Goal: Task Accomplishment & Management: Manage account settings

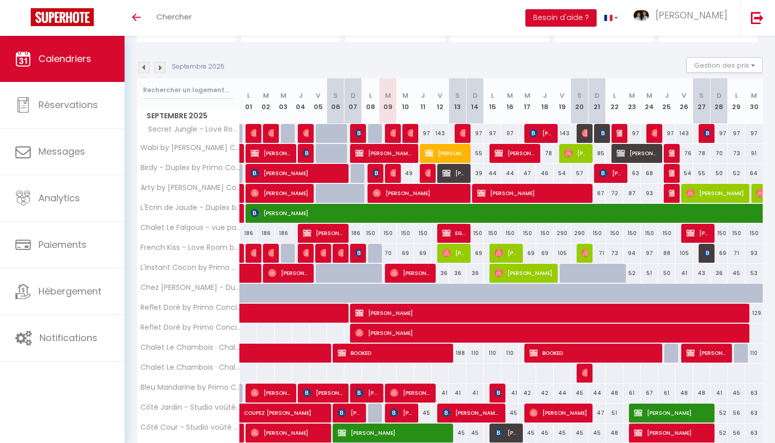
scroll to position [105, 0]
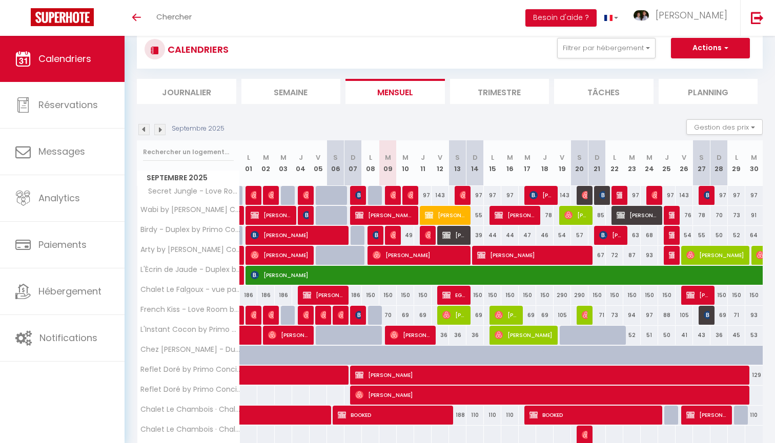
scroll to position [28, 0]
click at [146, 130] on img at bounding box center [143, 129] width 11 height 11
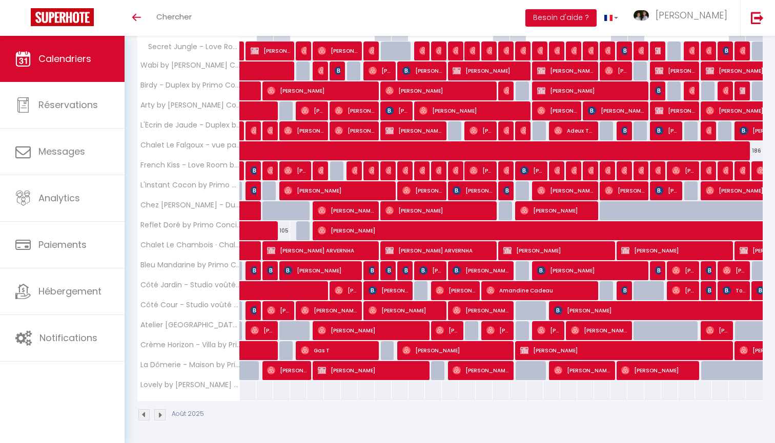
scroll to position [172, 0]
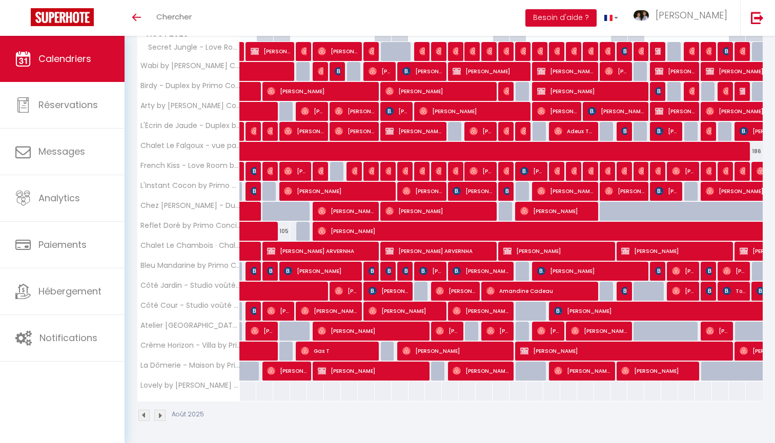
click at [253, 272] on img at bounding box center [255, 271] width 8 height 8
select select "OK"
select select "1"
select select "0"
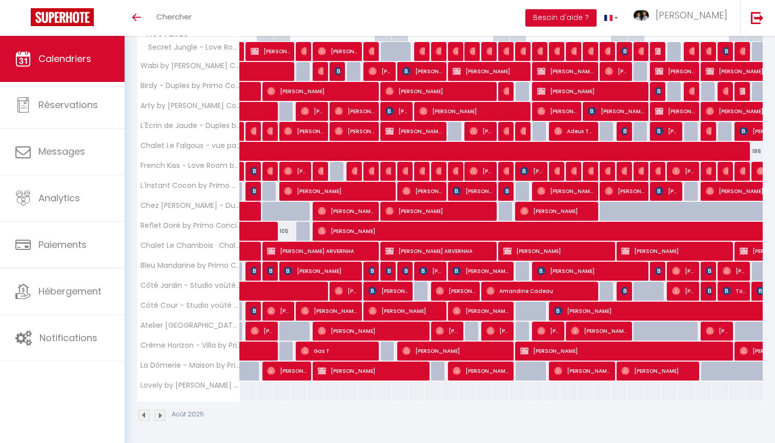
select select "1"
select select
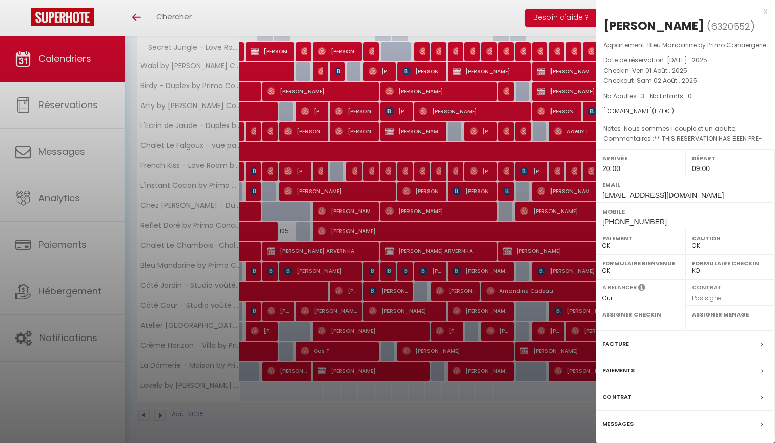
click at [279, 300] on div at bounding box center [387, 221] width 775 height 443
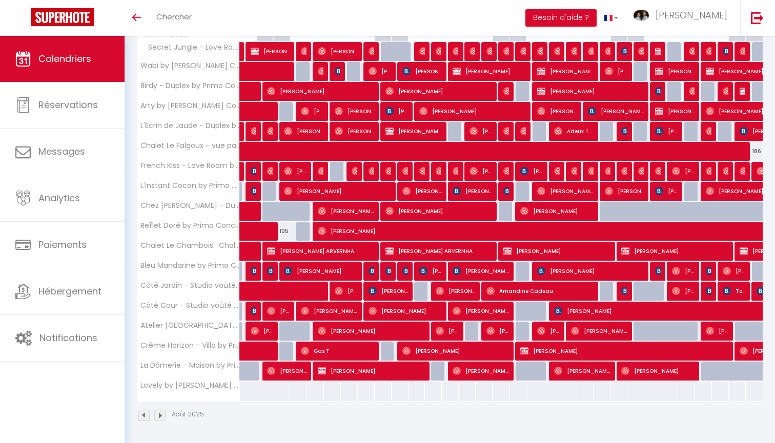
click at [255, 270] on img at bounding box center [255, 271] width 8 height 8
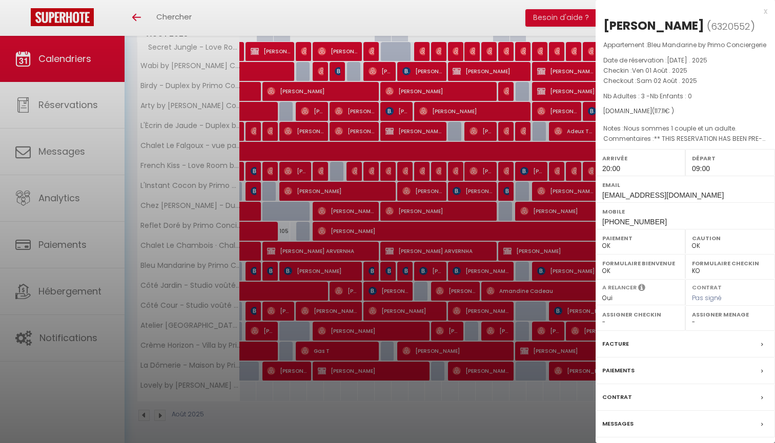
click at [482, 200] on div at bounding box center [387, 221] width 775 height 443
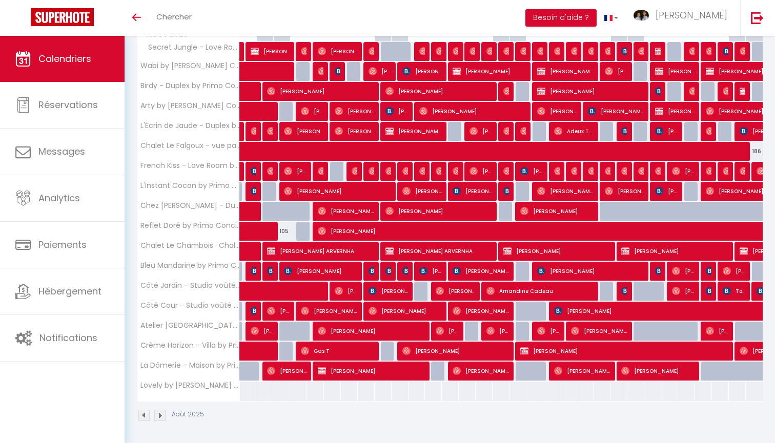
click at [271, 269] on img at bounding box center [271, 271] width 8 height 8
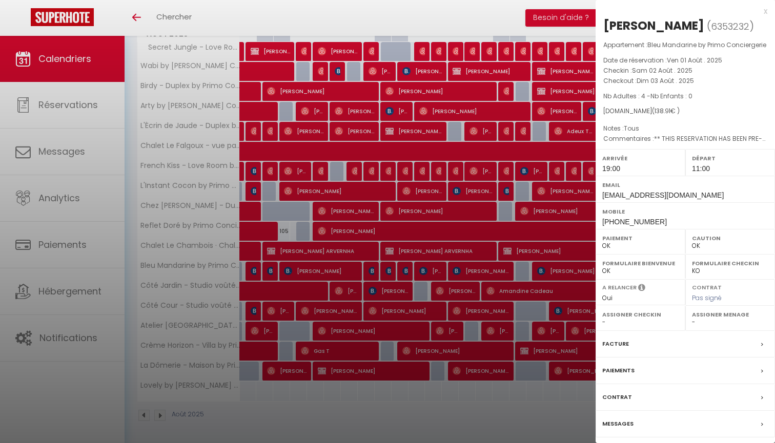
click at [359, 317] on div at bounding box center [387, 221] width 775 height 443
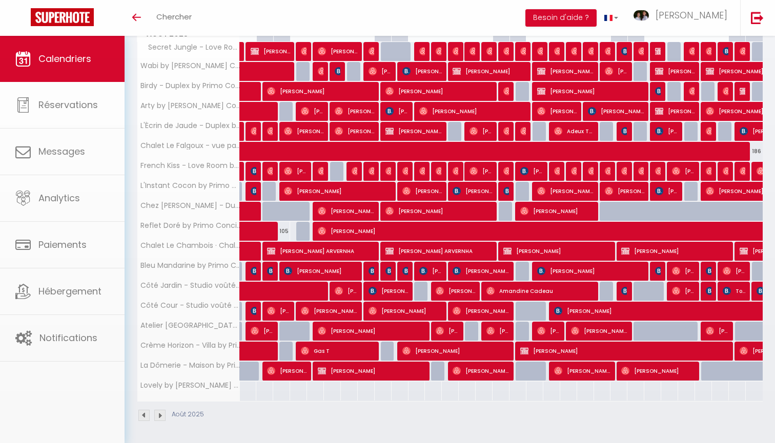
click at [324, 268] on span "isabelle DEBAUD" at bounding box center [320, 270] width 73 height 19
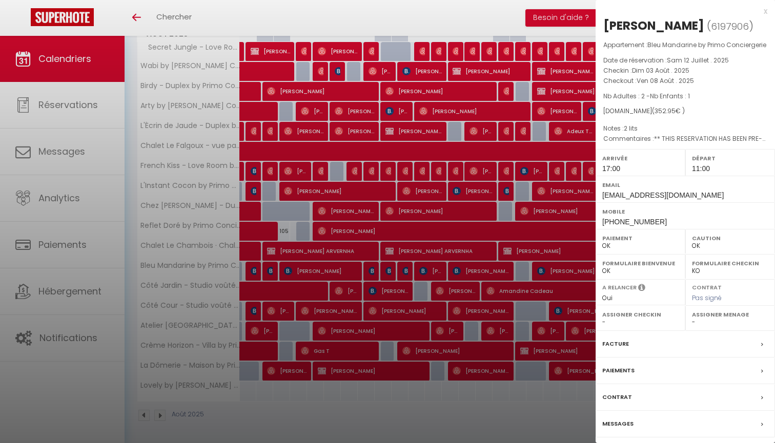
click at [451, 312] on div at bounding box center [387, 221] width 775 height 443
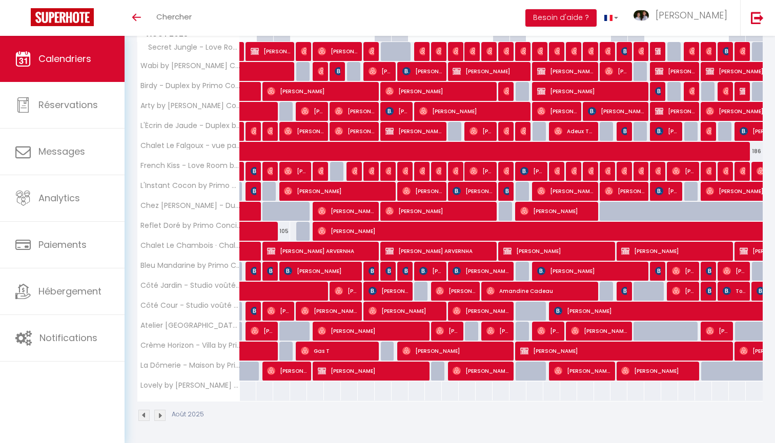
click at [372, 270] on img at bounding box center [373, 271] width 8 height 8
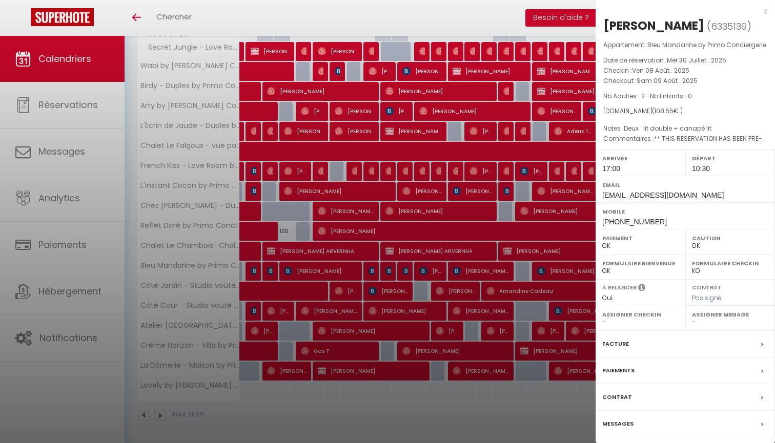
click at [615, 376] on label "Paiements" at bounding box center [618, 370] width 32 height 11
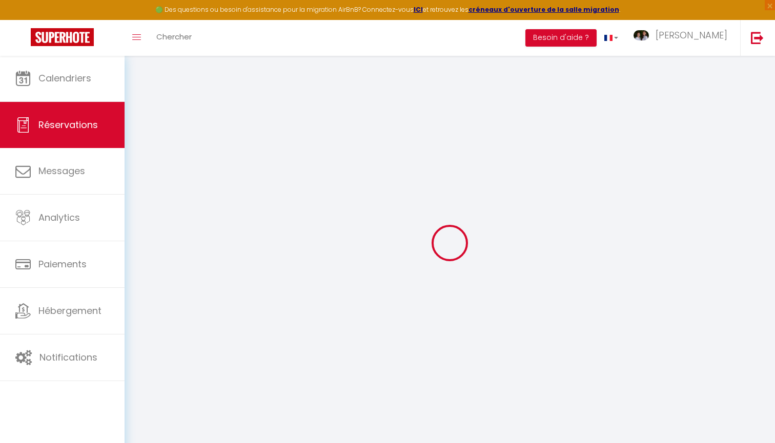
select select
checkbox input "false"
type utilisé0 "Deux : lit double + canapé lit"
type textarea "** THIS RESERVATION HAS BEEN PRE-PAID ** Draps pour le canapé lit BOOKING NOTE …"
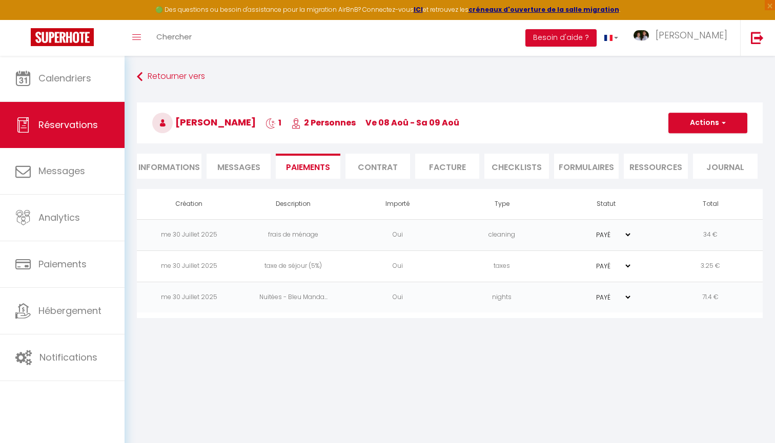
click at [254, 173] on span "Messages" at bounding box center [238, 167] width 43 height 12
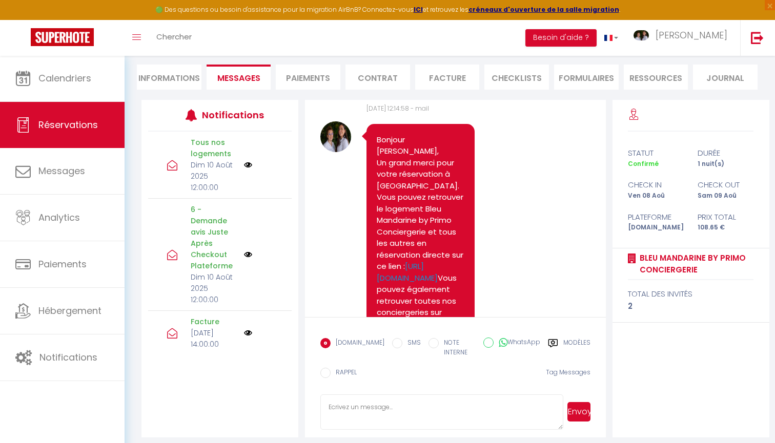
scroll to position [88, 0]
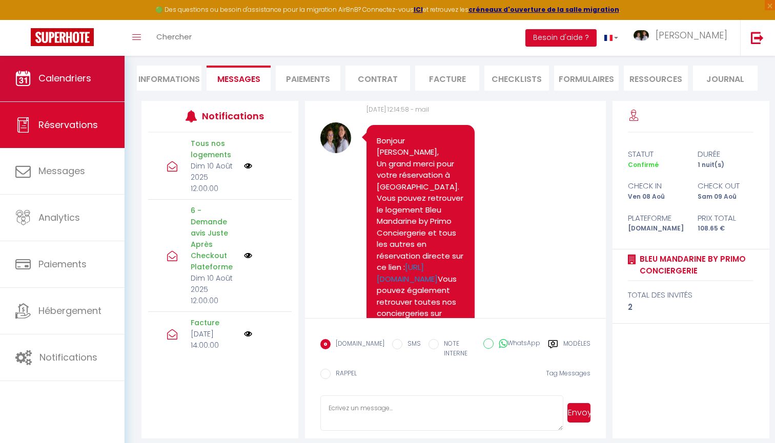
click at [75, 71] on link "Calendriers" at bounding box center [62, 78] width 125 height 46
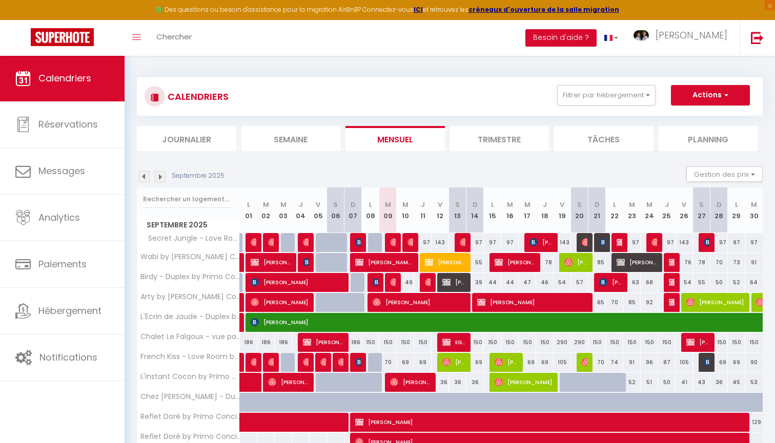
click at [145, 180] on img at bounding box center [143, 176] width 11 height 11
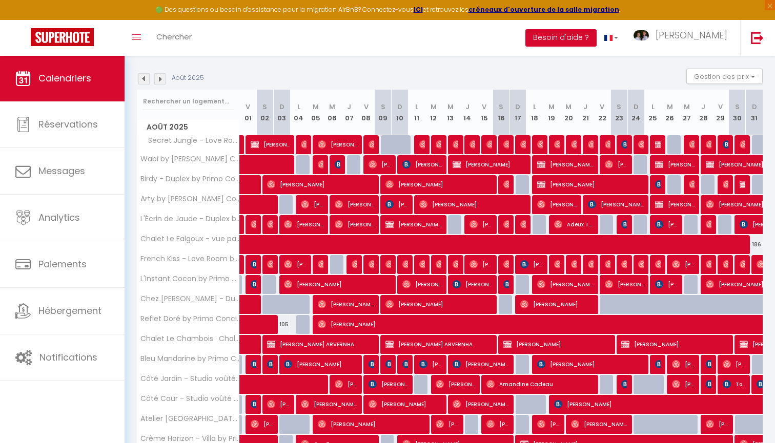
scroll to position [142, 0]
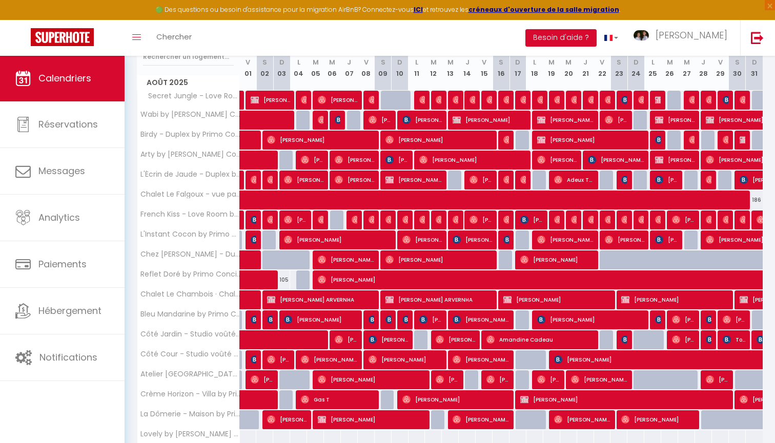
click at [369, 322] on img at bounding box center [373, 320] width 8 height 8
select select "OK"
select select "1"
select select "0"
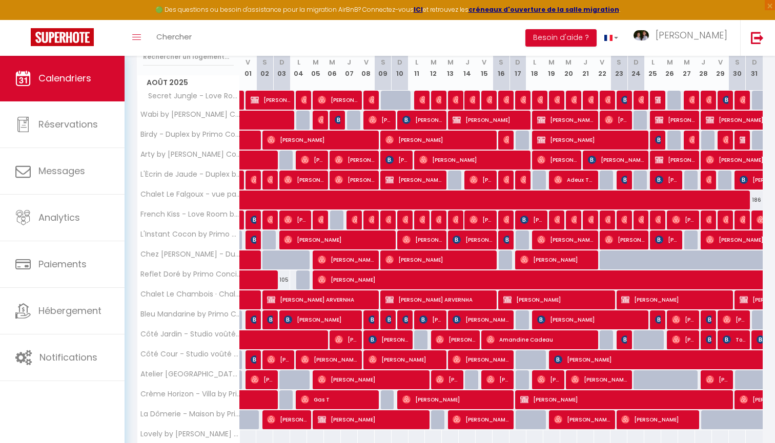
select select "1"
select select
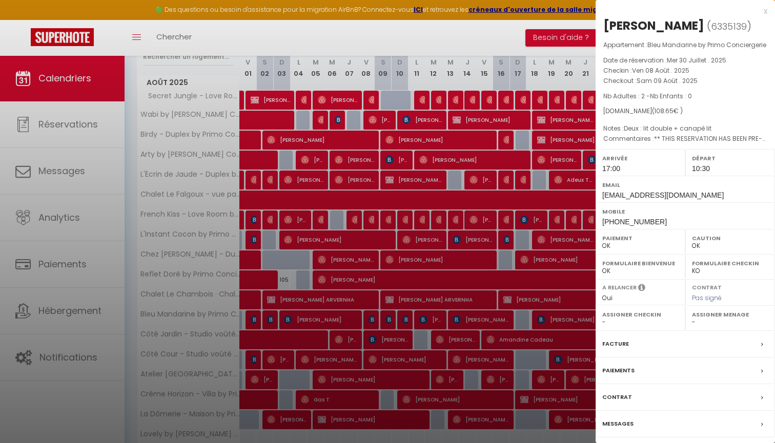
click at [369, 322] on div at bounding box center [387, 221] width 775 height 443
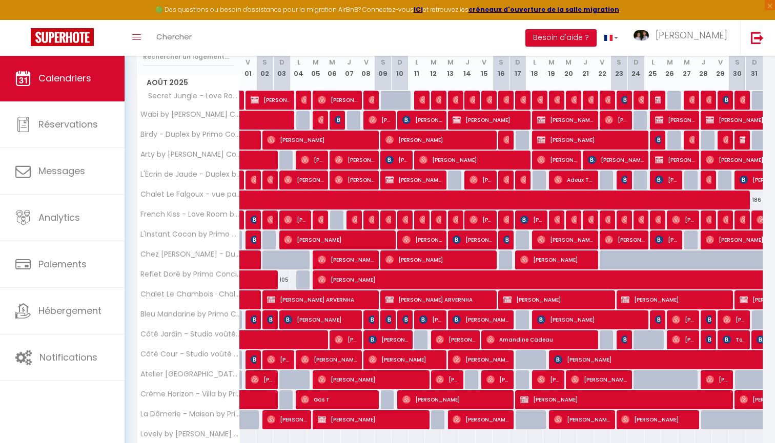
click at [391, 321] on img at bounding box center [389, 320] width 8 height 8
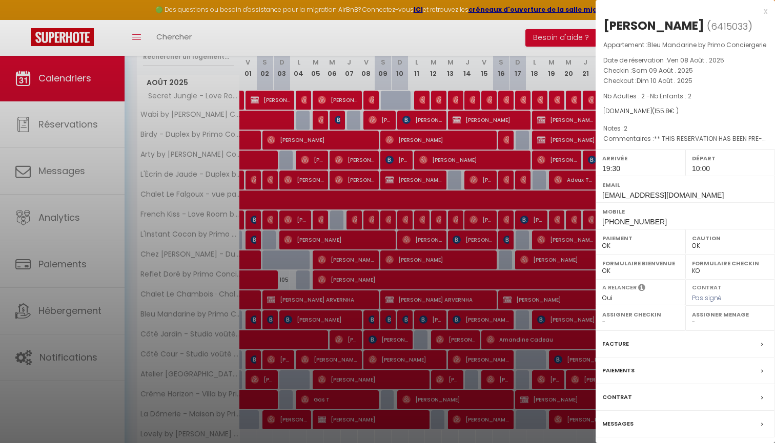
click at [324, 186] on div at bounding box center [387, 221] width 775 height 443
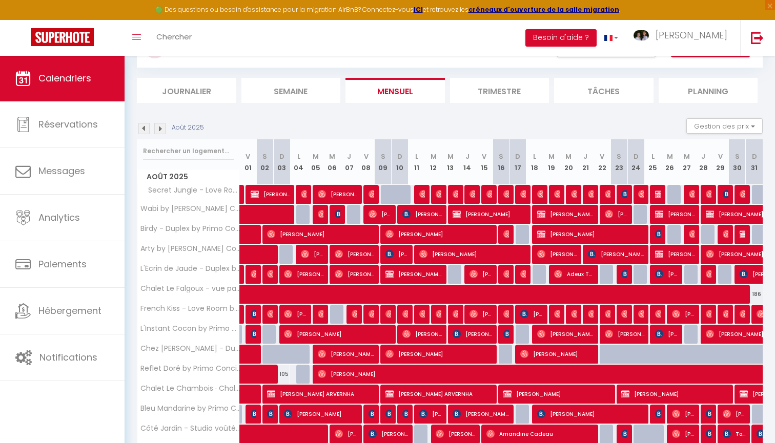
scroll to position [35, 0]
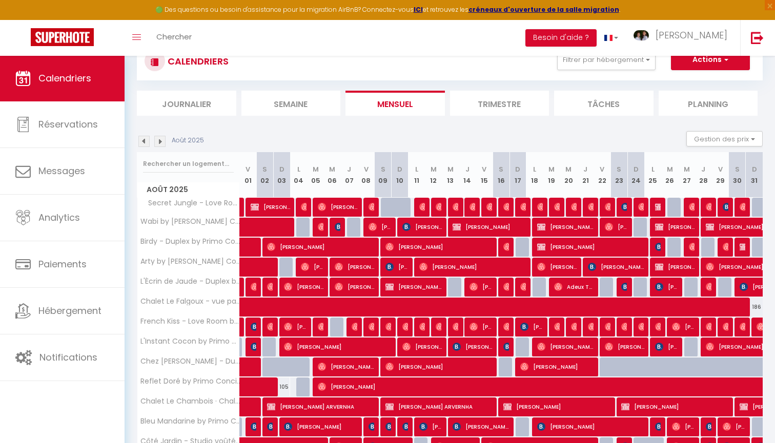
click at [161, 146] on img at bounding box center [159, 141] width 11 height 11
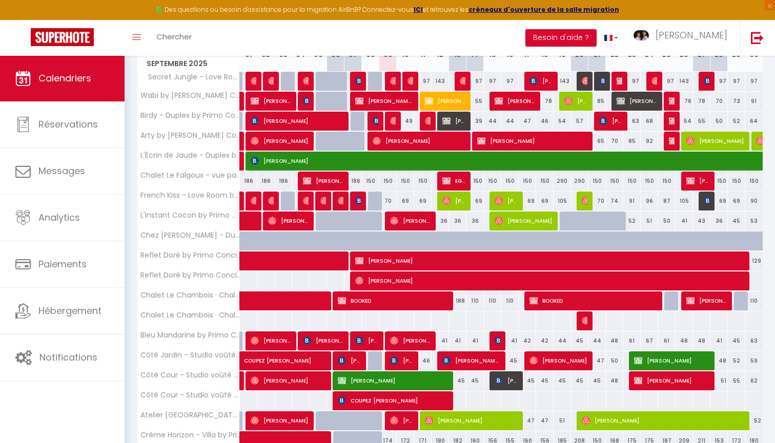
scroll to position [154, 0]
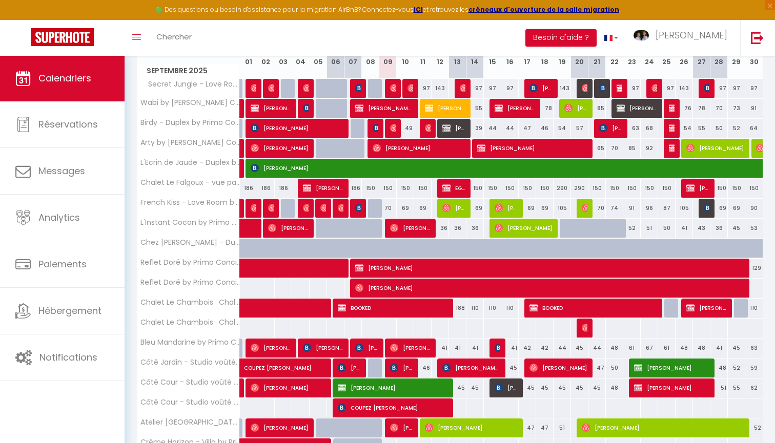
click at [503, 133] on div "44" at bounding box center [509, 128] width 17 height 19
type input "44"
type input "Mar 16 Septembre 2025"
type input "Mer 17 Septembre 2025"
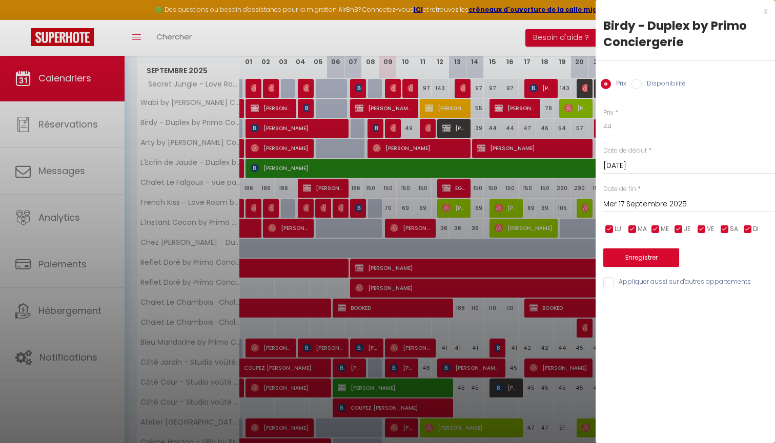
click at [362, 46] on div at bounding box center [387, 221] width 775 height 443
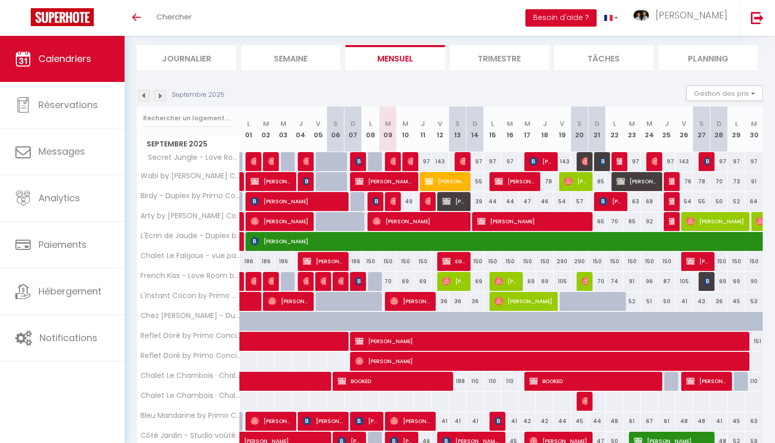
click at [147, 91] on img at bounding box center [143, 95] width 11 height 11
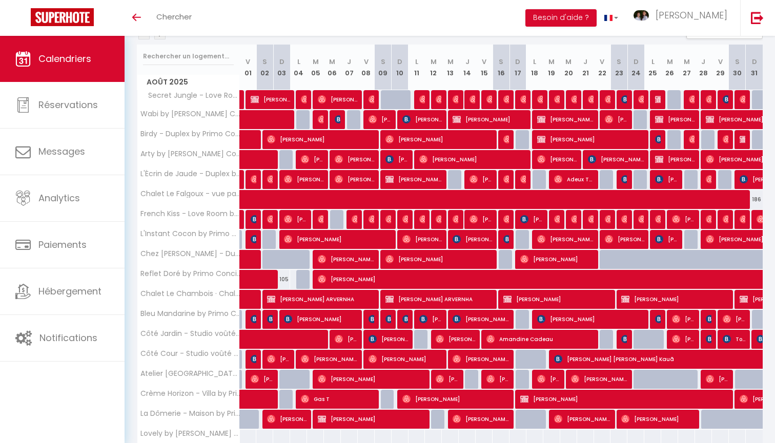
scroll to position [124, 0]
click at [388, 319] on img at bounding box center [389, 319] width 8 height 8
select select "OK"
select select "1"
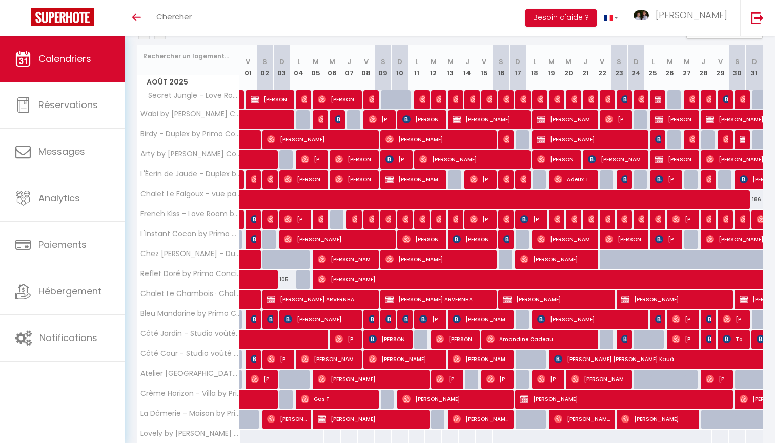
select select "0"
select select "1"
select select
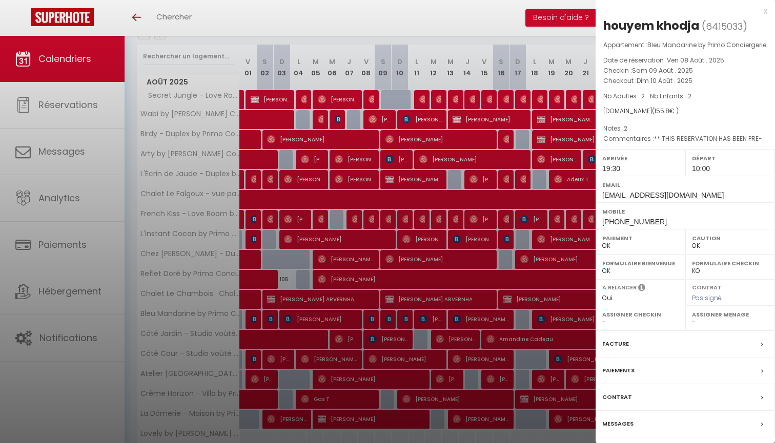
click at [443, 274] on div at bounding box center [387, 221] width 775 height 443
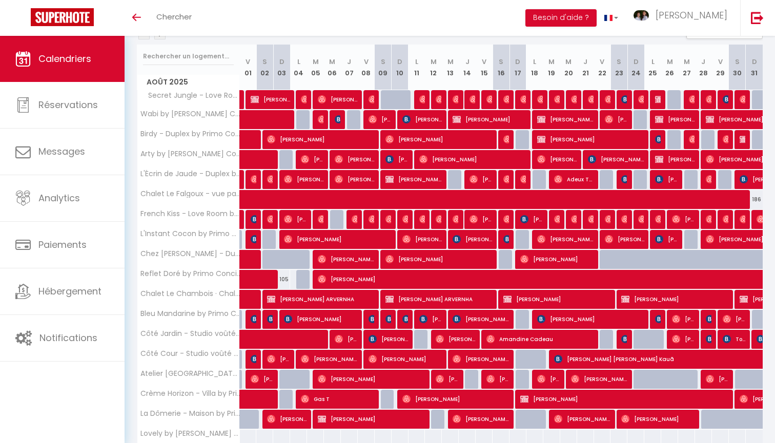
click at [390, 319] on img at bounding box center [389, 319] width 8 height 8
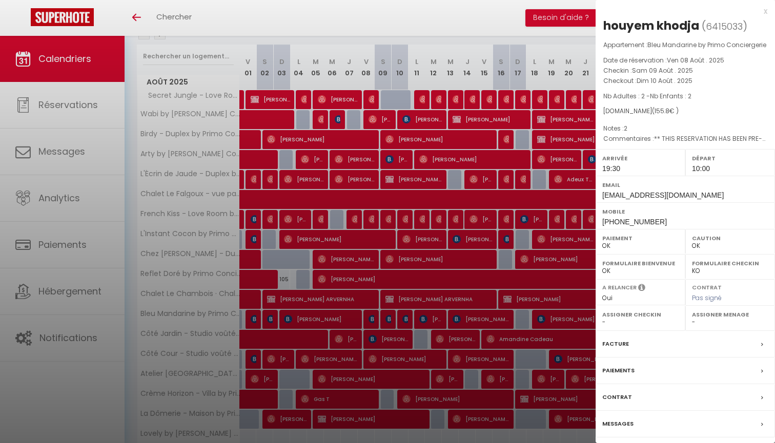
click at [398, 331] on div at bounding box center [387, 221] width 775 height 443
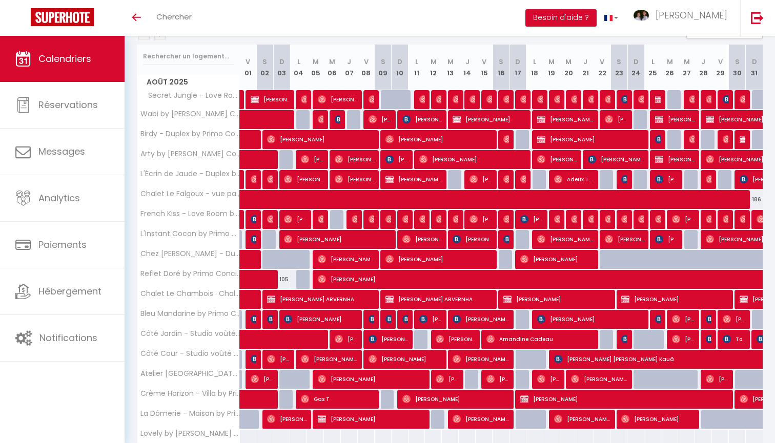
click at [403, 321] on img at bounding box center [406, 319] width 8 height 8
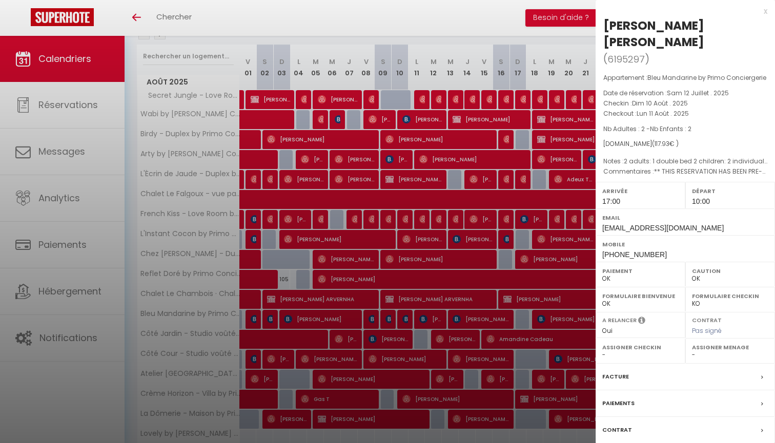
click at [457, 297] on div at bounding box center [387, 221] width 775 height 443
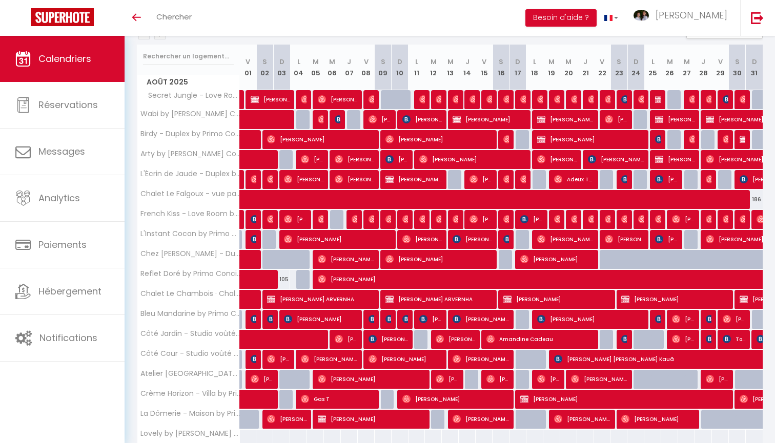
click at [431, 320] on span "Stéphanie Favre" at bounding box center [430, 319] width 23 height 19
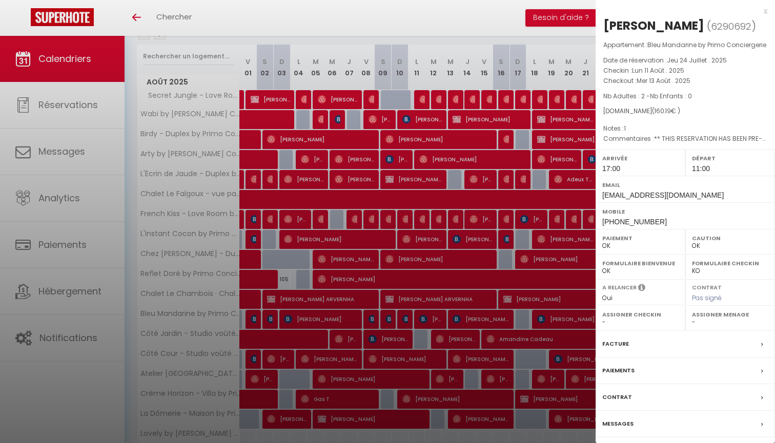
click at [475, 295] on div at bounding box center [387, 221] width 775 height 443
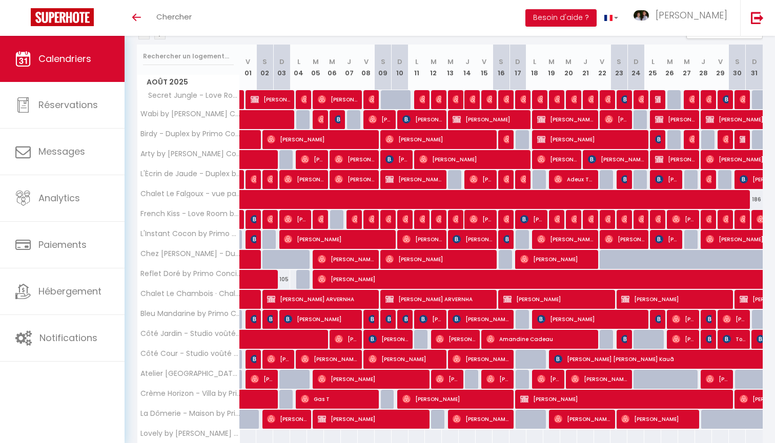
click at [404, 319] on img at bounding box center [406, 319] width 8 height 8
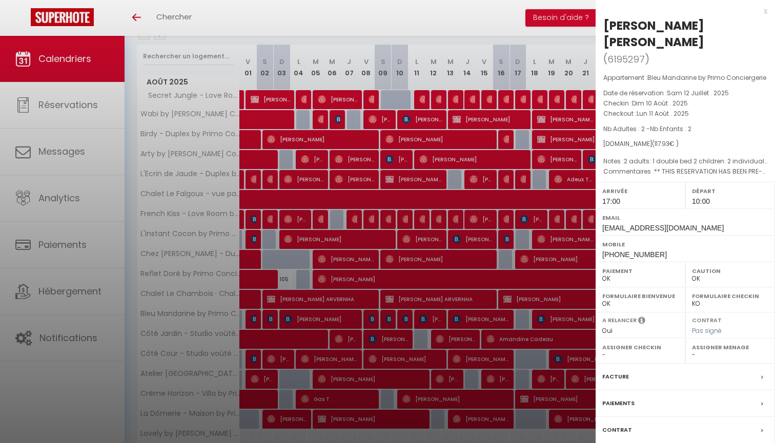
click at [415, 334] on div at bounding box center [387, 221] width 775 height 443
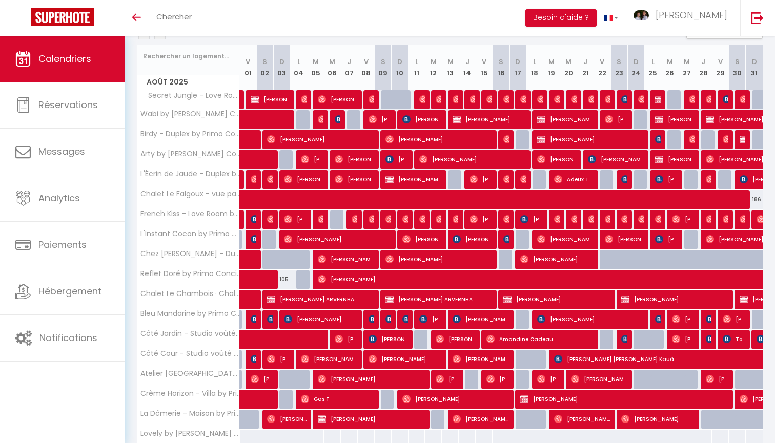
click at [480, 321] on span "Kathia Nussbaumer" at bounding box center [481, 319] width 56 height 19
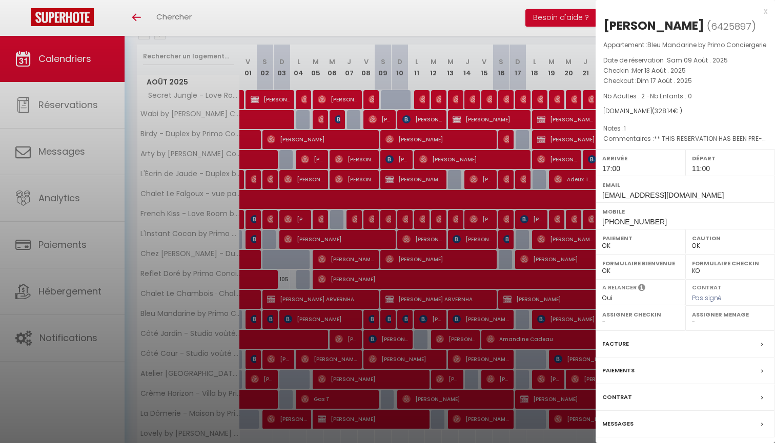
click at [481, 312] on div at bounding box center [387, 221] width 775 height 443
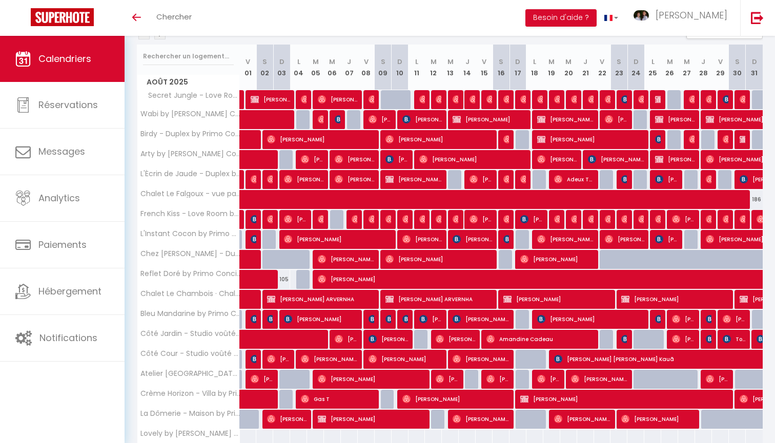
click at [580, 316] on span "Nicolas JAN" at bounding box center [590, 319] width 107 height 19
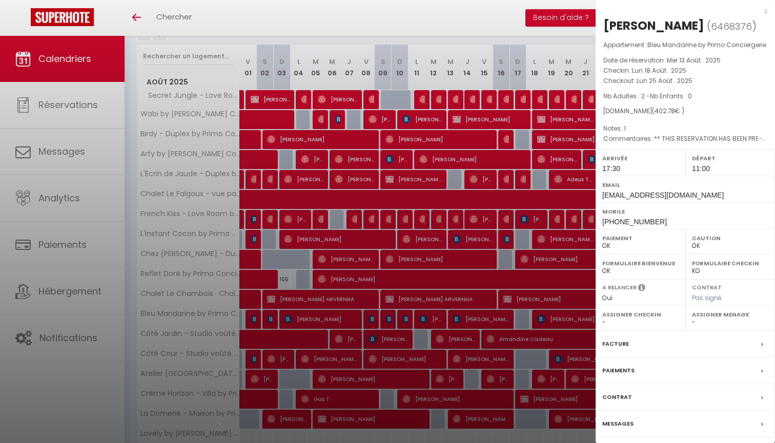
click at [536, 354] on div at bounding box center [387, 221] width 775 height 443
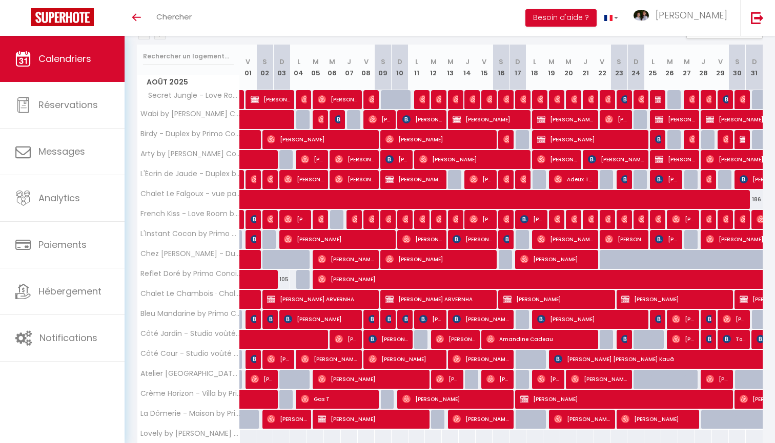
click at [657, 319] on img at bounding box center [659, 319] width 8 height 8
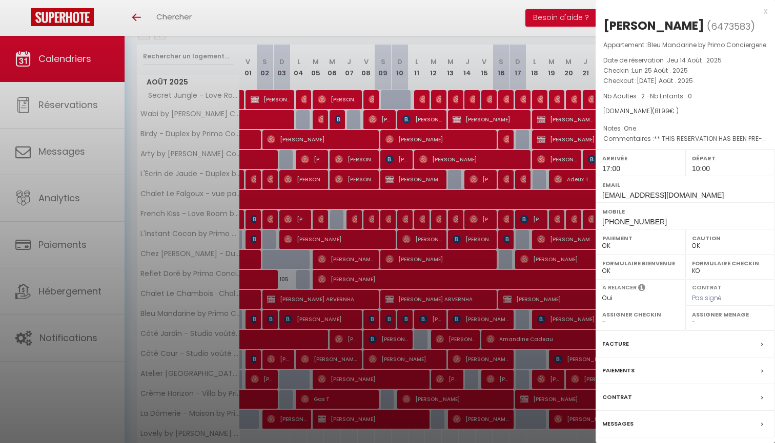
click at [403, 242] on div at bounding box center [387, 221] width 775 height 443
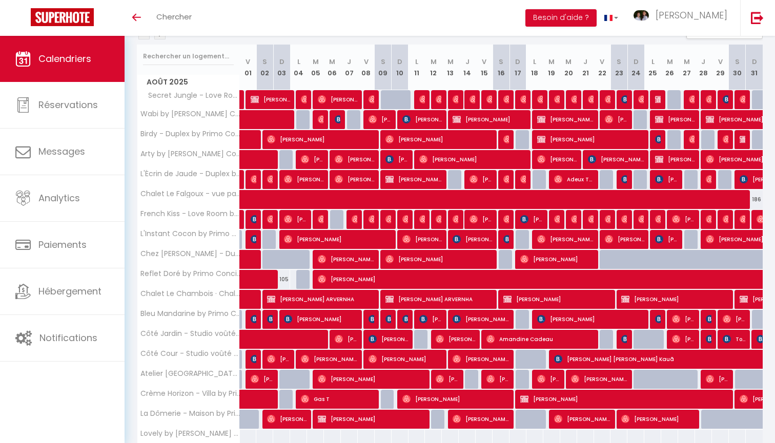
click at [658, 321] on img at bounding box center [659, 319] width 8 height 8
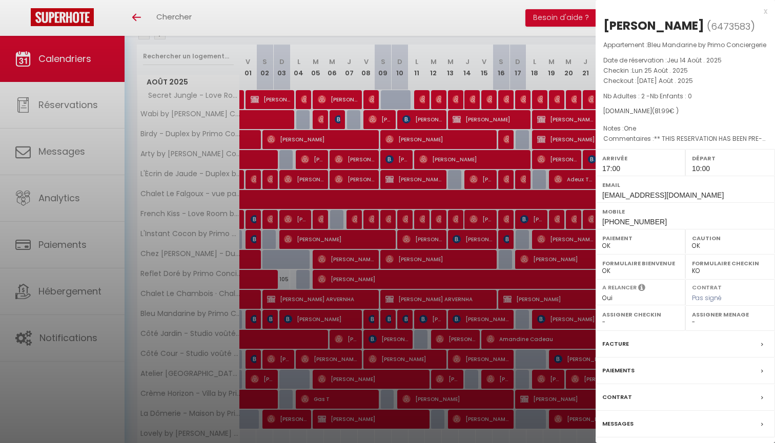
click at [465, 335] on div at bounding box center [387, 221] width 775 height 443
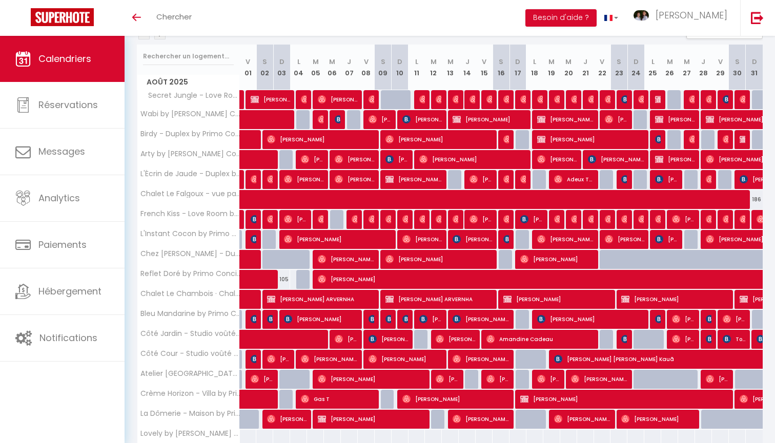
click at [659, 319] on img at bounding box center [659, 319] width 8 height 8
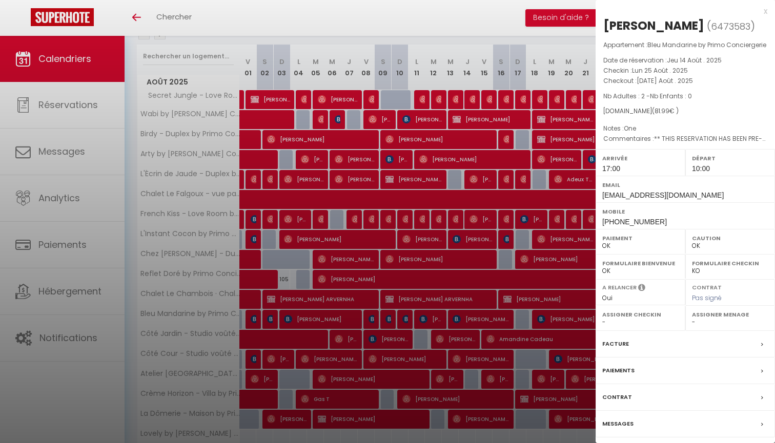
click at [527, 311] on div at bounding box center [387, 221] width 775 height 443
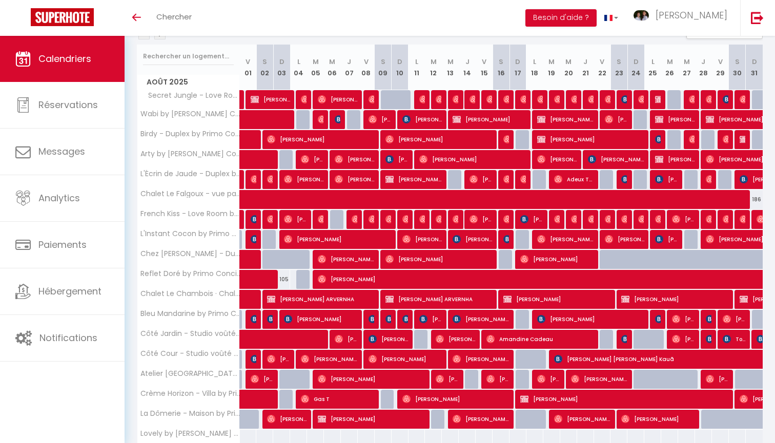
click at [687, 323] on span "Manon Gutiez" at bounding box center [683, 319] width 23 height 19
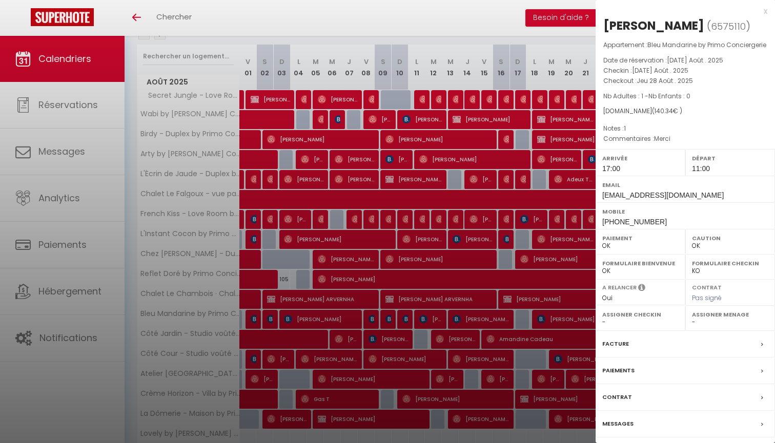
click at [490, 360] on div at bounding box center [387, 221] width 775 height 443
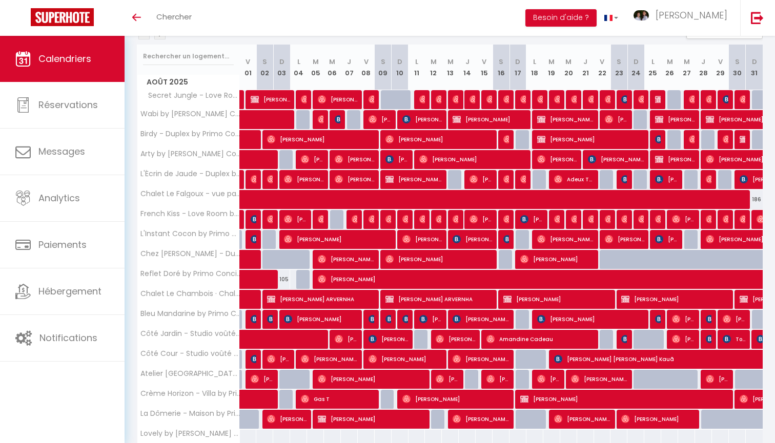
click at [680, 317] on img at bounding box center [676, 319] width 8 height 8
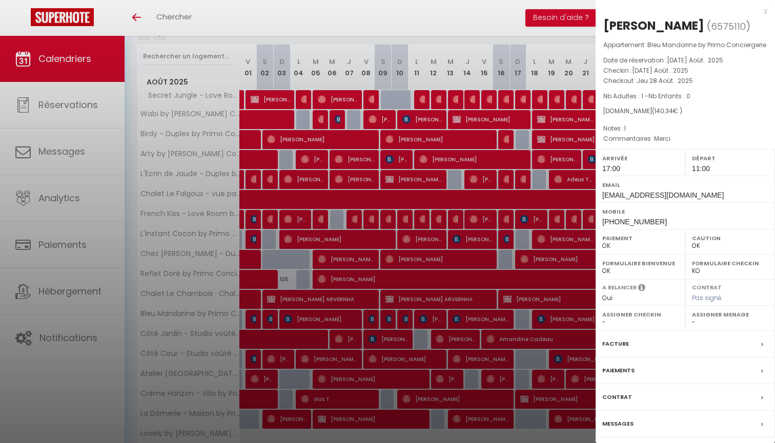
click at [534, 279] on div at bounding box center [387, 221] width 775 height 443
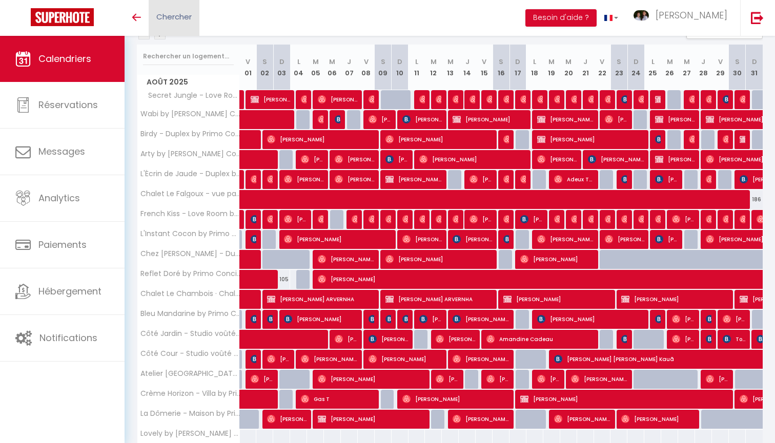
click at [169, 24] on link "Chercher" at bounding box center [174, 18] width 51 height 36
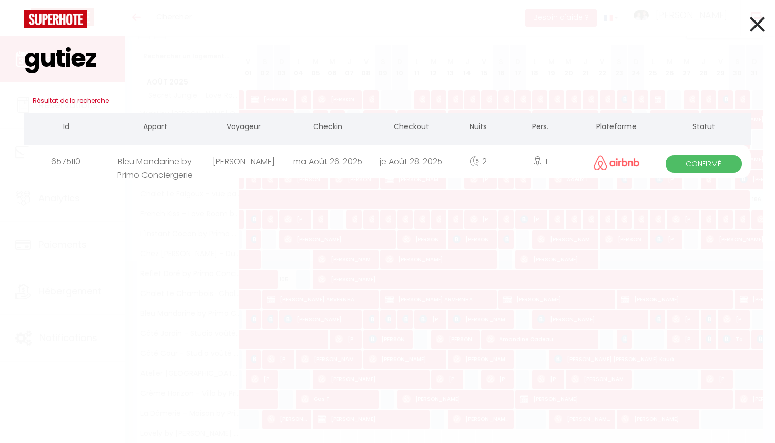
type input "gutiez"
click at [284, 159] on div "Manon Gutiez" at bounding box center [244, 161] width 84 height 33
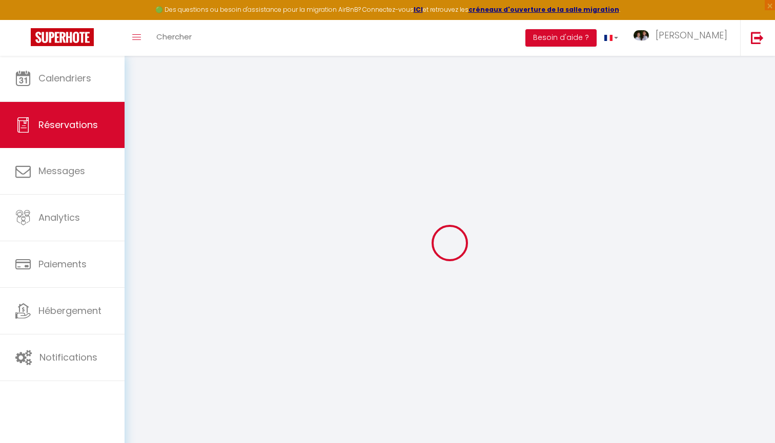
select select
checkbox input "false"
select select
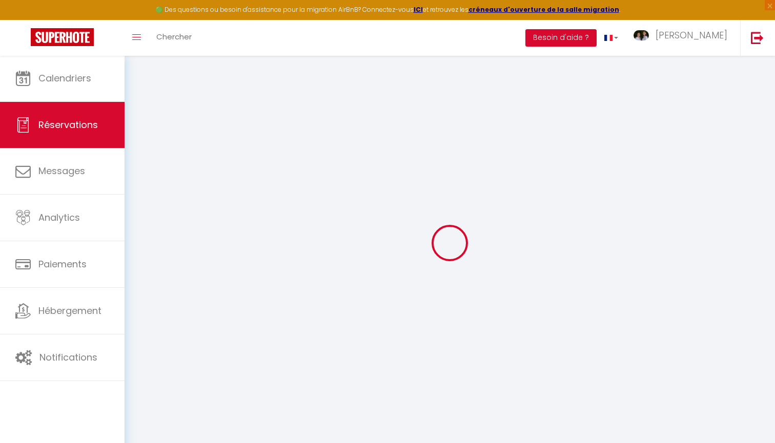
select select
checkbox input "false"
type utilisé0 "1"
type textarea "Merci"
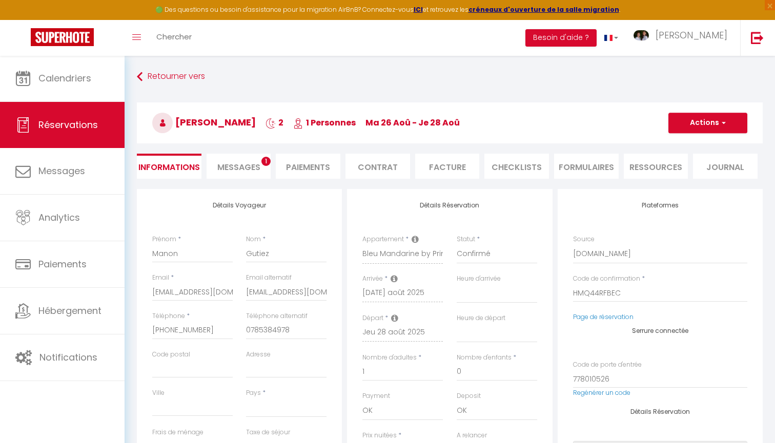
select select
type input "34"
type input "4.34"
select select
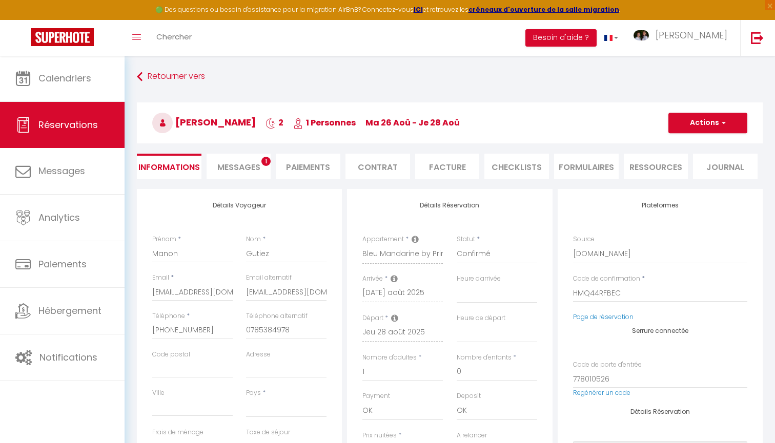
checkbox input "false"
select select
checkbox input "false"
select select "17:00"
select select "11:00"
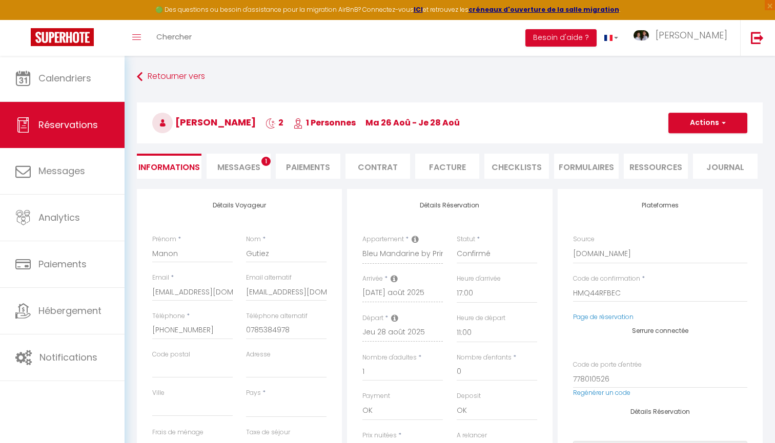
click at [307, 173] on li "Paiements" at bounding box center [308, 166] width 65 height 25
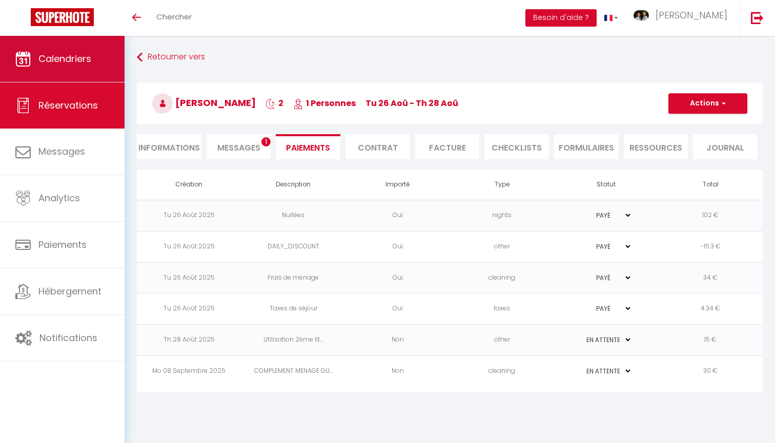
click at [97, 67] on link "Calendriers" at bounding box center [62, 59] width 125 height 46
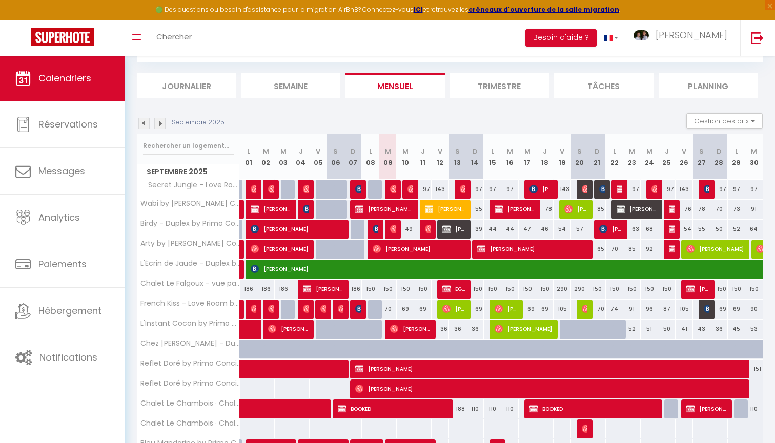
scroll to position [51, 0]
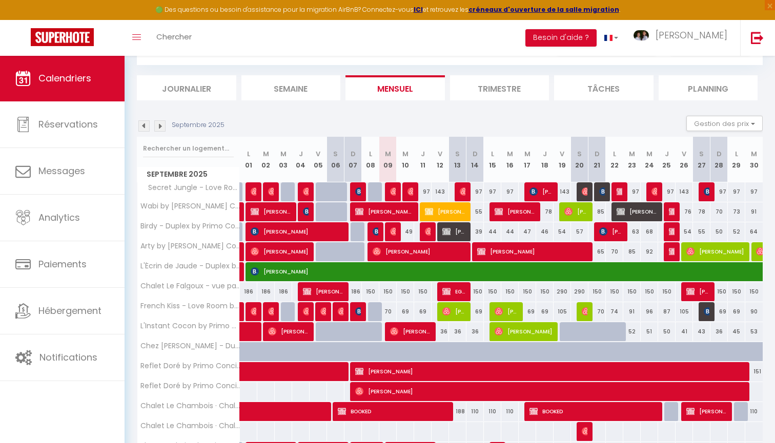
click at [144, 122] on img at bounding box center [143, 125] width 11 height 11
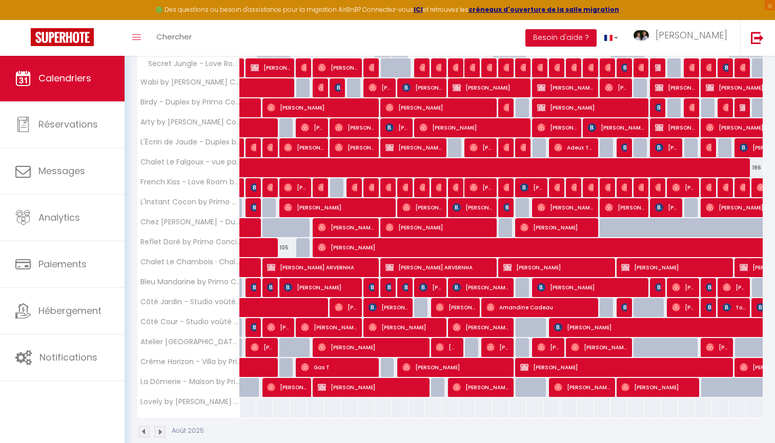
scroll to position [186, 0]
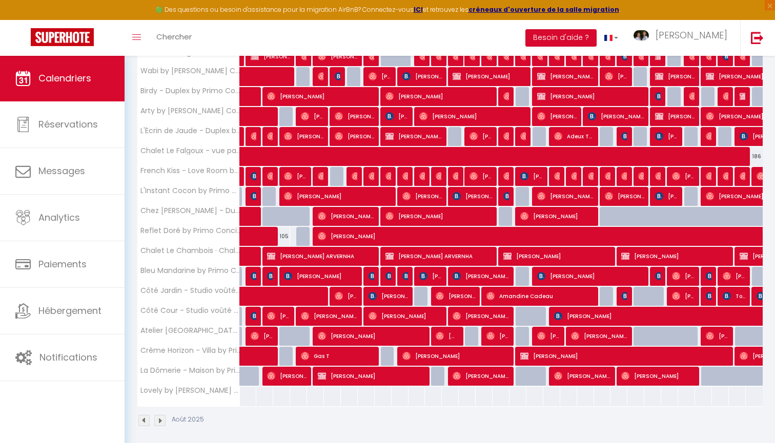
click at [660, 274] on img at bounding box center [659, 276] width 8 height 8
select select "OK"
select select "1"
select select "0"
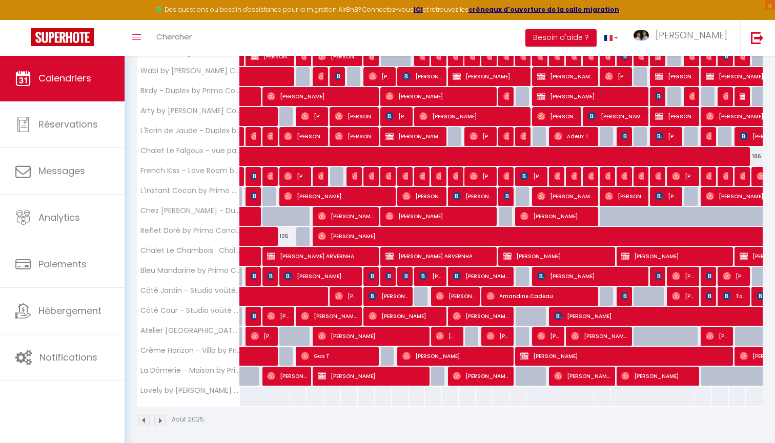
select select "1"
select select
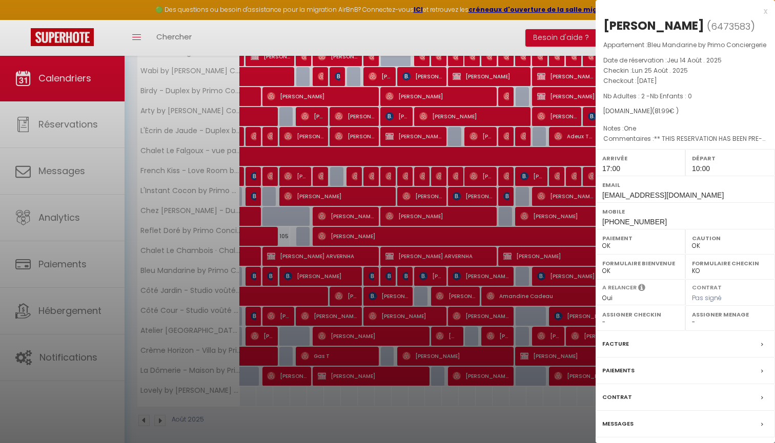
click at [536, 251] on div at bounding box center [387, 221] width 775 height 443
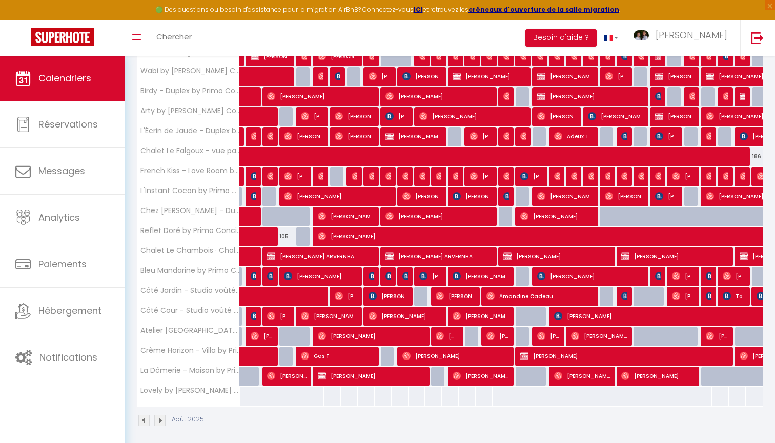
click at [688, 278] on span "Manon Gutiez" at bounding box center [683, 276] width 23 height 19
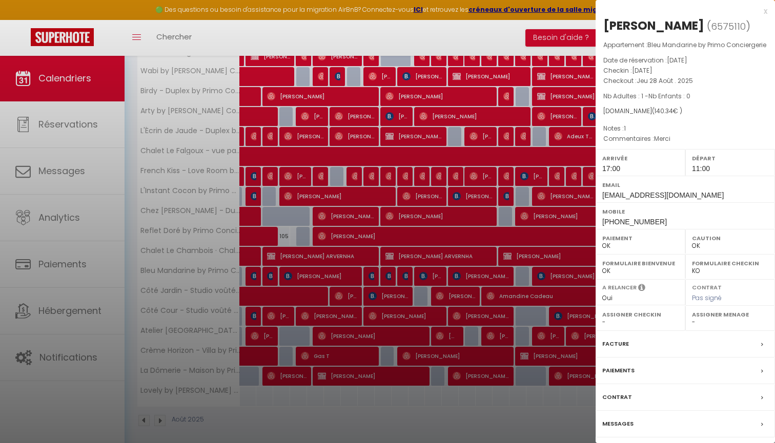
click at [524, 267] on div at bounding box center [387, 221] width 775 height 443
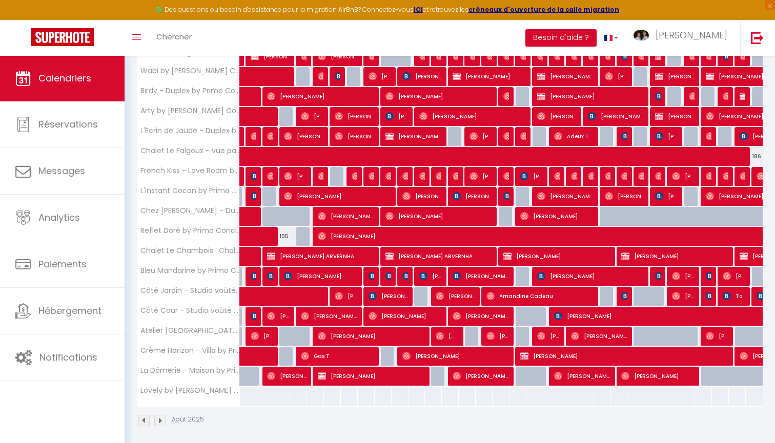
click at [705, 276] on div at bounding box center [709, 276] width 17 height 19
click at [708, 275] on img at bounding box center [710, 276] width 8 height 8
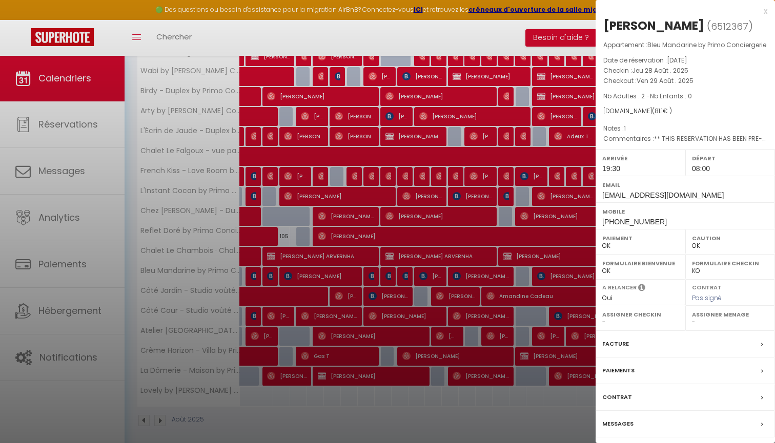
click at [469, 422] on div at bounding box center [387, 221] width 775 height 443
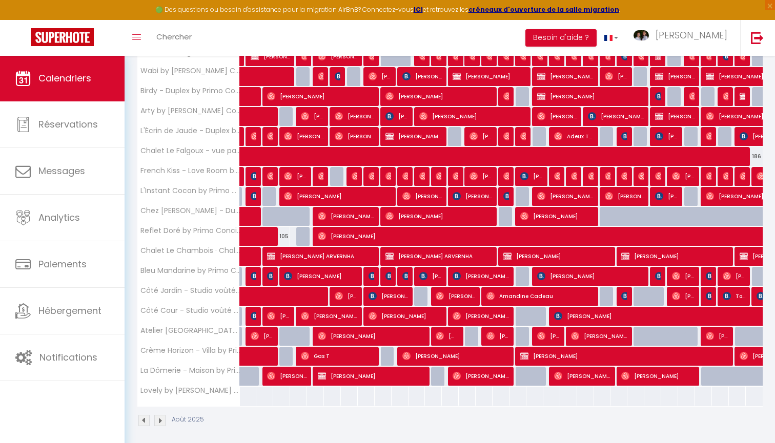
click at [738, 276] on span "Pavel Potapov" at bounding box center [734, 276] width 23 height 19
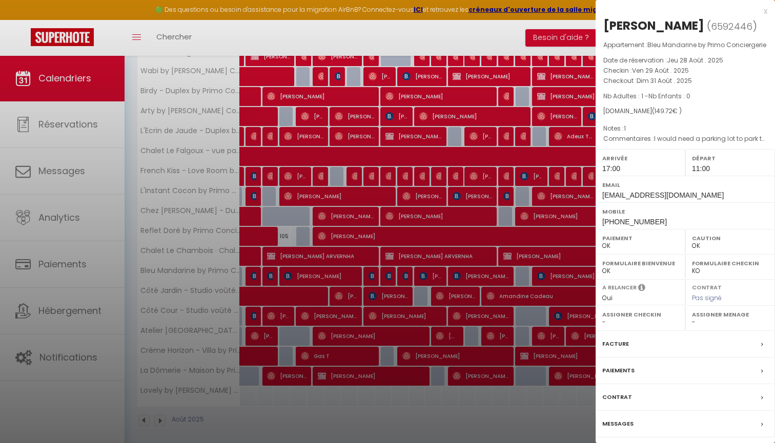
click at [322, 316] on div at bounding box center [387, 221] width 775 height 443
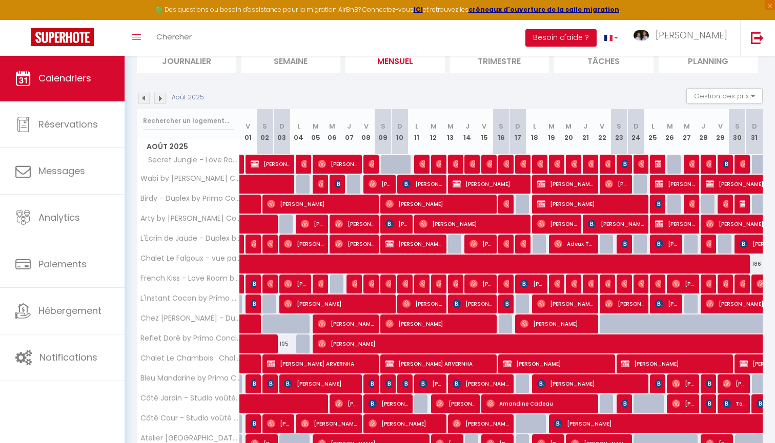
scroll to position [67, 0]
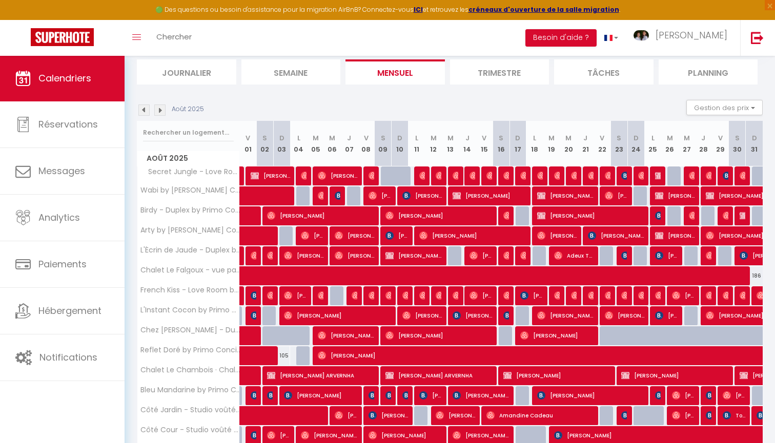
click at [161, 112] on img at bounding box center [159, 110] width 11 height 11
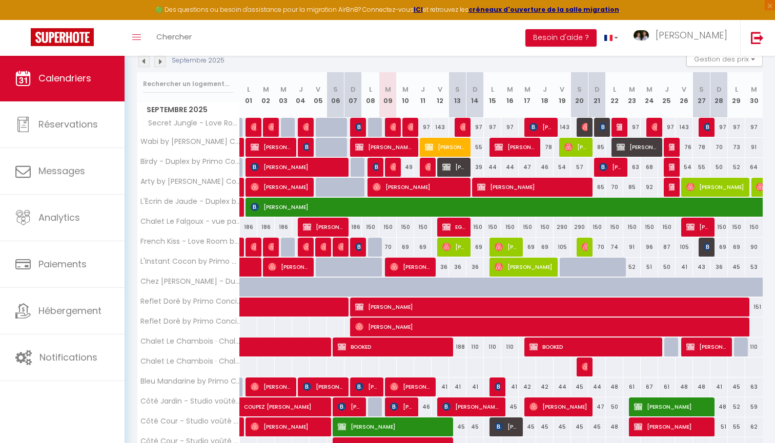
scroll to position [115, 0]
click at [241, 206] on link at bounding box center [242, 207] width 5 height 19
select select "26290"
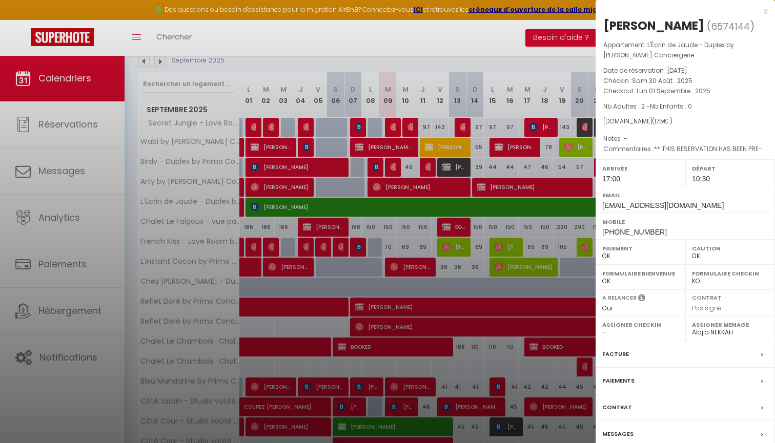
click at [621, 429] on label "Messages" at bounding box center [617, 434] width 31 height 11
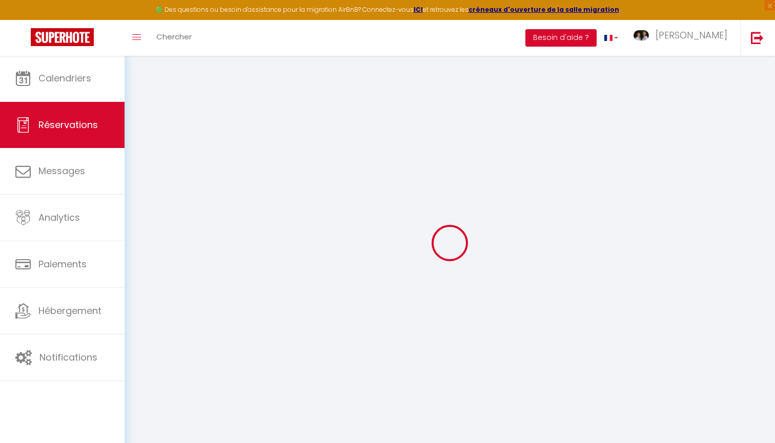
select select
checkbox input "false"
type textarea "** THIS RESERVATION HAS BEEN PRE-PAID ** Reservation has a cancellation grace p…"
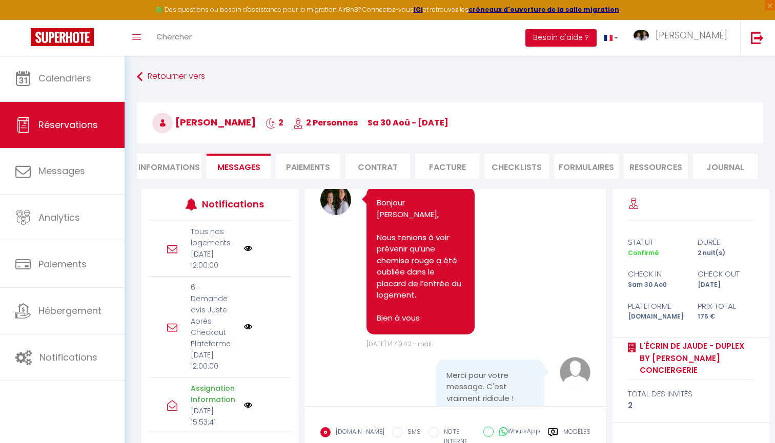
scroll to position [5610, 0]
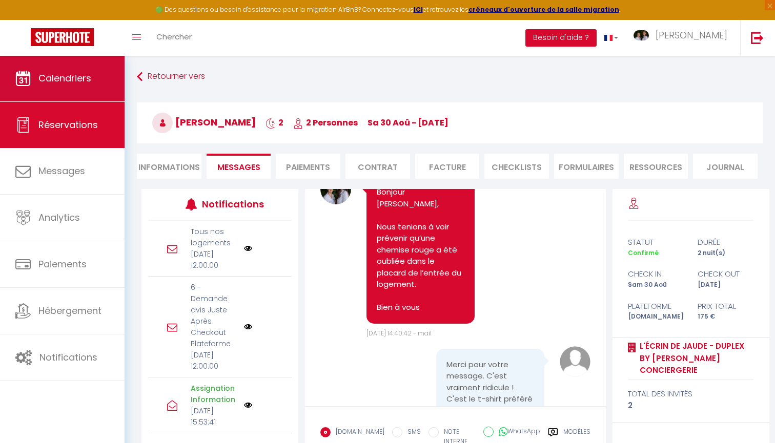
click at [97, 77] on link "Calendriers" at bounding box center [62, 78] width 125 height 46
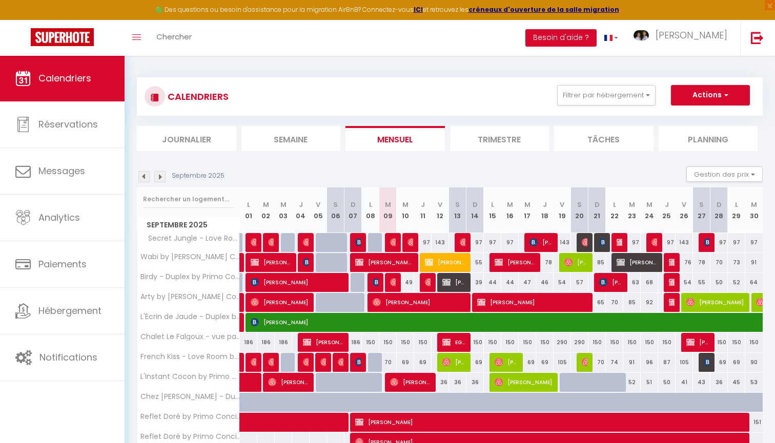
click at [96, 79] on link "Calendriers" at bounding box center [62, 78] width 125 height 46
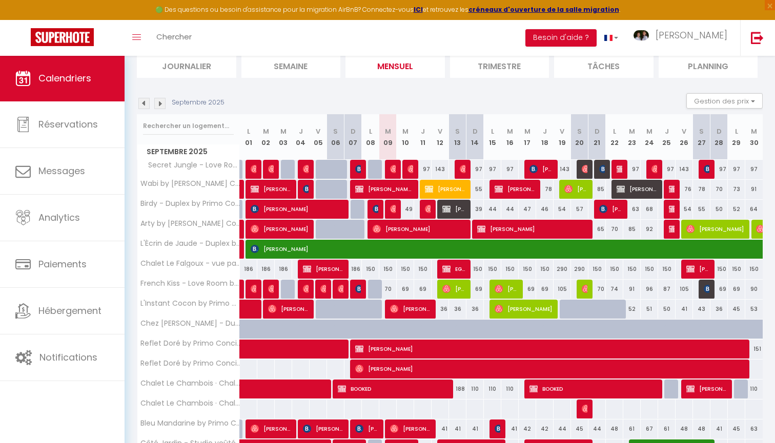
scroll to position [73, 0]
click at [296, 90] on section "Septembre 2025 Gestion des prix Nb Nuits minimum Règles Disponibilité Septembre…" at bounding box center [450, 349] width 626 height 532
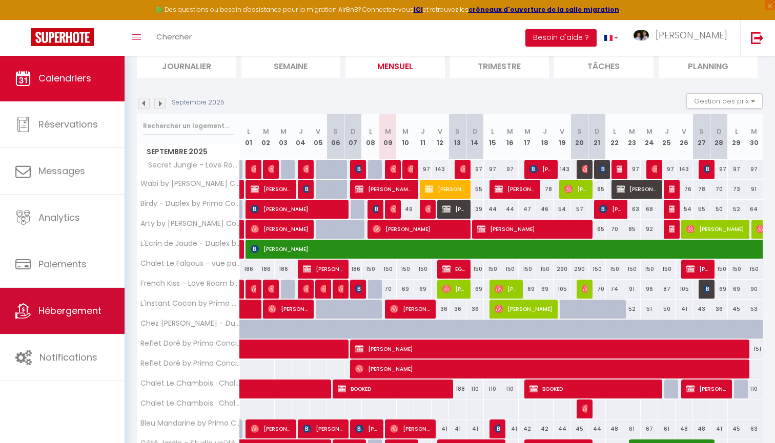
click at [68, 328] on link "Hébergement" at bounding box center [62, 311] width 125 height 46
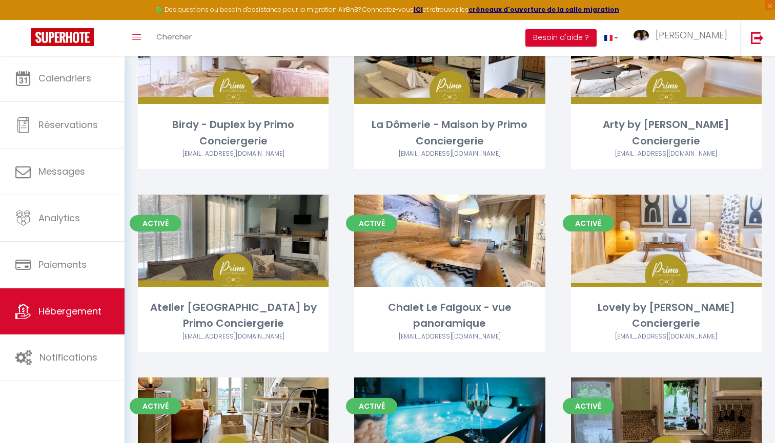
scroll to position [572, 0]
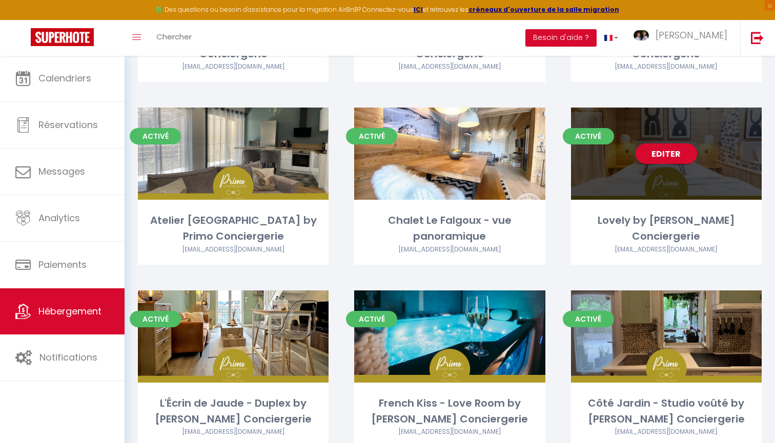
click at [672, 151] on link "Editer" at bounding box center [667, 154] width 62 height 21
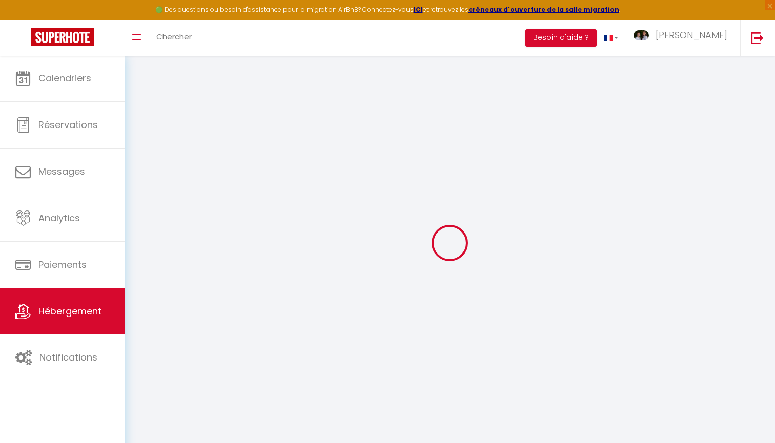
select select "16:00"
select select "23:45"
select select "11:00"
select select "30"
select select "120"
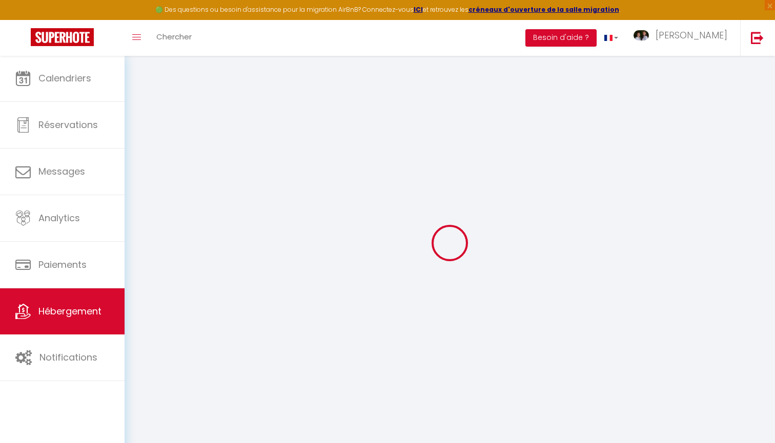
select select "20:00"
checkbox input "true"
checkbox input "false"
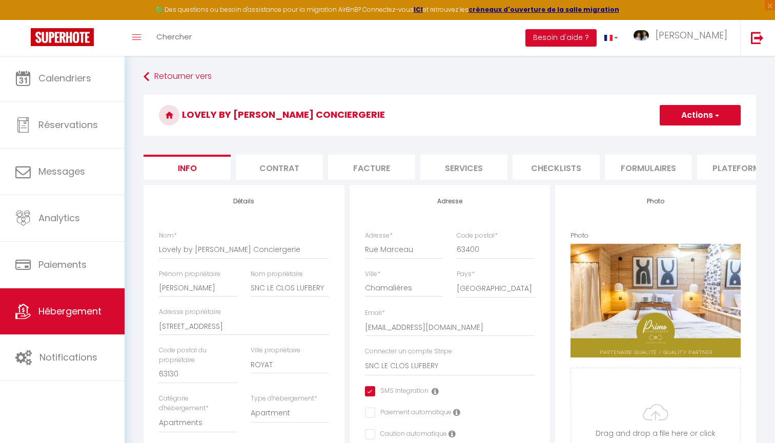
click at [585, 169] on li "Checklists" at bounding box center [556, 167] width 87 height 25
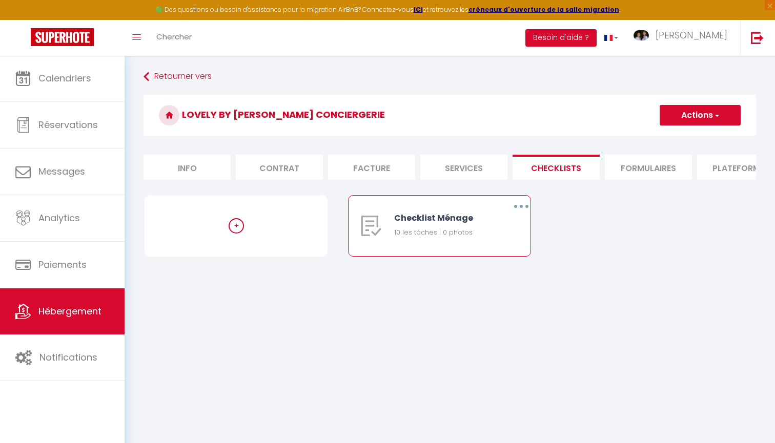
click at [514, 207] on button "button" at bounding box center [521, 206] width 29 height 16
click at [505, 228] on link "Editer" at bounding box center [495, 229] width 76 height 17
type input "Checklist Ménage"
type input "Procédure à suivre à la fin du ménage"
select select
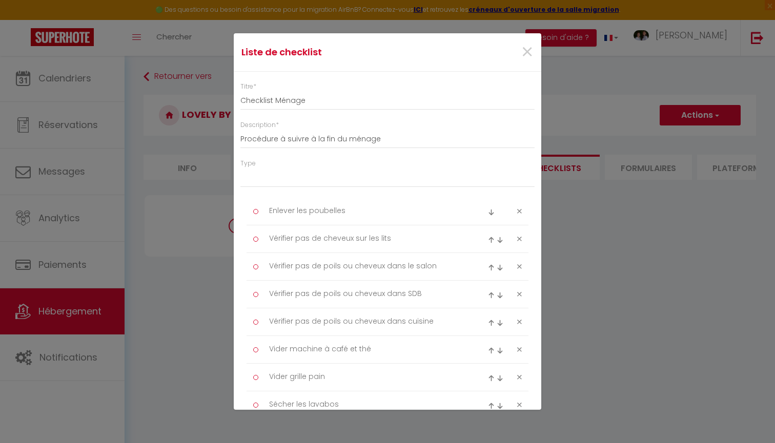
click at [518, 213] on icon at bounding box center [519, 212] width 5 height 8
type textarea "Vérifier pas de cheveux sur les lits"
type textarea "Vérifier pas de poils ou cheveux dans le salon"
type textarea "Vérifier pas de poils ou cheveux dans SDB"
type textarea "Vérifier pas de poils ou cheveux dans cuisine"
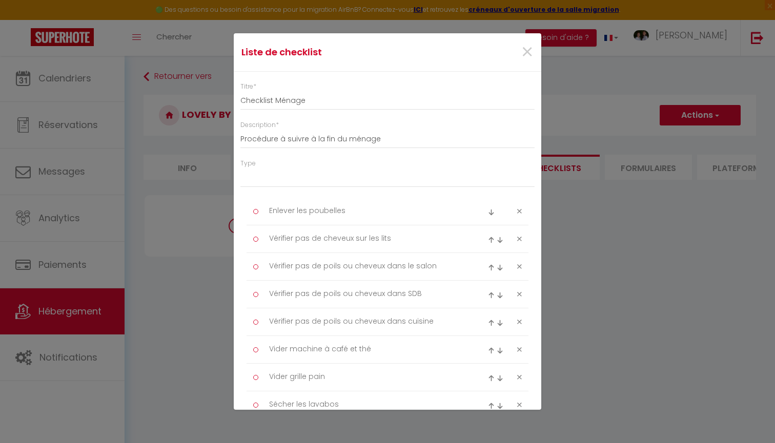
type textarea "Vider machine à café et thé"
type textarea "Vider grille pain"
type textarea "Sécher les lavabos"
type textarea "Faire les vitres"
type textarea "Prendre des photos et vidéos"
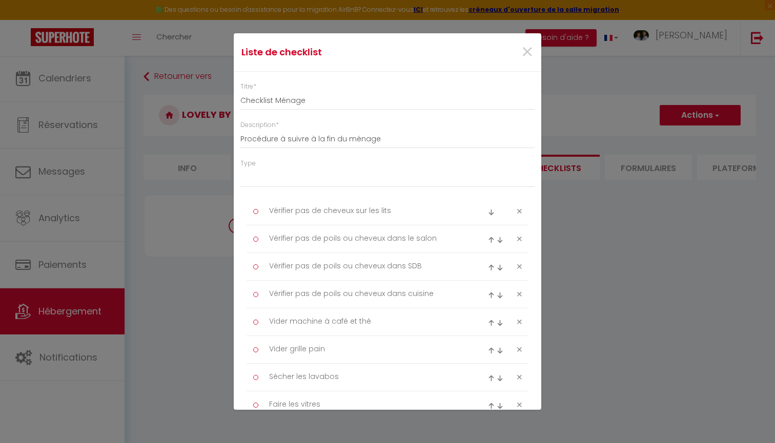
click at [518, 213] on icon at bounding box center [519, 212] width 5 height 8
type textarea "Vérifier pas de poils ou cheveux dans le salon"
type textarea "Vérifier pas de poils ou cheveux dans SDB"
type textarea "Vérifier pas de poils ou cheveux dans cuisine"
type textarea "Vider machine à café et thé"
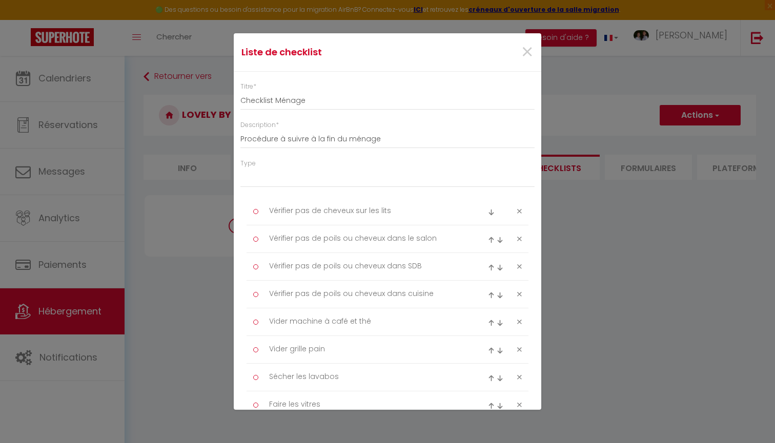
type textarea "Vider grille pain"
type textarea "Sécher les lavabos"
type textarea "Faire les vitres"
type textarea "Prendre des photos et vidéos"
click at [518, 213] on icon at bounding box center [519, 212] width 5 height 8
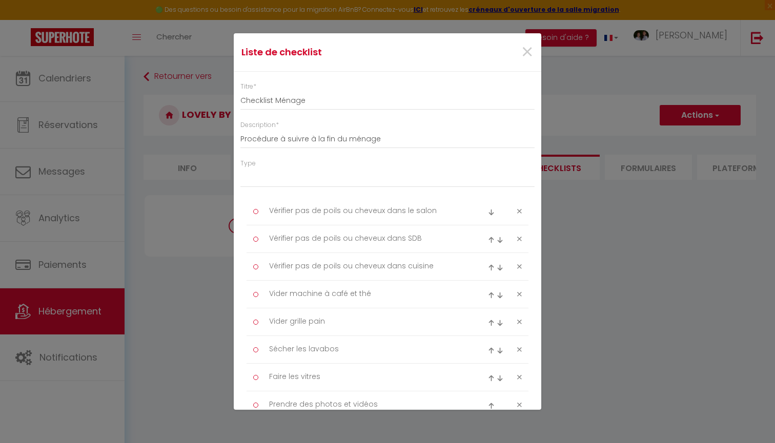
type textarea "Vérifier pas de poils ou cheveux dans SDB"
type textarea "Vérifier pas de poils ou cheveux dans cuisine"
type textarea "Vider machine à café et thé"
type textarea "Vider grille pain"
type textarea "Sécher les lavabos"
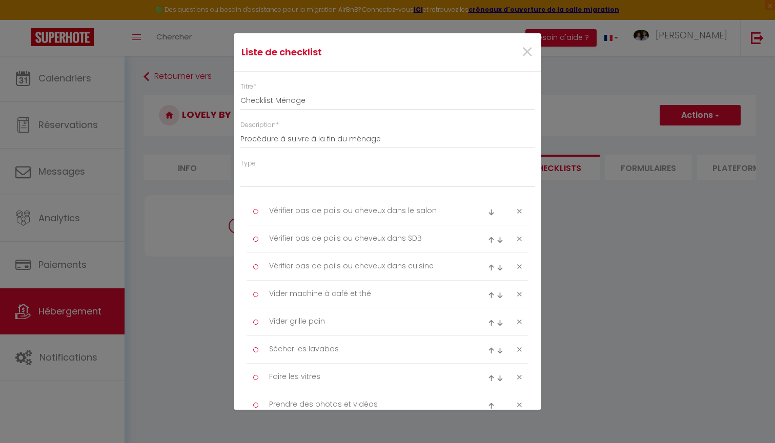
type textarea "Faire les vitres"
type textarea "Prendre des photos et vidéos"
click at [518, 213] on icon at bounding box center [519, 212] width 5 height 8
type textarea "Vérifier pas de poils ou cheveux dans cuisine"
type textarea "Vider machine à café et thé"
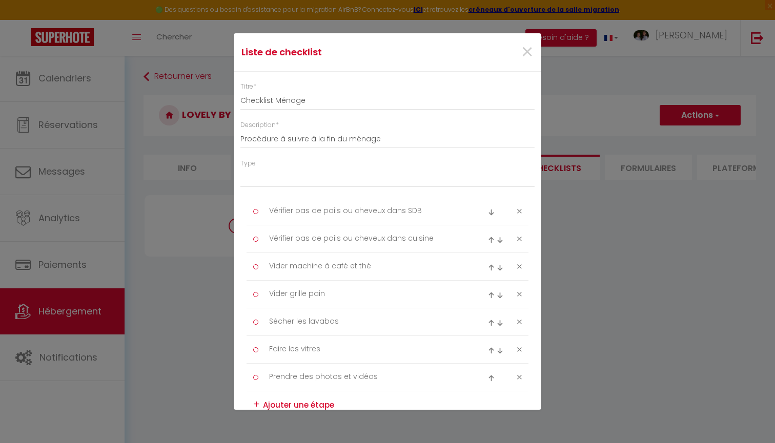
type textarea "Vider grille pain"
type textarea "Sécher les lavabos"
type textarea "Faire les vitres"
type textarea "Prendre des photos et vidéos"
click at [518, 213] on icon at bounding box center [519, 212] width 5 height 8
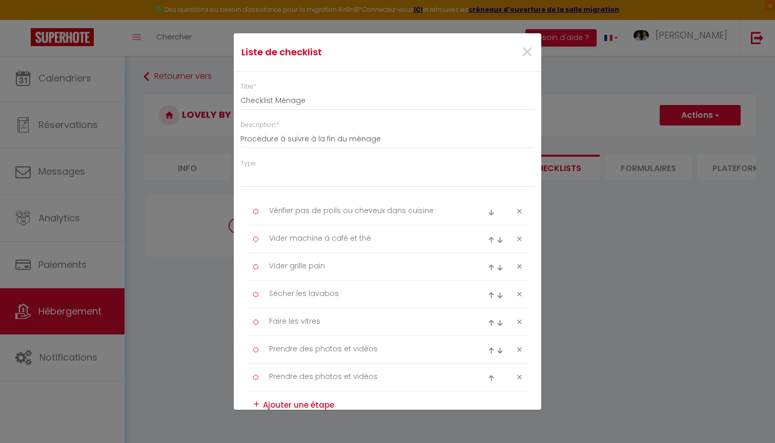
type textarea "Vider machine à café et thé"
type textarea "Vider grille pain"
type textarea "Sécher les lavabos"
type textarea "Faire les vitres"
type textarea "Prendre des photos et vidéos"
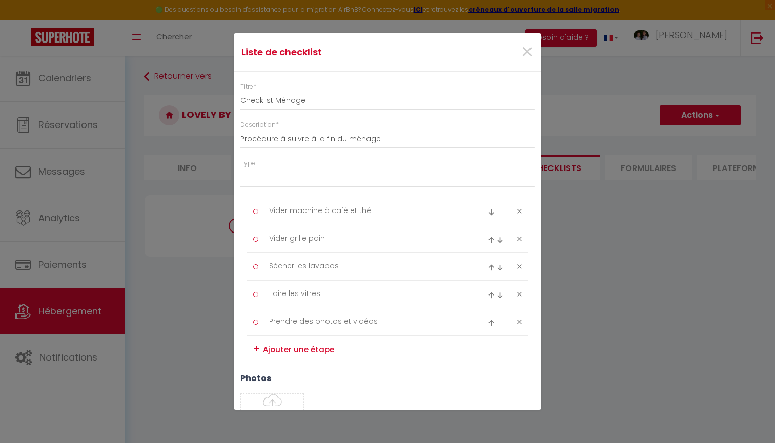
click at [518, 213] on icon at bounding box center [519, 212] width 5 height 8
type textarea "Vider grille pain"
type textarea "Sécher les lavabos"
type textarea "Faire les vitres"
type textarea "Prendre des photos et vidéos"
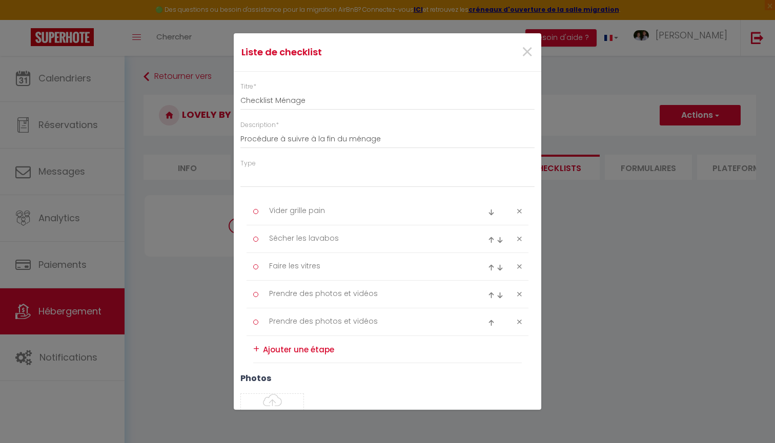
click at [518, 213] on icon at bounding box center [519, 212] width 5 height 8
type textarea "Sécher les lavabos"
type textarea "Faire les vitres"
type textarea "Prendre des photos et vidéos"
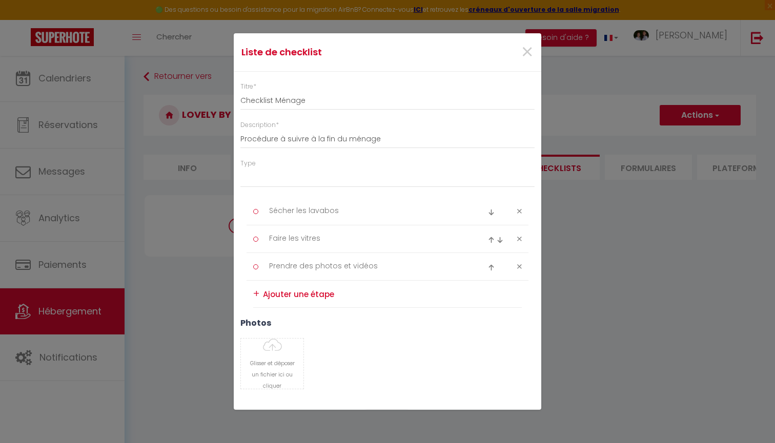
click at [518, 213] on icon at bounding box center [519, 212] width 5 height 8
type textarea "Faire les vitres"
type textarea "Prendre des photos et vidéos"
click at [518, 213] on icon at bounding box center [519, 212] width 5 height 8
type textarea "Prendre des photos et vidéos"
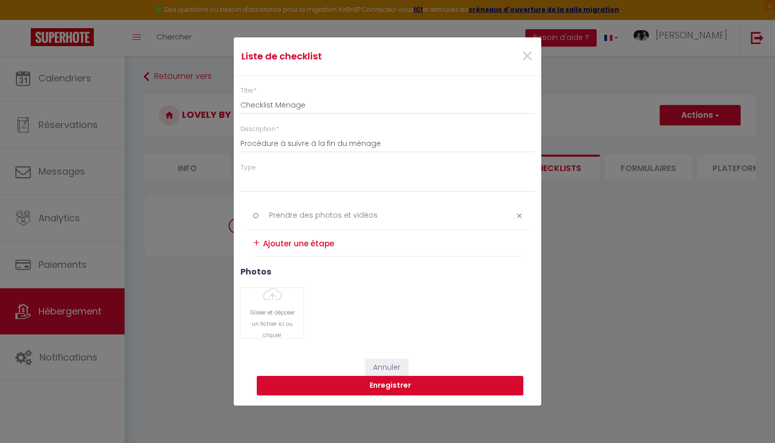
click at [518, 213] on icon at bounding box center [519, 216] width 5 height 8
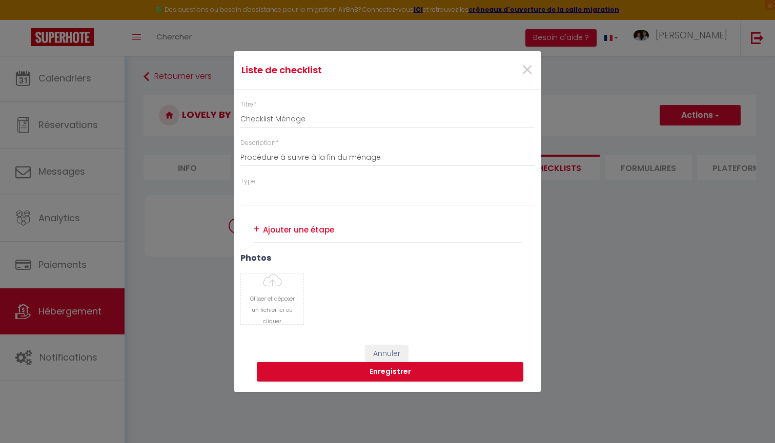
click at [341, 232] on textarea at bounding box center [392, 229] width 259 height 15
paste textarea "Ouvrir les fenêtres en arrivant"
type textarea "Ouvrir les fenêtres en arrivant"
click at [258, 230] on div "+" at bounding box center [256, 229] width 6 height 16
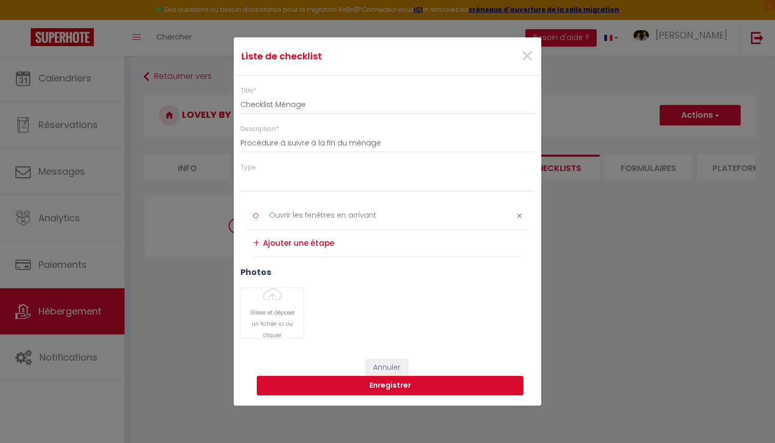
click at [315, 242] on textarea at bounding box center [392, 243] width 259 height 16
click at [406, 389] on button "Enregistrer" at bounding box center [390, 385] width 267 height 19
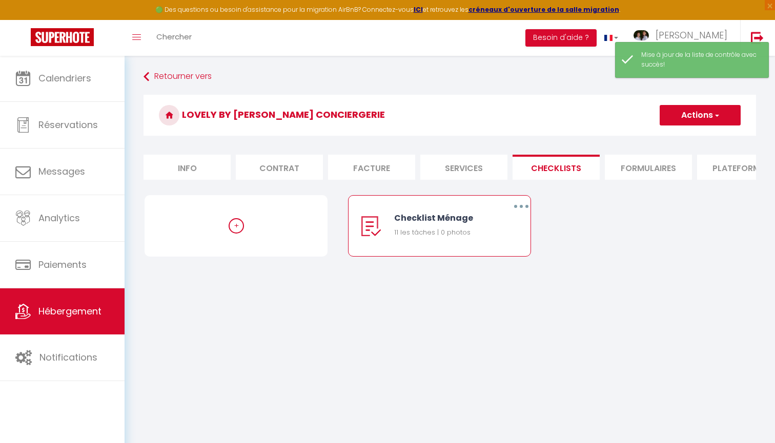
click at [519, 202] on button "button" at bounding box center [521, 206] width 29 height 16
click at [492, 227] on link "Editer" at bounding box center [495, 229] width 76 height 17
type input "Checklist Ménage"
type input "Procédure à suivre à la fin du ménage"
select select "1"
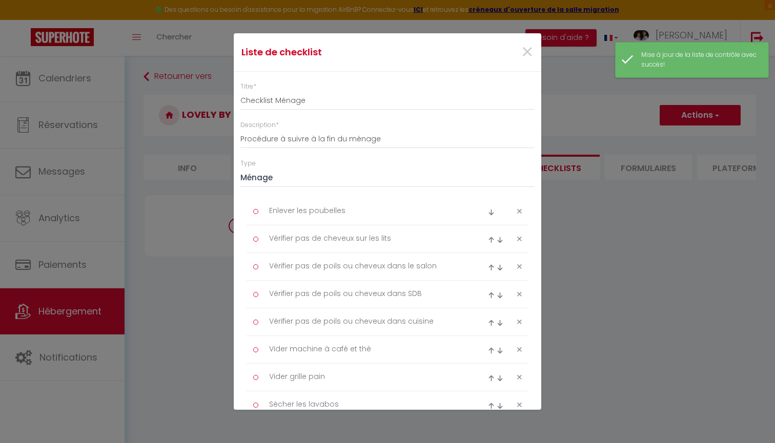
click at [518, 211] on icon at bounding box center [519, 212] width 5 height 8
type textarea "Vérifier pas de cheveux sur les lits"
type textarea "Vérifier pas de poils ou cheveux dans le salon"
type textarea "Vérifier pas de poils ou cheveux dans SDB"
type textarea "Vérifier pas de poils ou cheveux dans cuisine"
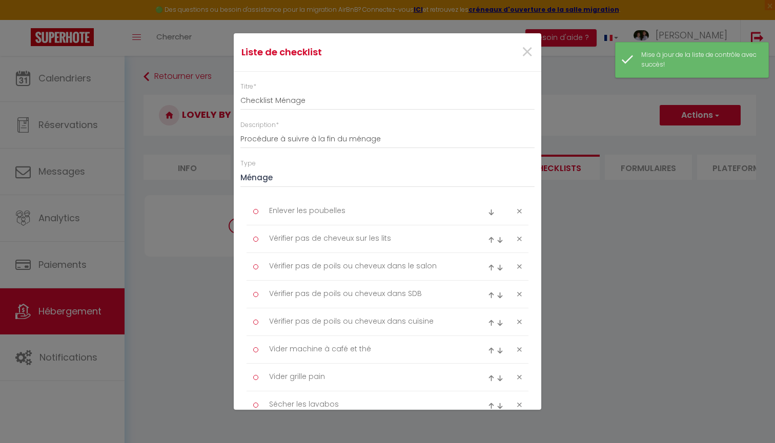
type textarea "Vider machine à café et thé"
type textarea "Vider grille pain"
type textarea "Sécher les lavabos"
type textarea "Faire les vitres"
type textarea "Prendre des photos et vidéos"
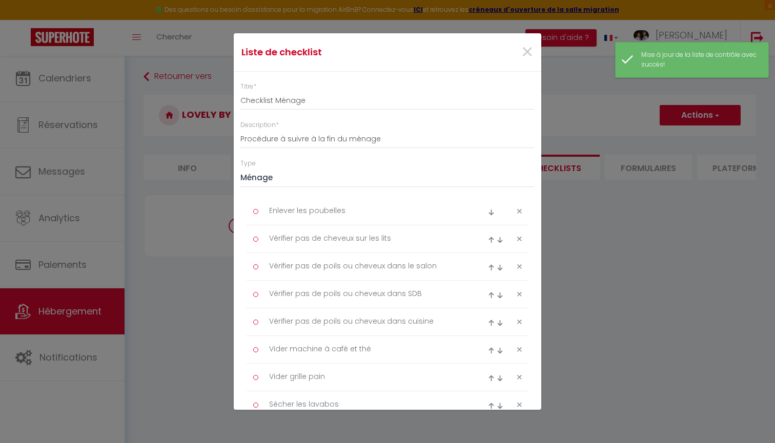
type textarea "Ouvrir les fenêtres en arrivant"
click at [518, 211] on icon at bounding box center [519, 212] width 5 height 8
type textarea "Vérifier pas de poils ou cheveux dans le salon"
type textarea "Vérifier pas de poils ou cheveux dans SDB"
type textarea "Vérifier pas de poils ou cheveux dans cuisine"
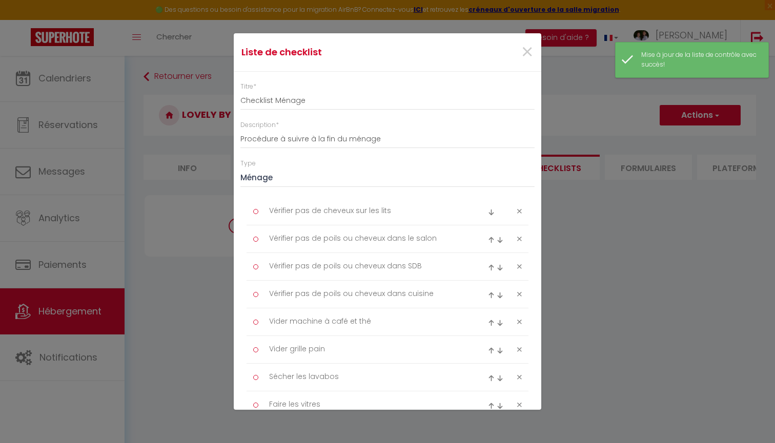
type textarea "Vider machine à café et thé"
type textarea "Vider grille pain"
type textarea "Sécher les lavabos"
type textarea "Faire les vitres"
type textarea "Prendre des photos et vidéos"
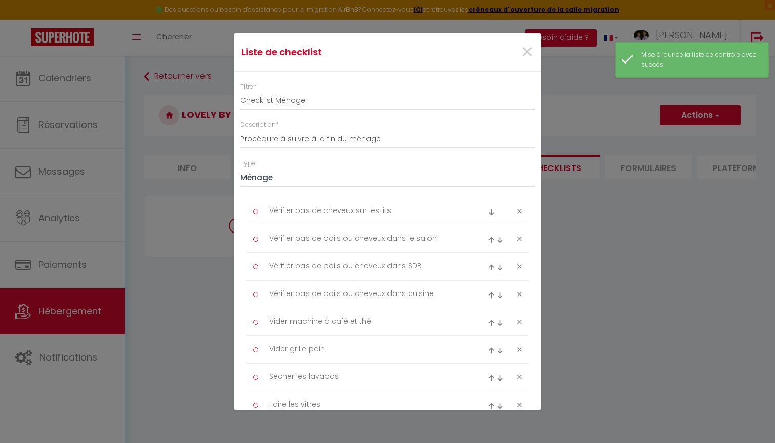
type textarea "Ouvrir les fenêtres en arrivant"
click at [518, 211] on icon at bounding box center [519, 212] width 5 height 8
type textarea "Vérifier pas de poils ou cheveux dans SDB"
type textarea "Vérifier pas de poils ou cheveux dans cuisine"
type textarea "Vider machine à café et thé"
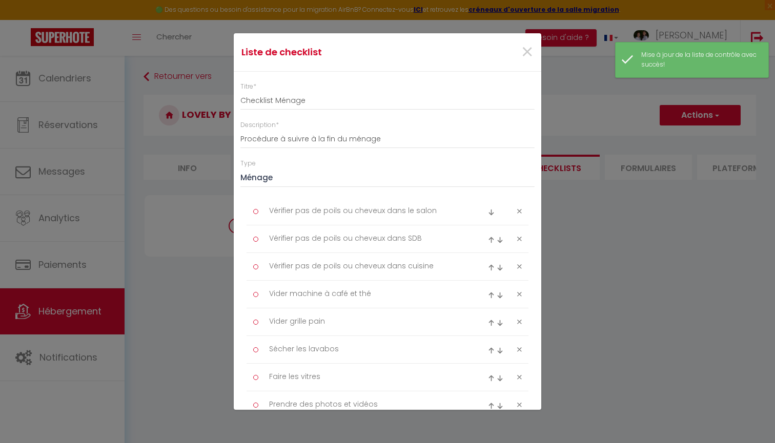
type textarea "Vider grille pain"
type textarea "Sécher les lavabos"
type textarea "Faire les vitres"
type textarea "Prendre des photos et vidéos"
type textarea "Ouvrir les fenêtres en arrivant"
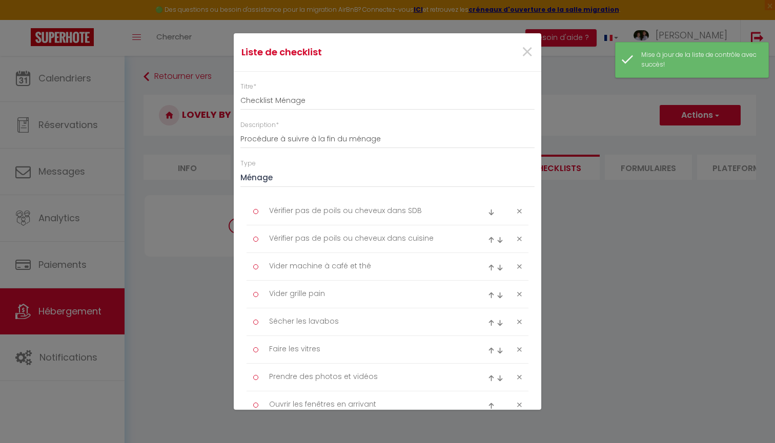
click at [518, 211] on icon at bounding box center [519, 212] width 5 height 8
type textarea "Vérifier pas de poils ou cheveux dans cuisine"
type textarea "Vider machine à café et thé"
type textarea "Vider grille pain"
type textarea "Sécher les lavabos"
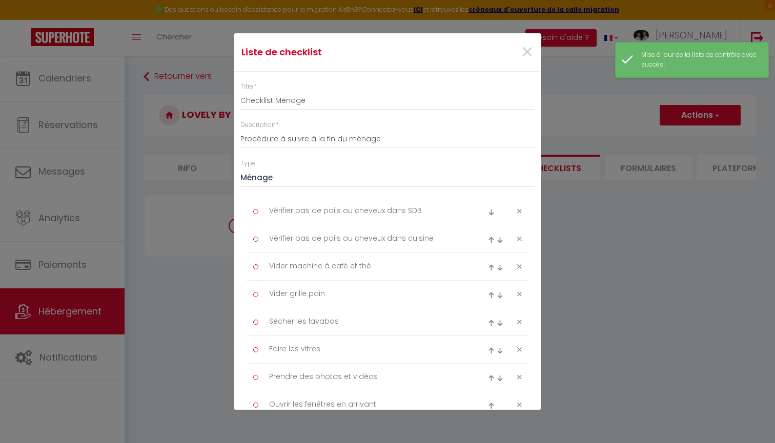
type textarea "Faire les vitres"
type textarea "Prendre des photos et vidéos"
type textarea "Ouvrir les fenêtres en arrivant"
click at [518, 211] on icon at bounding box center [519, 212] width 5 height 8
type textarea "Vider machine à café et thé"
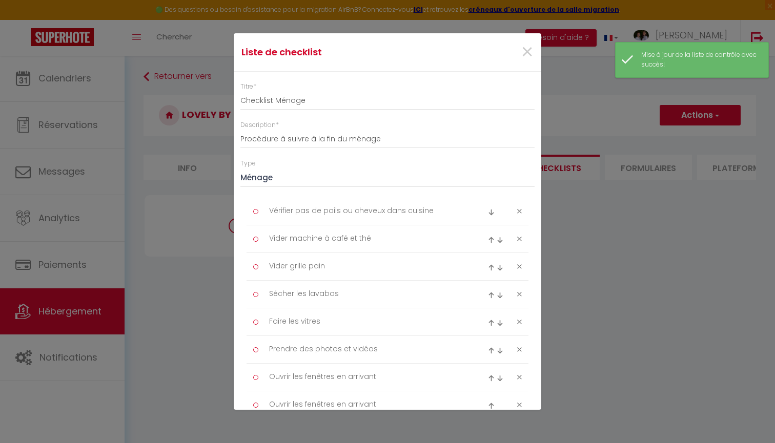
type textarea "Vider grille pain"
type textarea "Sécher les lavabos"
type textarea "Faire les vitres"
type textarea "Prendre des photos et vidéos"
type textarea "Ouvrir les fenêtres en arrivant"
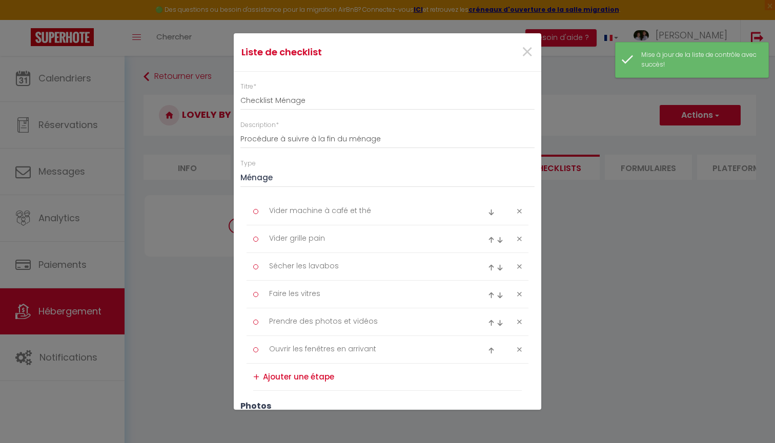
click at [518, 211] on icon at bounding box center [519, 212] width 5 height 8
type textarea "Vider grille pain"
type textarea "Sécher les lavabos"
type textarea "Faire les vitres"
type textarea "Prendre des photos et vidéos"
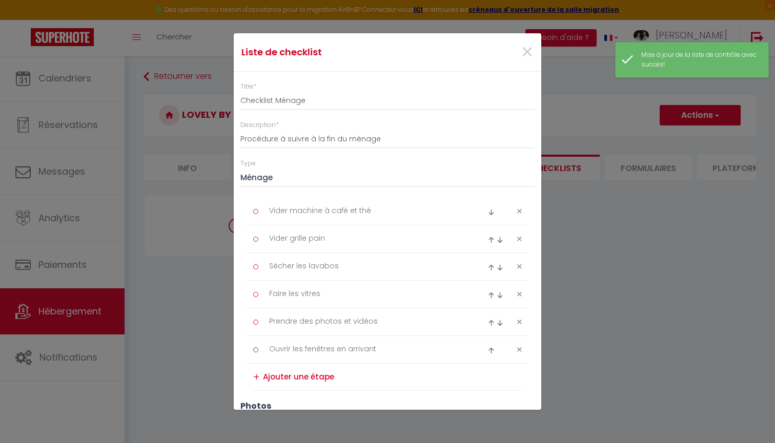
type textarea "Ouvrir les fenêtres en arrivant"
click at [518, 211] on icon at bounding box center [519, 212] width 5 height 8
type textarea "Sécher les lavabos"
type textarea "Faire les vitres"
type textarea "Prendre des photos et vidéos"
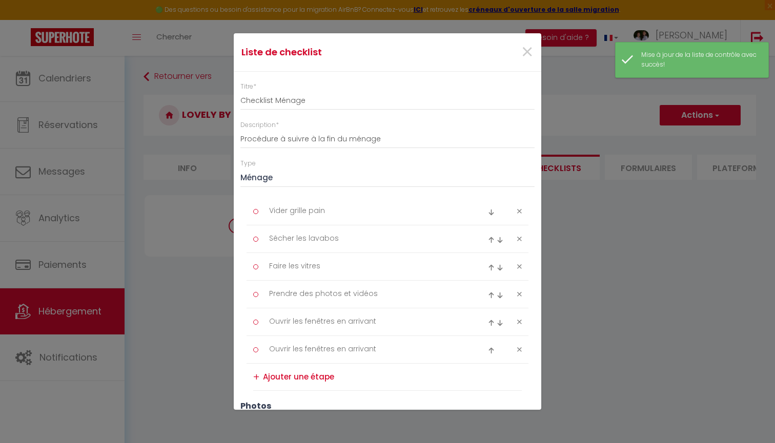
type textarea "Ouvrir les fenêtres en arrivant"
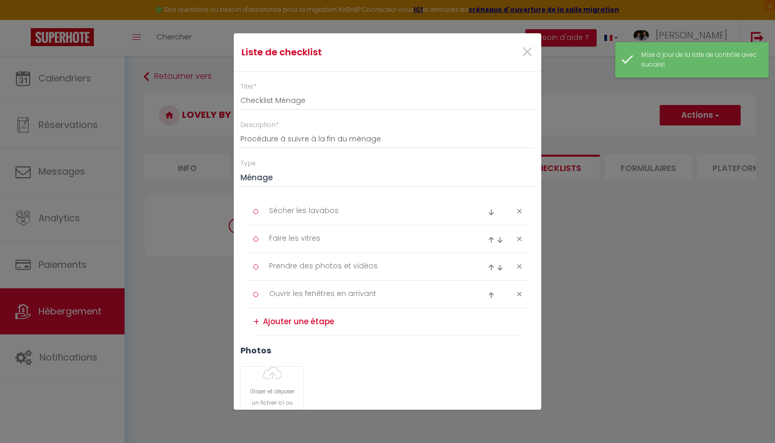
click at [518, 211] on icon at bounding box center [519, 212] width 5 height 8
type textarea "Faire les vitres"
type textarea "Prendre des photos et vidéos"
type textarea "Ouvrir les fenêtres en arrivant"
click at [518, 211] on icon at bounding box center [519, 212] width 5 height 8
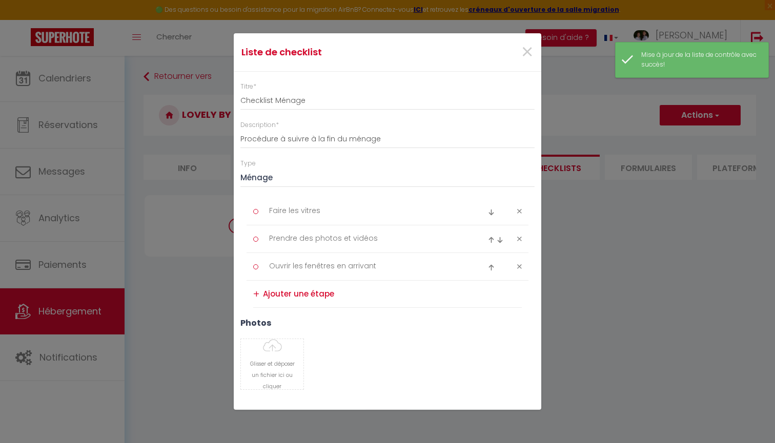
type textarea "Prendre des photos et vidéos"
type textarea "Ouvrir les fenêtres en arrivant"
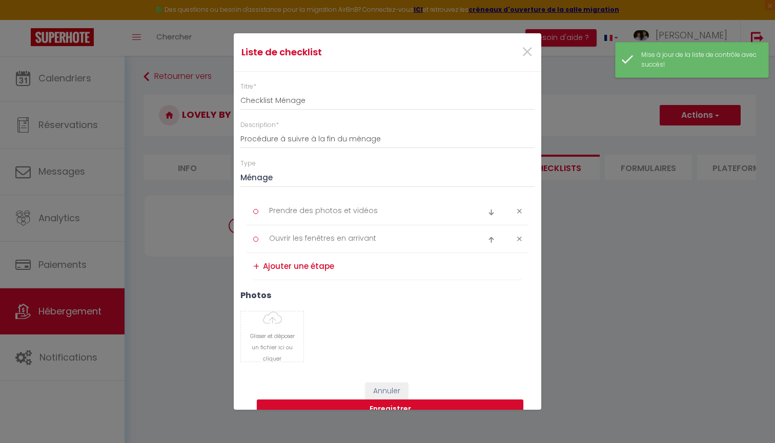
click at [518, 211] on icon at bounding box center [519, 212] width 5 height 8
type textarea "Ouvrir les fenêtres en arrivant"
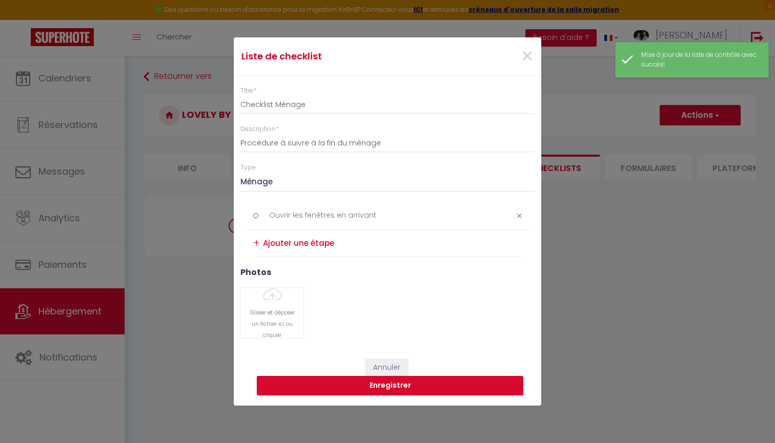
click at [302, 244] on textarea at bounding box center [392, 243] width 259 height 16
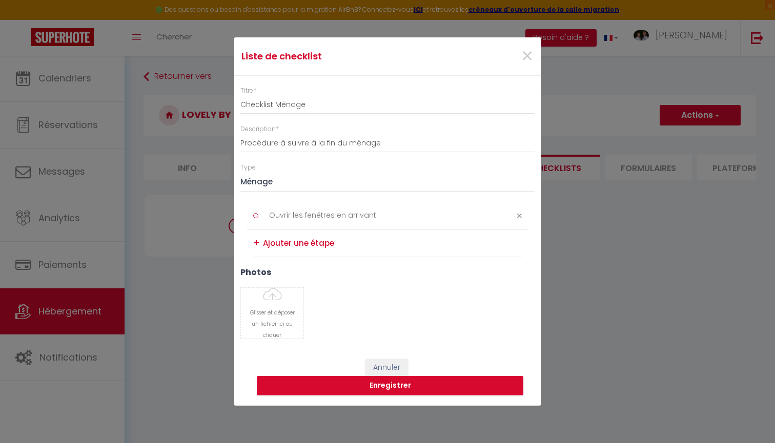
paste textarea "Vérifier objets oubliés par voyageurs (placards, tiroirs, étagères...)."
type textarea "Vérifier objets oubliés par voyageurs (placards, tiroirs, étagères...)."
click at [256, 243] on div "+" at bounding box center [256, 243] width 6 height 16
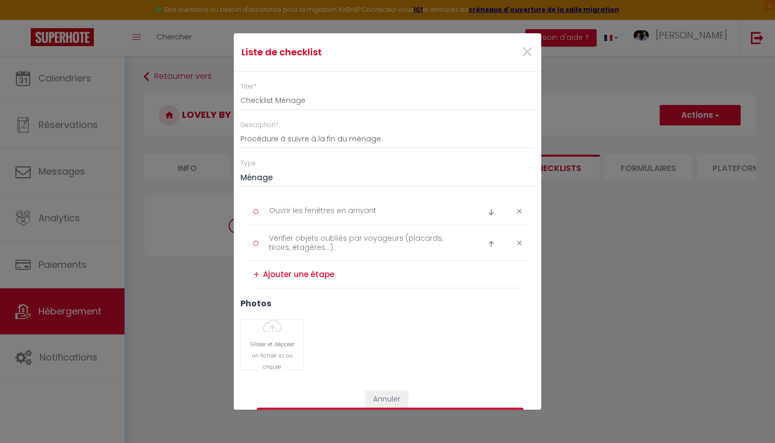
click at [269, 272] on textarea at bounding box center [392, 275] width 259 height 16
paste textarea "CHAMBRE : - Refaire le lit (vérifier propreté alèse/couette) - Remettre coussin…"
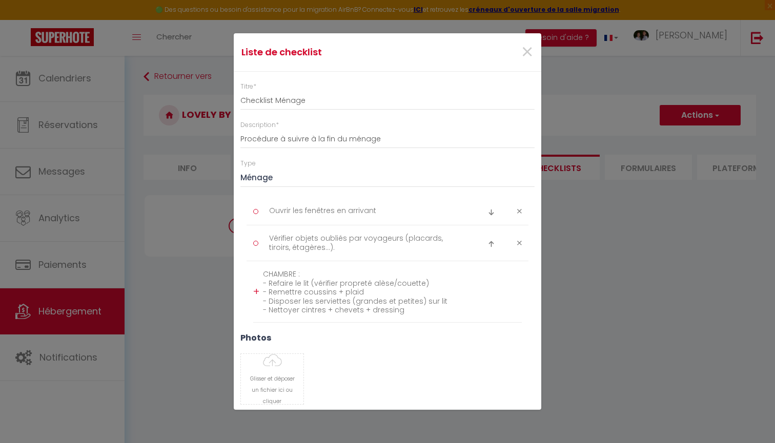
click at [307, 298] on textarea "CHAMBRE : - Refaire le lit (vérifier propreté alèse/couette) - Remettre coussin…" at bounding box center [392, 292] width 259 height 51
click at [408, 310] on textarea "CHAMBRE : - Refaire le lit (vérifier propreté alèse/couette) - Remettre coussin…" at bounding box center [392, 292] width 259 height 51
type textarea "CHAMBRE : - Refaire le lit (vérifier propreté alèse/couette) - Remettre coussin…"
click at [257, 293] on div "+" at bounding box center [256, 292] width 6 height 16
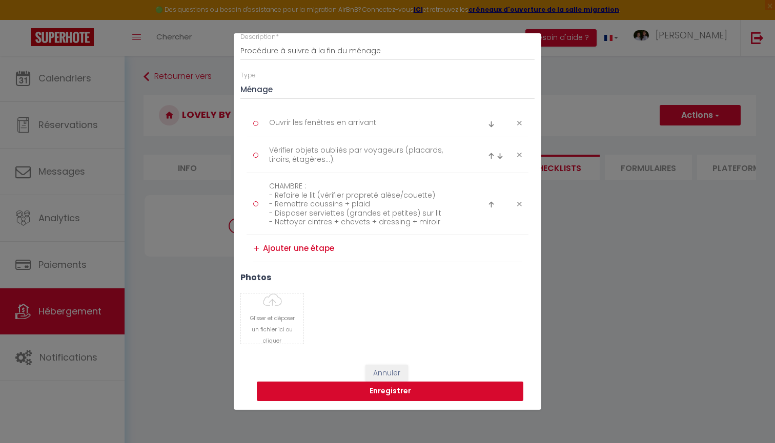
scroll to position [88, 0]
click at [398, 394] on button "Enregistrer" at bounding box center [390, 391] width 267 height 19
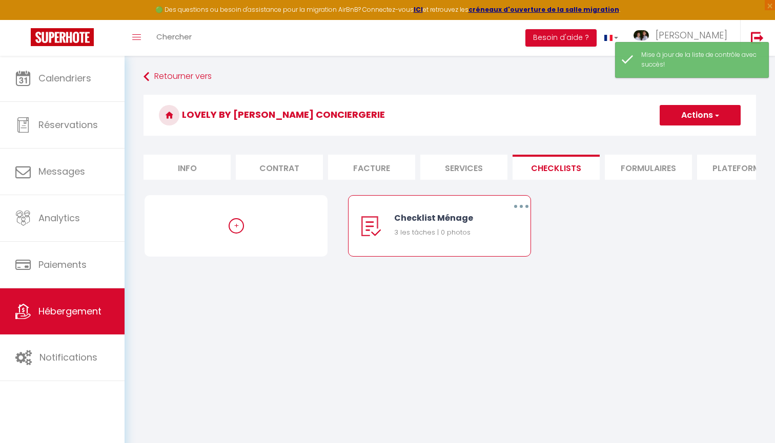
click at [525, 201] on button "button" at bounding box center [521, 206] width 29 height 16
click at [494, 233] on link "Editer" at bounding box center [495, 229] width 76 height 17
type input "Checklist Ménage"
type input "Procédure à suivre à la fin du ménage"
select select "1"
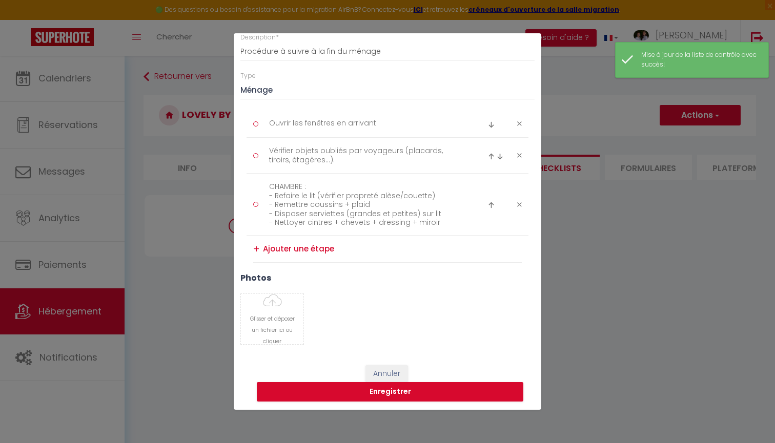
scroll to position [0, 0]
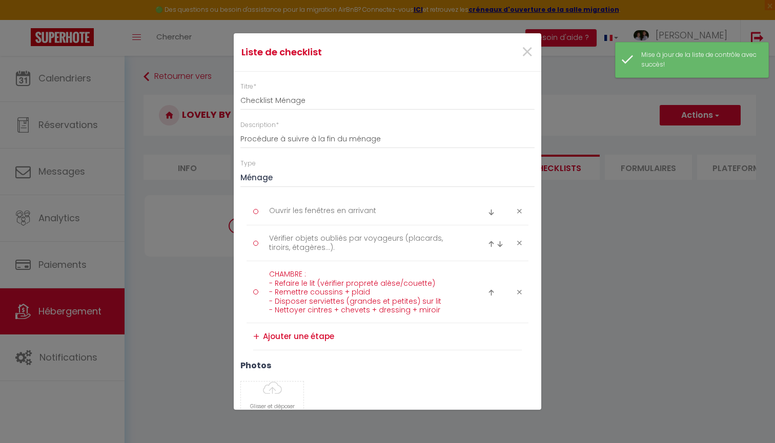
click at [439, 306] on textarea "CHAMBRE : - Refaire le lit (vérifier propreté alèse/couette) - Remettre coussin…" at bounding box center [367, 292] width 210 height 51
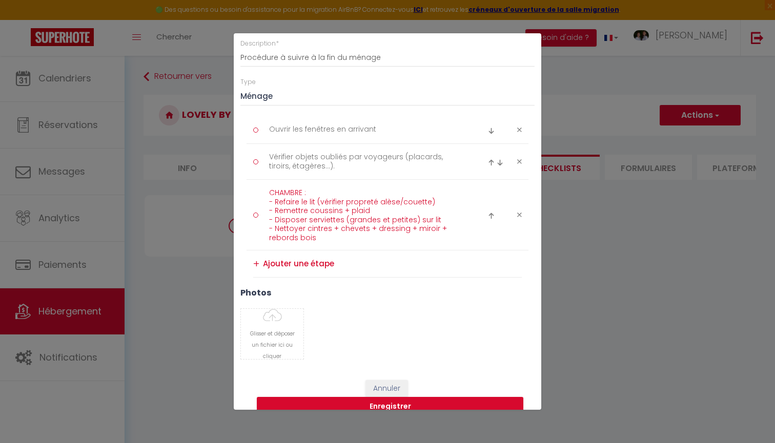
scroll to position [96, 0]
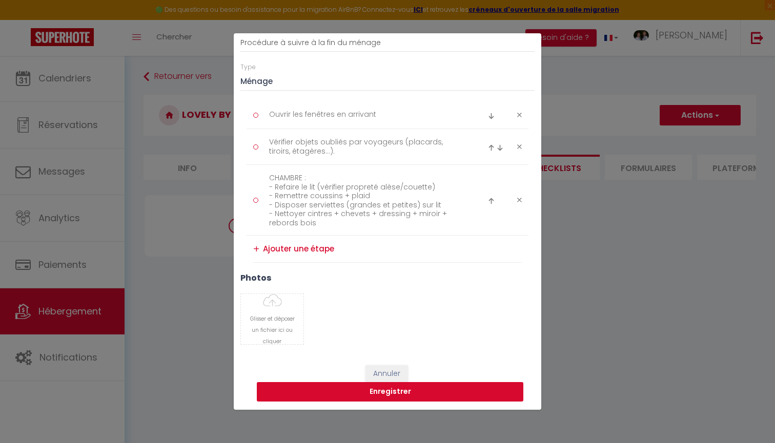
click at [393, 388] on button "Enregistrer" at bounding box center [390, 391] width 267 height 19
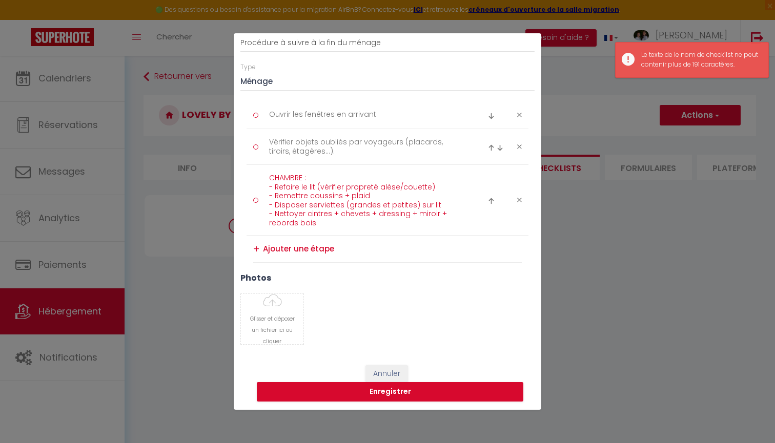
click at [319, 221] on textarea "CHAMBRE : - Refaire le lit (vérifier propreté alèse/couette) - Remettre coussin…" at bounding box center [367, 200] width 210 height 60
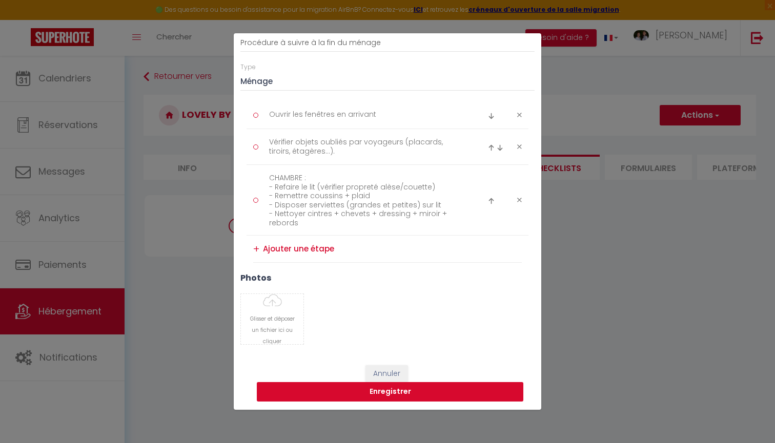
click at [404, 393] on button "Enregistrer" at bounding box center [390, 391] width 267 height 19
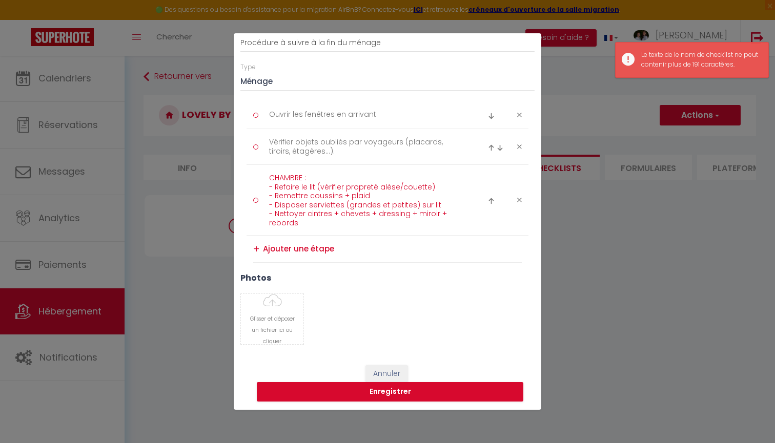
scroll to position [53, 0]
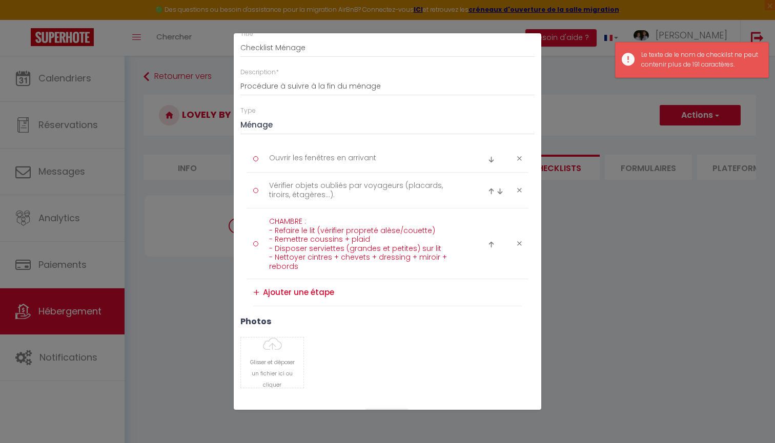
click at [311, 223] on textarea "CHAMBRE : - Refaire le lit (vérifier propreté alèse/couette) - Remettre coussin…" at bounding box center [367, 244] width 210 height 60
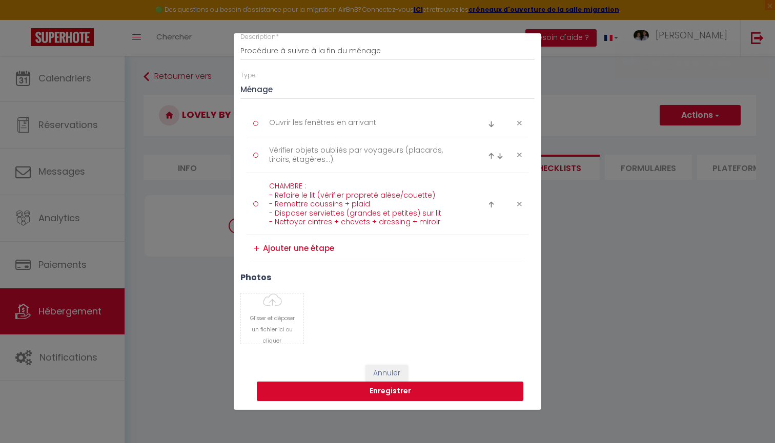
scroll to position [88, 0]
type textarea "CHAMBRE : - Refaire le lit (vérifier propreté alèse/couette) - Remettre coussin…"
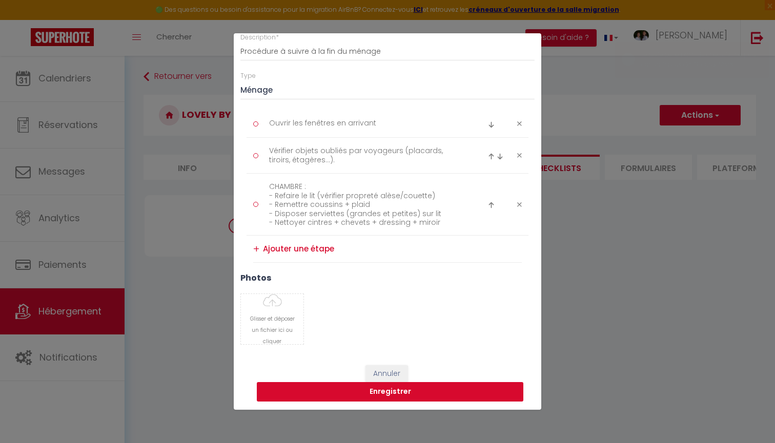
click at [395, 393] on button "Enregistrer" at bounding box center [390, 391] width 267 height 19
select select "4"
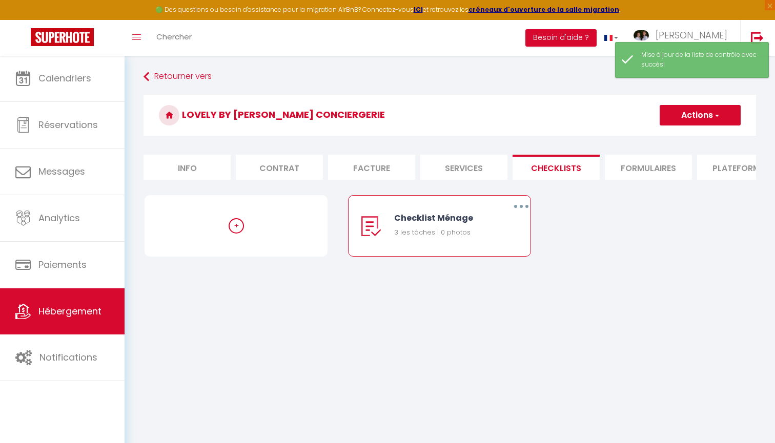
click at [524, 206] on button "button" at bounding box center [521, 206] width 29 height 16
click at [487, 232] on link "Editer" at bounding box center [495, 229] width 76 height 17
type input "Checklist Ménage"
type input "Procédure à suivre à la fin du ménage"
select select "1"
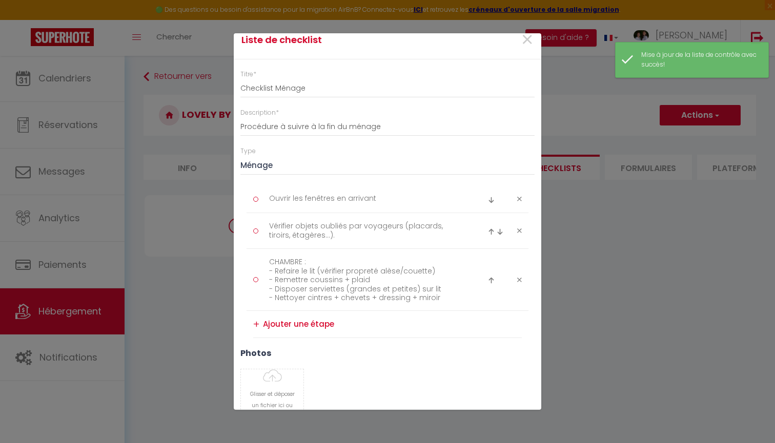
scroll to position [16, 0]
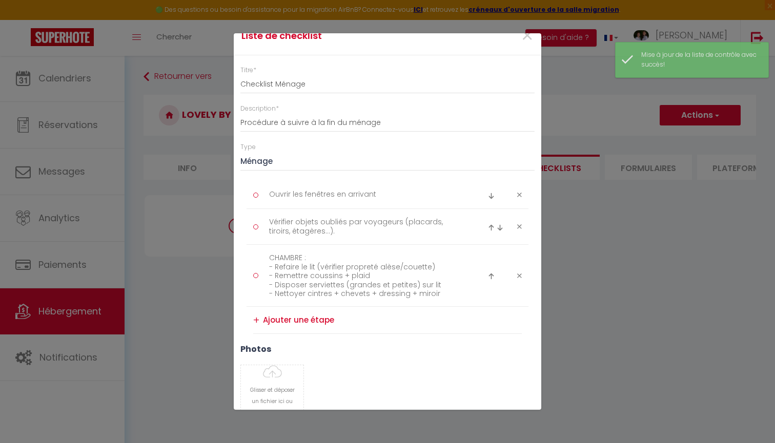
click at [278, 319] on textarea at bounding box center [392, 320] width 259 height 16
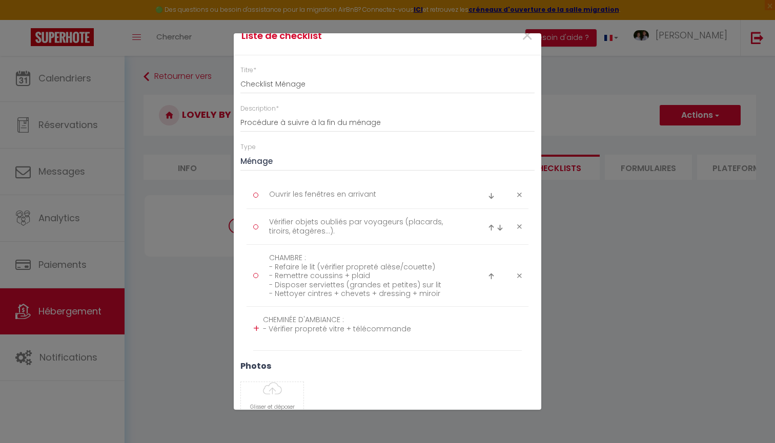
scroll to position [0, 0]
click at [415, 330] on textarea "CHEMINÉE D'AMBIANCE : - Vérifier propreté vitre + télécommande - Bien l'éteindre" at bounding box center [392, 328] width 259 height 33
type textarea "CHEMINÉE D'AMBIANCE : - Vérifier propreté vitre + télécommande - Vérifier fonct…"
click at [255, 331] on div "+" at bounding box center [256, 333] width 6 height 16
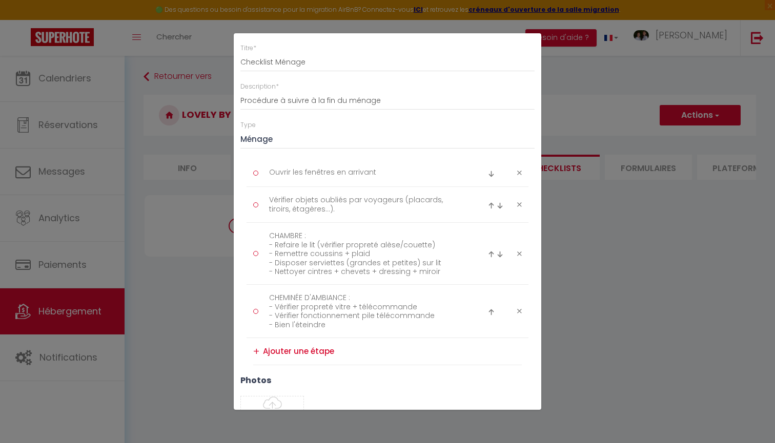
scroll to position [52, 0]
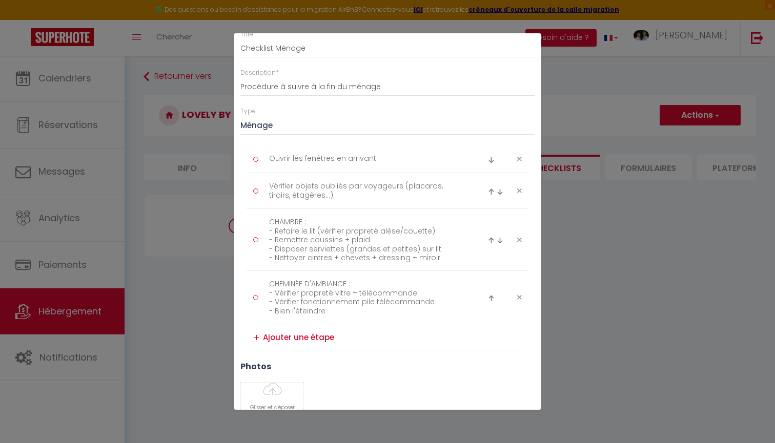
click at [322, 333] on textarea at bounding box center [392, 338] width 259 height 16
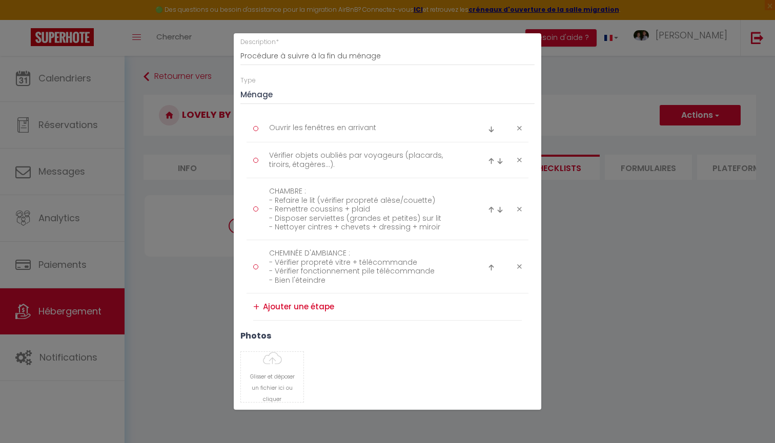
scroll to position [84, 0]
type textarea "c"
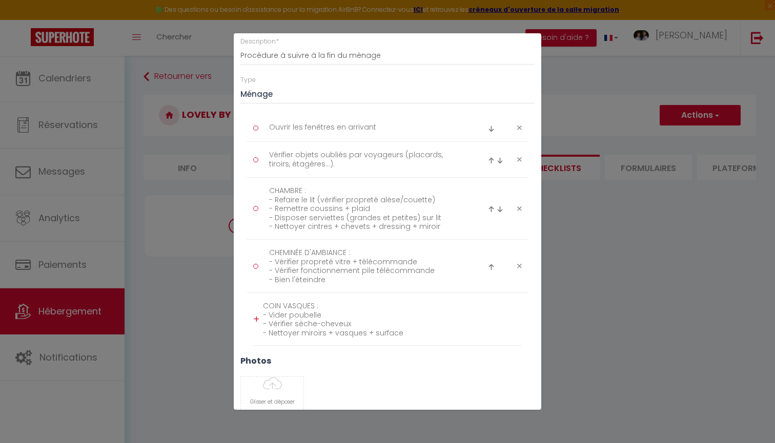
type textarea "COIN VASQUES : - Vider poubelle - Vérifier sèche-cheveux - Nettoyer miroirs + v…"
click at [255, 316] on div "+" at bounding box center [256, 320] width 6 height 16
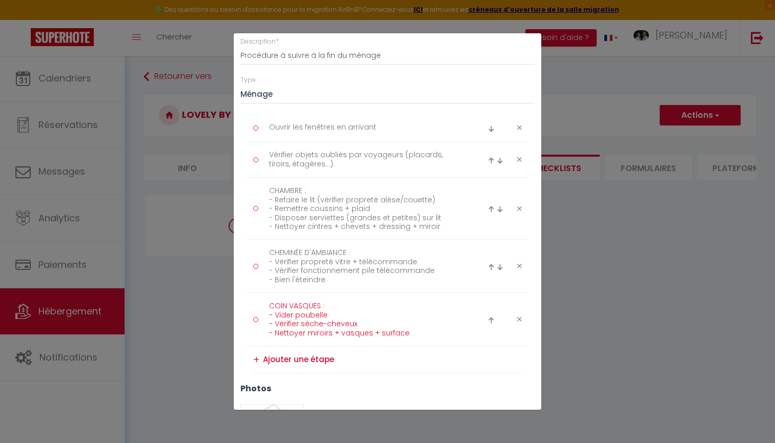
click at [411, 332] on textarea "COIN VASQUES : - Vider poubelle - Vérifier sèche-cheveux - Nettoyer miroirs + v…" at bounding box center [367, 319] width 210 height 43
click at [428, 328] on textarea "COIN VASQUES : - Vider poubelle - Vérifier sèche-cheveux - Nettoyer miroirs + v…" at bounding box center [367, 323] width 210 height 51
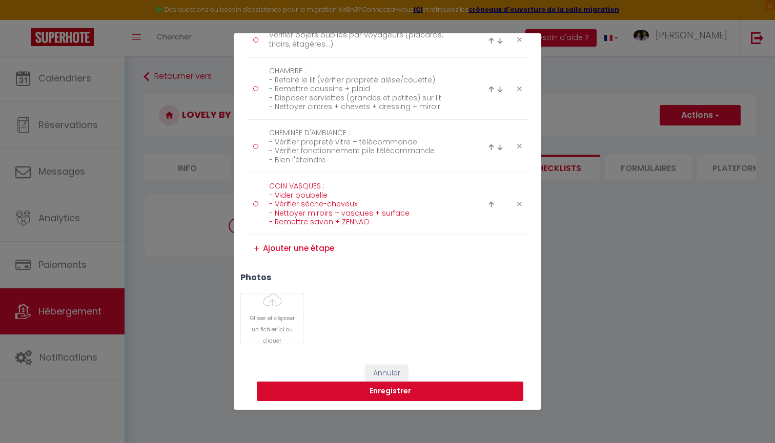
type textarea "COIN VASQUES : - Vider poubelle - Vérifier sèche-cheveux - Nettoyer miroirs + v…"
click at [418, 386] on button "Enregistrer" at bounding box center [390, 391] width 267 height 19
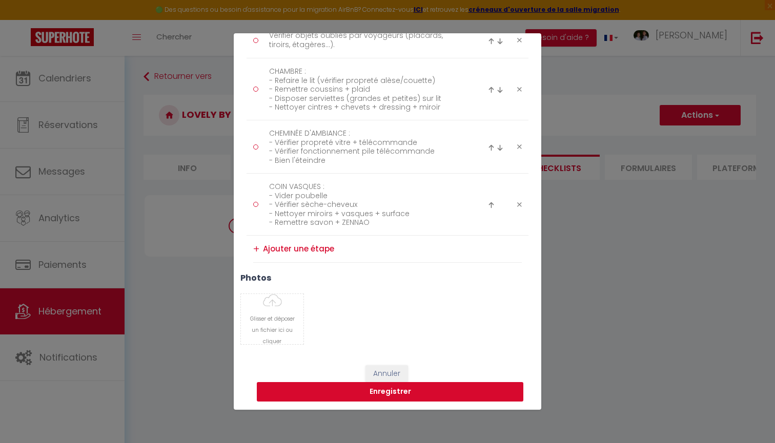
select select "4"
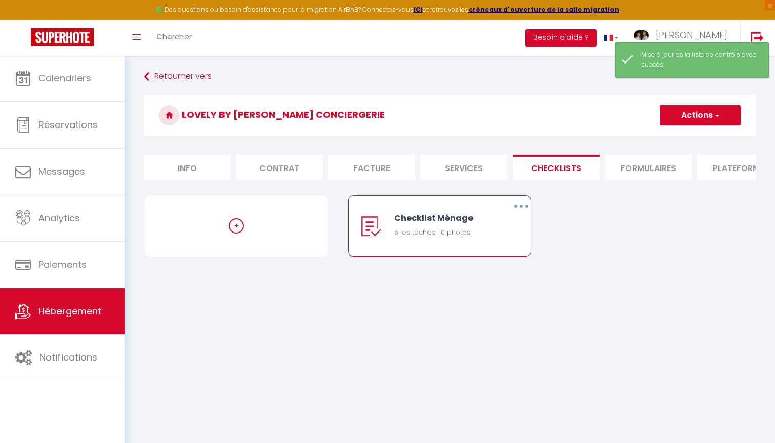
click at [518, 202] on button "button" at bounding box center [521, 206] width 29 height 16
click at [493, 236] on link "Editer" at bounding box center [495, 229] width 76 height 17
type input "Checklist Ménage"
type input "Procédure à suivre à la fin du ménage"
select select "1"
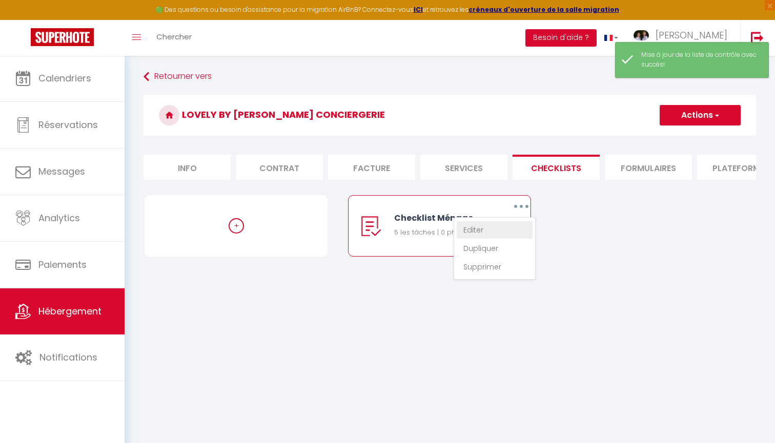
scroll to position [0, 0]
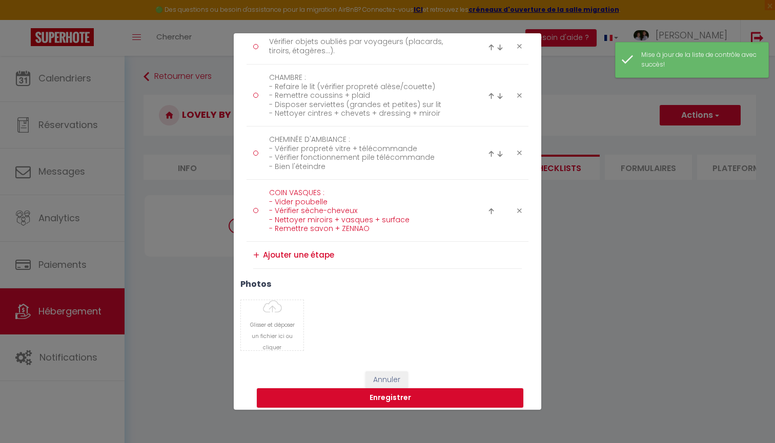
click at [414, 218] on textarea "COIN VASQUES : - Vider poubelle - Vérifier sèche-cheveux - Nettoyer miroirs + v…" at bounding box center [367, 210] width 210 height 51
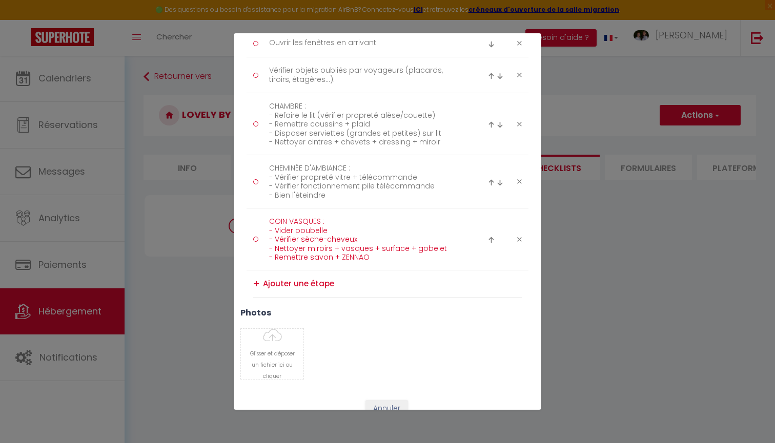
click at [426, 248] on textarea "COIN VASQUES : - Vider poubelle - Vérifier sèche-cheveux - Nettoyer miroirs + v…" at bounding box center [367, 239] width 210 height 51
type textarea "COIN VASQUES : - Vider poubelle - Vérifier sèche-cheveux - Nettoyer miroirs + v…"
click at [416, 356] on div "Glisser et déposer un fichier ici ou cliquer Ooops, something wrong happened. R…" at bounding box center [388, 354] width 308 height 51
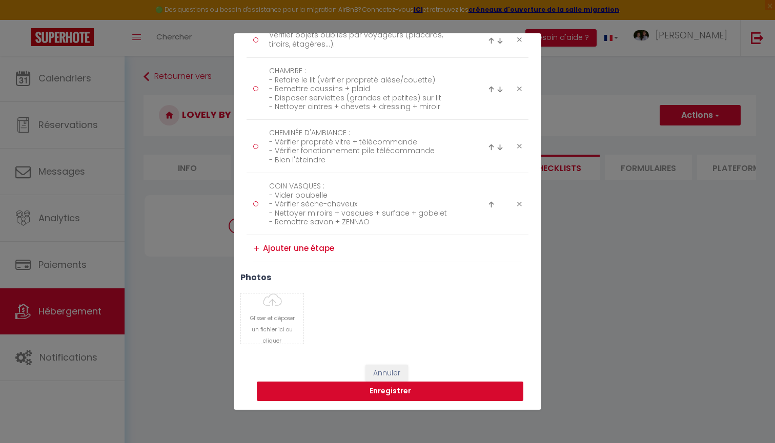
scroll to position [203, 0]
click at [393, 389] on button "Enregistrer" at bounding box center [390, 391] width 267 height 19
select select "4"
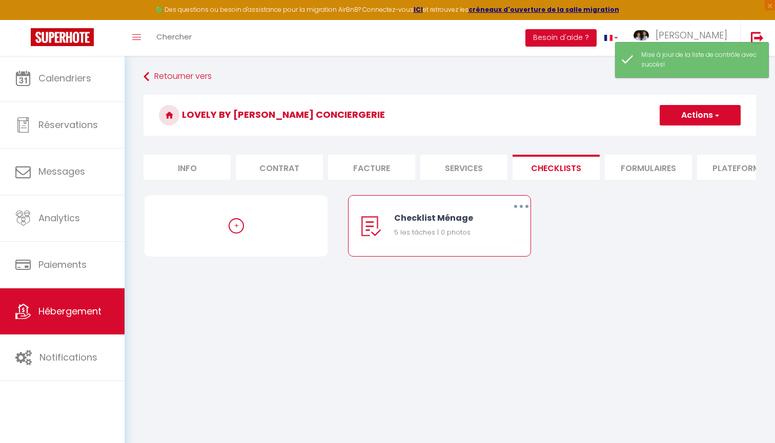
click at [525, 205] on button "button" at bounding box center [521, 206] width 29 height 16
click at [480, 232] on link "Editer" at bounding box center [495, 229] width 76 height 17
type input "Checklist Ménage"
type input "Procédure à suivre à la fin du ménage"
select select "1"
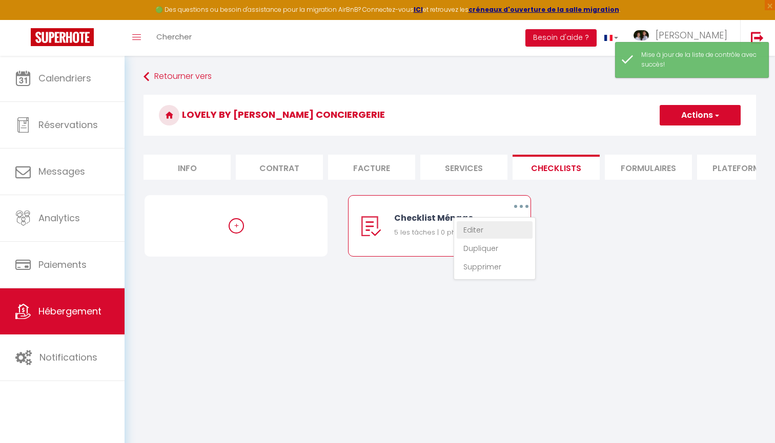
scroll to position [0, 0]
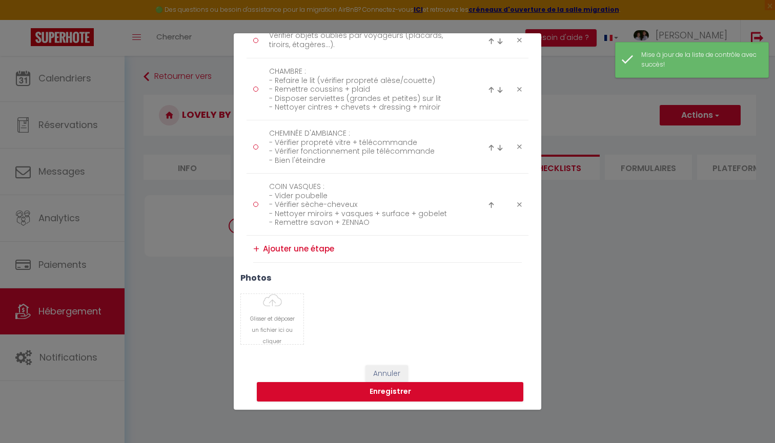
click at [299, 247] on textarea at bounding box center [392, 249] width 259 height 16
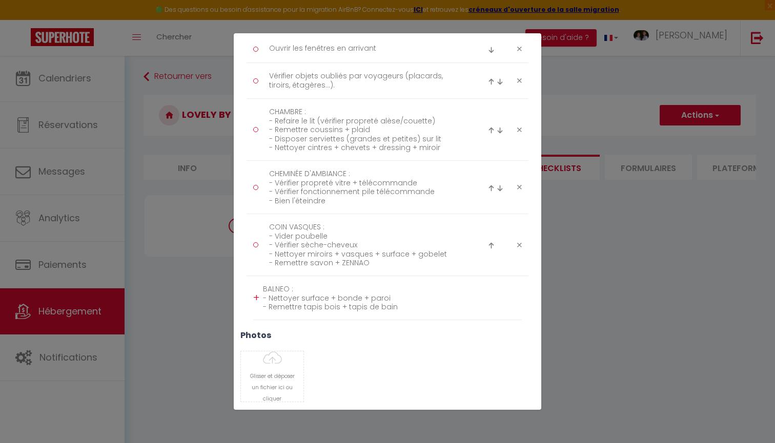
type textarea "BALNEO : - Nettoyer surface + bonde + paroi - Remettre tapis bois + tapis de ba…"
click at [253, 297] on div "+" at bounding box center [256, 298] width 6 height 16
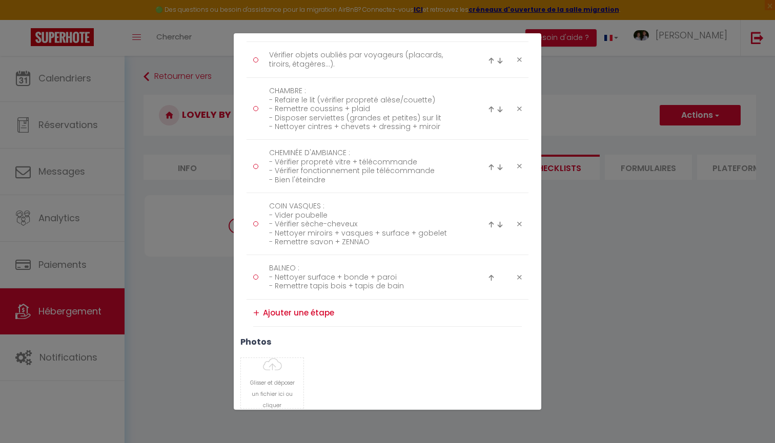
scroll to position [191, 0]
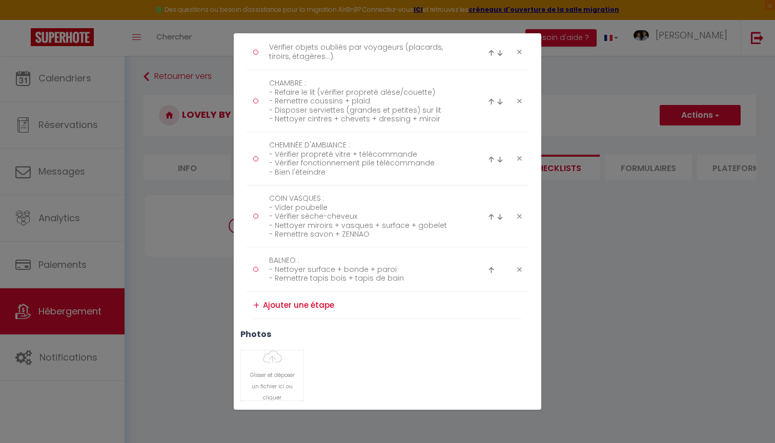
click at [265, 304] on textarea at bounding box center [392, 305] width 259 height 16
type textarea "ESCALIERS : - Vérifier propreté marches + secouer tapis - Vérifier propreté vit…"
click at [258, 314] on div "+" at bounding box center [256, 314] width 6 height 16
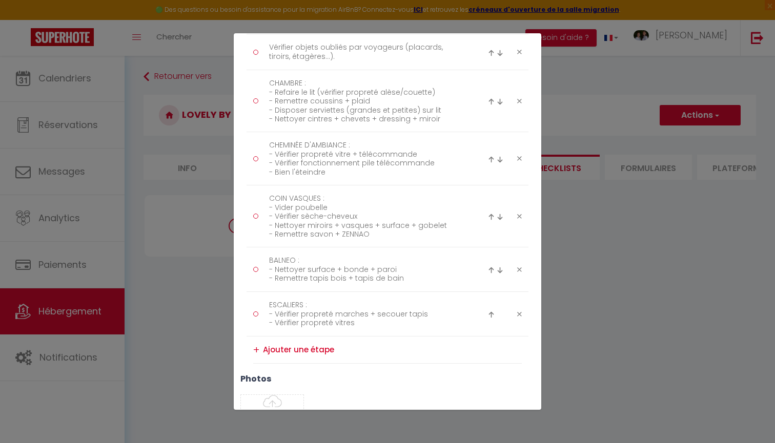
click at [337, 350] on textarea at bounding box center [392, 350] width 259 height 16
click at [374, 321] on textarea "ESCALIERS : - Vérifier propreté marches + secouer tapis - Vérifier propreté vit…" at bounding box center [367, 314] width 210 height 34
click at [267, 348] on textarea at bounding box center [392, 350] width 259 height 16
click at [275, 357] on textarea "SALON : - Faire poussière" at bounding box center [392, 354] width 259 height 25
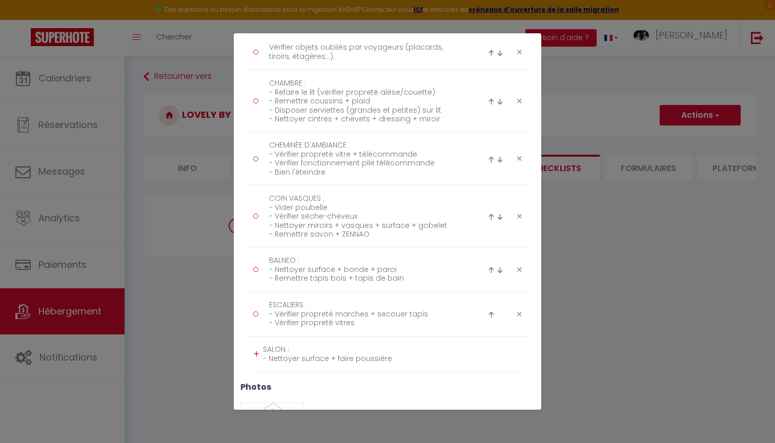
click at [401, 359] on textarea "SALON : - Nettoyer surface + faire poussière" at bounding box center [392, 354] width 259 height 25
type textarea "SALON : - Nettoyer surface + faire poussière - Remettre en ordre"
click at [256, 355] on div "+" at bounding box center [256, 359] width 6 height 16
click at [326, 393] on textarea at bounding box center [392, 394] width 259 height 16
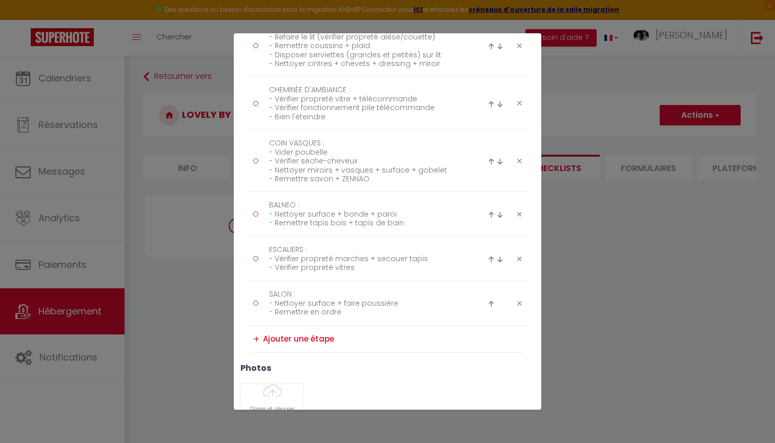
scroll to position [255, 0]
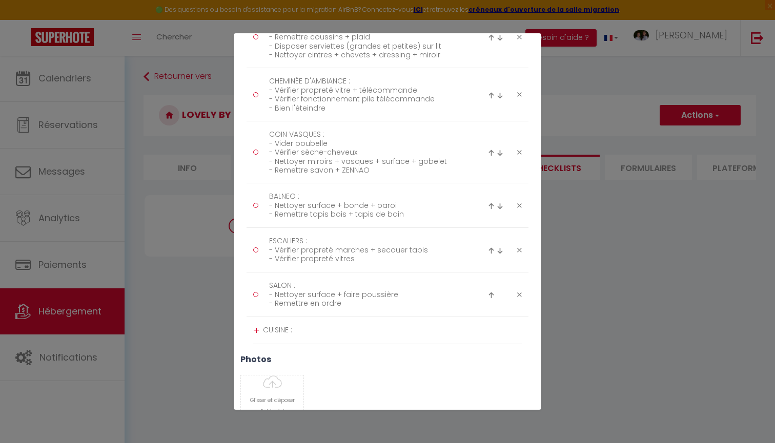
type textarea "CUISINE :"
click at [254, 330] on div "+" at bounding box center [256, 331] width 6 height 16
click at [291, 359] on textarea at bounding box center [392, 358] width 259 height 16
paste textarea "WC : - Pulvériser WC entier + laisser agir (attention projections) - Faire trem…"
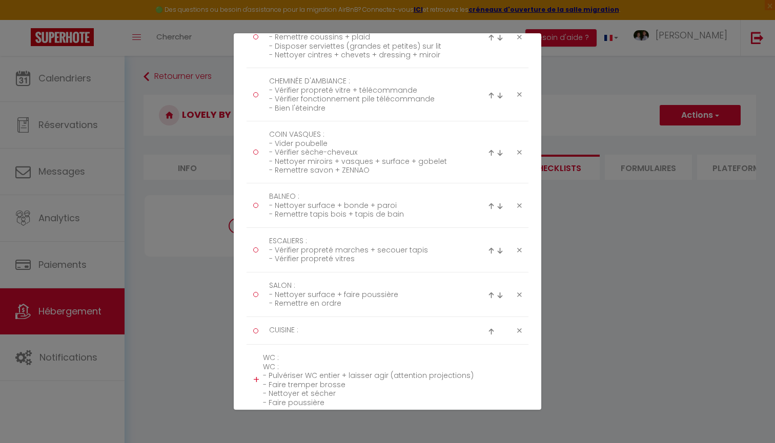
click at [267, 357] on textarea "WC : WC : - Pulvériser WC entier + laisser agir (attention projections) - Faire…" at bounding box center [392, 379] width 259 height 59
click at [261, 366] on li "+ WC : - Pulvériser WC entier + laisser agir (attention projections) - Faire tr…" at bounding box center [387, 380] width 269 height 70
click at [266, 365] on textarea "WC : - Pulvériser WC entier + laisser agir (attention projections) - Faire trem…" at bounding box center [392, 379] width 259 height 59
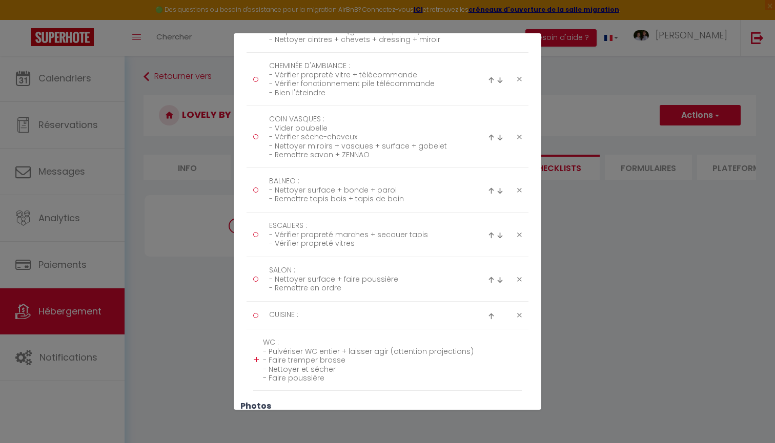
drag, startPoint x: 332, startPoint y: 378, endPoint x: 268, endPoint y: 367, distance: 64.5
click at [268, 367] on textarea "WC : - Pulvériser WC entier + laisser agir (attention projections) - Faire trem…" at bounding box center [392, 360] width 259 height 51
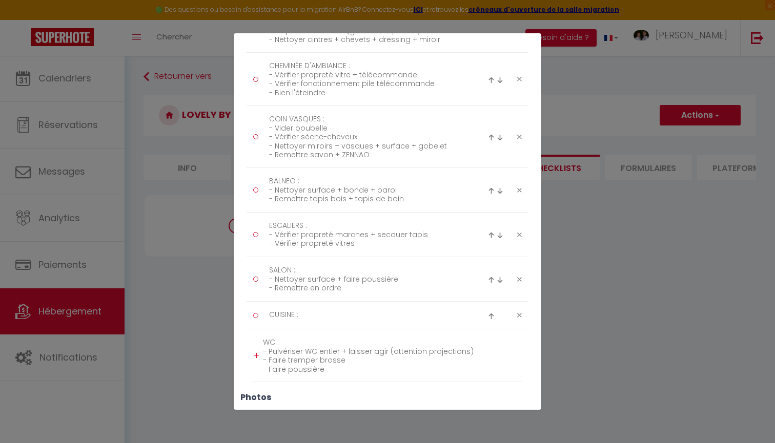
click at [351, 359] on textarea "WC : - Pulvériser WC entier + laisser agir (attention projections) - Faire trem…" at bounding box center [392, 356] width 259 height 42
drag, startPoint x: 320, startPoint y: 351, endPoint x: 478, endPoint y: 359, distance: 158.1
click at [478, 359] on textarea "WC : - Pulvériser WC entier + laisser agir (attention projections) - Faire trem…" at bounding box center [392, 356] width 259 height 42
drag, startPoint x: 387, startPoint y: 350, endPoint x: 336, endPoint y: 350, distance: 51.3
click at [336, 350] on textarea "WC : - Pulvériser WC entier + laisser agir (attention projections) - Faire trem…" at bounding box center [392, 356] width 259 height 42
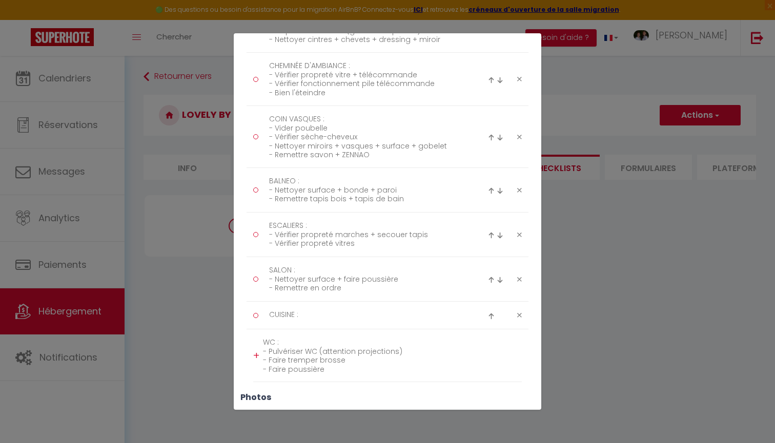
click at [419, 349] on textarea "WC : - Pulvériser WC (attention projections) - Faire tremper brosse - Faire pou…" at bounding box center [392, 356] width 259 height 42
click at [396, 360] on textarea "WC : - Pulvériser WC (attention projections) + lave-mains - Faire tremper bross…" at bounding box center [392, 356] width 259 height 42
type textarea "WC : - Pulvériser WC (attention projections) + lave-mains - Faire tremper bross…"
click at [259, 352] on div "+" at bounding box center [256, 356] width 6 height 16
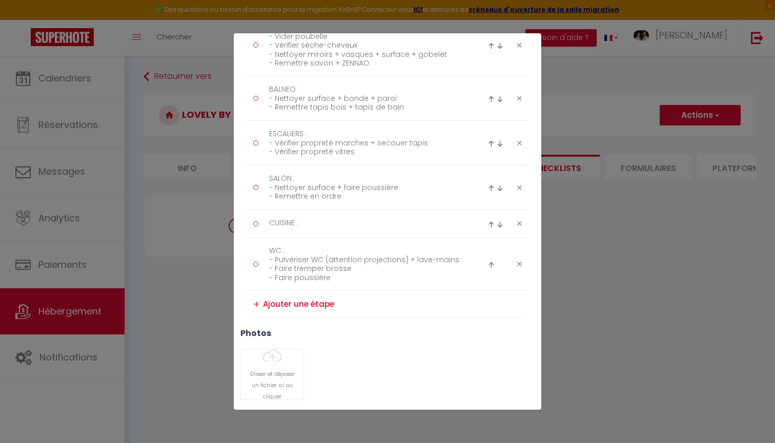
scroll to position [366, 0]
click at [307, 303] on textarea at bounding box center [392, 301] width 259 height 16
paste textarea "ATTENTION : traces CUISINE / SDB (poignées, mitigeur, placard, plaques de cuiss…"
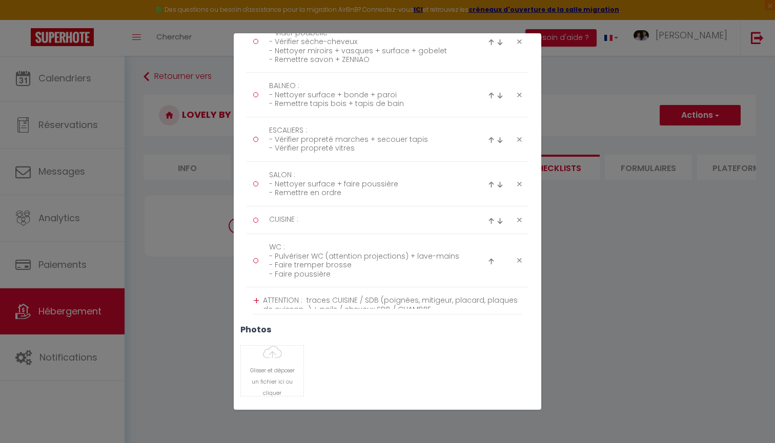
scroll to position [0, 0]
type textarea "ATTENTION : traces CUISINE / SDB (poignées, mitigeur, placard, plaques de cuiss…"
click at [254, 306] on div "+" at bounding box center [256, 305] width 6 height 16
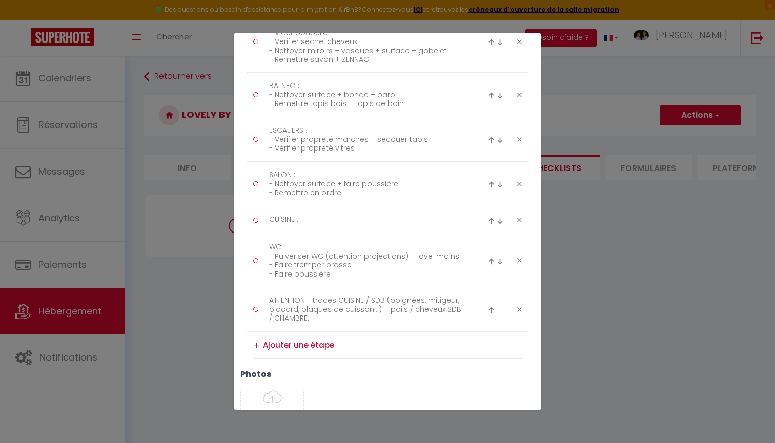
click at [287, 344] on textarea at bounding box center [392, 345] width 259 height 16
paste textarea "DEPOUSSIERER PARTOUT (décorations/cadres, plinthes, meubles, barreaux table/cha…"
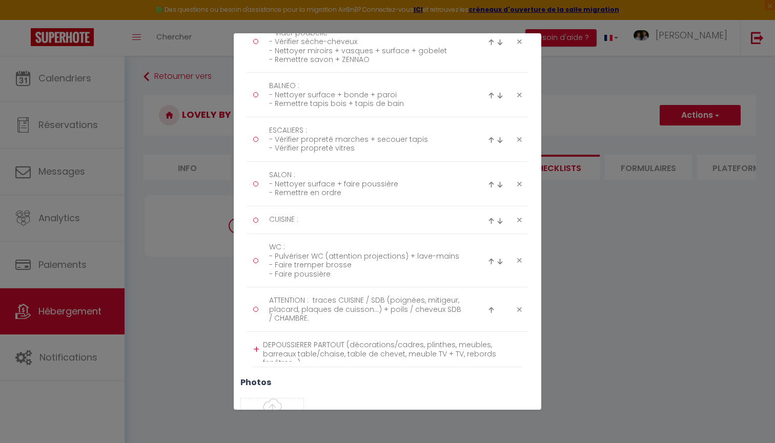
click at [384, 354] on textarea "DEPOUSSIERER PARTOUT (décorations/cadres, plinthes, meubles, barreaux table/cha…" at bounding box center [392, 349] width 259 height 25
drag, startPoint x: 400, startPoint y: 353, endPoint x: 376, endPoint y: 353, distance: 23.6
click at [376, 353] on textarea "DEPOUSSIERER PARTOUT (décorations/cadres, plinthes, meubles, barreaux table/cha…" at bounding box center [392, 349] width 259 height 25
click at [429, 354] on textarea "DEPOUSSIERER PARTOUT (décorations/cadres, plinthes, meubles, barreaux table/cha…" at bounding box center [392, 349] width 259 height 25
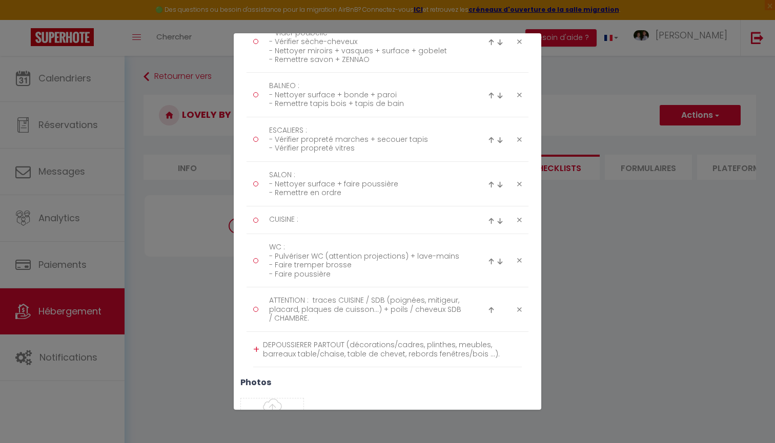
click at [466, 355] on textarea "DEPOUSSIERER PARTOUT (décorations/cadres, plinthes, meubles, barreaux table/cha…" at bounding box center [392, 349] width 259 height 25
type textarea "DEPOUSSIERER PARTOUT (décorations/cadres, plinthes, meubles, barreaux table/cha…"
click at [258, 347] on div "+" at bounding box center [256, 350] width 6 height 16
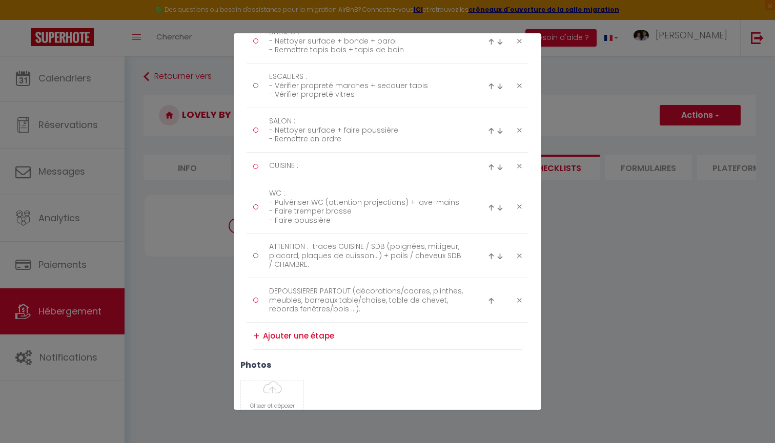
click at [276, 335] on textarea at bounding box center [392, 336] width 259 height 16
paste textarea "REMETTRE : - KIT BIENVENUE (Mot + Sachet Pâtes de Fruits + 1 Bouteille / pers.)…"
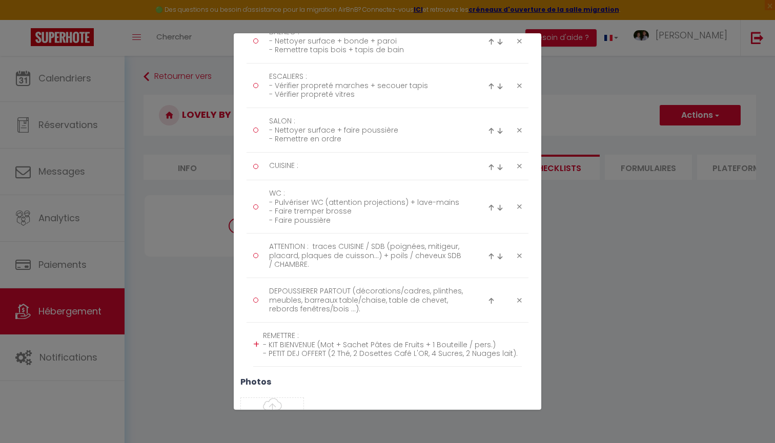
click at [304, 349] on textarea "REMETTRE : - KIT BIENVENUE (Mot + Sachet Pâtes de Fruits + 1 Bouteille / pers.)…" at bounding box center [392, 344] width 259 height 33
click at [495, 342] on textarea "REMETTRE : - KIT BIENVENUE (Mot + Sachet Pâtes de Fruits + 1 Bouteille / pers.)…" at bounding box center [392, 344] width 259 height 33
click at [425, 354] on textarea "REMETTRE : - KIT BIENVENUE (Mot + Sachet Pâtes de Fruits + 1 Bouteille / pers.)…" at bounding box center [392, 344] width 259 height 33
drag, startPoint x: 464, startPoint y: 366, endPoint x: 484, endPoint y: 348, distance: 26.9
click at [484, 348] on textarea "REMETTRE : - KIT BIENVENUE (Mot + Sachet Pâtes de Fruits + 1 Bouteille / pers.)…" at bounding box center [392, 344] width 259 height 33
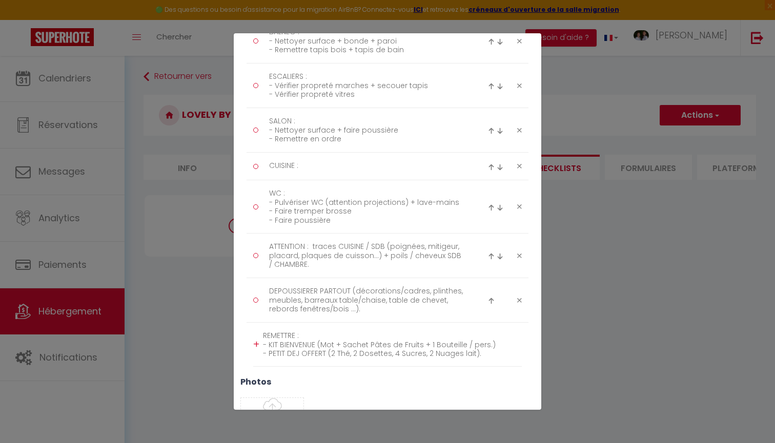
type textarea "REMETTRE : - KIT BIENVENUE (Mot + Sachet Pâtes de Fruits + 1 Bouteille / pers.)…"
click at [256, 341] on div "+" at bounding box center [256, 345] width 6 height 16
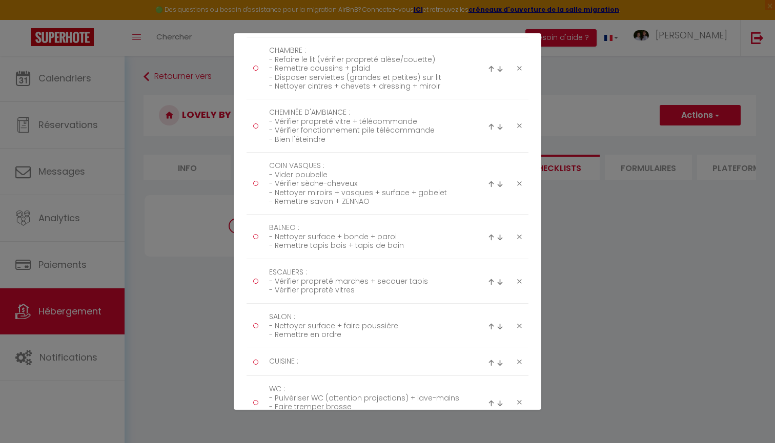
scroll to position [218, 0]
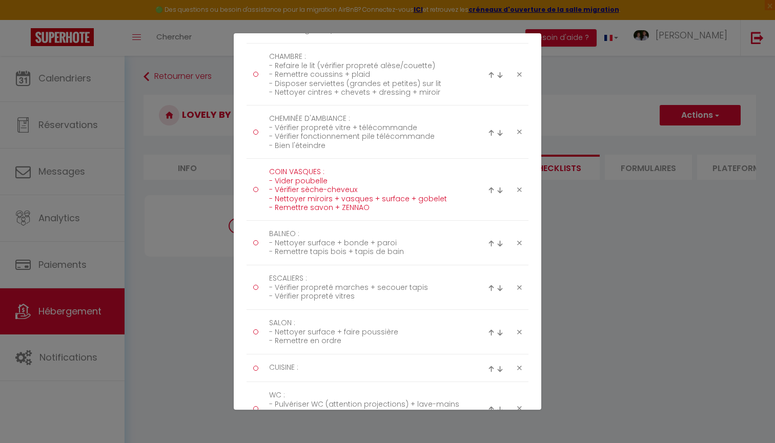
click at [373, 207] on textarea "COIN VASQUES : - Vider poubelle - Vérifier sèche-cheveux - Nettoyer miroirs + v…" at bounding box center [367, 189] width 210 height 51
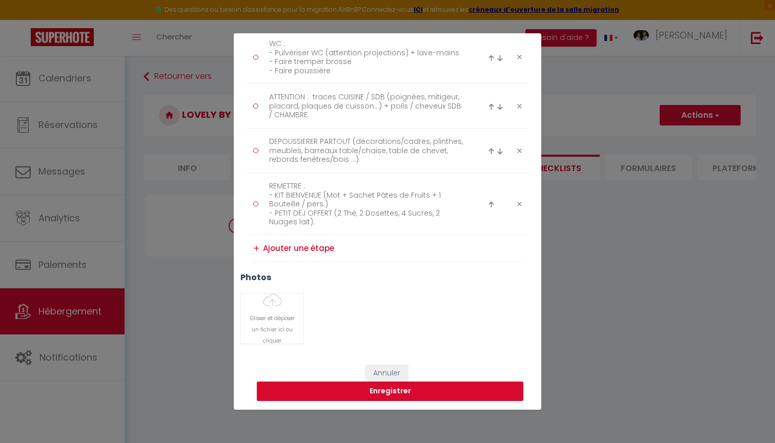
scroll to position [569, 0]
type textarea "COIN VASQUES : - Vider poubelle - Vérifier sèche-cheveux - Nettoyer miroirs + v…"
click at [408, 396] on button "Enregistrer" at bounding box center [390, 391] width 267 height 19
select select "4"
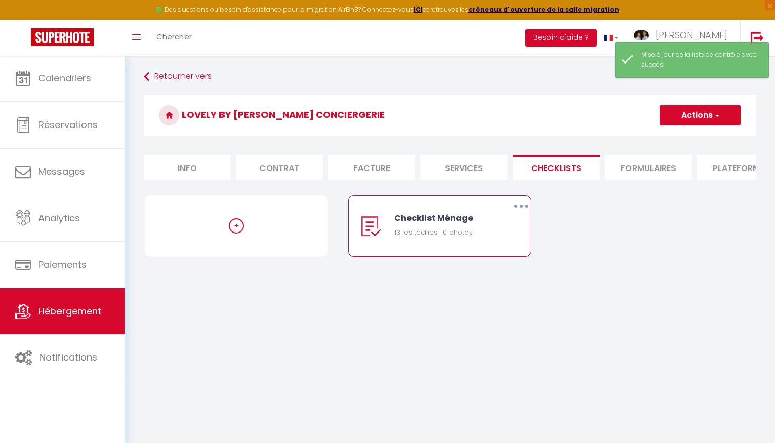
click at [520, 202] on button "button" at bounding box center [521, 206] width 29 height 16
click at [490, 227] on link "Editer" at bounding box center [495, 229] width 76 height 17
type input "Checklist Ménage"
type input "Procédure à suivre à la fin du ménage"
select select "1"
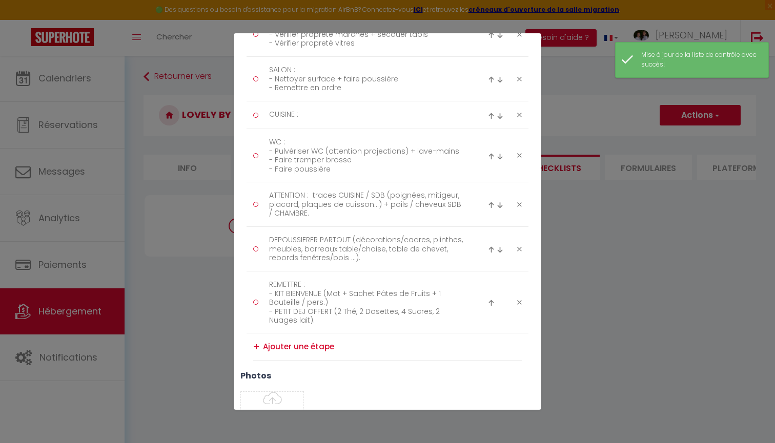
scroll to position [473, 0]
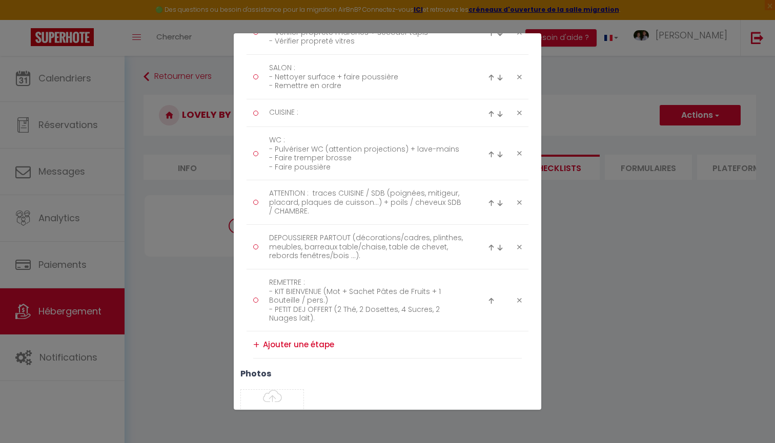
click at [287, 346] on textarea at bounding box center [392, 345] width 259 height 16
paste textarea "VERIFIER CONSOMMABLES WC : - Refaire pointe sur rouleau papier entamé + mettre …"
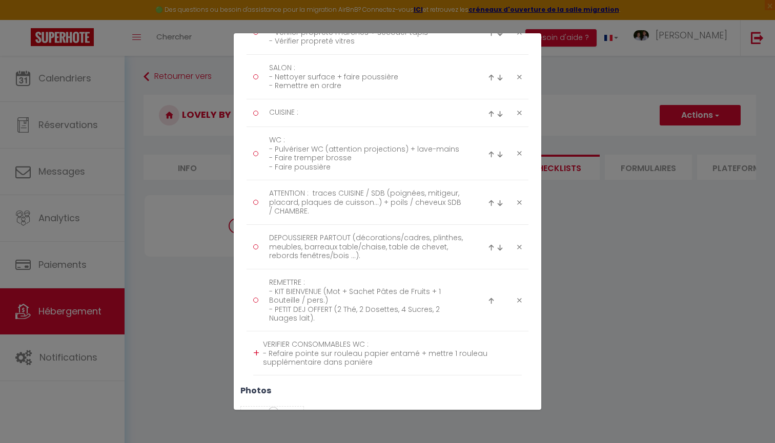
scroll to position [0, 0]
type textarea "VERIFIER CONSOMMABLES WC : - Refaire pointe sur rouleau papier entamé + mettre …"
click at [256, 353] on div "+" at bounding box center [256, 353] width 6 height 16
click at [491, 354] on img at bounding box center [491, 354] width 7 height 7
type textarea "VERIFIER CONSOMMABLES WC : - Refaire pointe sur rouleau papier entamé + mettre …"
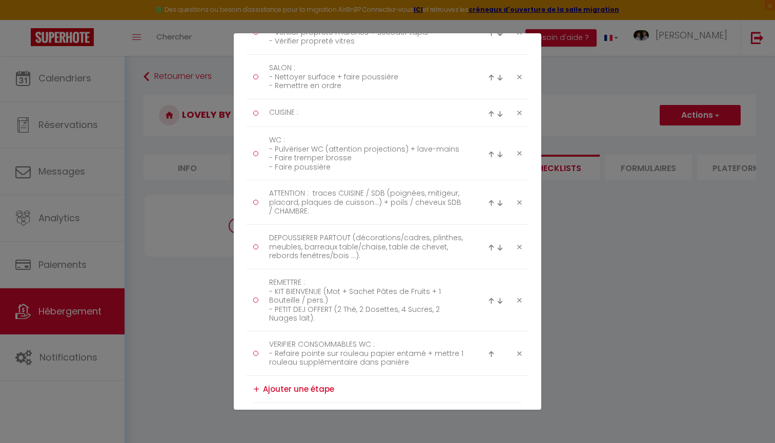
type textarea "REMETTRE : - KIT BIENVENUE (Mot + Sachet Pâtes de Fruits + 1 Bouteille / pers.)…"
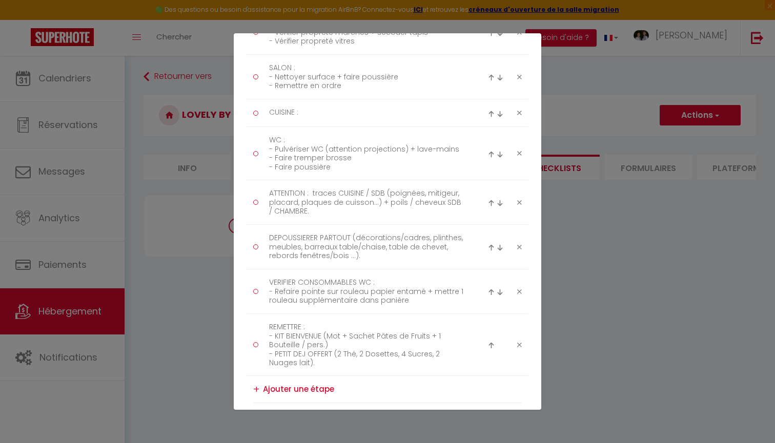
click at [492, 292] on img at bounding box center [491, 292] width 7 height 7
type textarea "VERIFIER CONSOMMABLES WC : - Refaire pointe sur rouleau papier entamé + mettre …"
type textarea "DEPOUSSIERER PARTOUT (décorations/cadres, plinthes, meubles, barreaux table/cha…"
click at [491, 245] on img at bounding box center [491, 248] width 7 height 7
type textarea "VERIFIER CONSOMMABLES WC : - Refaire pointe sur rouleau papier entamé + mettre …"
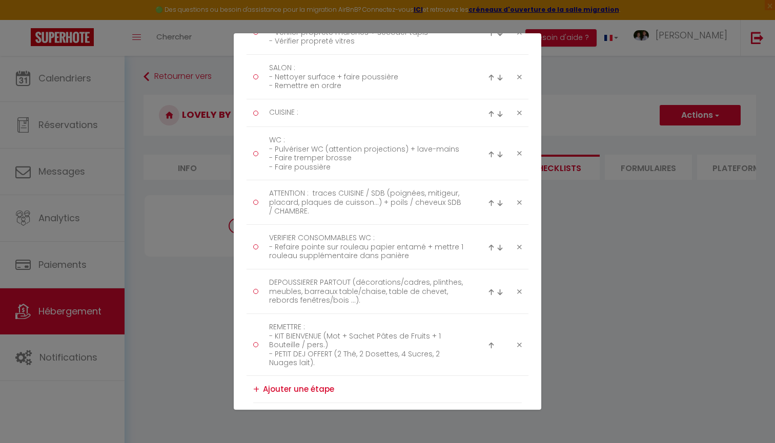
type textarea "ATTENTION : traces CUISINE / SDB (poignées, mitigeur, placard, plaques de cuiss…"
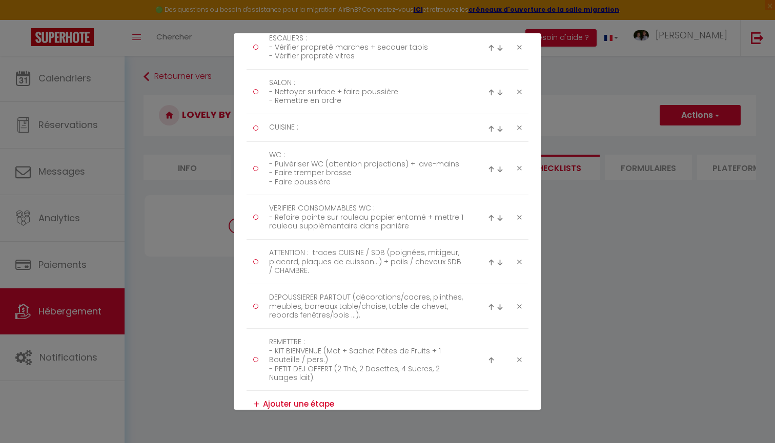
scroll to position [451, 0]
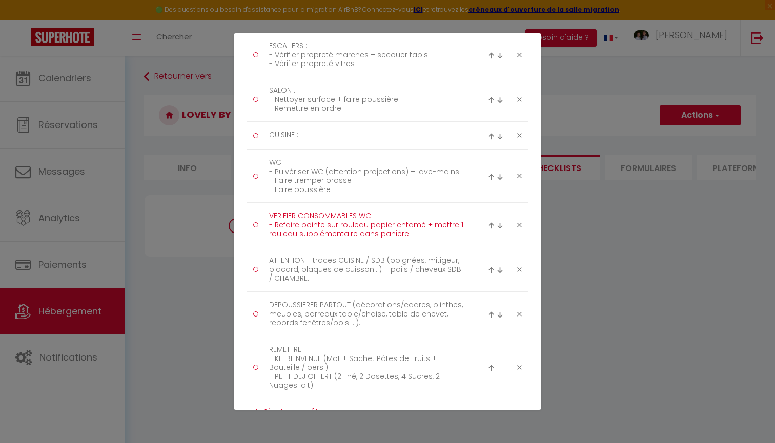
click at [410, 231] on textarea "VERIFIER CONSOMMABLES WC : - Refaire pointe sur rouleau papier entamé + mettre …" at bounding box center [367, 225] width 210 height 34
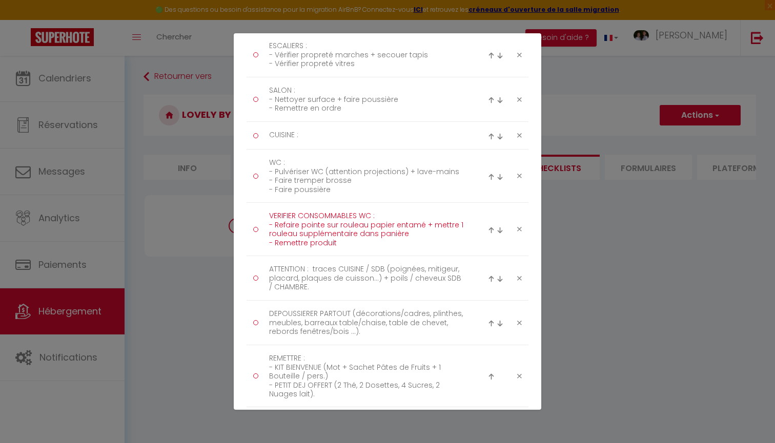
click at [342, 231] on textarea "VERIFIER CONSOMMABLES WC : - Refaire pointe sur rouleau papier entamé + mettre …" at bounding box center [367, 229] width 210 height 43
click at [350, 241] on textarea "VERIFIER CONSOMMABLES WC : - Refaire pointe sur rouleau papier entamé + mettre …" at bounding box center [367, 229] width 210 height 43
type textarea "VERIFIER CONSOMMABLES WC : - Refaire pointe sur rouleau papier entamé + mettre …"
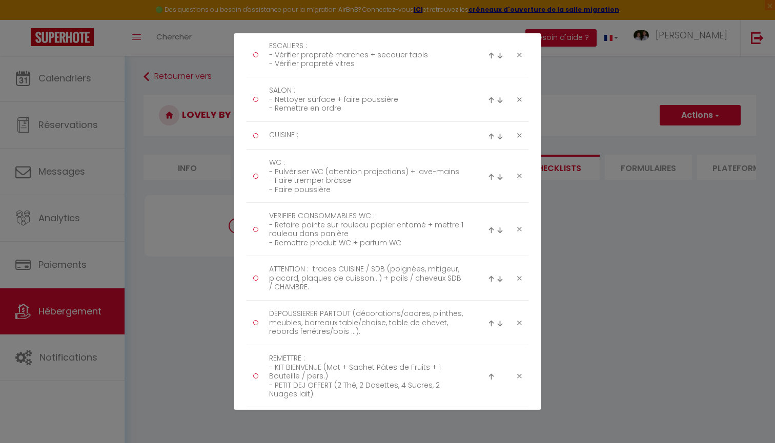
click at [330, 253] on li "VERIFIER CONSOMMABLES WC : - Refaire pointe sur rouleau papier entamé + mettre …" at bounding box center [388, 229] width 282 height 53
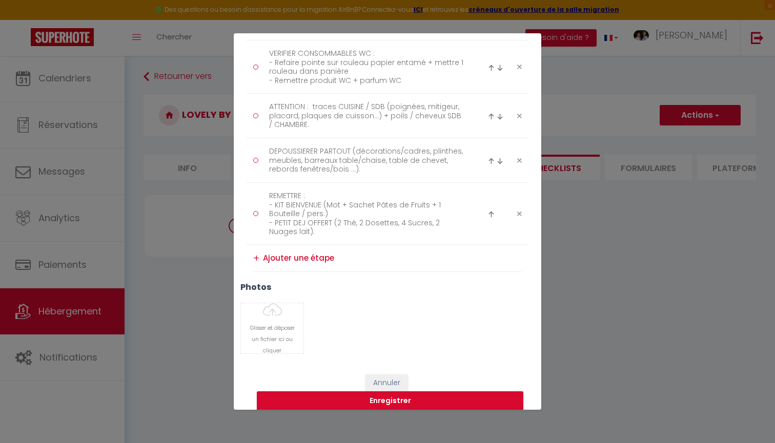
scroll to position [620, 0]
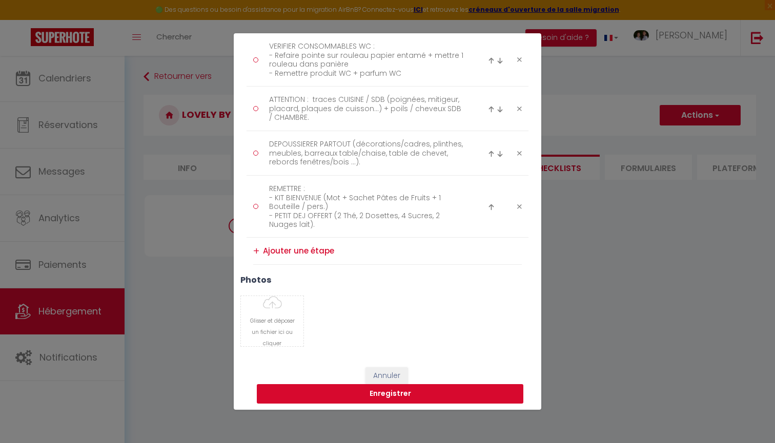
click at [348, 391] on button "Enregistrer" at bounding box center [390, 393] width 267 height 19
select select "4"
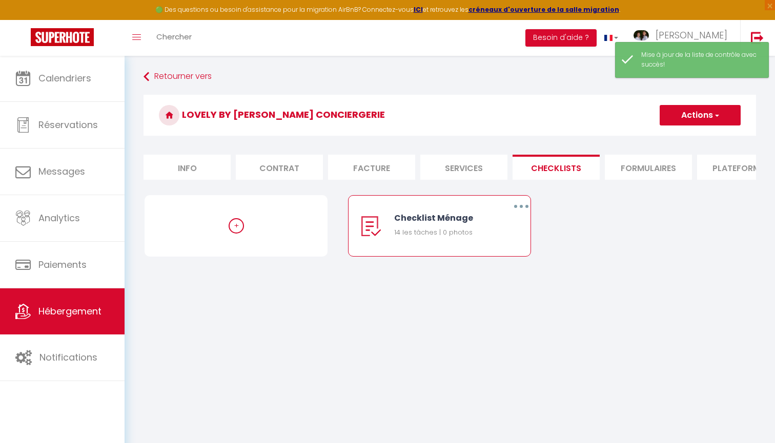
click at [519, 207] on button "button" at bounding box center [521, 206] width 29 height 16
click at [492, 227] on link "Editer" at bounding box center [495, 229] width 76 height 17
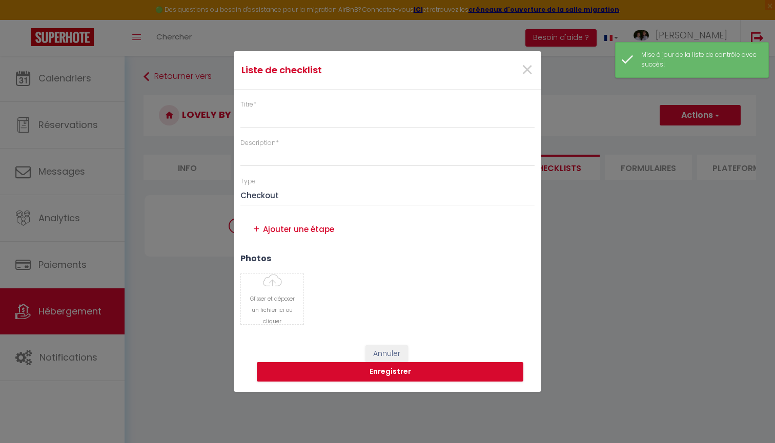
type input "Checklist Ménage"
type input "Procédure à suivre à la fin du ménage"
select select "1"
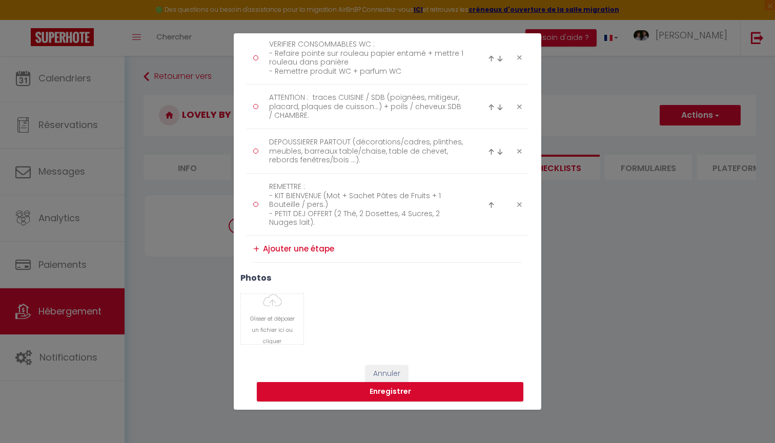
click at [292, 241] on textarea at bounding box center [392, 249] width 259 height 16
paste textarea "ELECTRICITE : - Vérifier branchements appareils + fonctionnement luminaires / t…"
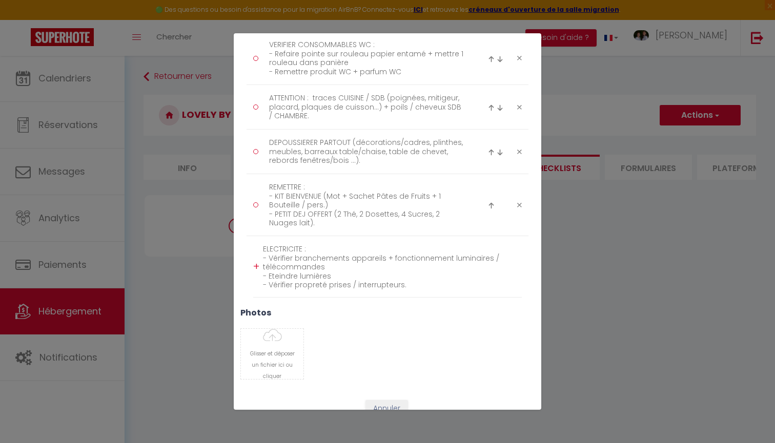
scroll to position [0, 0]
type textarea "ELECTRICITE : - Vérifier branchements appareils + fonctionnement luminaires / t…"
click at [257, 266] on div "+" at bounding box center [256, 267] width 6 height 16
click at [292, 312] on textarea at bounding box center [392, 311] width 259 height 16
paste textarea "CLIM/CHAUFFAGE : éteindre dans chaque pièce"
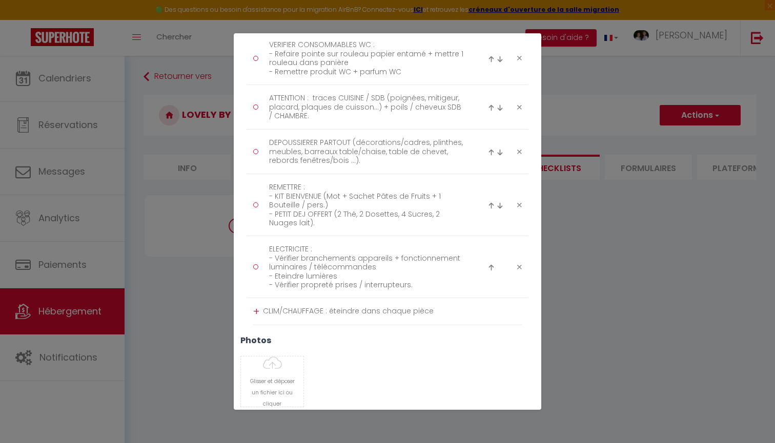
click at [358, 313] on textarea "CLIM/CHAUFFAGE : éteindre dans chaque pièce" at bounding box center [392, 311] width 259 height 16
type textarea "CLIM/CHAUFFAGE : éteindre/adapter dans chaque pièce"
click at [255, 311] on div "+" at bounding box center [256, 312] width 6 height 16
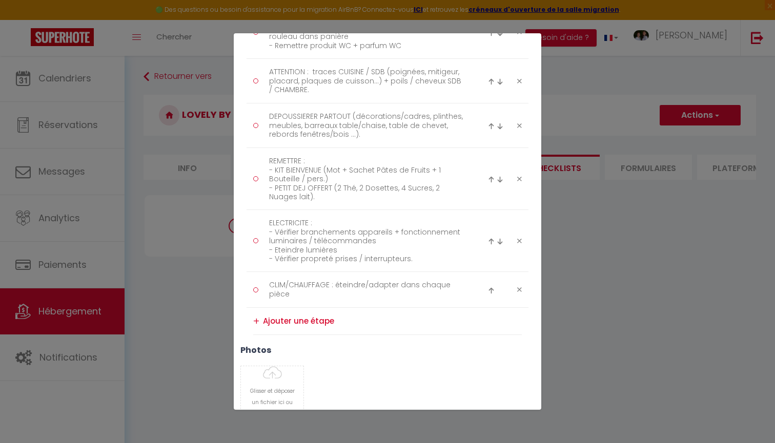
scroll to position [649, 0]
click at [300, 316] on textarea at bounding box center [392, 320] width 259 height 16
paste textarea "MACHINE À LAVER : vérifier propreté"
type textarea "MACHINE À LAVER : vérifier propreté"
click at [259, 318] on div "+" at bounding box center [256, 321] width 6 height 16
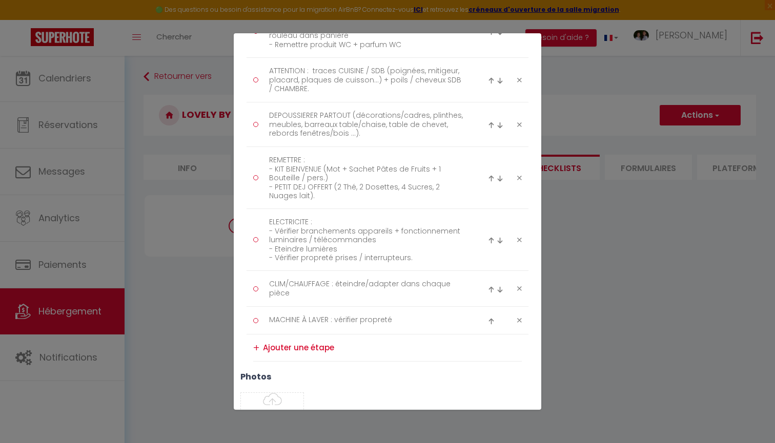
click at [294, 344] on textarea at bounding box center [392, 348] width 259 height 16
paste textarea "ERRASSE : - Vider cendrier !!!!!!!!! - Vérifier table et chaises (x2) - Vérifie…"
click at [265, 345] on textarea "ERRASSE : - Vider cendrier !!!!!!!!! - Vérifier table et chaises (x2) - Vérifie…" at bounding box center [392, 361] width 259 height 42
click at [348, 357] on textarea "TERRASSE : - Vider cendrier !!!!!!!!! - Vérifier table et chaises (x2) - Vérifi…" at bounding box center [392, 361] width 259 height 42
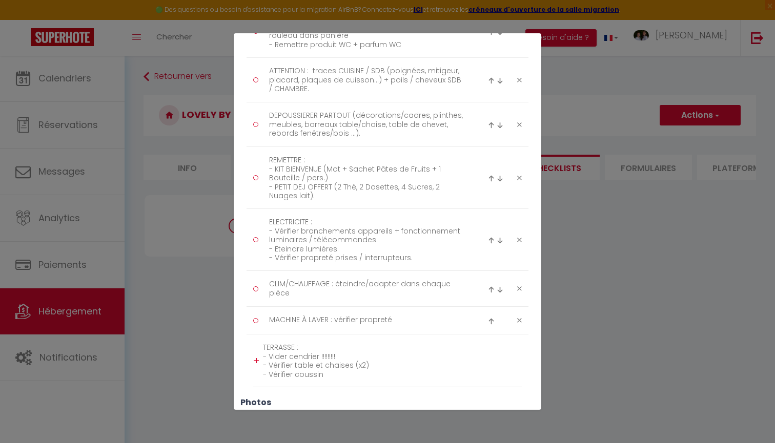
drag, startPoint x: 334, startPoint y: 373, endPoint x: 274, endPoint y: 373, distance: 60.0
click at [274, 373] on textarea "TERRASSE : - Vider cendrier !!!!!!!!! - Vérifier table et chaises (x2) - Vérifi…" at bounding box center [392, 361] width 259 height 42
click at [305, 376] on textarea "TERRASSE : - Vider cendrier !!!!!!!!! - Vérifier table et chaises (x2) - Vérifi…" at bounding box center [392, 361] width 259 height 42
type textarea "TERRASSE : - Vider cendrier !!!!!!!!! - Vérifier table et chaises (x2) - Vérifi…"
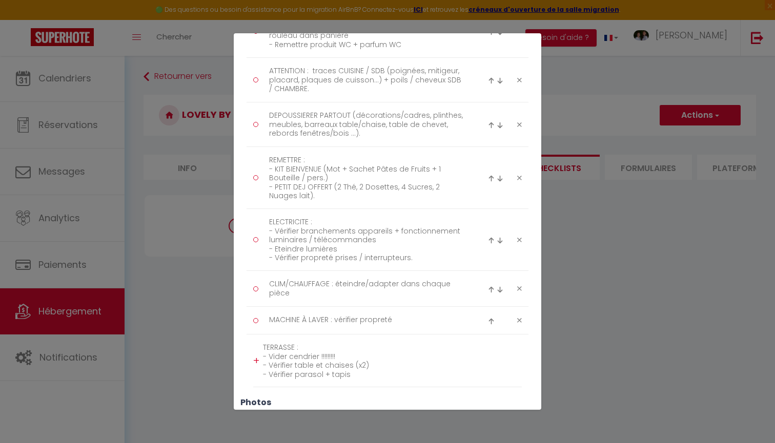
click at [257, 361] on div "+" at bounding box center [256, 361] width 6 height 16
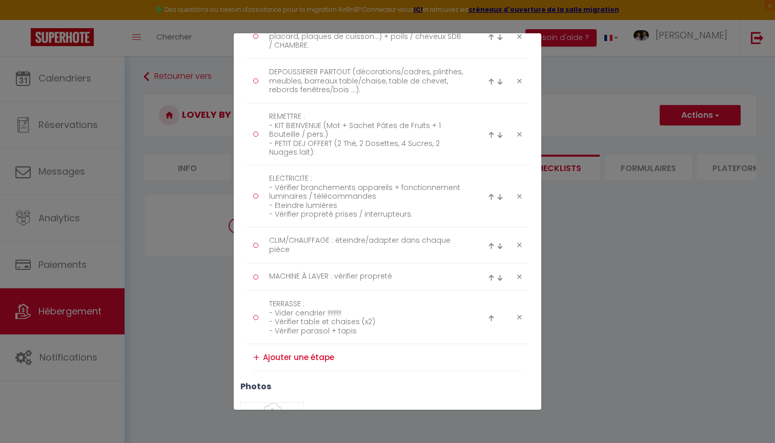
scroll to position [712, 0]
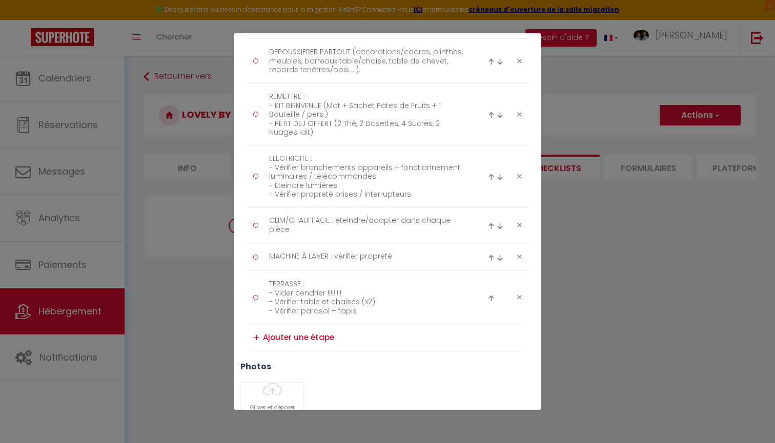
click at [297, 345] on li "+" at bounding box center [387, 337] width 269 height 27
click at [295, 336] on textarea at bounding box center [392, 338] width 259 height 16
paste textarea "DE TEMPS EN TEMPS : - Nettoyer les vitres - Nettoyer portes et menuiseries"
type textarea "DE TEMPS EN TEMPS : - Nettoyer les vitres - Nettoyer portes et menuiseries"
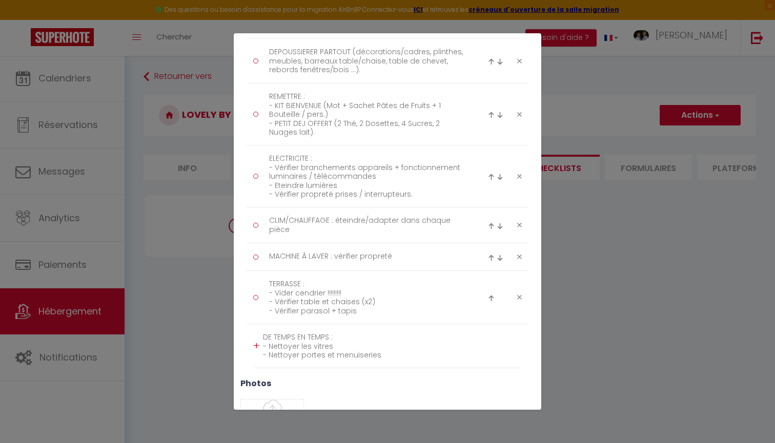
click at [257, 344] on div "+" at bounding box center [256, 346] width 6 height 16
click at [296, 381] on textarea at bounding box center [392, 382] width 259 height 16
paste textarea "Refermer TOUTES les fenêtres."
type textarea "Refermer TOUTES les fenêtres."
click at [256, 380] on div "+" at bounding box center [256, 383] width 6 height 16
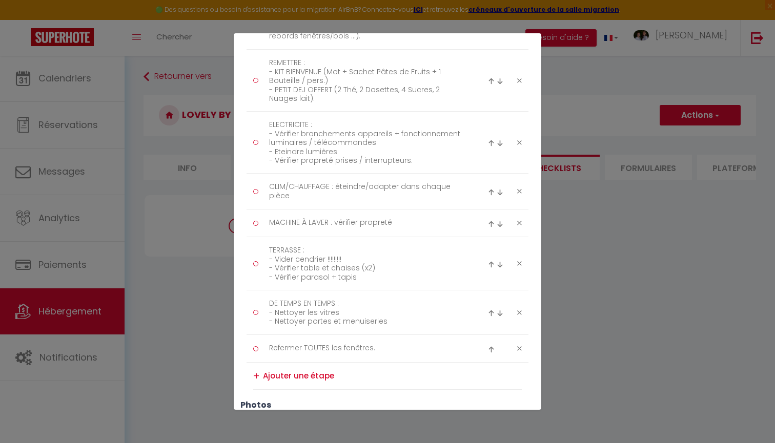
scroll to position [830, 0]
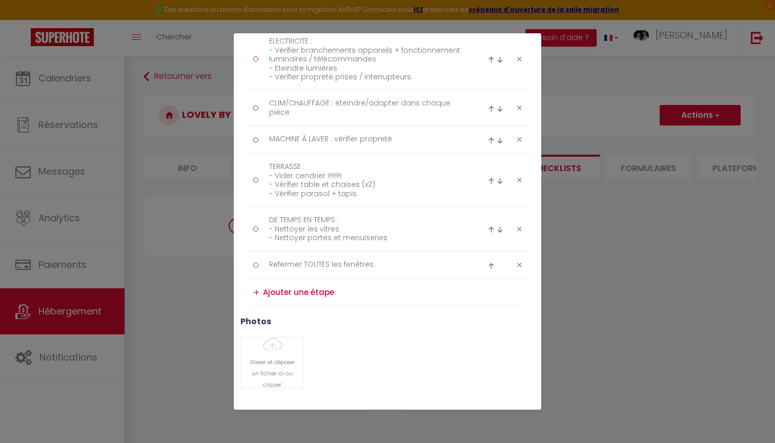
click at [295, 289] on textarea at bounding box center [392, 292] width 259 height 16
paste textarea "Aspirer et nettoyer les sols / tapis."
type textarea "Aspirer et nettoyer les sols / tapis."
click at [254, 291] on div "+" at bounding box center [256, 293] width 6 height 16
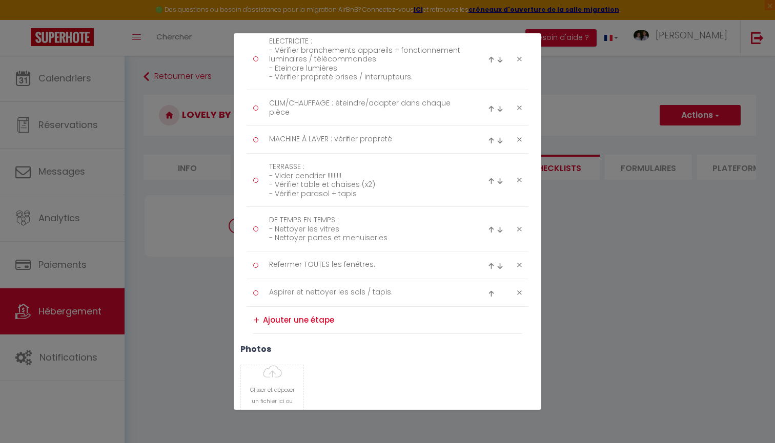
click at [288, 322] on textarea at bounding box center [392, 320] width 259 height 16
paste textarea "[PERSON_NAME] à remettre la clé dans Boîte à [GEOGRAPHIC_DATA]."
type textarea "[PERSON_NAME] à remettre la clé dans Boîte à [GEOGRAPHIC_DATA]."
click at [257, 319] on div "+" at bounding box center [256, 321] width 6 height 16
click at [190, 1] on div "Liste de checklist × Titre * Checklist Ménage Description * Procédure à suivre …" at bounding box center [387, 221] width 775 height 443
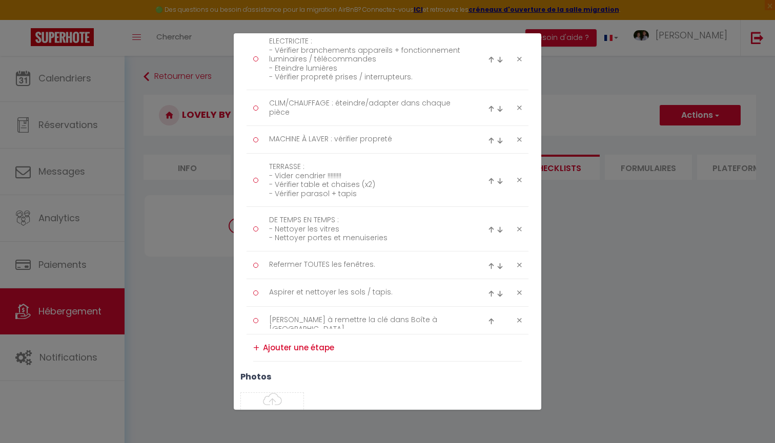
click at [278, 344] on textarea at bounding box center [392, 348] width 259 height 16
paste textarea "Faire commentaire si infos nécessaires pour prochaine fois (Ex : ramener huile …"
click at [255, 350] on div "+" at bounding box center [256, 352] width 6 height 16
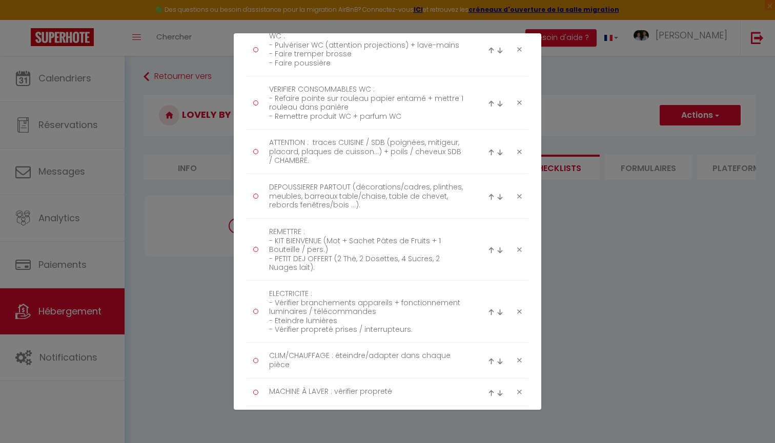
scroll to position [564, 0]
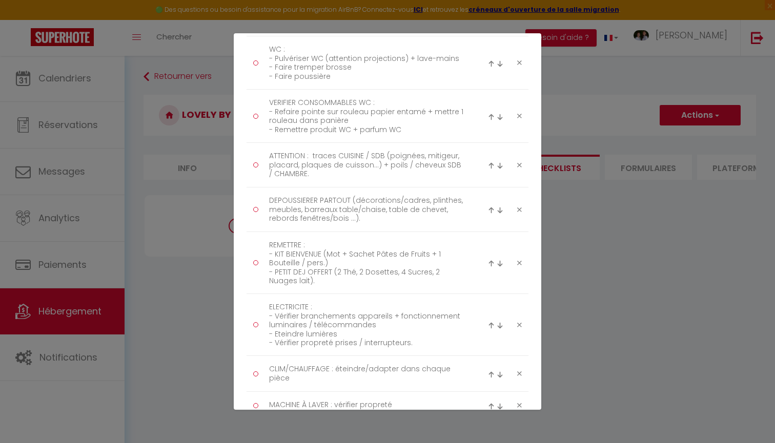
click at [491, 263] on img at bounding box center [491, 263] width 7 height 7
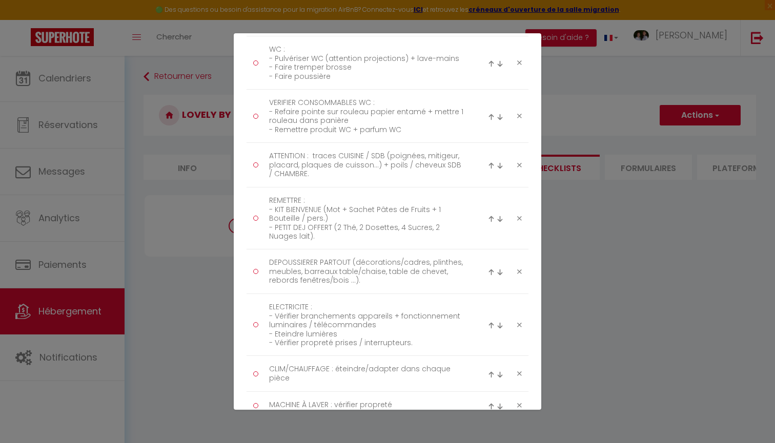
click at [491, 220] on img at bounding box center [491, 219] width 7 height 7
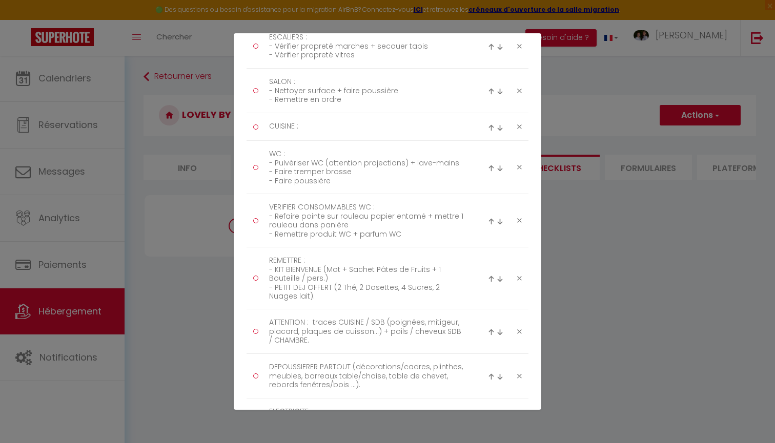
scroll to position [455, 0]
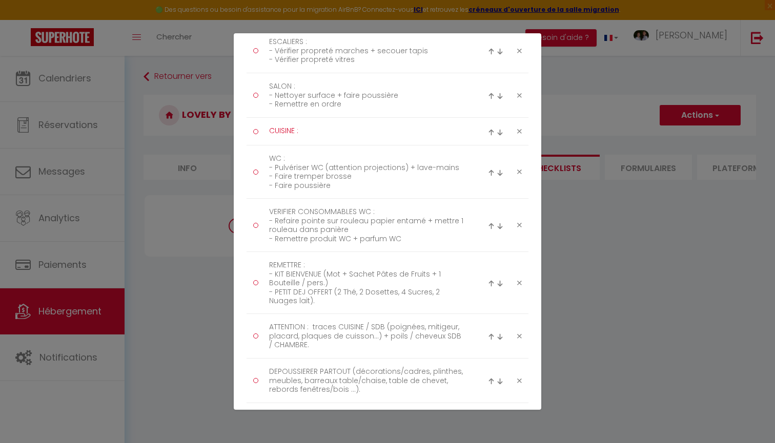
click at [315, 127] on textarea "CUISINE :" at bounding box center [367, 131] width 210 height 17
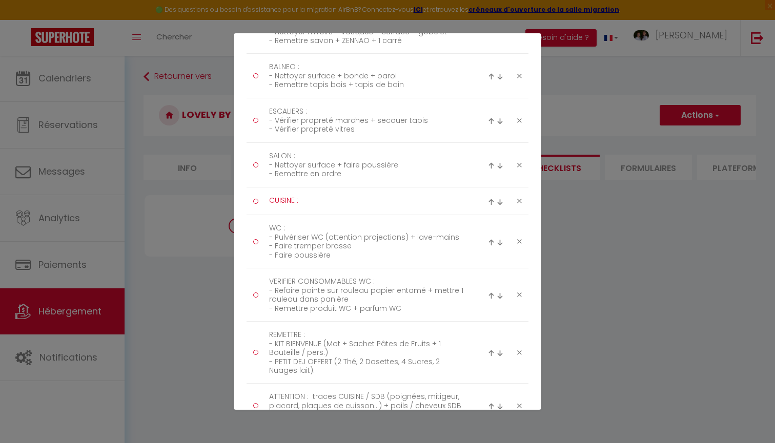
scroll to position [378, 0]
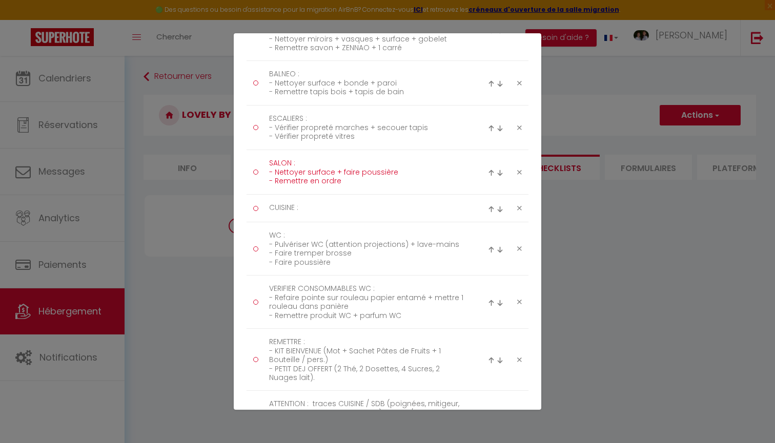
click at [326, 179] on textarea "SALON : - Nettoyer surface + faire poussière - Remettre en ordre" at bounding box center [367, 172] width 210 height 34
click at [311, 208] on textarea "CUISINE :" at bounding box center [367, 208] width 210 height 17
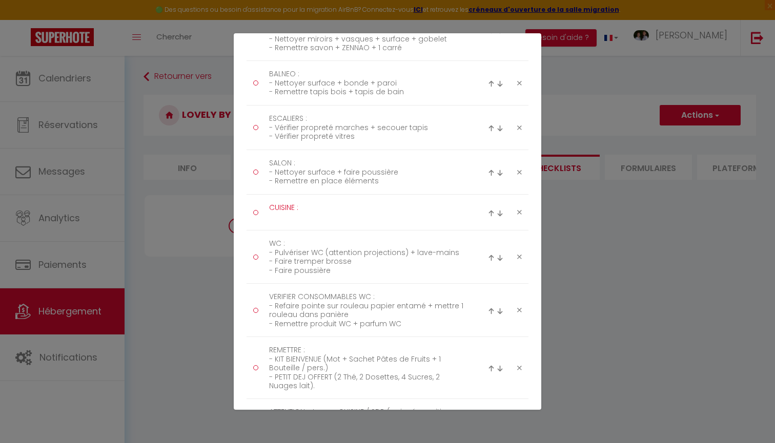
paste textarea "- Vider / Nettoyer électroménagers (micro-ondes, grille-pain, machine à café...…"
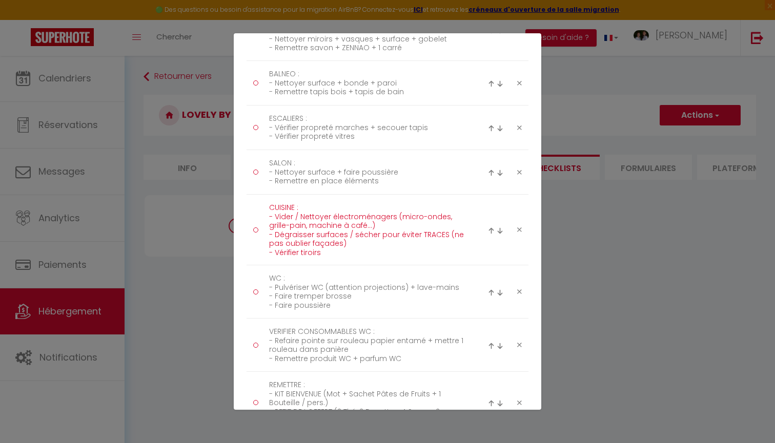
scroll to position [0, 0]
drag, startPoint x: 366, startPoint y: 252, endPoint x: 325, endPoint y: 251, distance: 41.5
click at [325, 251] on textarea "CUISINE : - Vider / Nettoyer électroménagers (micro-ondes, grille-pain, machine…" at bounding box center [367, 230] width 210 height 60
drag, startPoint x: 325, startPoint y: 251, endPoint x: 360, endPoint y: 252, distance: 34.9
click at [360, 252] on textarea "CUISINE : - Vider / Nettoyer électroménagers (micro-ondes, grille-pain, machine…" at bounding box center [367, 230] width 210 height 60
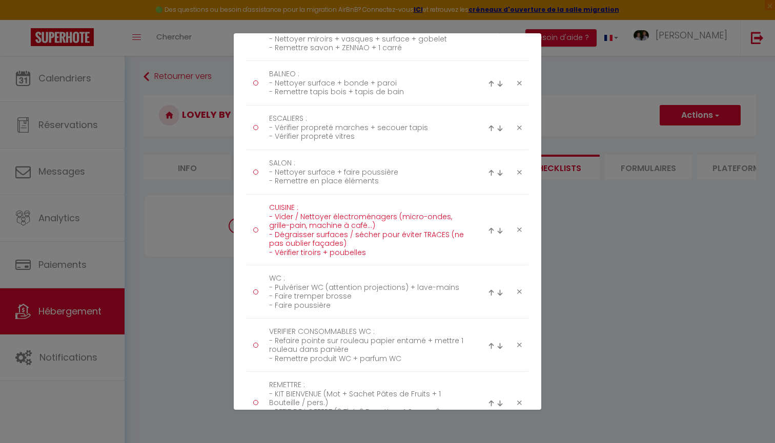
click at [360, 252] on textarea "CUISINE : - Vider / Nettoyer électroménagers (micro-ondes, grille-pain, machine…" at bounding box center [367, 230] width 210 height 60
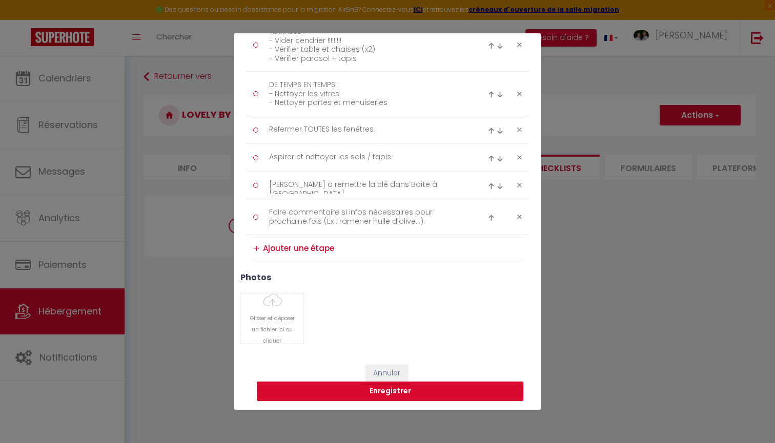
scroll to position [1008, 0]
click at [307, 243] on textarea at bounding box center [392, 249] width 259 height 16
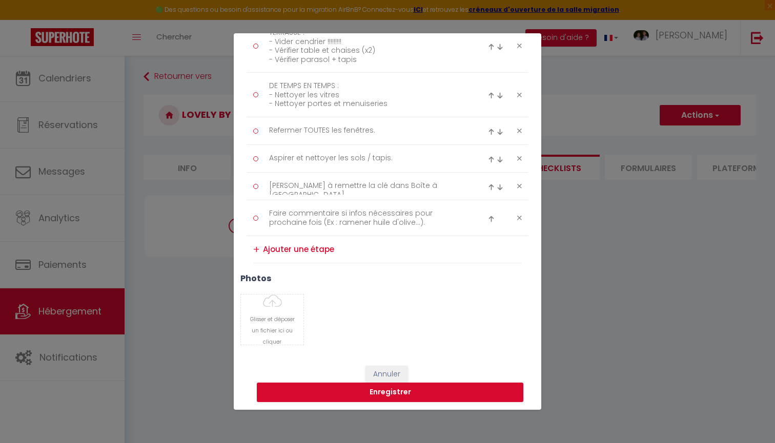
paste textarea "VERIFIER CUISINE : - Vérifier torchons + propreté vaisselle - Secouer set table…"
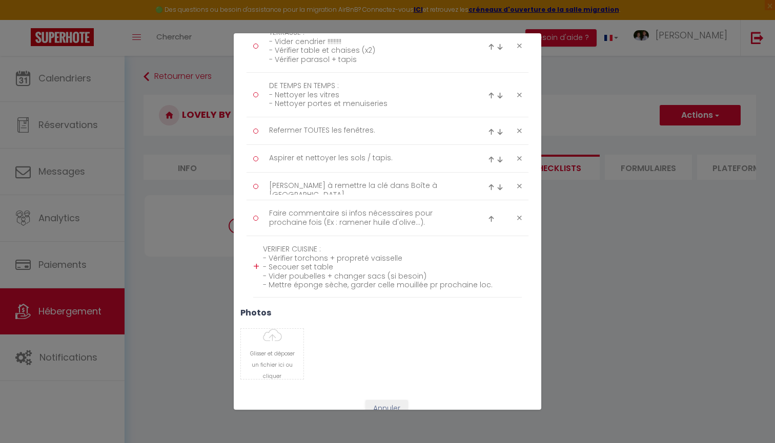
click at [255, 265] on div "+" at bounding box center [256, 267] width 6 height 16
click at [491, 273] on img at bounding box center [491, 272] width 7 height 7
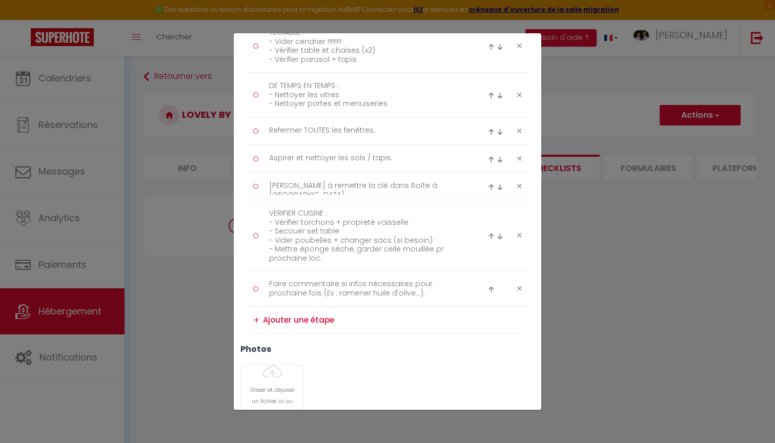
click at [492, 234] on img at bounding box center [491, 236] width 7 height 7
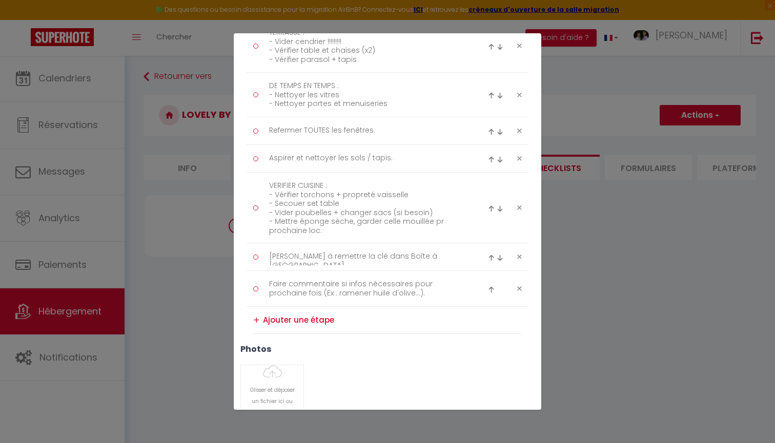
click at [491, 206] on img at bounding box center [491, 209] width 7 height 7
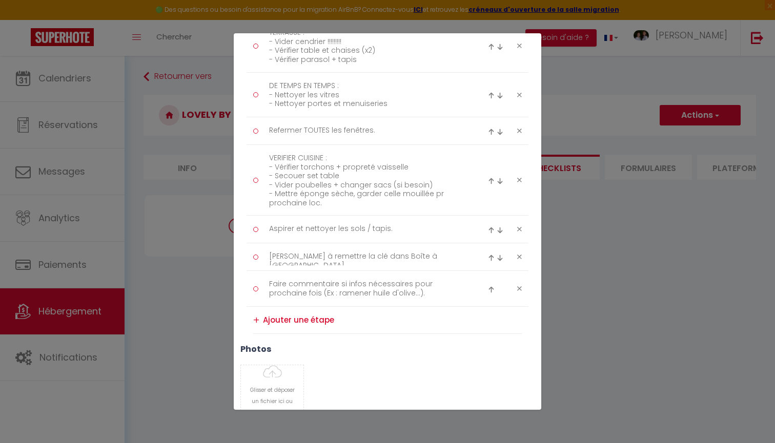
click at [490, 179] on img at bounding box center [491, 181] width 7 height 7
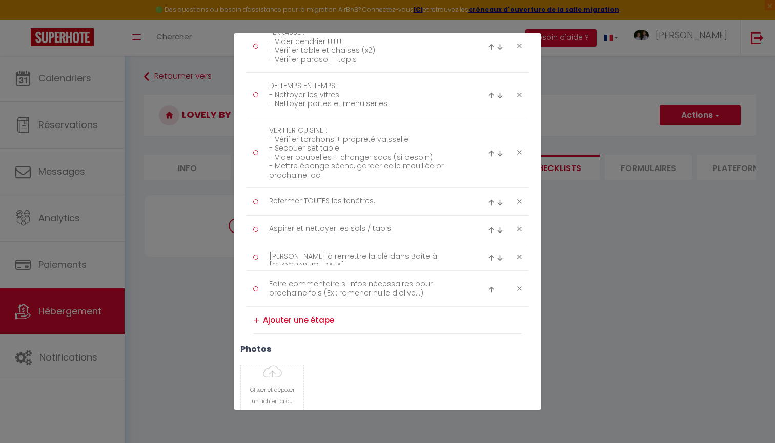
click at [492, 151] on img at bounding box center [491, 153] width 7 height 7
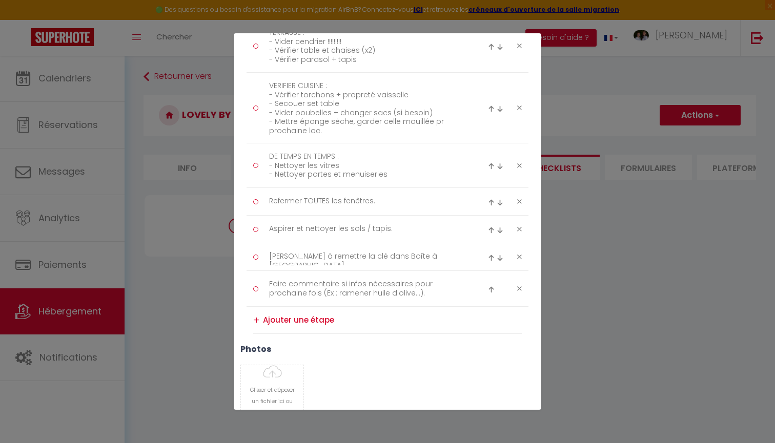
click at [492, 112] on div at bounding box center [497, 108] width 18 height 12
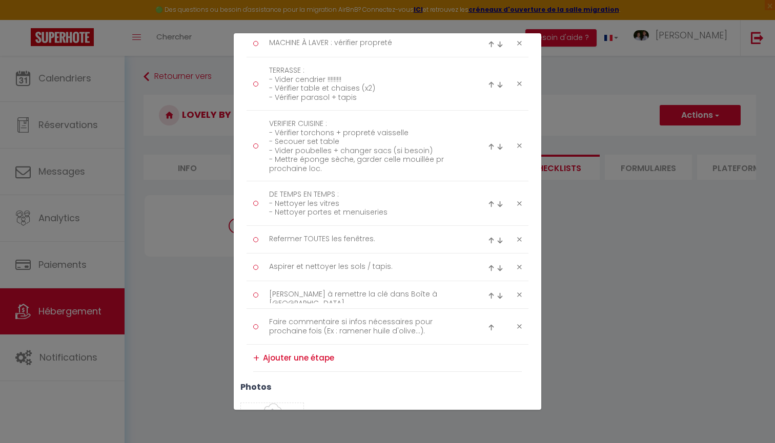
scroll to position [962, 0]
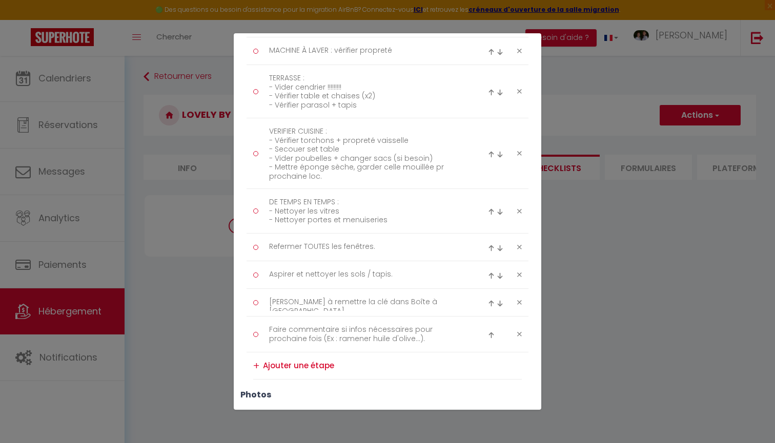
click at [491, 153] on img at bounding box center [491, 154] width 7 height 7
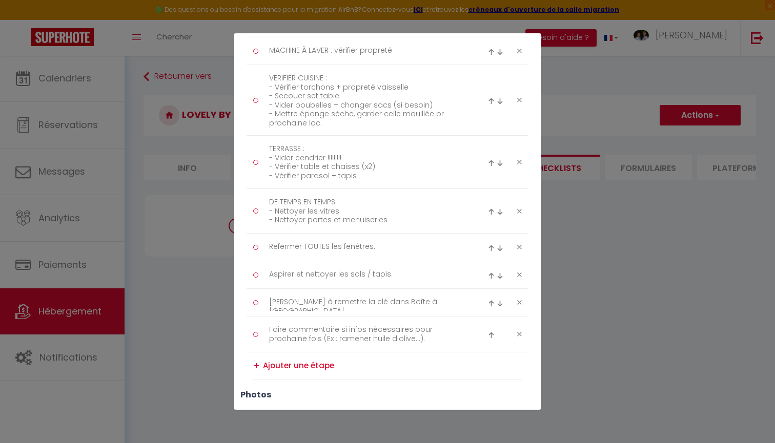
click at [491, 99] on img at bounding box center [491, 101] width 7 height 7
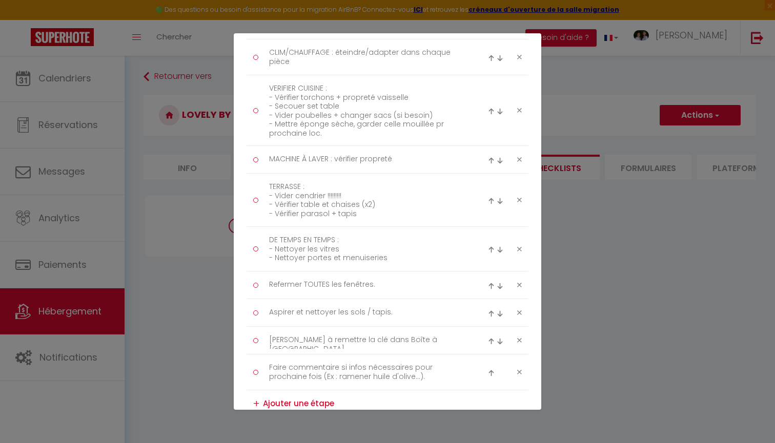
scroll to position [895, 0]
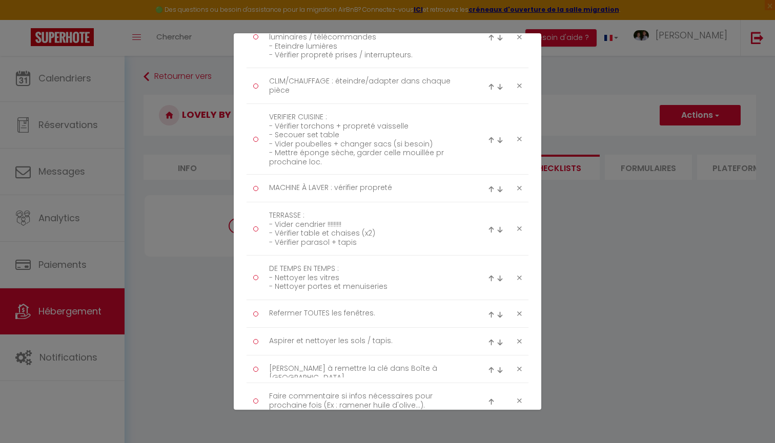
click at [490, 139] on img at bounding box center [491, 140] width 7 height 7
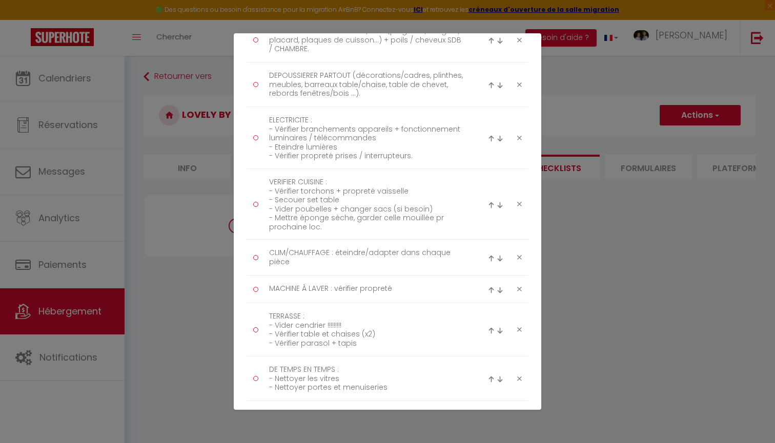
scroll to position [790, 0]
click at [491, 210] on img at bounding box center [491, 209] width 7 height 7
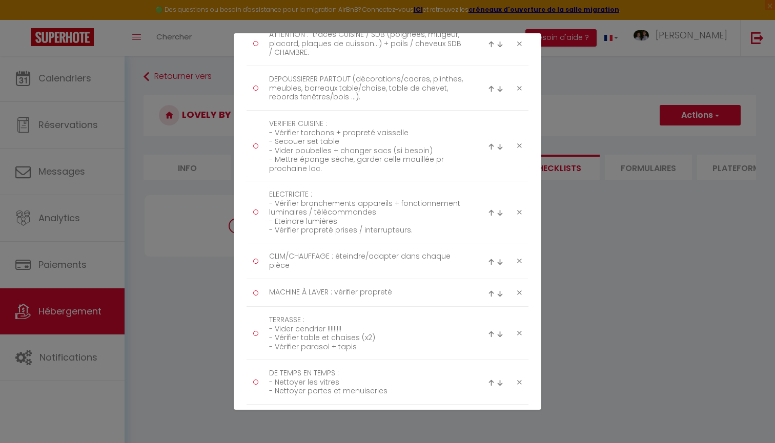
click at [492, 147] on img at bounding box center [491, 147] width 7 height 7
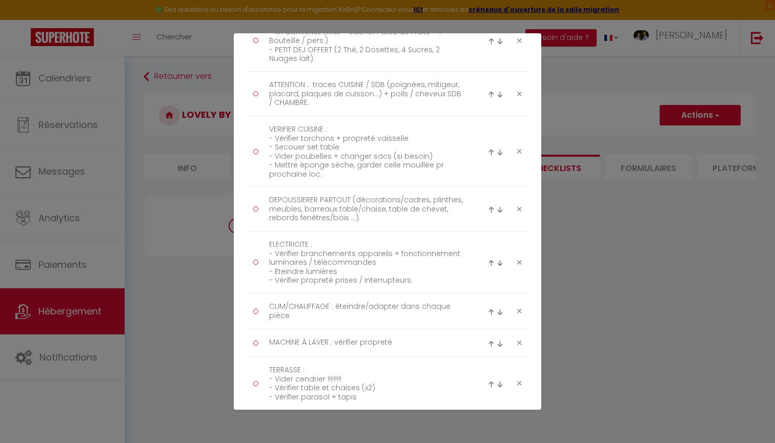
scroll to position [720, 0]
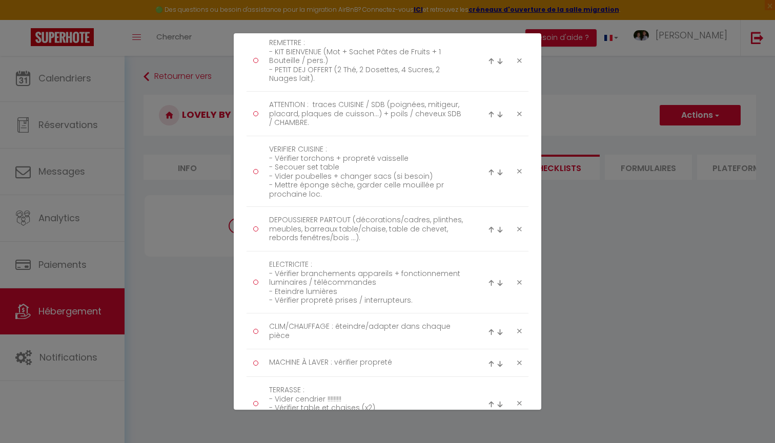
click at [491, 173] on img at bounding box center [491, 172] width 7 height 7
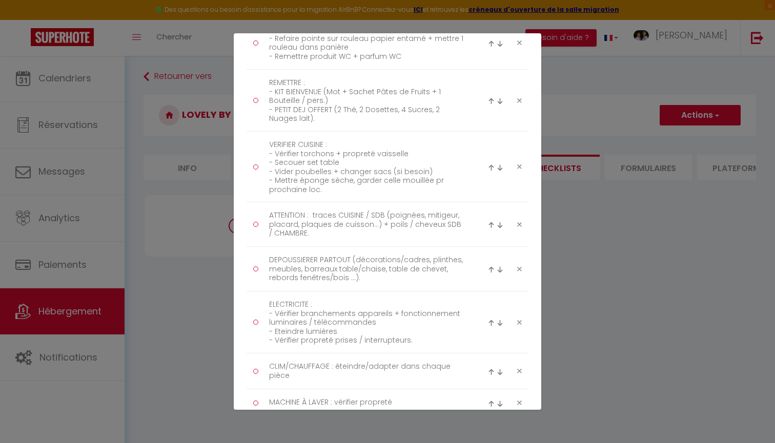
scroll to position [646, 0]
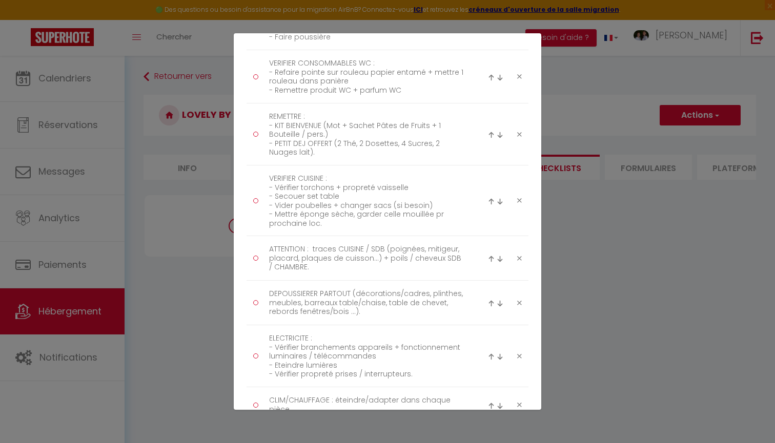
click at [492, 201] on img at bounding box center [491, 201] width 7 height 7
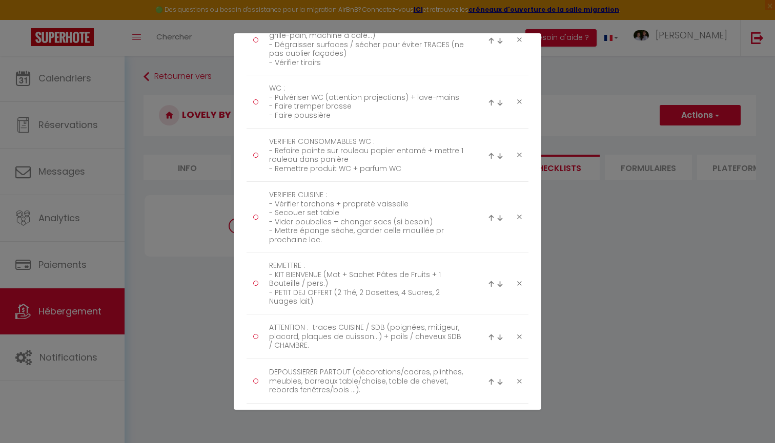
scroll to position [563, 0]
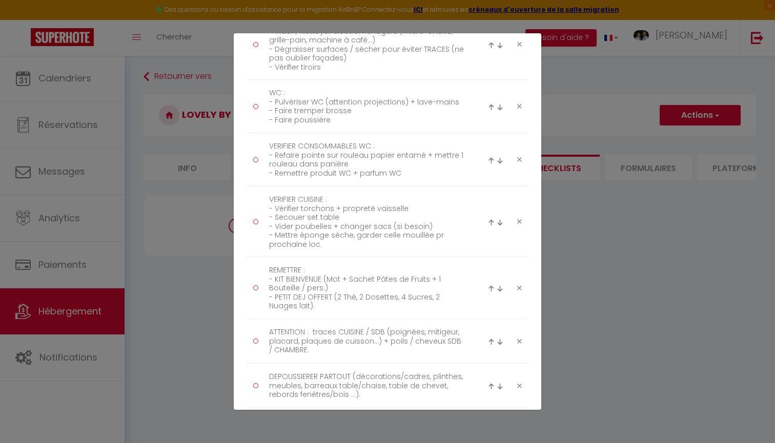
click at [491, 221] on img at bounding box center [491, 222] width 7 height 7
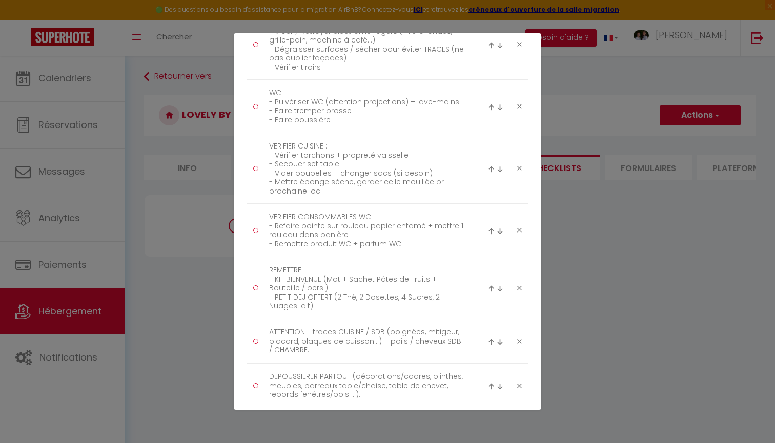
click at [492, 169] on img at bounding box center [491, 169] width 7 height 7
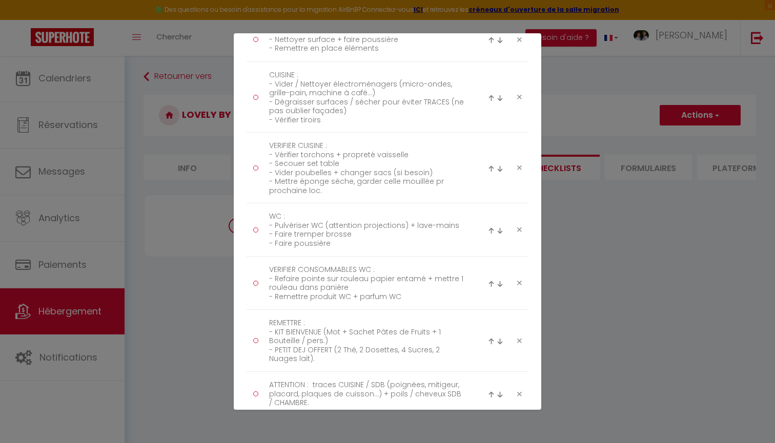
scroll to position [515, 0]
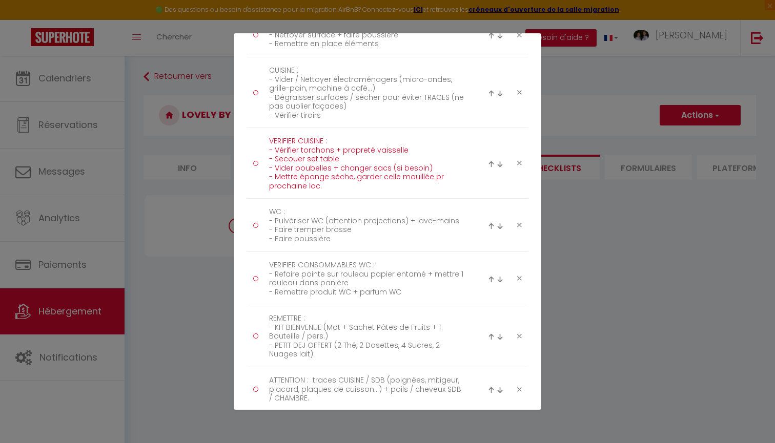
click at [350, 183] on textarea "VERIFIER CUISINE : - Vérifier torchons + propreté vaisselle - Secouer set table…" at bounding box center [367, 163] width 210 height 60
drag, startPoint x: 352, startPoint y: 176, endPoint x: 378, endPoint y: 178, distance: 26.8
click at [378, 178] on textarea "VERIFIER CUISINE : - Vérifier torchons + propreté vaisselle - Secouer set table…" at bounding box center [367, 163] width 210 height 60
click at [320, 185] on textarea "VERIFIER CUISINE : - Vérifier torchons + propreté vaisselle - Secouer set table…" at bounding box center [367, 163] width 210 height 60
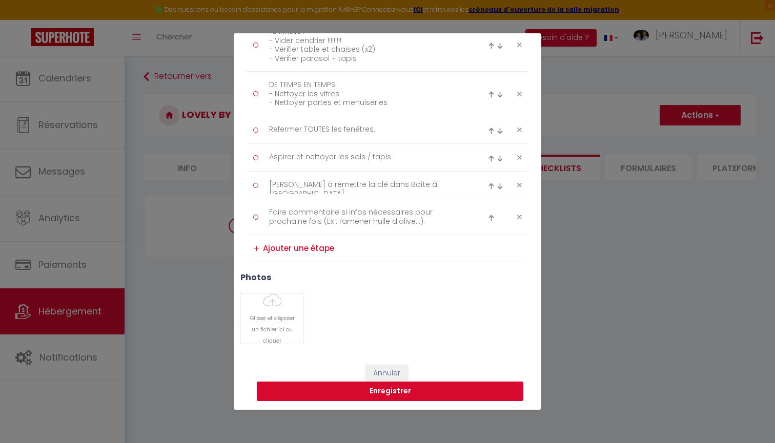
scroll to position [1078, 0]
click at [388, 391] on button "Enregistrer" at bounding box center [390, 391] width 267 height 19
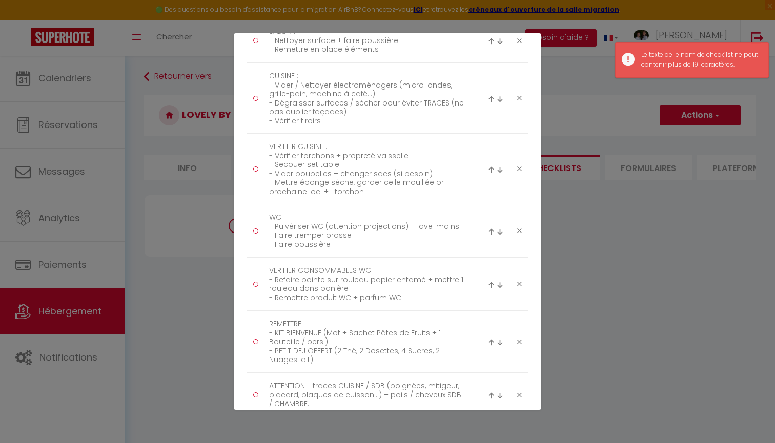
scroll to position [504, 0]
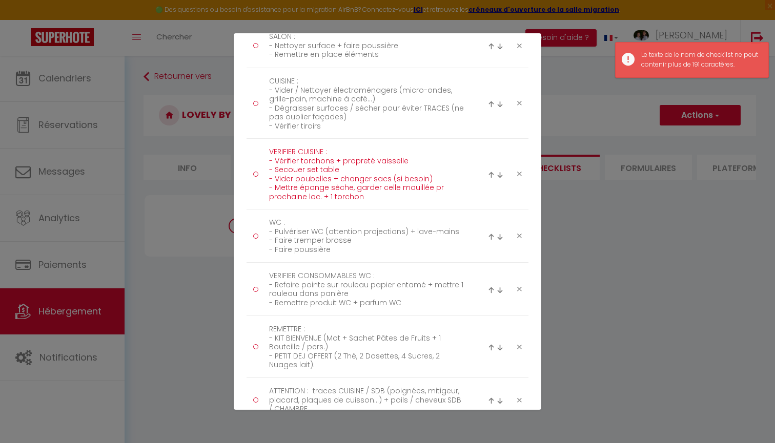
click at [347, 194] on textarea "VERIFIER CUISINE : - Vérifier torchons + propreté vaisselle - Secouer set table…" at bounding box center [367, 174] width 210 height 60
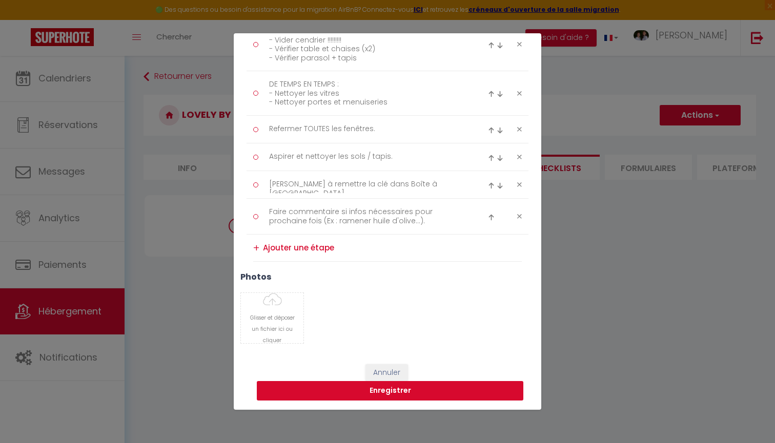
scroll to position [1078, 0]
click at [390, 392] on button "Enregistrer" at bounding box center [390, 391] width 267 height 19
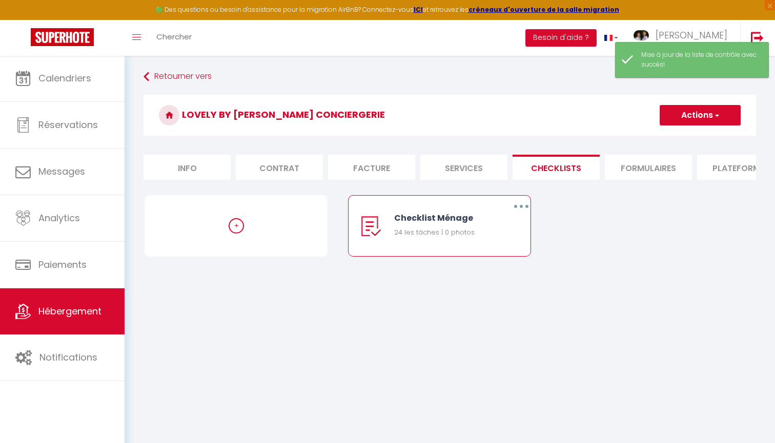
click at [526, 206] on button "button" at bounding box center [521, 206] width 29 height 16
click at [491, 232] on link "Editer" at bounding box center [495, 229] width 76 height 17
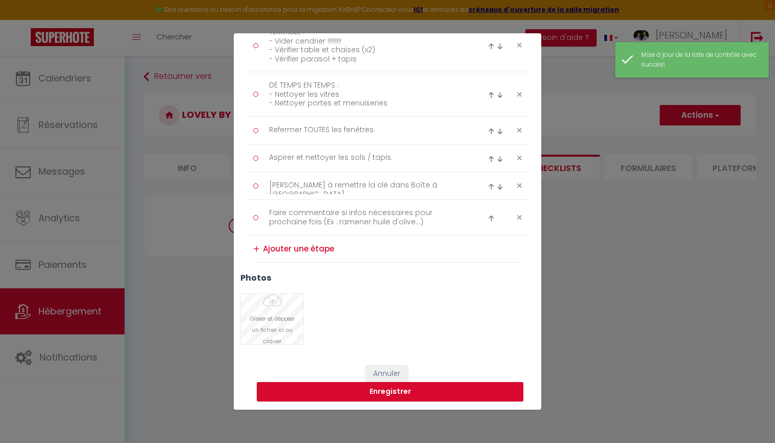
click at [277, 322] on input "Photo" at bounding box center [272, 319] width 63 height 50
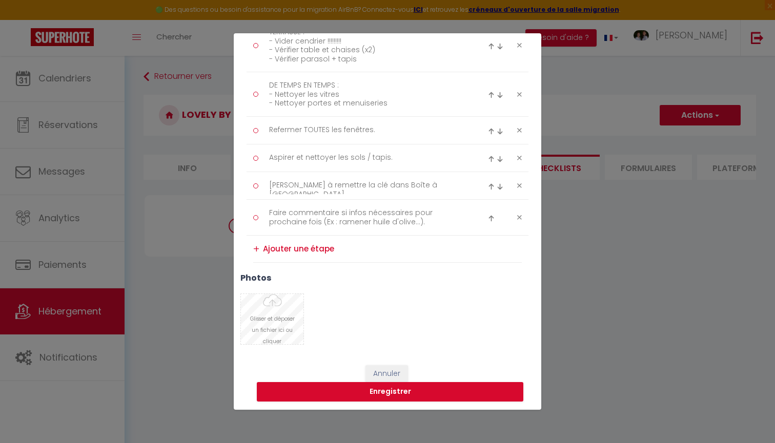
click at [269, 316] on input "Photo" at bounding box center [272, 319] width 63 height 50
click at [291, 311] on input "Photo" at bounding box center [272, 319] width 63 height 50
click at [279, 318] on input "Photo" at bounding box center [272, 319] width 63 height 50
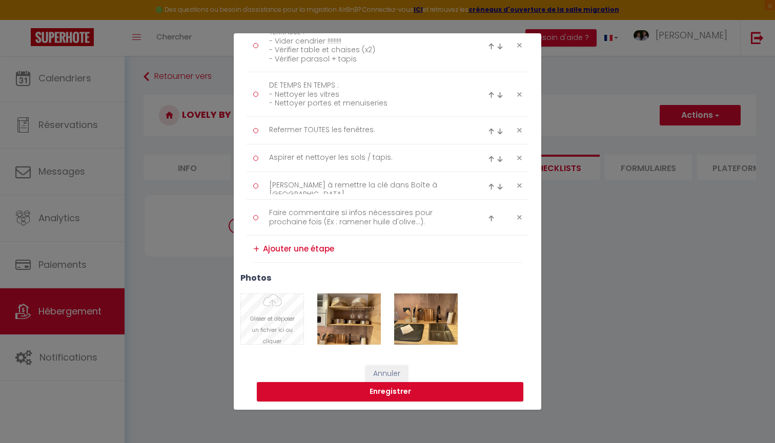
click at [290, 315] on input "Photo" at bounding box center [272, 319] width 63 height 50
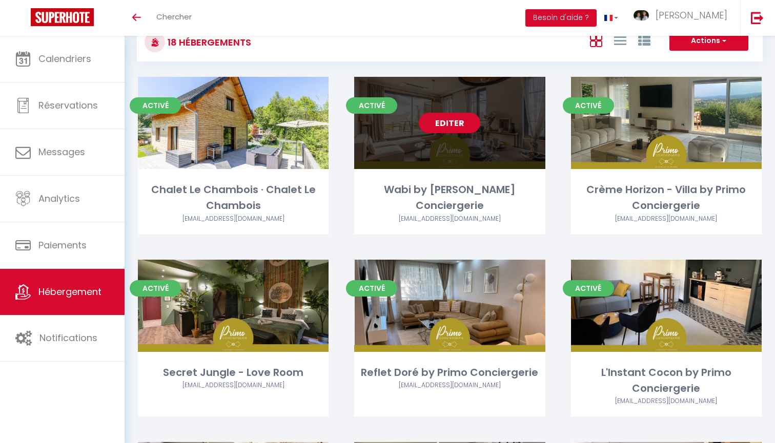
scroll to position [41, 0]
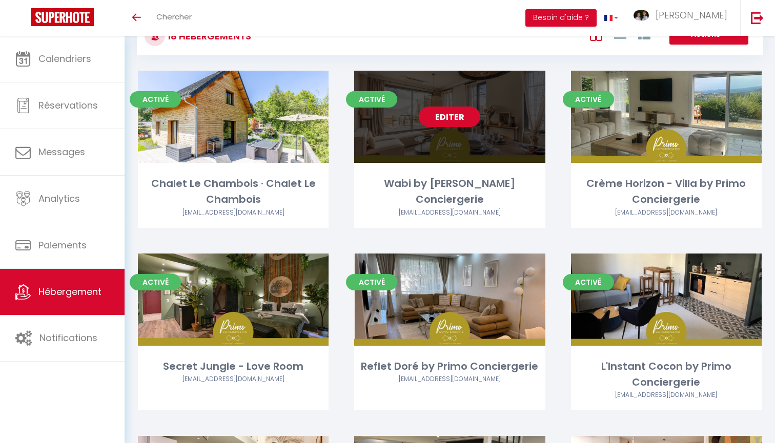
click at [443, 119] on link "Editer" at bounding box center [450, 117] width 62 height 21
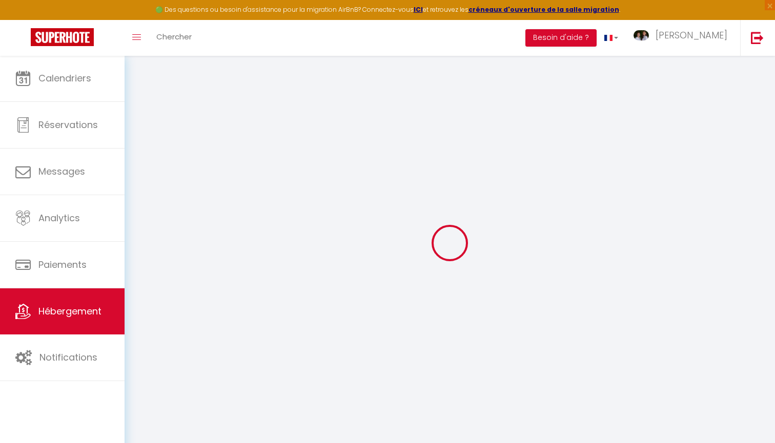
select select
checkbox input "true"
checkbox input "false"
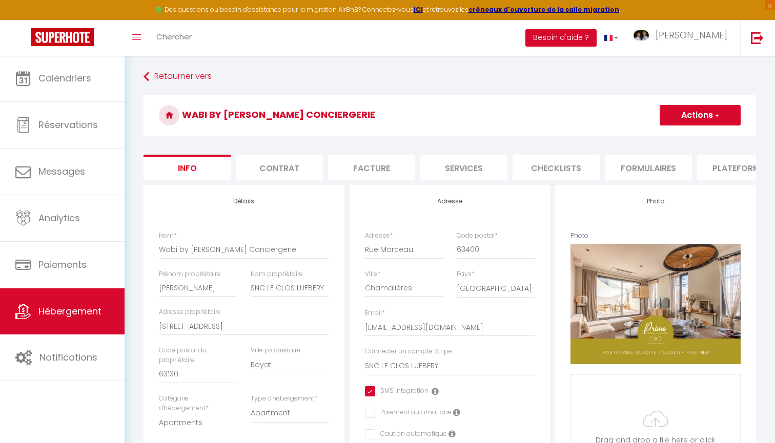
click at [550, 168] on li "Checklists" at bounding box center [556, 167] width 87 height 25
select select
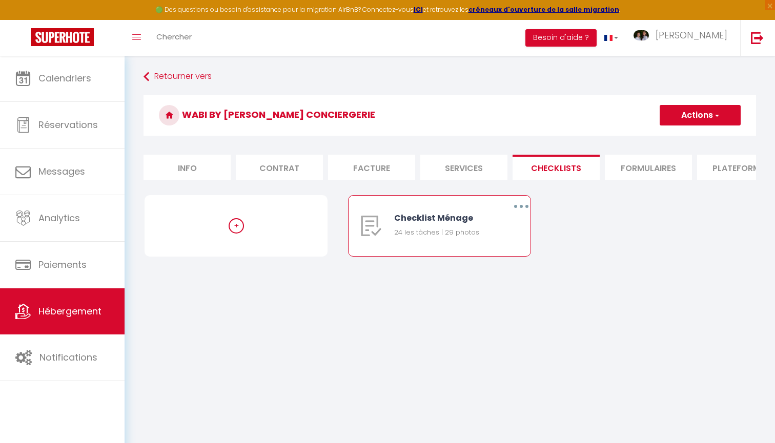
click at [524, 202] on button "button" at bounding box center [521, 206] width 29 height 16
click at [508, 223] on link "Editer" at bounding box center [495, 229] width 76 height 17
type input "Checklist Ménage"
type input "Procédure à suivre à la fin du ménage"
select select
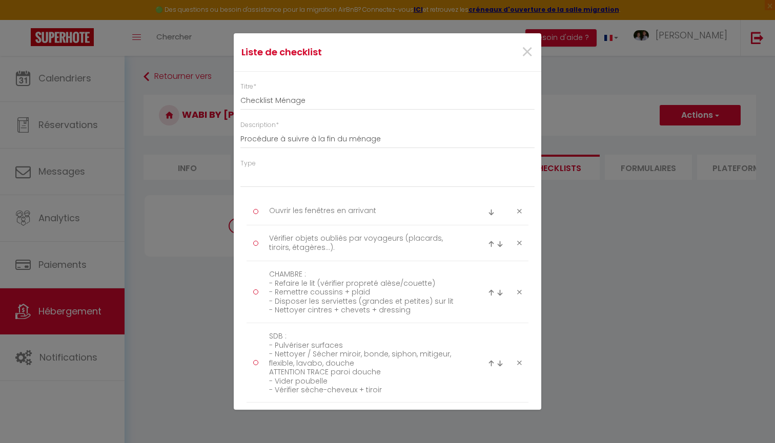
drag, startPoint x: 270, startPoint y: 208, endPoint x: 387, endPoint y: 213, distance: 117.5
click at [387, 212] on textarea "Ouvrir les fenêtres en arrivant" at bounding box center [367, 211] width 210 height 17
click at [271, 237] on textarea "Vérifier objets oubliés par voyageurs (placards, tiroirs, étagères...)." at bounding box center [367, 243] width 210 height 25
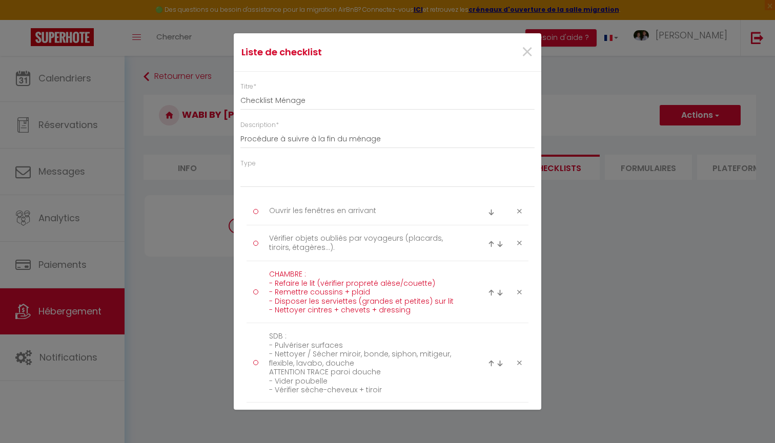
drag, startPoint x: 269, startPoint y: 274, endPoint x: 418, endPoint y: 328, distance: 158.6
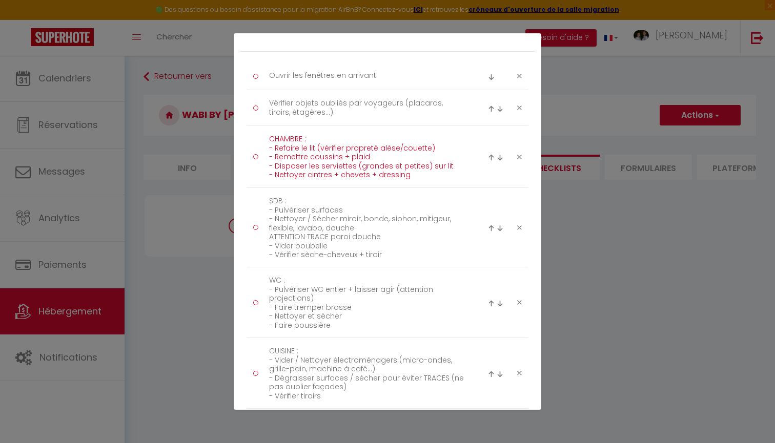
scroll to position [149, 0]
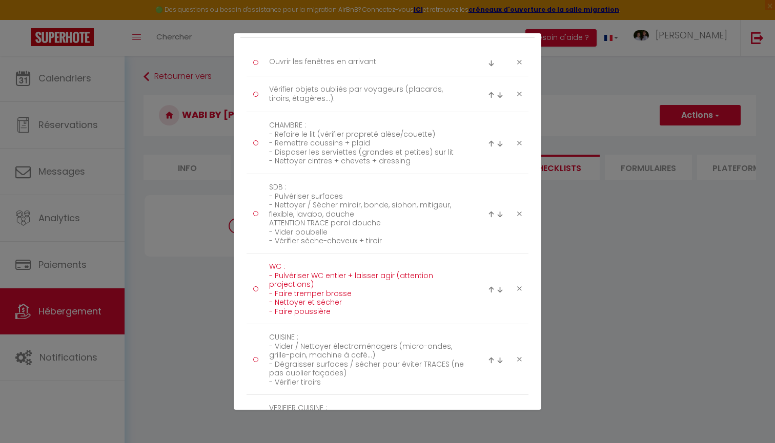
drag, startPoint x: 270, startPoint y: 267, endPoint x: 341, endPoint y: 317, distance: 86.8
click at [341, 317] on textarea "WC : - Pulvériser WC entier + laisser agir (attention projections) - Faire trem…" at bounding box center [367, 289] width 210 height 60
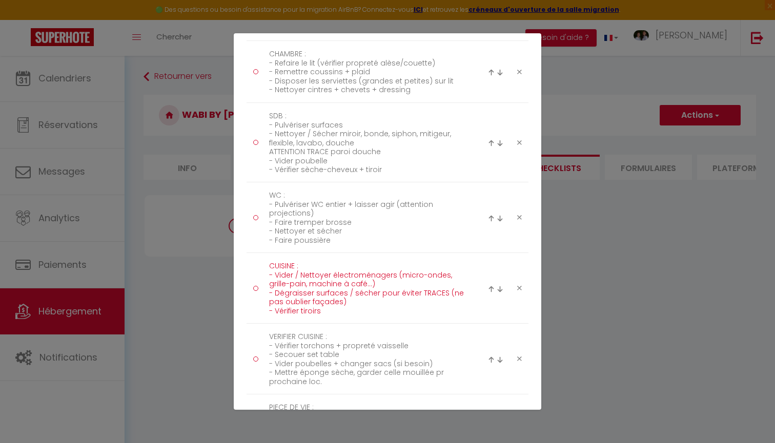
click at [314, 285] on textarea "CUISINE : - Vider / Nettoyer électroménagers (micro-ondes, grille-pain, machine…" at bounding box center [367, 288] width 210 height 60
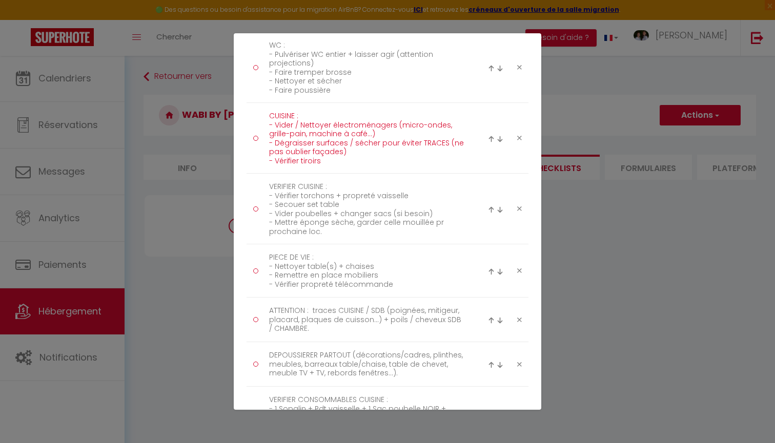
scroll to position [374, 0]
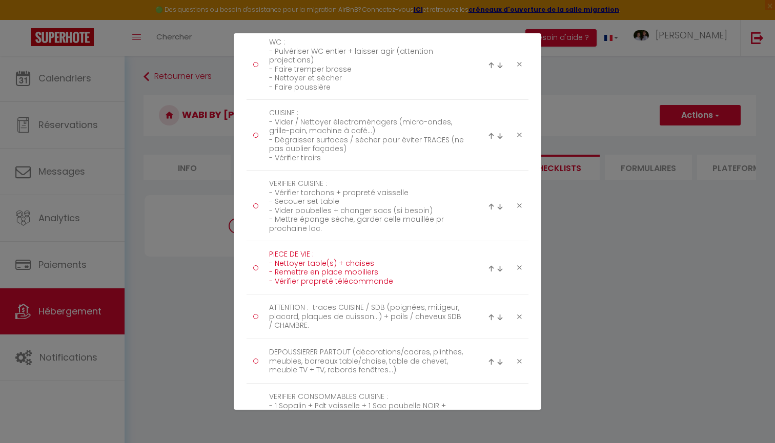
drag, startPoint x: 271, startPoint y: 253, endPoint x: 321, endPoint y: 274, distance: 55.1
click at [321, 274] on textarea "PIECE DE VIE : - Nettoyer table(s) + chaises - Remettre en place mobiliers - Vé…" at bounding box center [367, 268] width 210 height 43
click at [333, 279] on textarea "PIECE DE VIE : - Nettoyer table(s) + chaises - Remettre en place mobiliers - Vé…" at bounding box center [367, 268] width 210 height 43
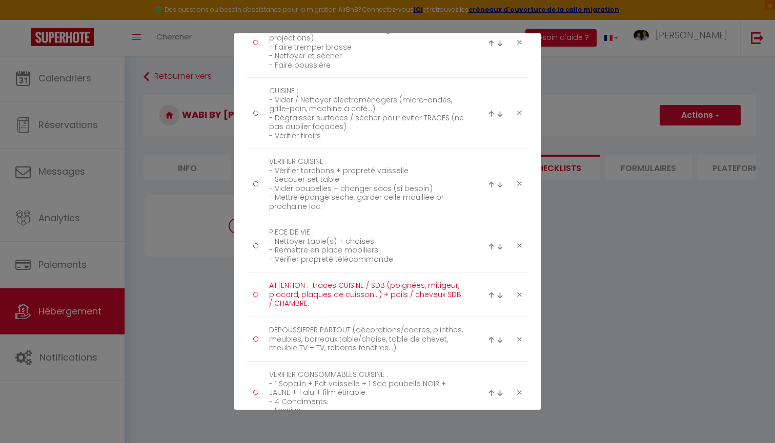
drag, startPoint x: 269, startPoint y: 284, endPoint x: 335, endPoint y: 307, distance: 69.7
click at [335, 307] on textarea "ATTENTION : traces CUISINE / SDB (poignées, mitigeur, placard, plaques de cuiss…" at bounding box center [367, 295] width 210 height 34
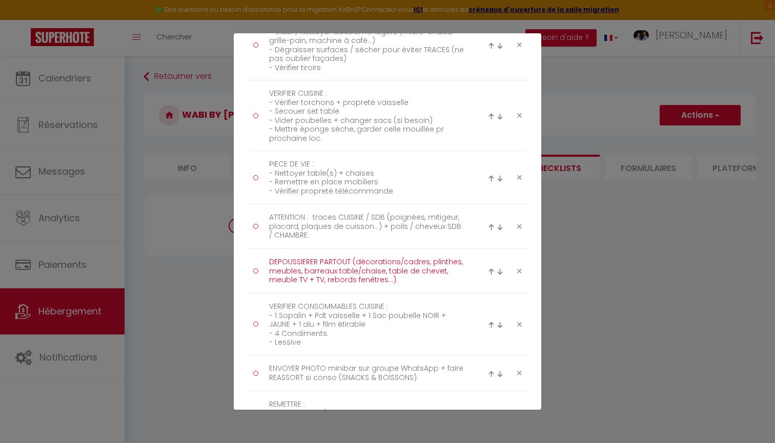
drag, startPoint x: 270, startPoint y: 259, endPoint x: 400, endPoint y: 283, distance: 132.3
click at [400, 283] on textarea "DEPOUSSIERER PARTOUT (décorations/cadres, plinthes, meubles, barreaux table/cha…" at bounding box center [367, 271] width 210 height 34
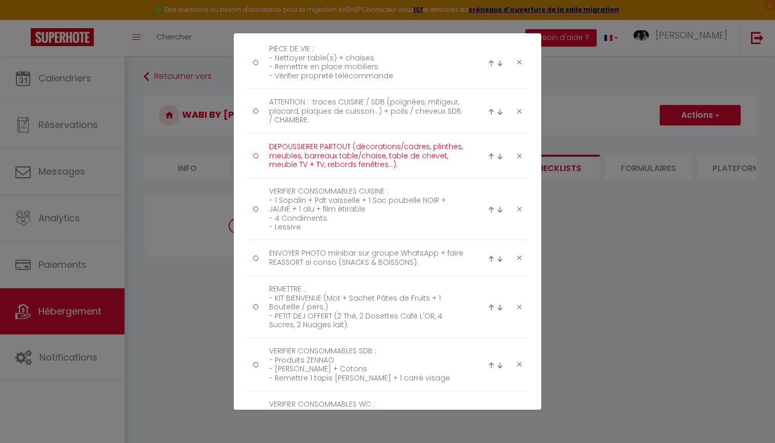
scroll to position [580, 0]
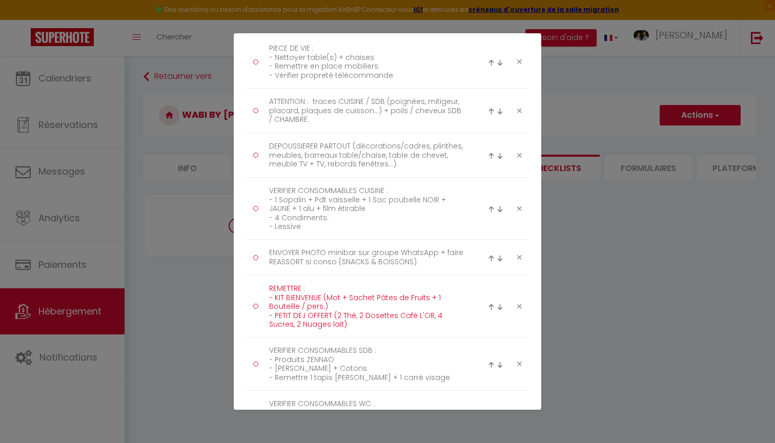
drag, startPoint x: 271, startPoint y: 288, endPoint x: 372, endPoint y: 334, distance: 111.2
click at [372, 334] on li "REMETTRE : - KIT BIENVENUE (Mot + Sachet Pâtes de Fruits + 1 Bouteille / pers.)…" at bounding box center [388, 307] width 282 height 62
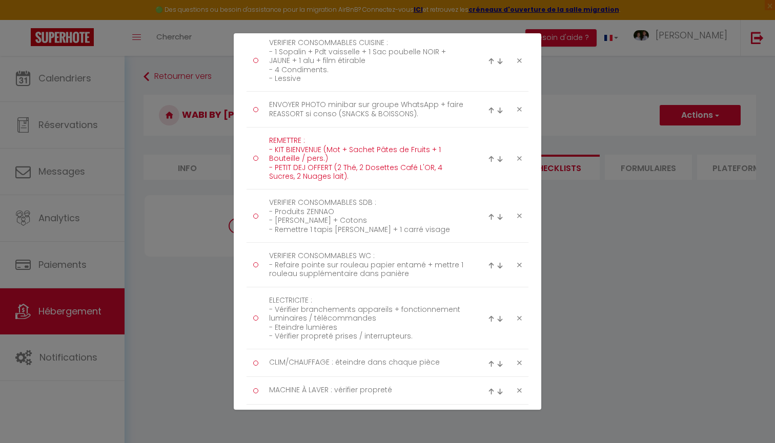
scroll to position [729, 0]
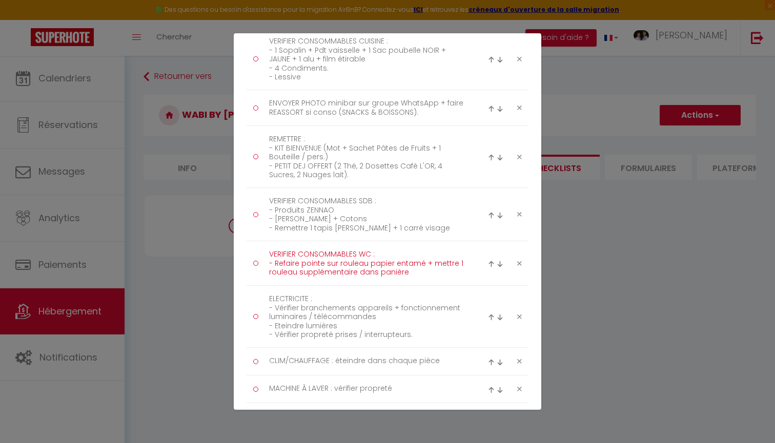
drag, startPoint x: 271, startPoint y: 253, endPoint x: 430, endPoint y: 276, distance: 160.6
click at [430, 276] on textarea "VERIFIER CONSOMMABLES WC : - Refaire pointe sur rouleau papier entamé + mettre …" at bounding box center [367, 264] width 210 height 34
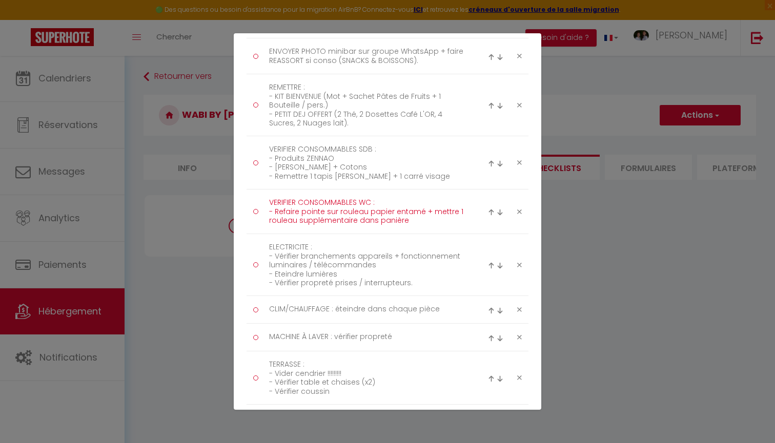
scroll to position [785, 0]
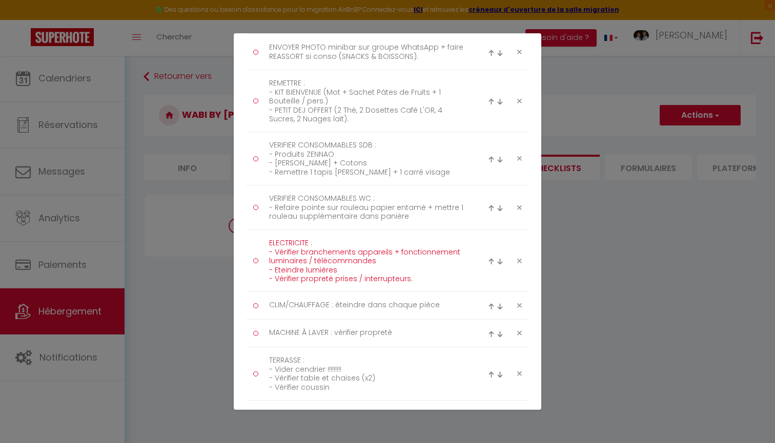
drag, startPoint x: 270, startPoint y: 242, endPoint x: 394, endPoint y: 290, distance: 132.9
click at [394, 290] on li "ELECTRICITE : - Vérifier branchements appareils + fonctionnement luminaires / t…" at bounding box center [388, 261] width 282 height 62
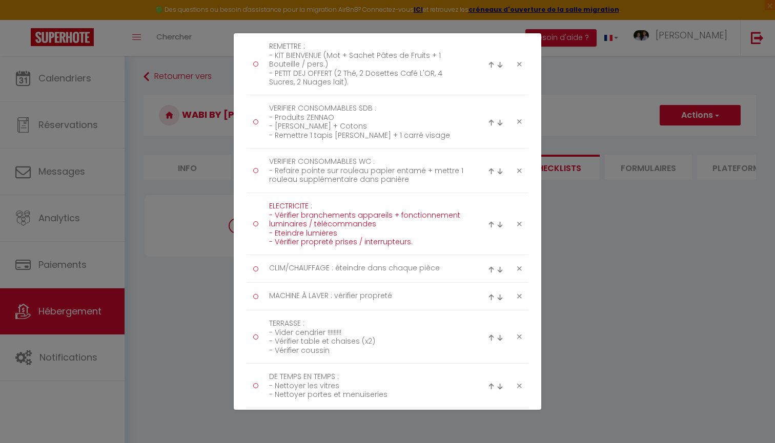
scroll to position [865, 0]
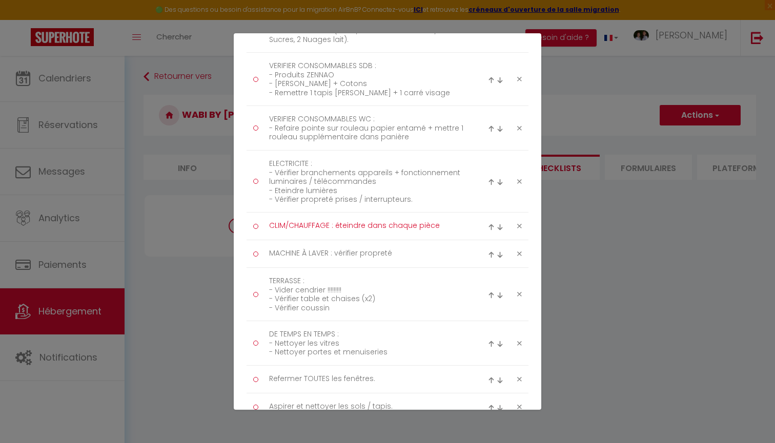
drag, startPoint x: 271, startPoint y: 225, endPoint x: 457, endPoint y: 235, distance: 186.4
click at [457, 235] on li "CLIM/CHAUFFAGE : éteindre dans chaque pièce" at bounding box center [388, 227] width 282 height 28
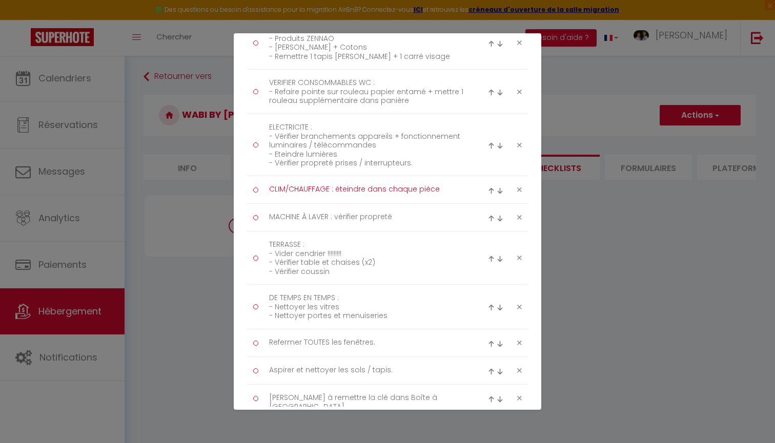
scroll to position [904, 0]
drag, startPoint x: 270, startPoint y: 213, endPoint x: 395, endPoint y: 220, distance: 125.8
click at [395, 220] on textarea "MACHINE À LAVER : vérifier propreté" at bounding box center [367, 214] width 210 height 17
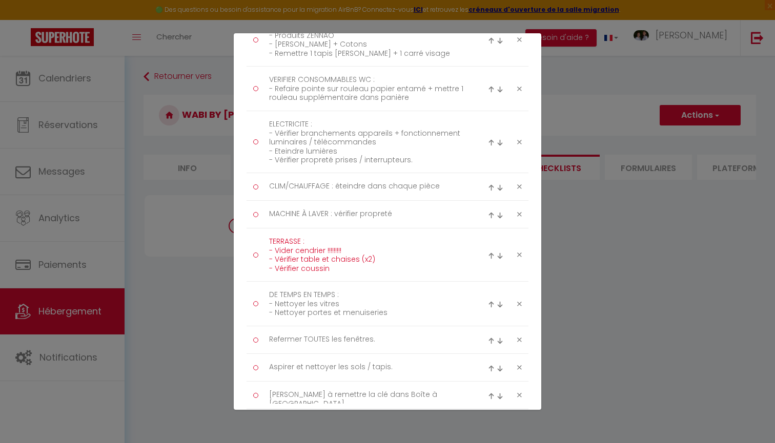
drag, startPoint x: 271, startPoint y: 241, endPoint x: 351, endPoint y: 267, distance: 83.6
click at [351, 267] on textarea "TERRASSE : - Vider cendrier !!!!!!!!! - Vérifier table et chaises (x2) - Vérifi…" at bounding box center [367, 255] width 210 height 43
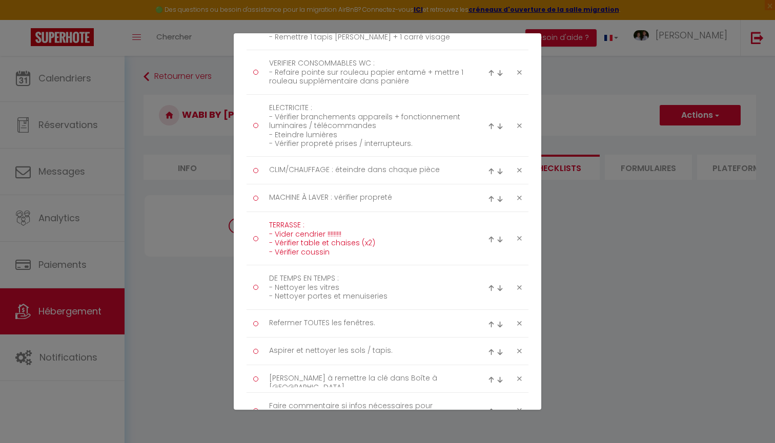
scroll to position [923, 0]
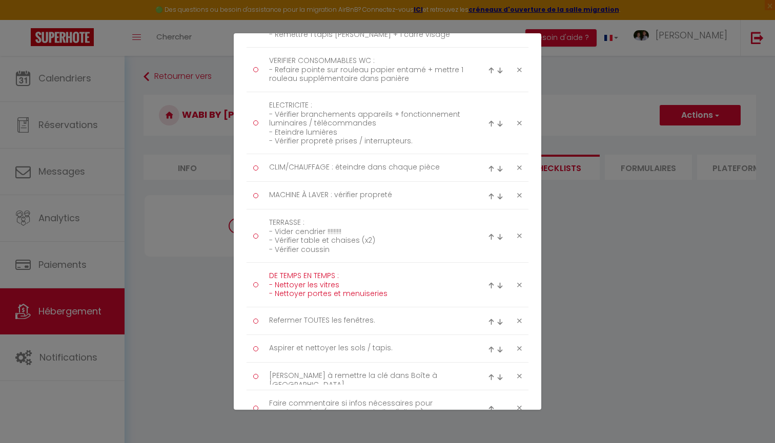
drag, startPoint x: 270, startPoint y: 273, endPoint x: 409, endPoint y: 308, distance: 143.7
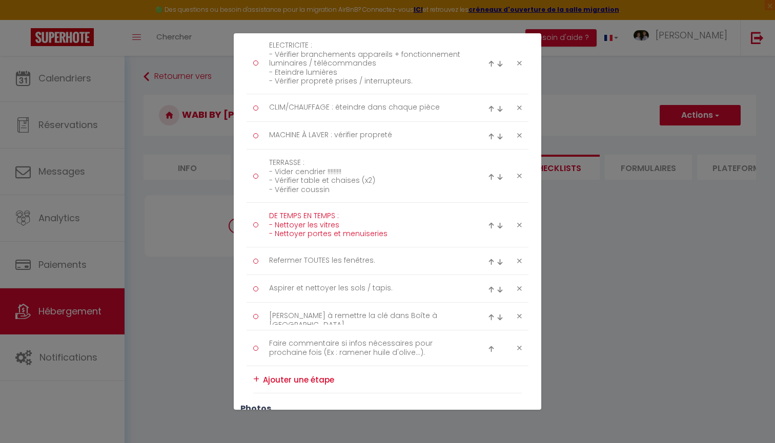
scroll to position [990, 0]
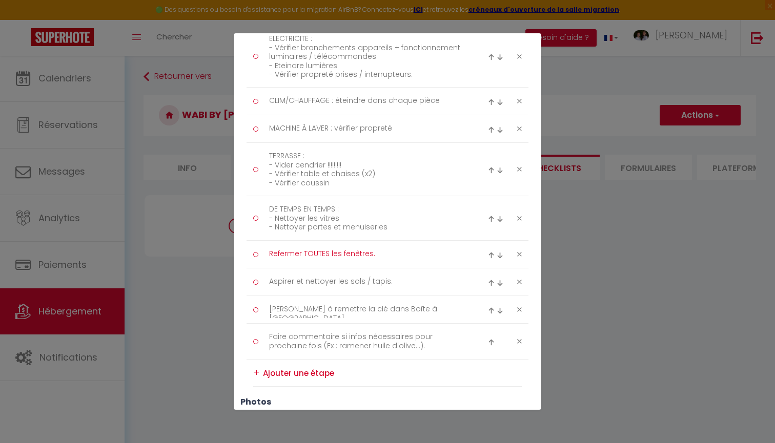
drag, startPoint x: 270, startPoint y: 254, endPoint x: 441, endPoint y: 255, distance: 171.2
click at [441, 255] on textarea "Refermer TOUTES les fenêtres." at bounding box center [367, 254] width 210 height 17
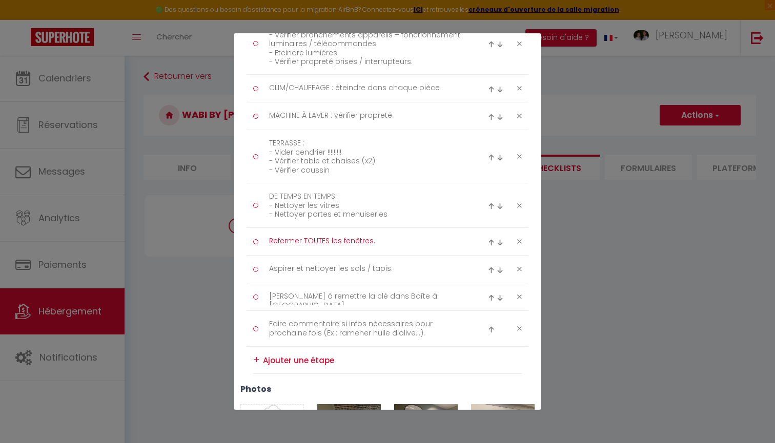
scroll to position [1009, 0]
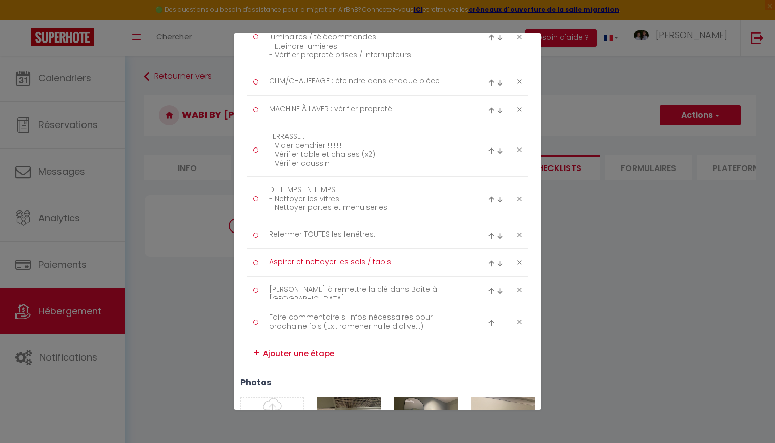
drag, startPoint x: 273, startPoint y: 259, endPoint x: 486, endPoint y: 268, distance: 213.9
click at [486, 268] on li "Aspirer et nettoyer les sols / tapis." at bounding box center [388, 263] width 282 height 28
drag, startPoint x: 270, startPoint y: 288, endPoint x: 442, endPoint y: 288, distance: 172.2
click at [442, 288] on textarea "[PERSON_NAME] à remettre la clé dans Boîte à [GEOGRAPHIC_DATA]." at bounding box center [367, 290] width 210 height 17
drag, startPoint x: 270, startPoint y: 315, endPoint x: 430, endPoint y: 345, distance: 162.9
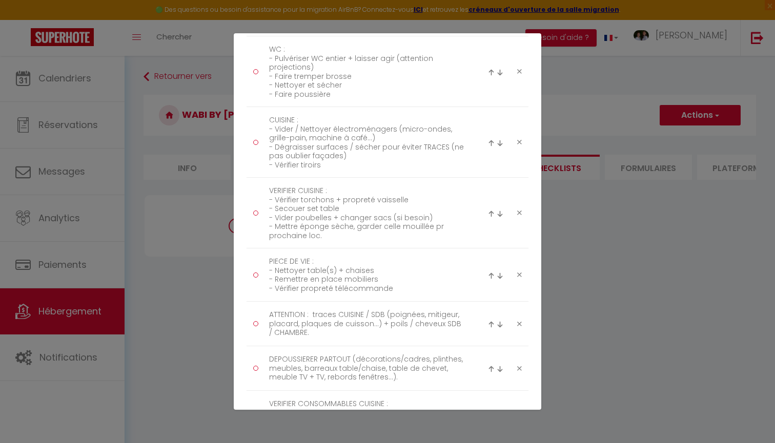
scroll to position [351, 0]
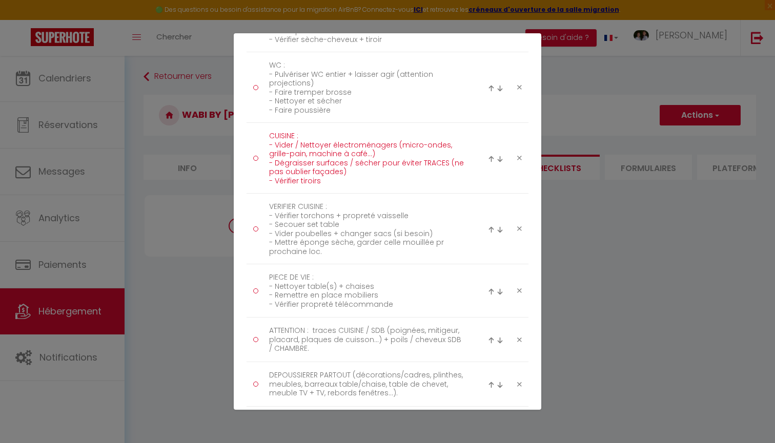
drag, startPoint x: 269, startPoint y: 142, endPoint x: 342, endPoint y: 184, distance: 84.1
click at [342, 184] on textarea "CUISINE : - Vider / Nettoyer électroménagers (micro-ondes, grille-pain, machine…" at bounding box center [367, 158] width 210 height 60
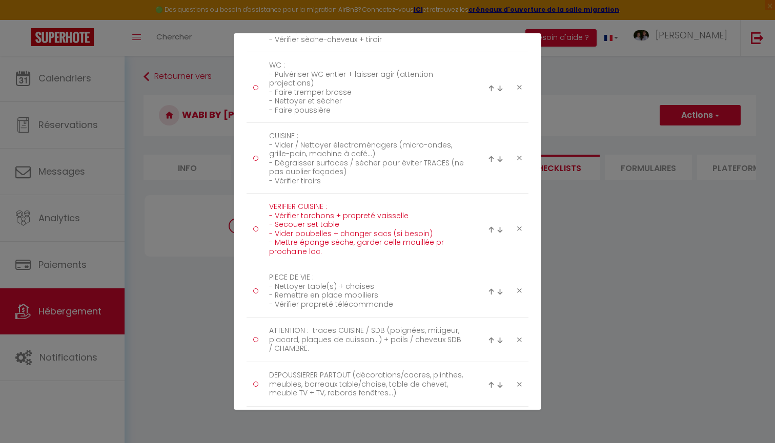
click at [335, 230] on textarea "VERIFIER CUISINE : - Vérifier torchons + propreté vaisselle - Secouer set table…" at bounding box center [367, 229] width 210 height 60
drag, startPoint x: 270, startPoint y: 206, endPoint x: 357, endPoint y: 258, distance: 101.4
click at [357, 258] on li "VERIFIER CUISINE : - Vérifier torchons + propreté vaisselle - Secouer set table…" at bounding box center [388, 229] width 282 height 71
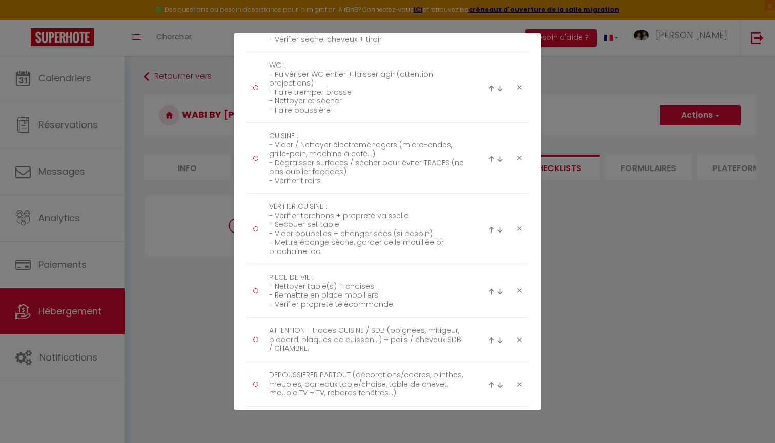
click at [607, 227] on div "Liste de checklist × Titre * Checklist Ménage Description * Procédure à suivre …" at bounding box center [387, 221] width 775 height 443
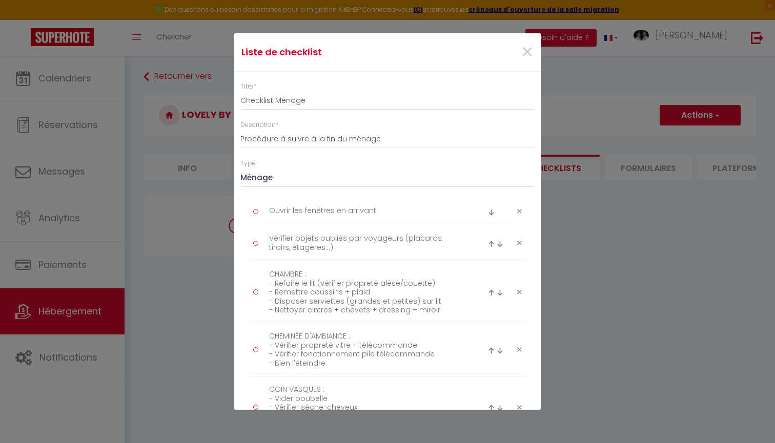
scroll to position [1078, 0]
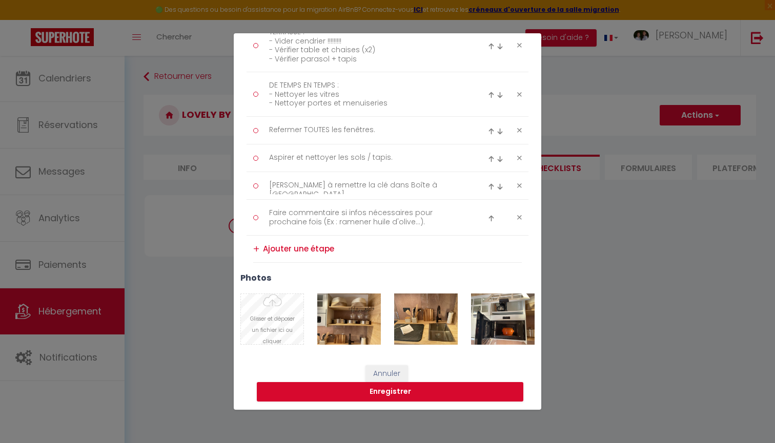
click at [274, 315] on input "Photo" at bounding box center [272, 319] width 63 height 50
type input "C:\fakepath\IMG_3521.jpg"
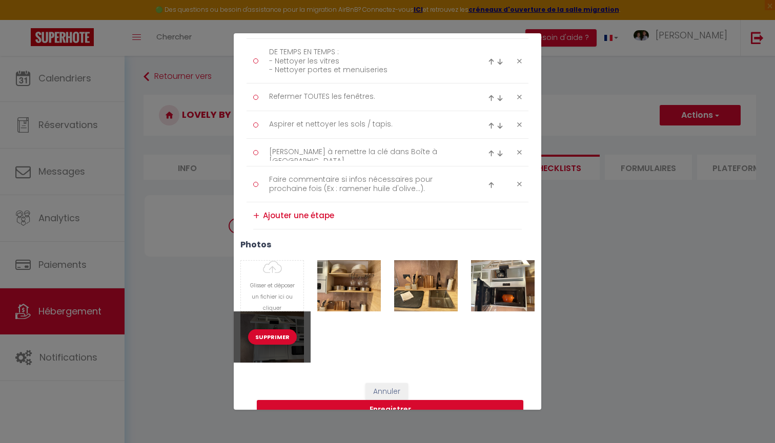
scroll to position [1113, 0]
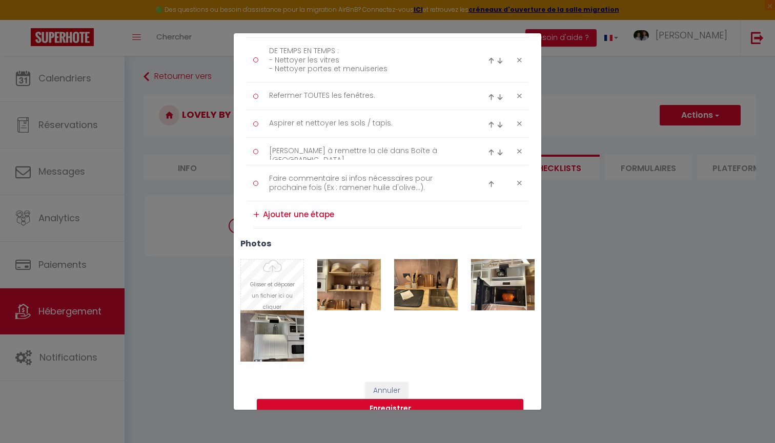
click at [283, 285] on input "Photo" at bounding box center [272, 285] width 63 height 50
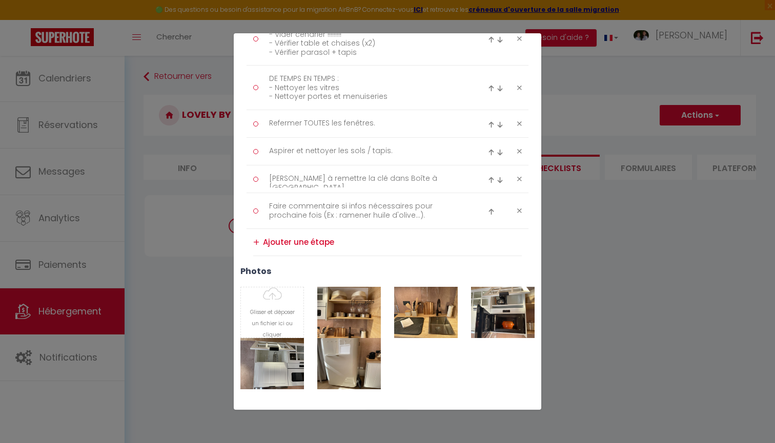
scroll to position [1093, 0]
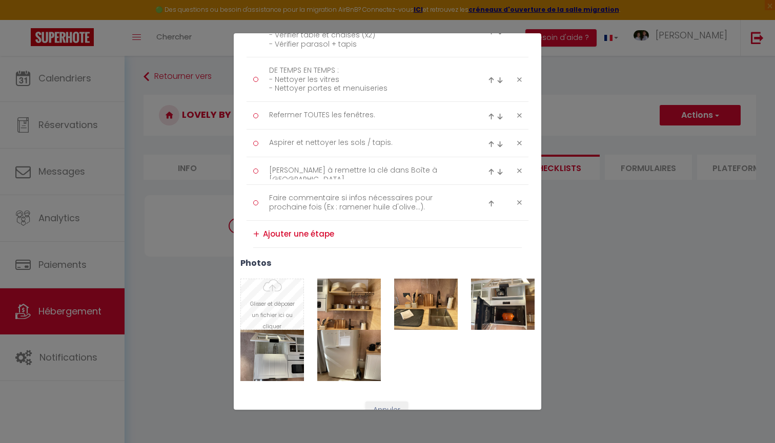
click at [265, 299] on input "Photo" at bounding box center [272, 304] width 63 height 50
type input "C:\fakepath\IMG_3523.jpg"
click at [281, 300] on input "Photo" at bounding box center [272, 304] width 63 height 50
type input "C:\fakepath\IMG_3524.jpg"
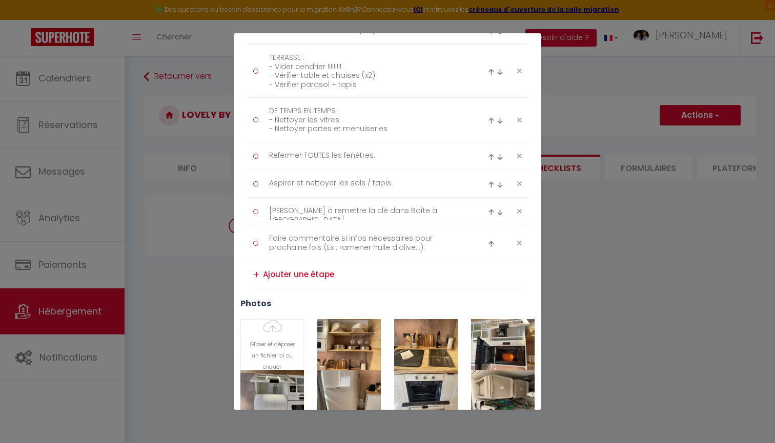
scroll to position [1060, 0]
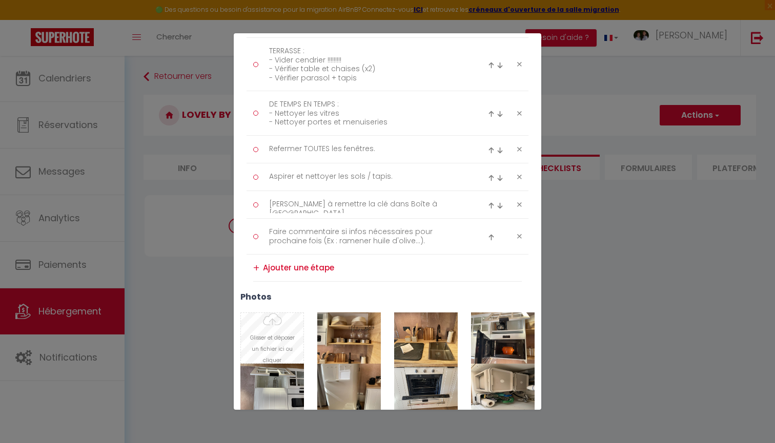
click at [282, 325] on input "Photo" at bounding box center [272, 338] width 63 height 50
type input "C:\fakepath\IMG_3526.jpg"
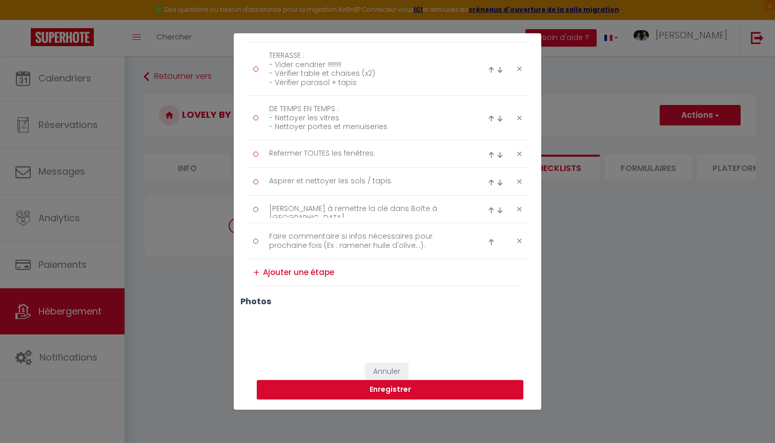
scroll to position [1053, 0]
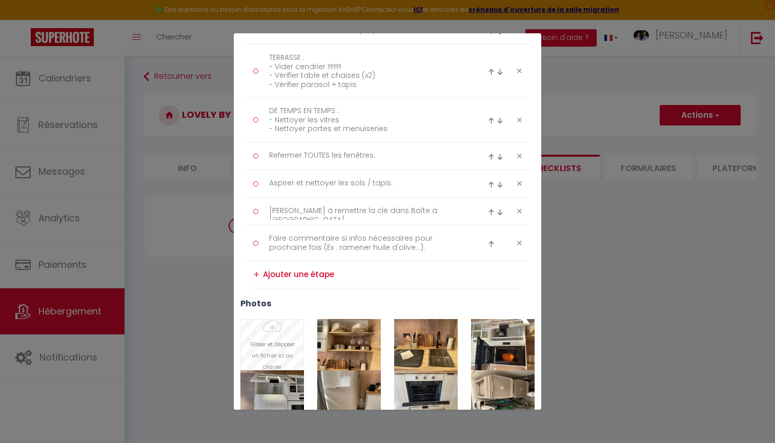
click at [286, 338] on input "Photo" at bounding box center [272, 345] width 63 height 50
type input "C:\fakepath\IMG_3527.jpg"
click at [272, 328] on input "Photo" at bounding box center [272, 345] width 63 height 50
type input "C:\fakepath\IMG_3528.jpg"
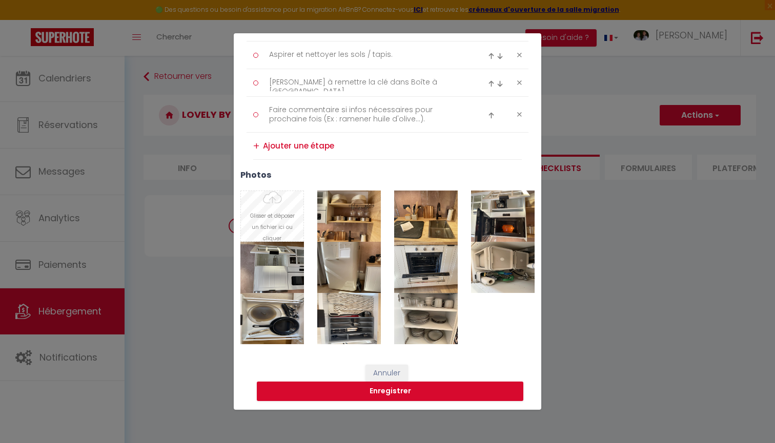
click at [272, 212] on input "Photo" at bounding box center [272, 216] width 63 height 50
type input "C:\fakepath\IMG_3529.jpg"
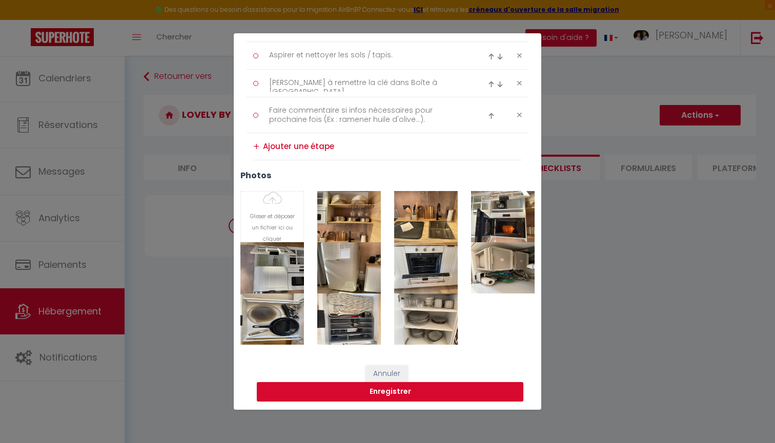
scroll to position [1053, 0]
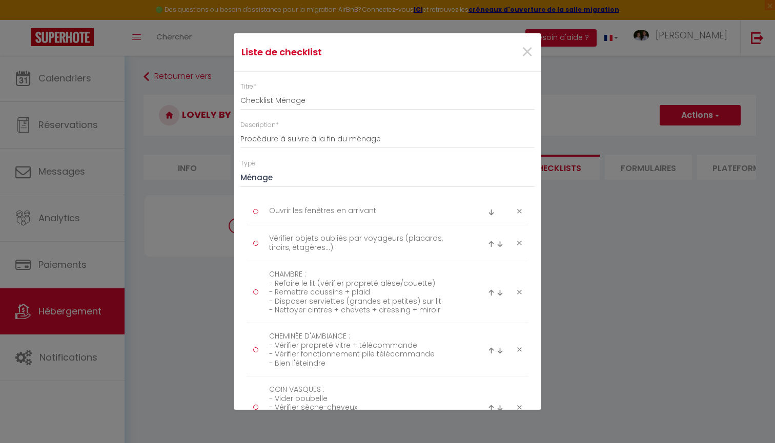
type input "C:\fakepath\IMG_3534.jpg"
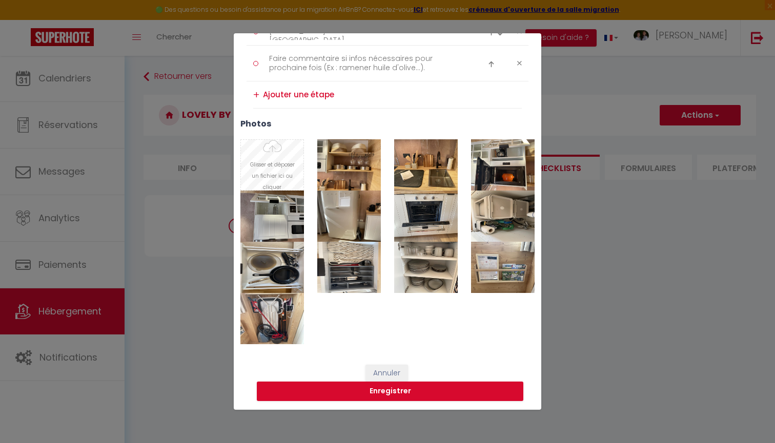
scroll to position [1232, 0]
click at [269, 157] on input "Photo" at bounding box center [272, 165] width 63 height 50
type input "C:\fakepath\IMG_3535.jpg"
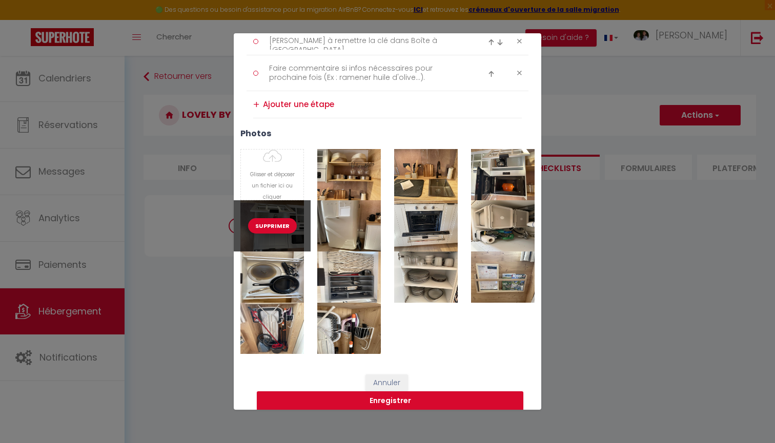
scroll to position [1229, 0]
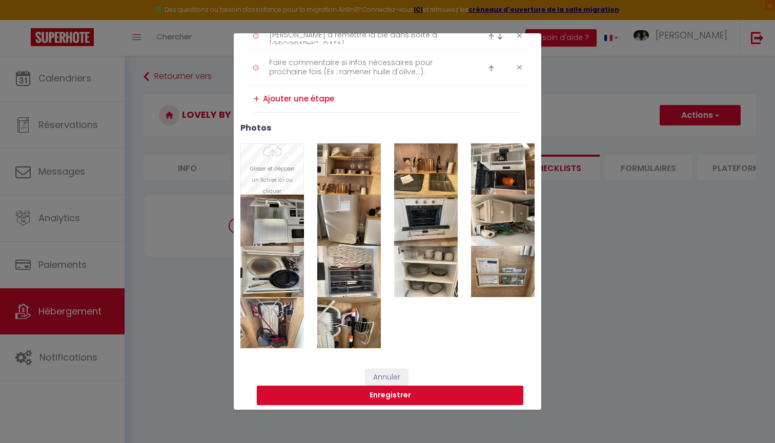
click at [283, 156] on input "Photo" at bounding box center [272, 169] width 63 height 50
type input "C:\fakepath\IMG_3536.jpg"
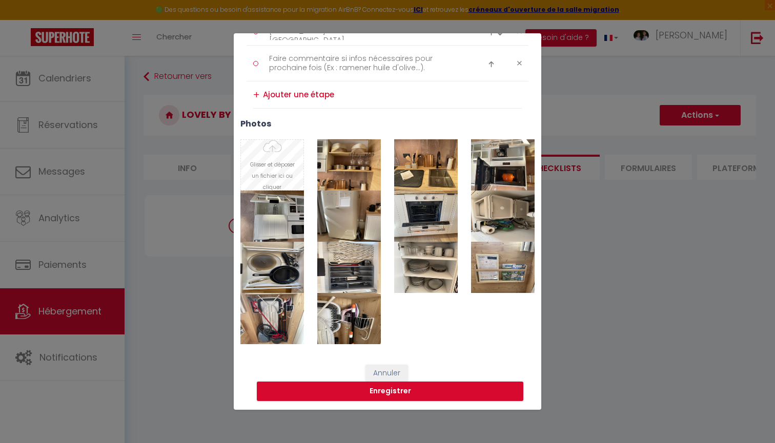
click at [273, 165] on input "Photo" at bounding box center [272, 165] width 63 height 50
type input "C:\fakepath\IMG_3537.jpg"
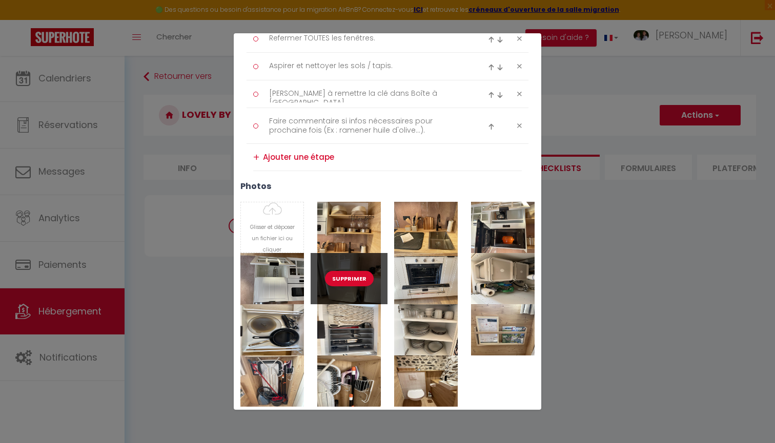
scroll to position [1177, 0]
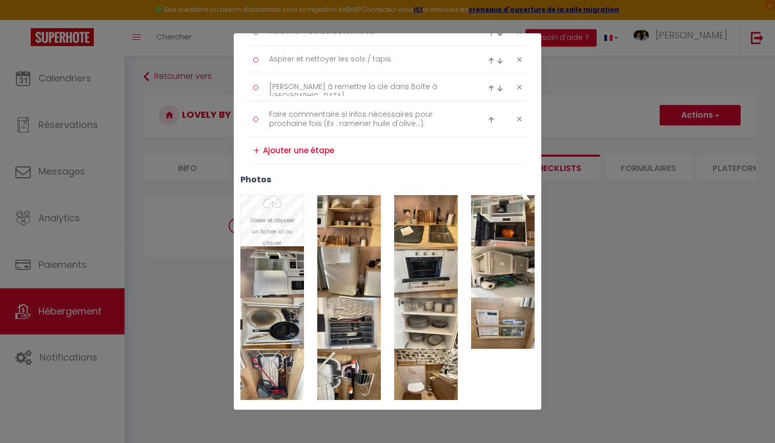
click at [278, 208] on input "Photo" at bounding box center [272, 221] width 63 height 50
type input "C:\fakepath\IMG_3538.jpg"
click at [285, 209] on input "Photo" at bounding box center [272, 221] width 63 height 50
type input "C:\fakepath\IMG_3540.jpg"
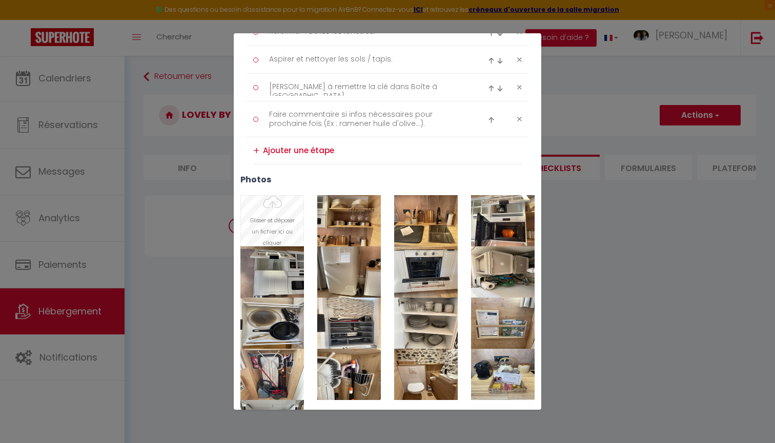
click at [289, 214] on input "Photo" at bounding box center [272, 221] width 63 height 50
type input "C:\fakepath\IMG_3541.jpg"
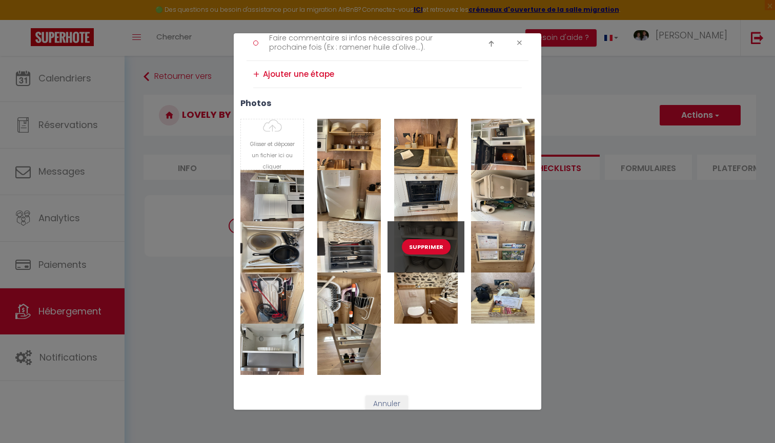
scroll to position [1256, 0]
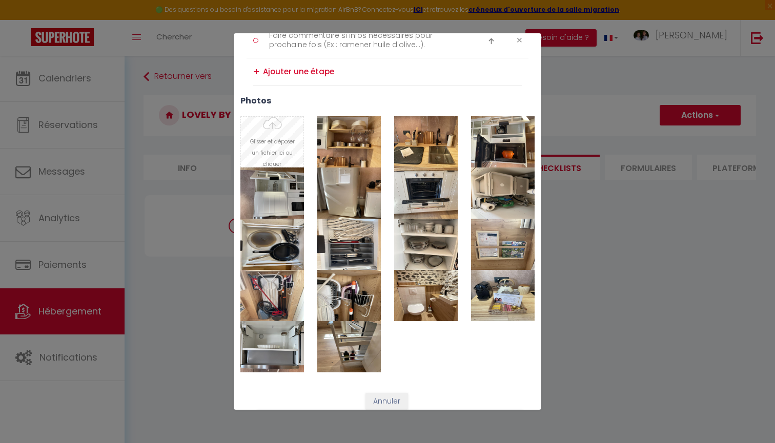
click at [269, 142] on input "Photo" at bounding box center [272, 142] width 63 height 50
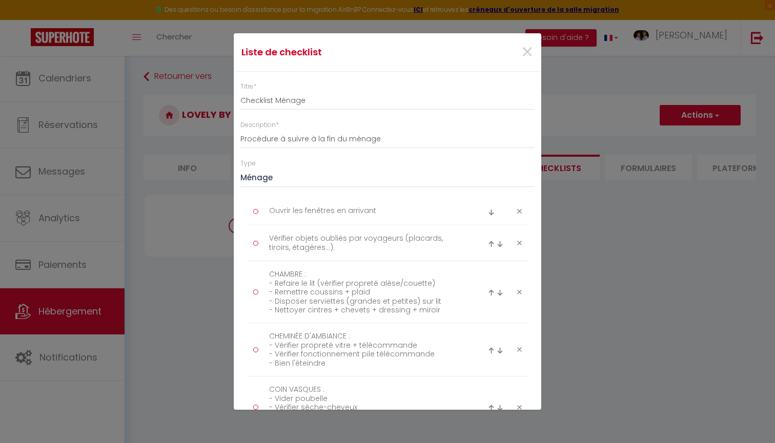
scroll to position [1053, 0]
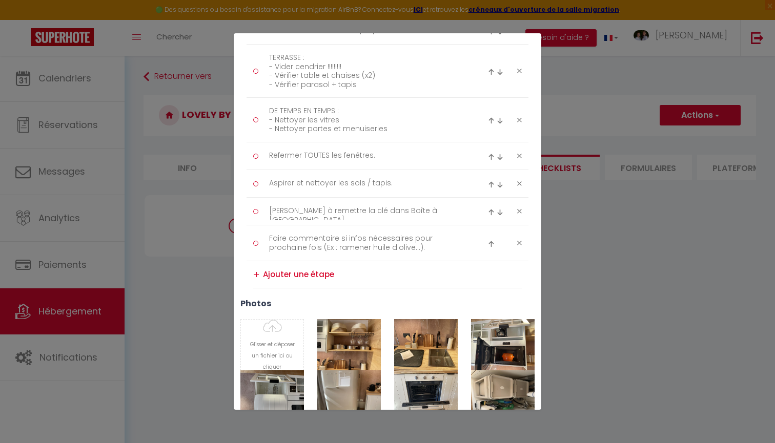
type input "C:\fakepath\IMG_3546.jpg"
click at [287, 331] on input "Photo" at bounding box center [272, 345] width 63 height 50
click at [287, 335] on input "Photo" at bounding box center [272, 345] width 63 height 50
type input "C:\fakepath\IMG_3548.jpg"
click at [290, 343] on input "Photo" at bounding box center [272, 345] width 63 height 50
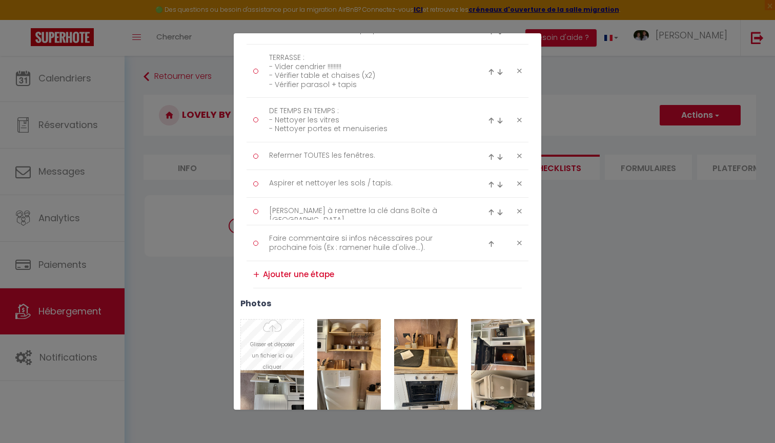
type input "C:\fakepath\IMG_3549.jpg"
click at [286, 332] on input "Photo" at bounding box center [272, 345] width 63 height 50
type input "C:\fakepath\IMG_3550.jpg"
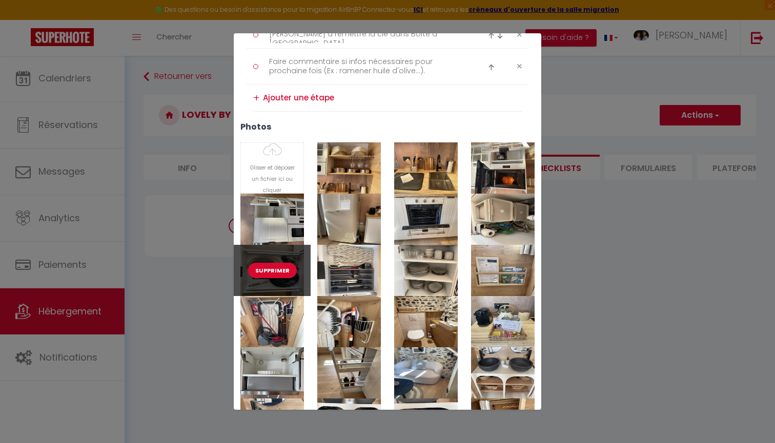
scroll to position [1236, 0]
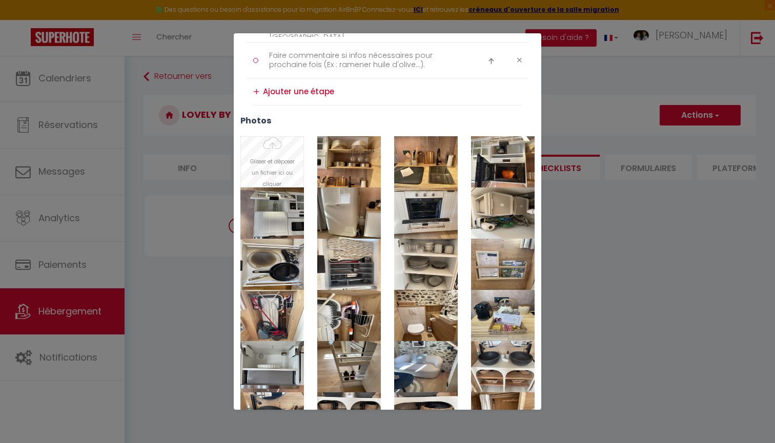
click at [276, 166] on input "Photo" at bounding box center [272, 162] width 63 height 50
type input "C:\fakepath\IMG_3554.jpg"
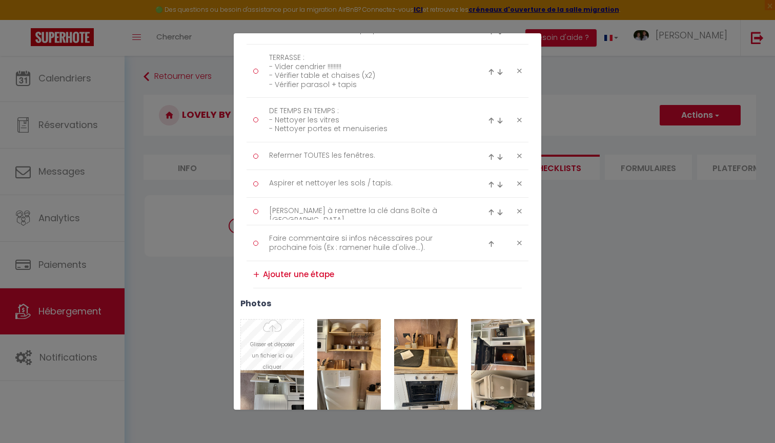
click at [281, 327] on input "Photo" at bounding box center [272, 345] width 63 height 50
type input "C:\fakepath\IMG_3556.jpg"
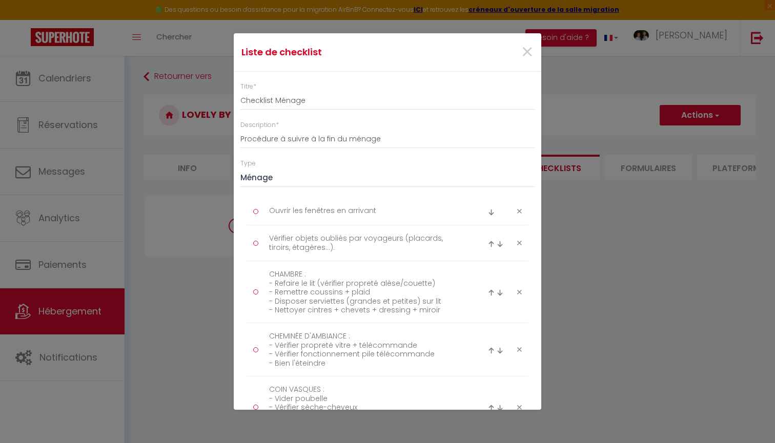
scroll to position [1053, 0]
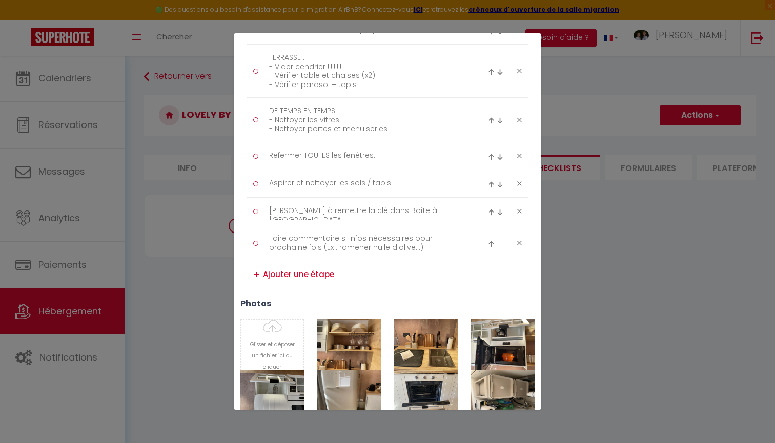
type input "C:\fakepath\IMG_8422.jpg"
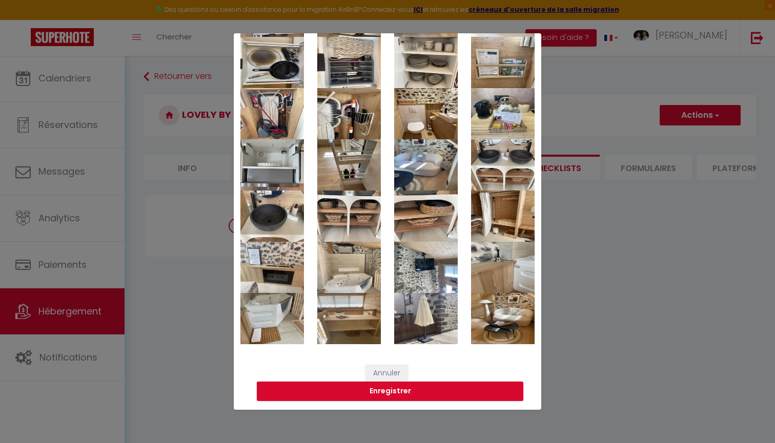
scroll to position [1437, 0]
click at [406, 394] on button "Enregistrer" at bounding box center [390, 391] width 267 height 19
select select "4"
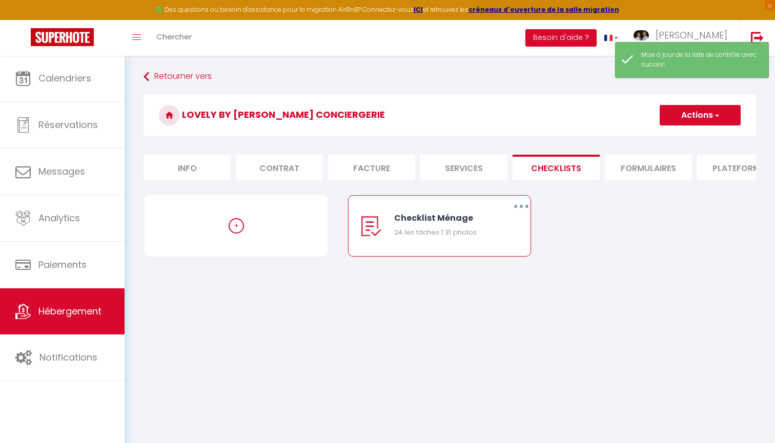
click at [523, 208] on button "button" at bounding box center [521, 206] width 29 height 16
click at [487, 230] on link "Editer" at bounding box center [495, 229] width 76 height 17
type input "Checklist Ménage"
type input "Procédure à suivre à la fin du ménage"
select select "1"
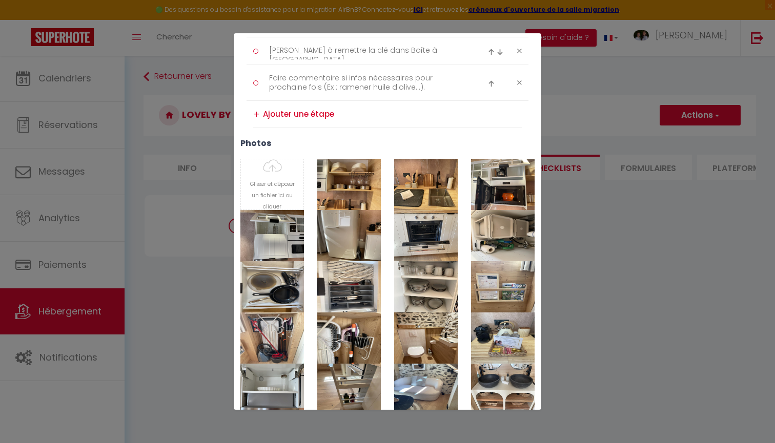
scroll to position [1121, 0]
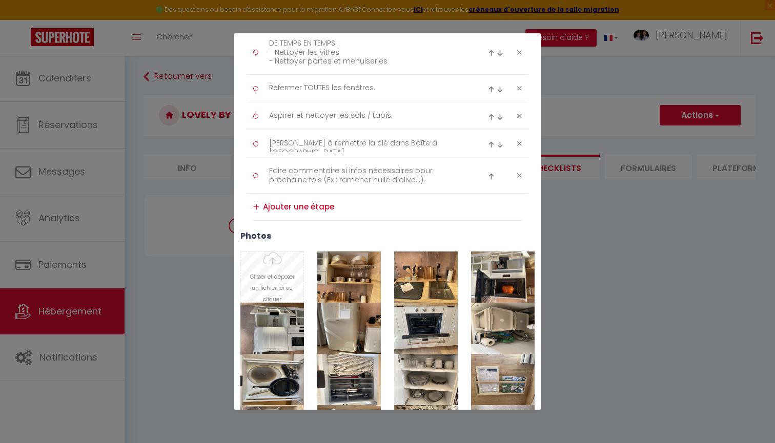
click at [285, 263] on input "Photo" at bounding box center [272, 277] width 63 height 50
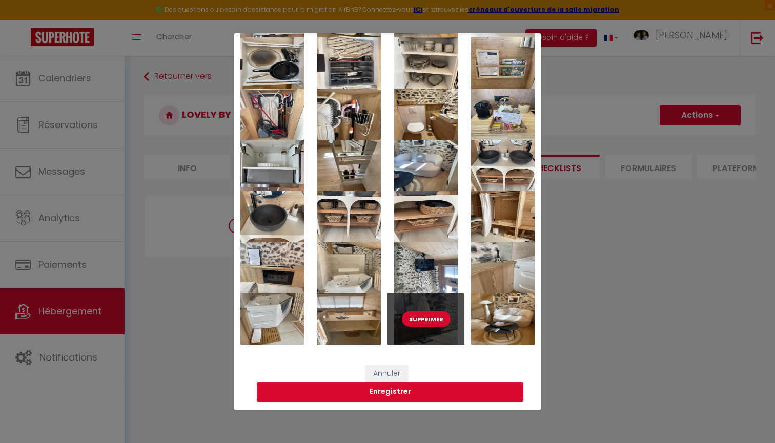
scroll to position [1430, 0]
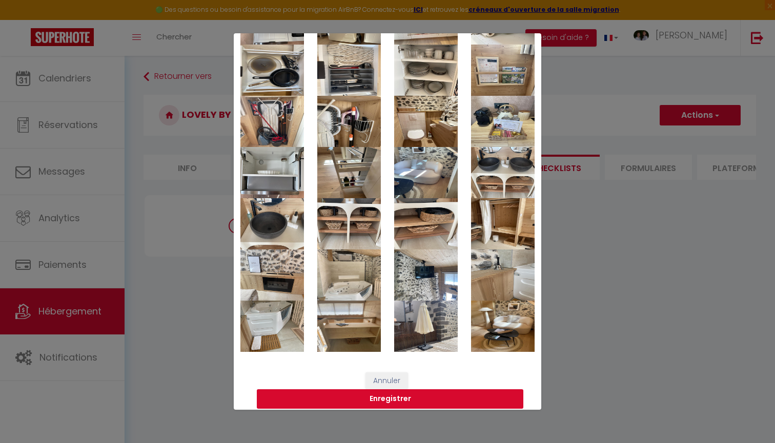
click at [422, 401] on button "Enregistrer" at bounding box center [390, 399] width 267 height 19
select select "4"
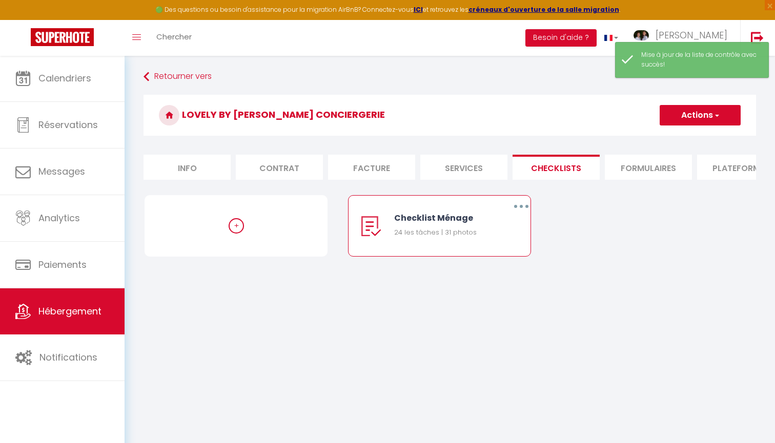
click at [507, 290] on div "Retourner vers Lovely by Primo Conciergerie Actions Créer une nouvelle liste de…" at bounding box center [450, 179] width 650 height 248
click at [522, 207] on icon "button" at bounding box center [521, 206] width 3 height 3
click at [508, 232] on link "Editer" at bounding box center [495, 229] width 76 height 17
type input "Checklist Ménage"
type input "Procédure à suivre à la fin du ménage"
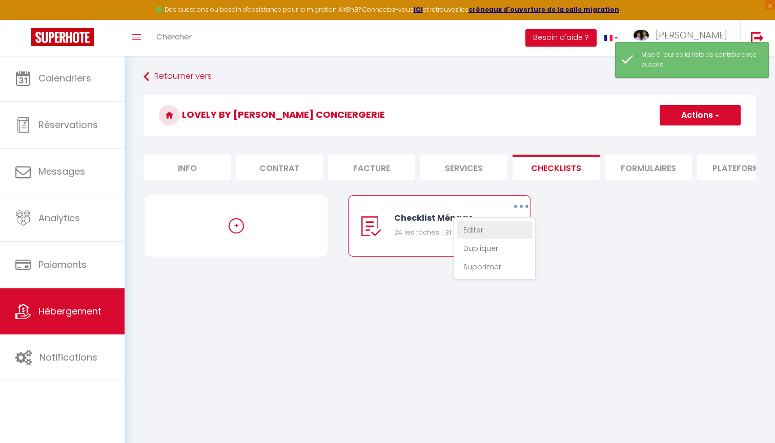
select select "1"
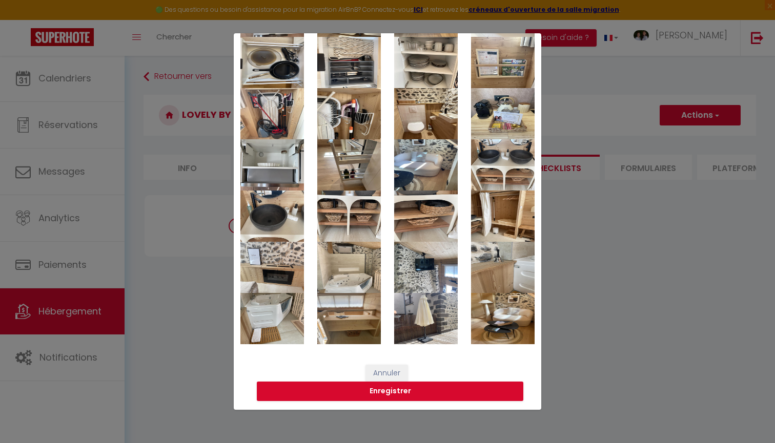
scroll to position [1437, 0]
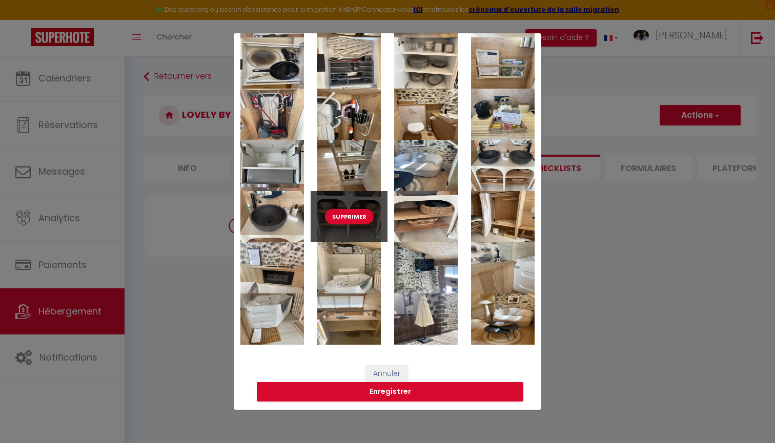
click at [359, 217] on button "Supprimer" at bounding box center [349, 216] width 49 height 15
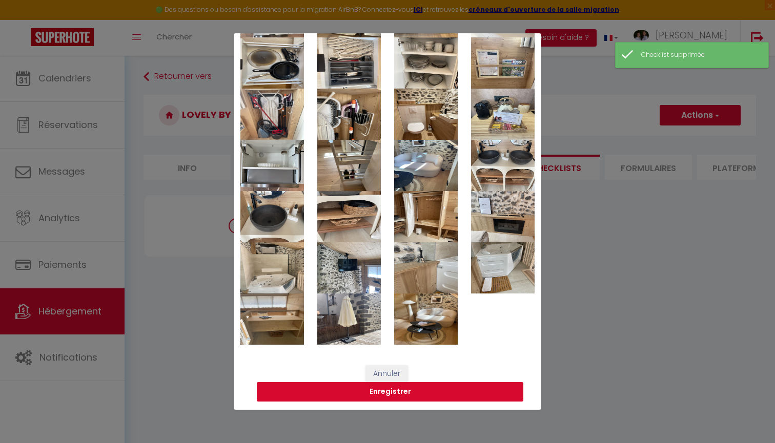
click at [392, 394] on button "Enregistrer" at bounding box center [390, 391] width 267 height 19
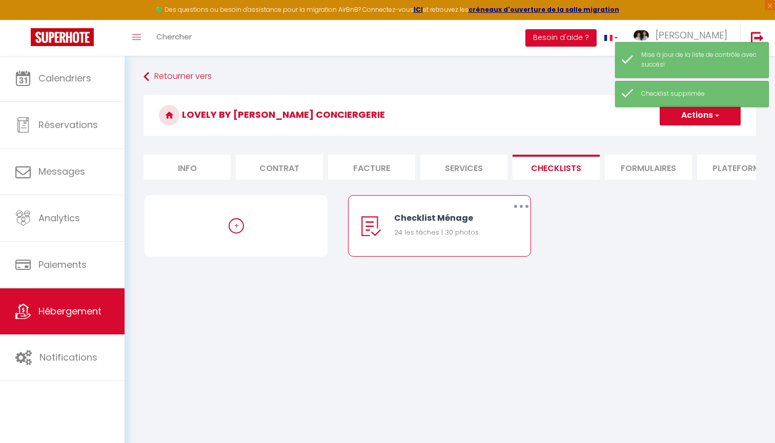
click at [515, 211] on button "button" at bounding box center [521, 206] width 29 height 16
click at [506, 226] on link "Editer" at bounding box center [495, 229] width 76 height 17
type input "Checklist Ménage"
type input "Procédure à suivre à la fin du ménage"
select select "1"
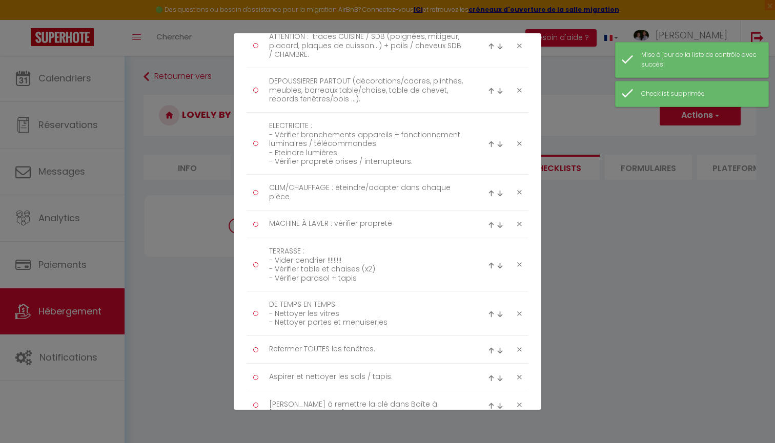
scroll to position [1140, 0]
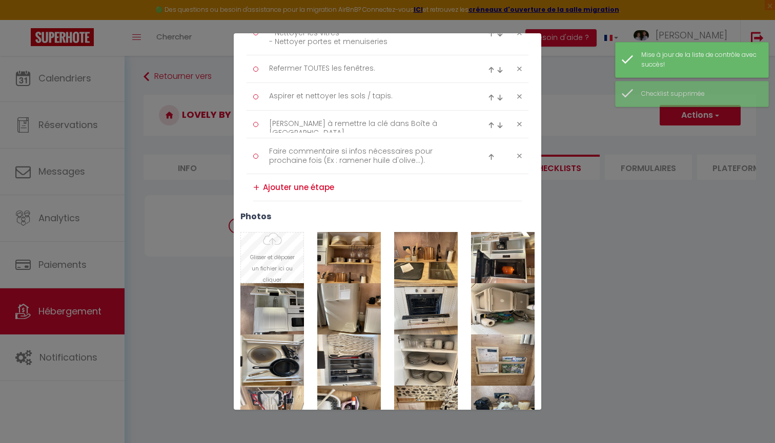
click at [278, 256] on input "Photo" at bounding box center [272, 258] width 63 height 50
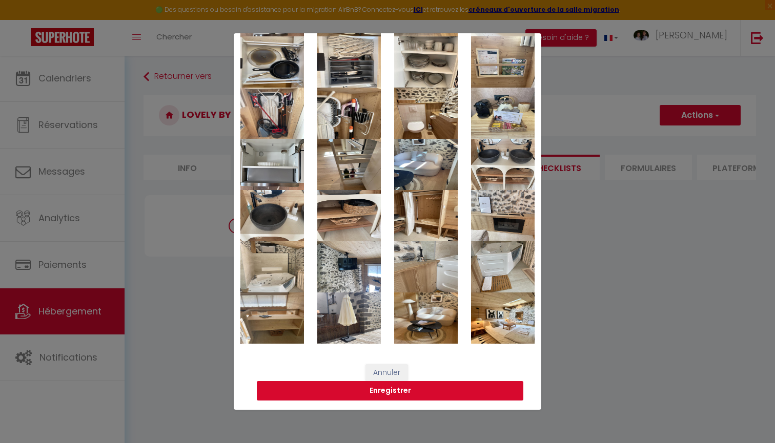
scroll to position [1437, 0]
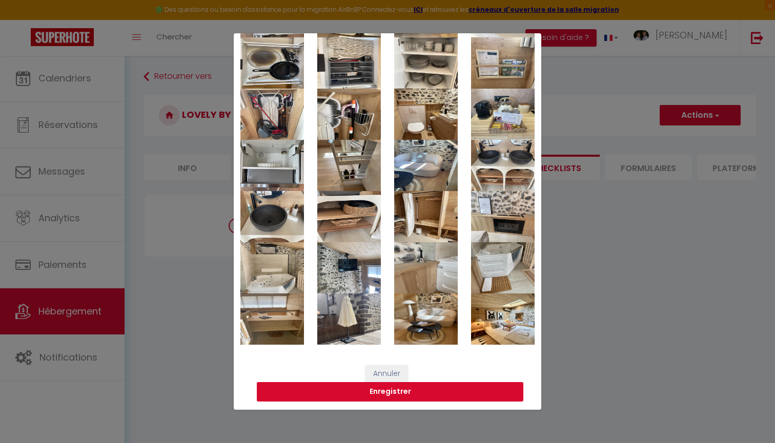
click at [409, 389] on button "Enregistrer" at bounding box center [390, 391] width 267 height 19
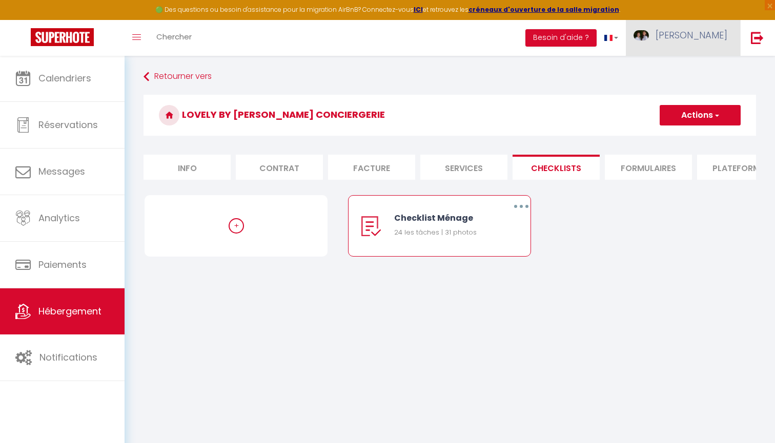
click at [700, 44] on link "[PERSON_NAME]" at bounding box center [683, 38] width 114 height 36
click at [695, 90] on link "Équipe" at bounding box center [699, 89] width 76 height 17
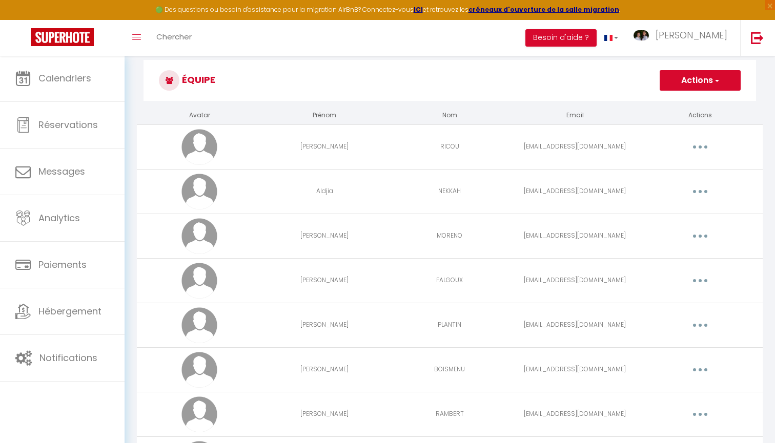
scroll to position [16, 0]
click at [697, 192] on button "button" at bounding box center [700, 192] width 29 height 16
click at [669, 213] on link "Editer" at bounding box center [674, 215] width 76 height 17
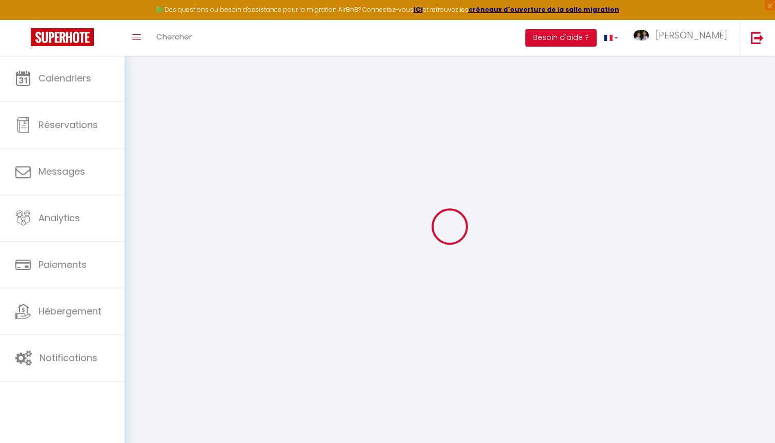
type input "Aldjia"
type input "NEKKAH"
type input "[EMAIL_ADDRESS][DOMAIN_NAME]"
type textarea "[URL][DOMAIN_NAME]"
checkbox input "true"
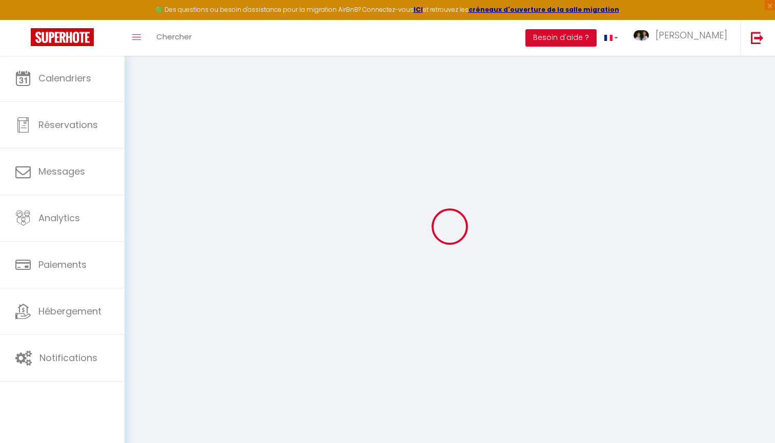
checkbox input "true"
checkbox input "false"
checkbox input "true"
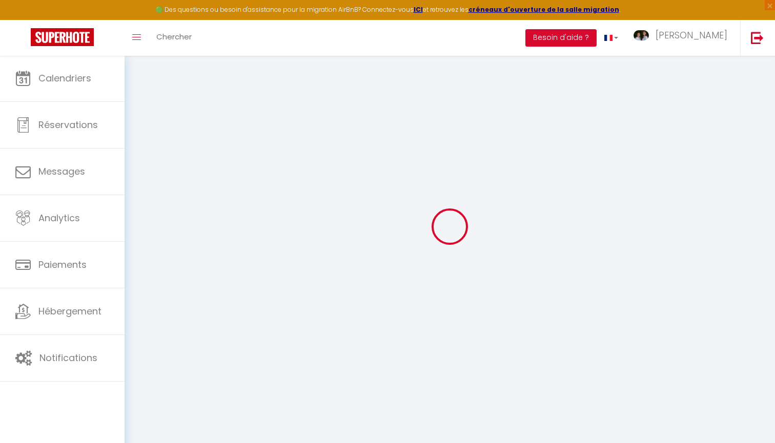
checkbox input "true"
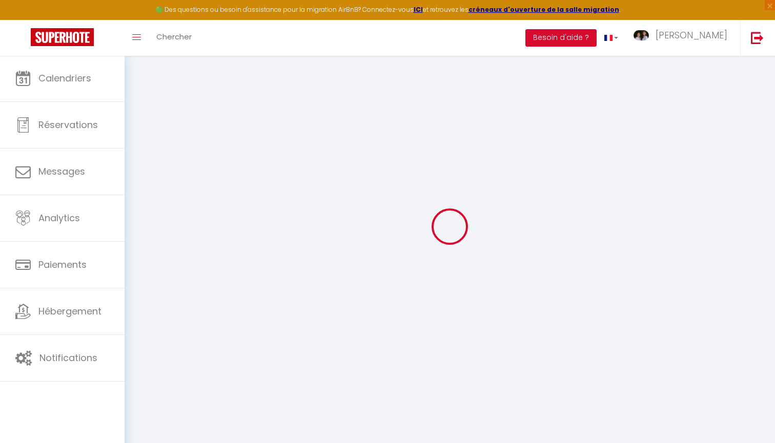
checkbox input "true"
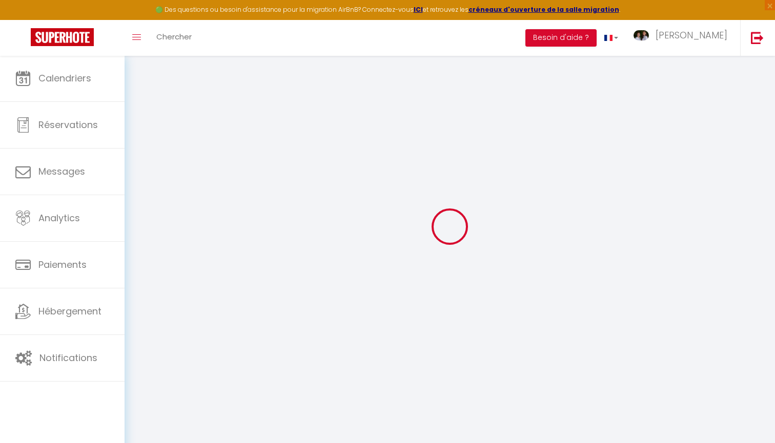
checkbox input "true"
checkbox input "false"
select select
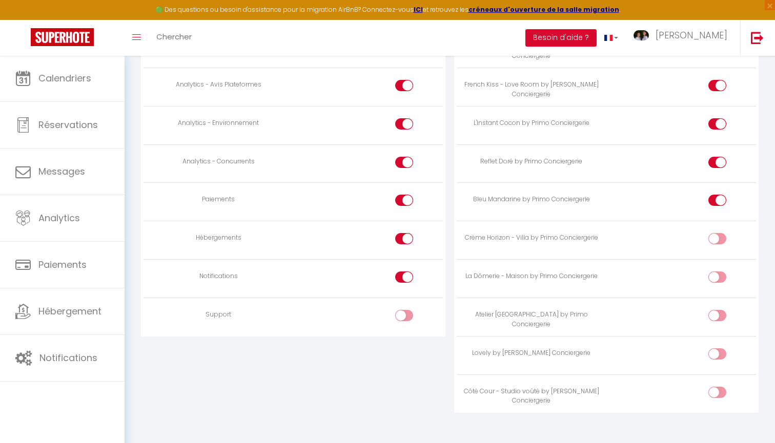
scroll to position [940, 0]
click at [715, 234] on div at bounding box center [717, 239] width 18 height 11
click at [717, 234] on input "checkbox" at bounding box center [726, 241] width 18 height 15
click at [719, 234] on input "checkbox" at bounding box center [726, 241] width 18 height 15
checkbox input "false"
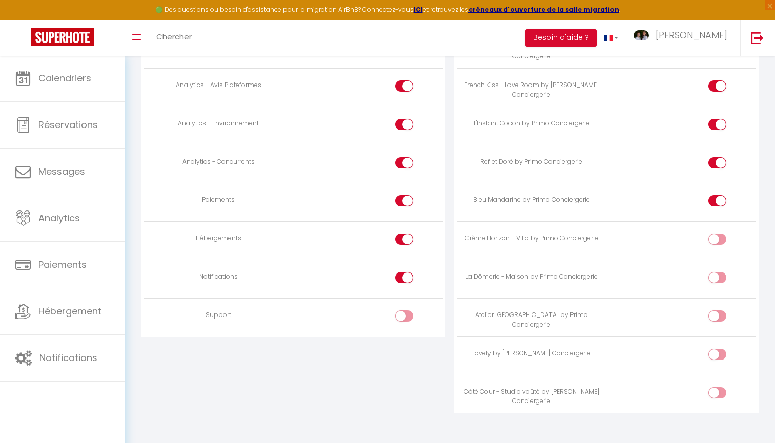
click at [716, 349] on div at bounding box center [717, 354] width 18 height 11
click at [717, 349] on input "checkbox" at bounding box center [726, 356] width 18 height 15
checkbox input "true"
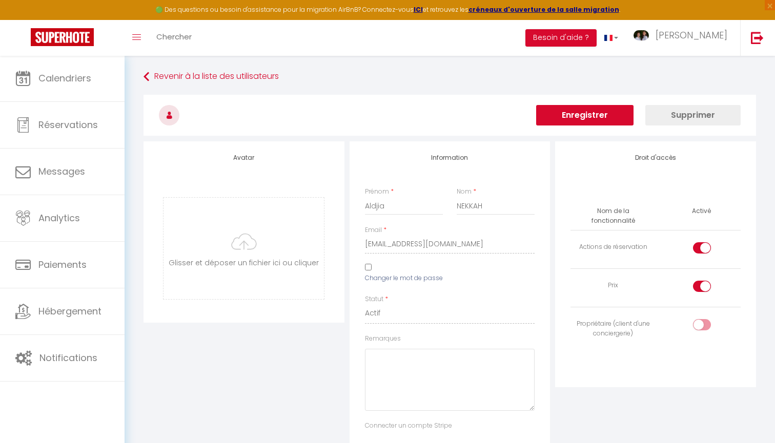
scroll to position [0, 0]
click at [604, 111] on button "Enregistrer" at bounding box center [584, 115] width 97 height 21
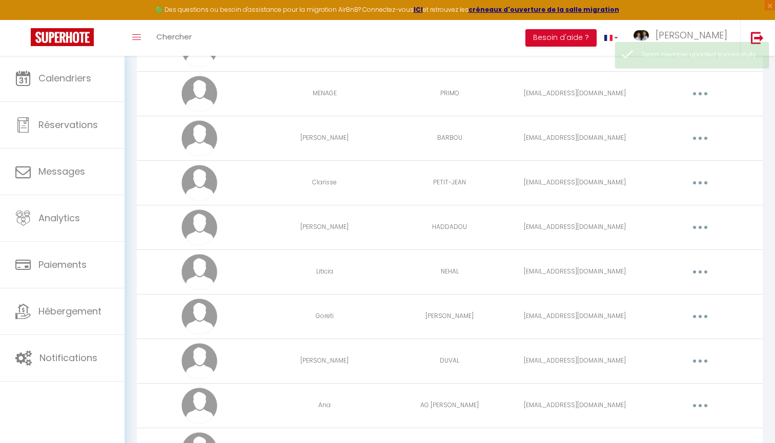
scroll to position [504, 0]
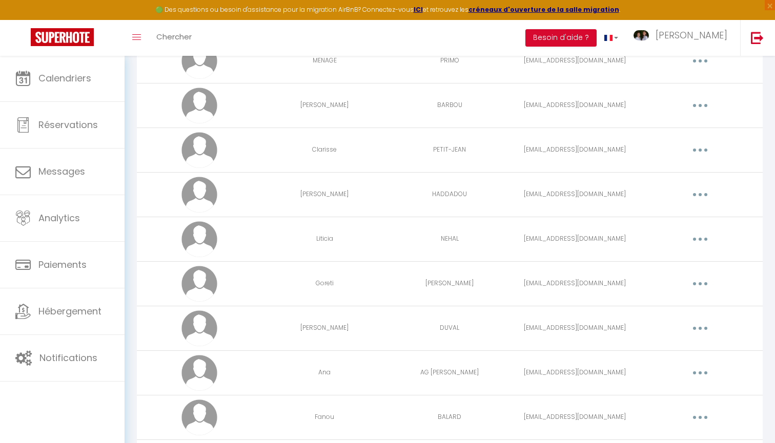
click at [700, 285] on icon "button" at bounding box center [700, 283] width 3 height 3
click at [664, 306] on link "Editer" at bounding box center [674, 307] width 76 height 17
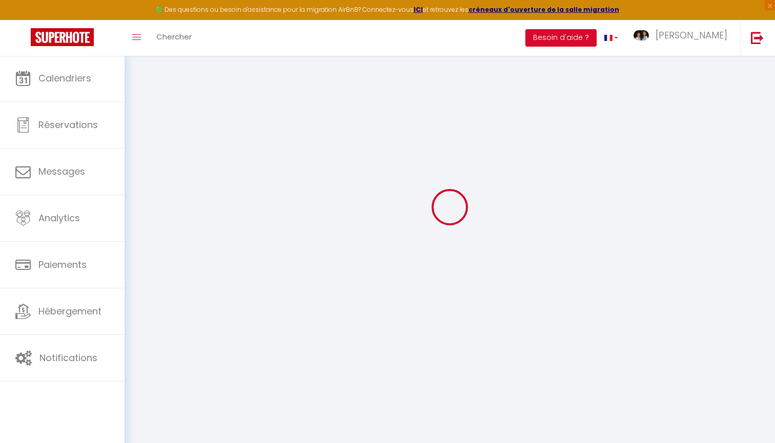
type input "Goreti"
type input "[PERSON_NAME]"
type input "[EMAIL_ADDRESS][DOMAIN_NAME]"
type textarea "[URL][DOMAIN_NAME]"
checkbox input "true"
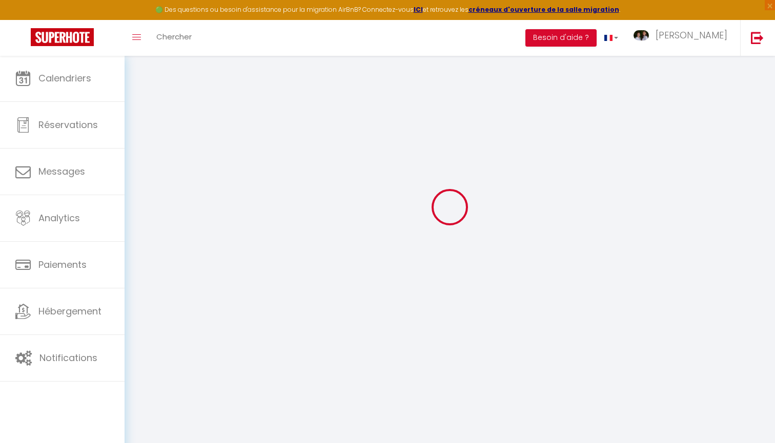
checkbox input "true"
checkbox input "false"
checkbox input "true"
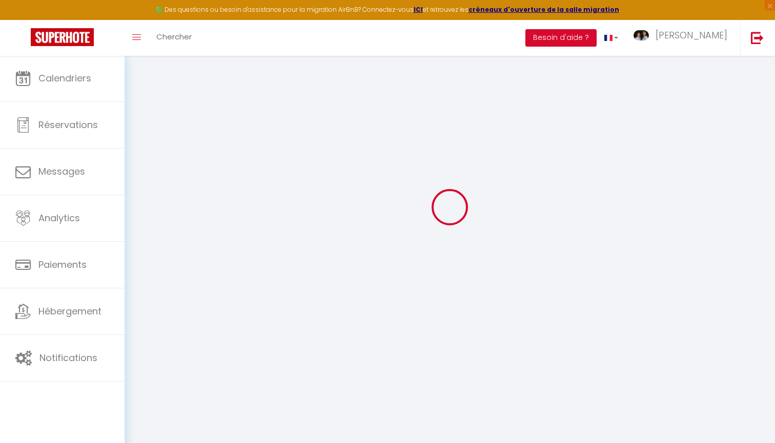
checkbox input "true"
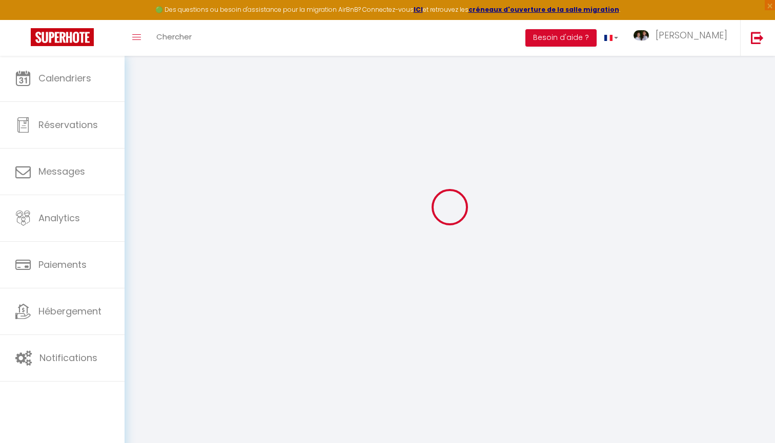
checkbox input "true"
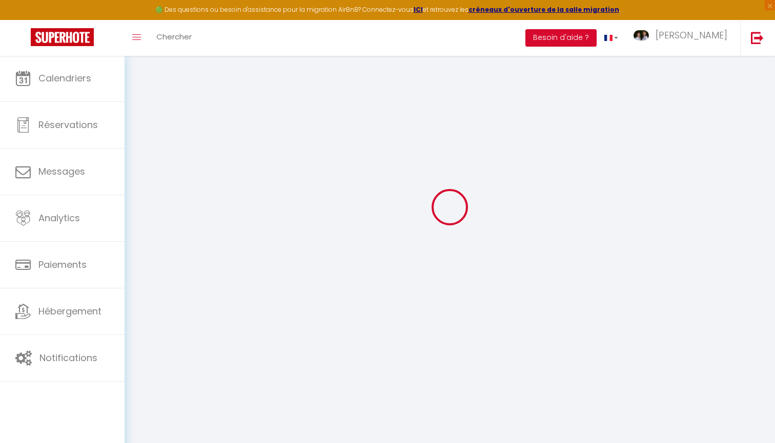
checkbox input "true"
select select
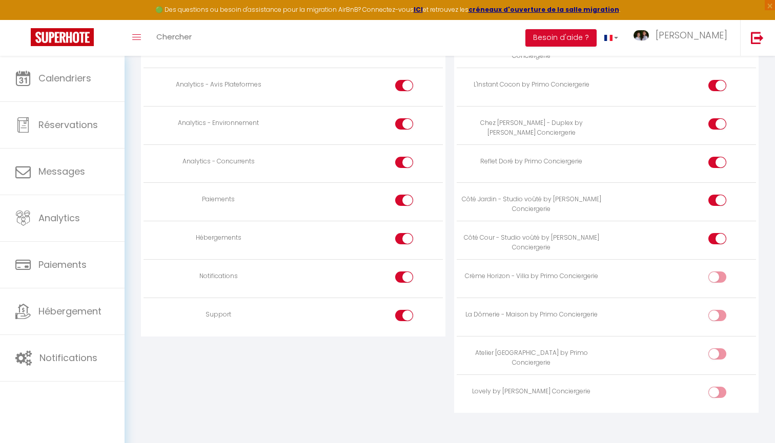
scroll to position [940, 0]
click at [714, 388] on div at bounding box center [717, 393] width 18 height 11
click at [717, 388] on input "checkbox" at bounding box center [726, 395] width 18 height 15
checkbox input "true"
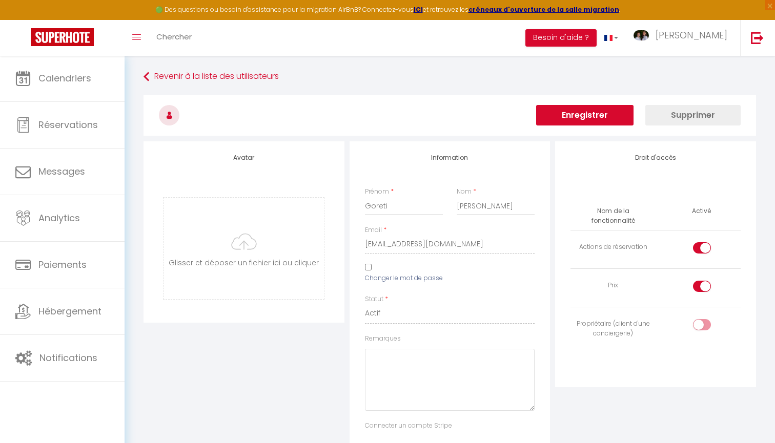
scroll to position [0, 0]
click at [593, 112] on button "Enregistrer" at bounding box center [584, 115] width 97 height 21
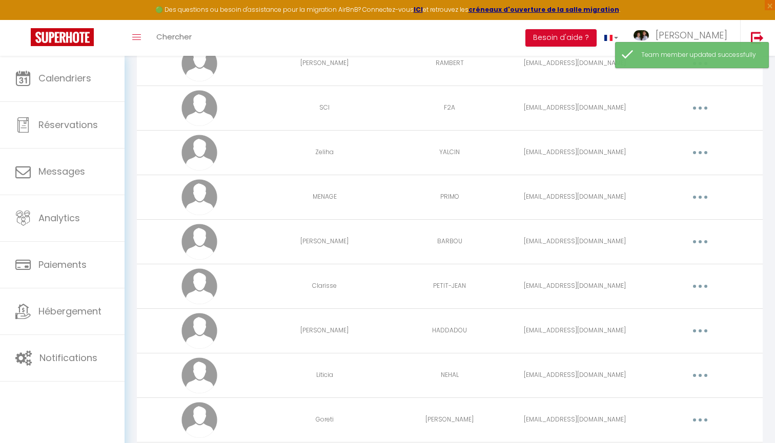
scroll to position [370, 0]
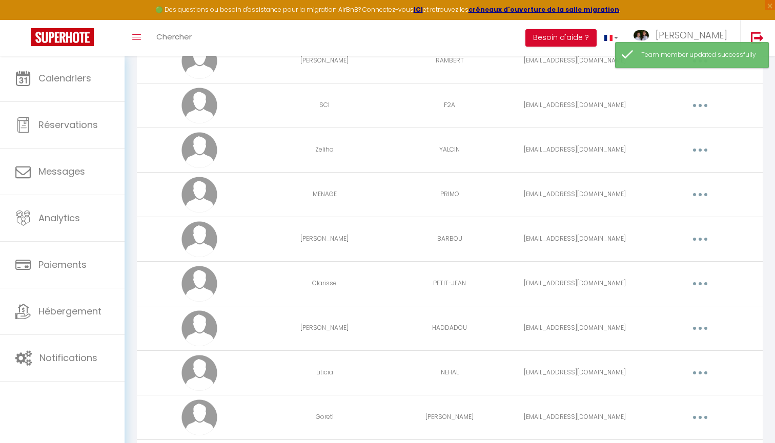
click at [697, 149] on button "button" at bounding box center [700, 150] width 29 height 16
click at [673, 172] on link "Editer" at bounding box center [674, 173] width 76 height 17
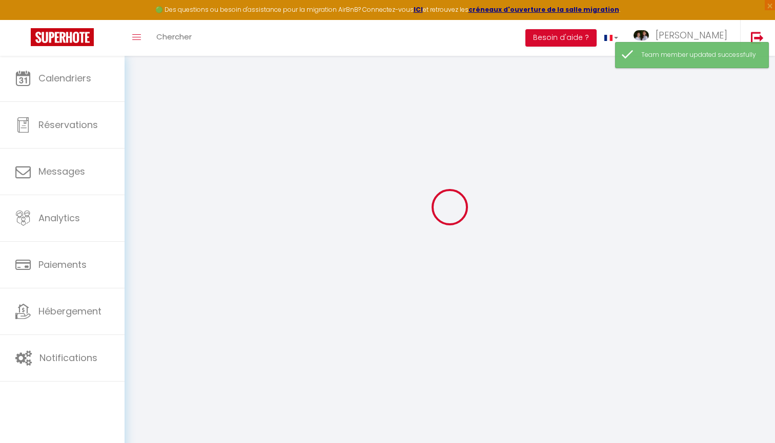
type input "Zeliha"
type input "YALCIN"
type input "[EMAIL_ADDRESS][DOMAIN_NAME]"
type textarea "[URL][DOMAIN_NAME]"
checkbox input "true"
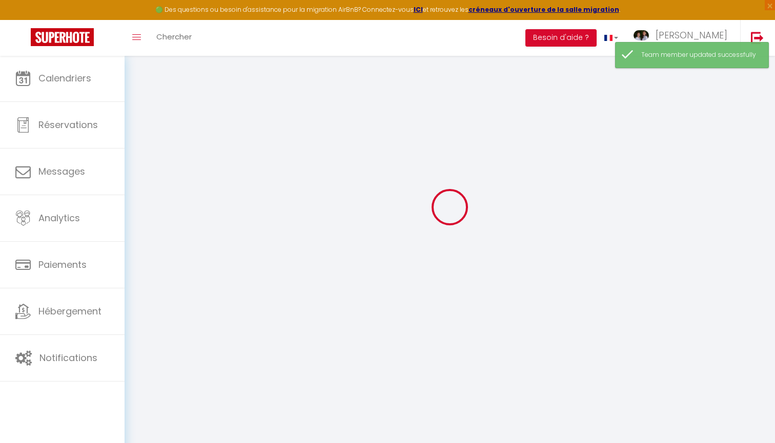
checkbox input "true"
checkbox input "false"
checkbox input "true"
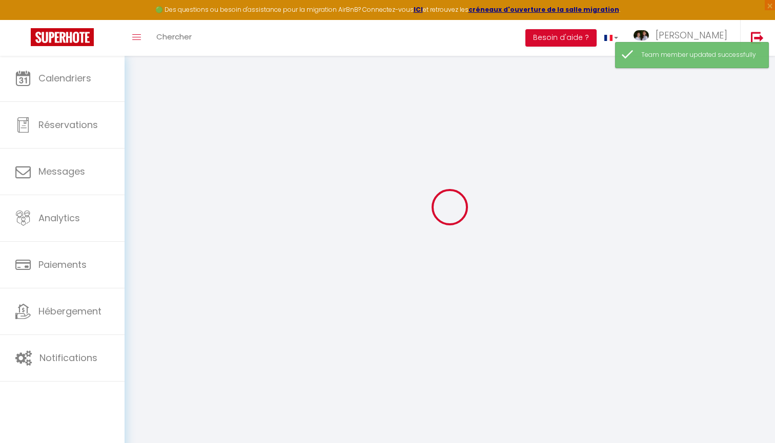
checkbox input "true"
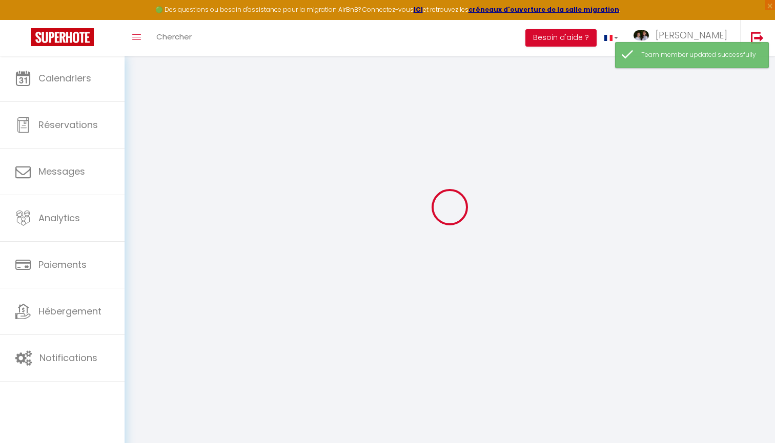
checkbox input "true"
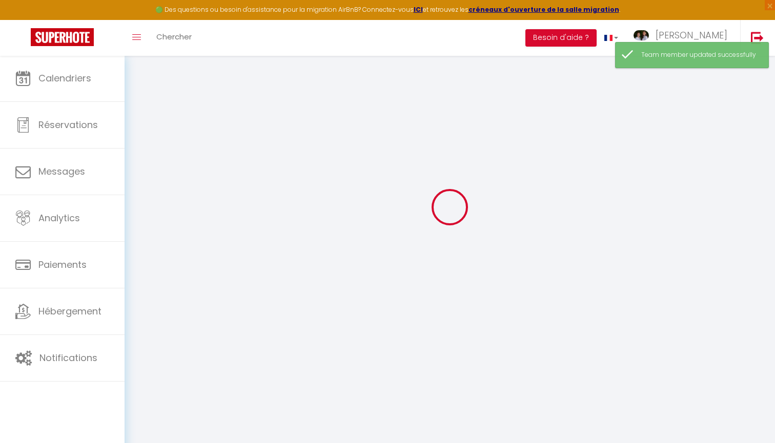
checkbox input "true"
checkbox input "false"
select select
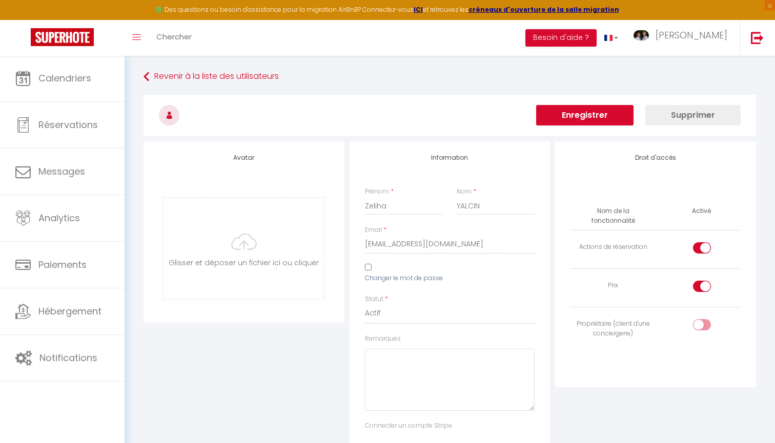
click at [666, 115] on button "Supprimer" at bounding box center [692, 115] width 95 height 21
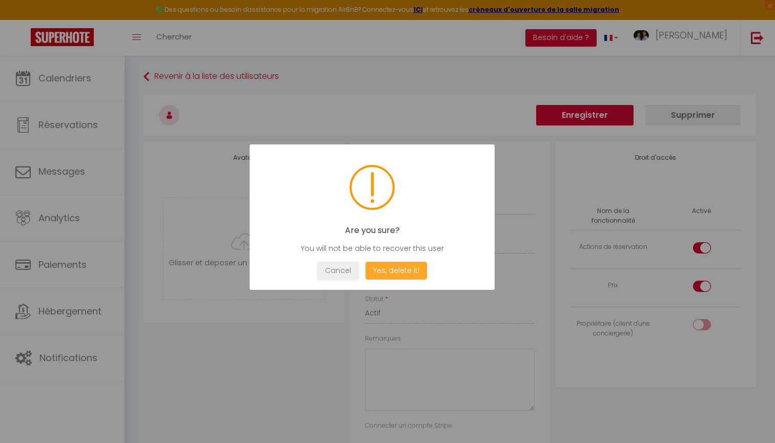
click at [391, 273] on button "Yes, delete it!" at bounding box center [396, 271] width 62 height 18
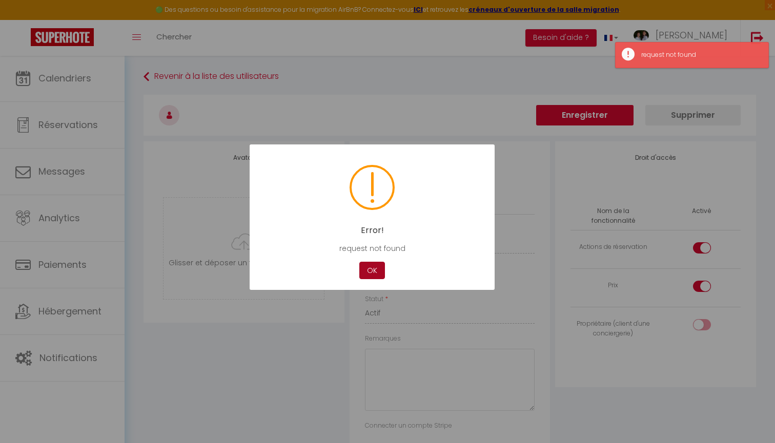
click at [371, 269] on button "OK" at bounding box center [372, 271] width 26 height 18
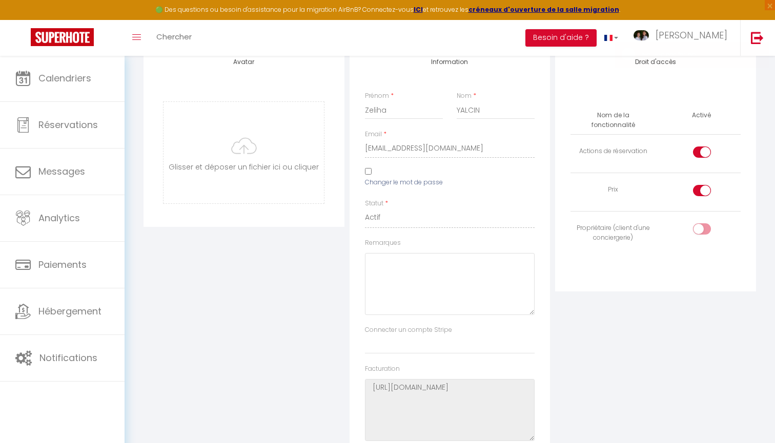
click at [369, 174] on input "Changer le mot de passe" at bounding box center [368, 171] width 7 height 7
checkbox input "true"
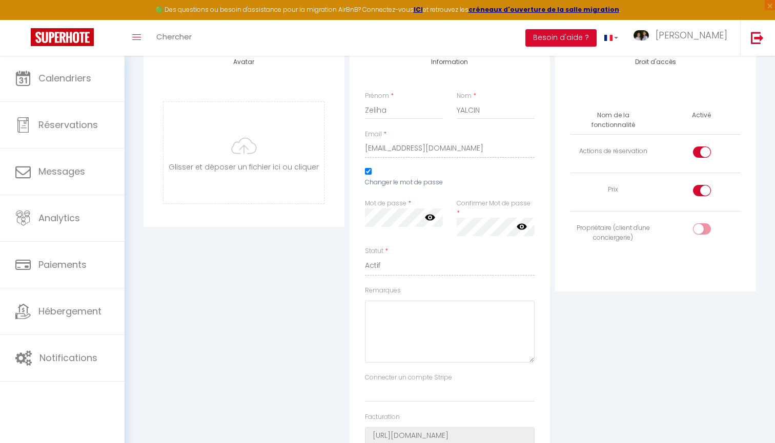
click at [546, 262] on div "Information Prénom * Zeliha Nom * YALCIN Email * [EMAIL_ADDRESS][DOMAIN_NAME] C…" at bounding box center [450, 279] width 201 height 467
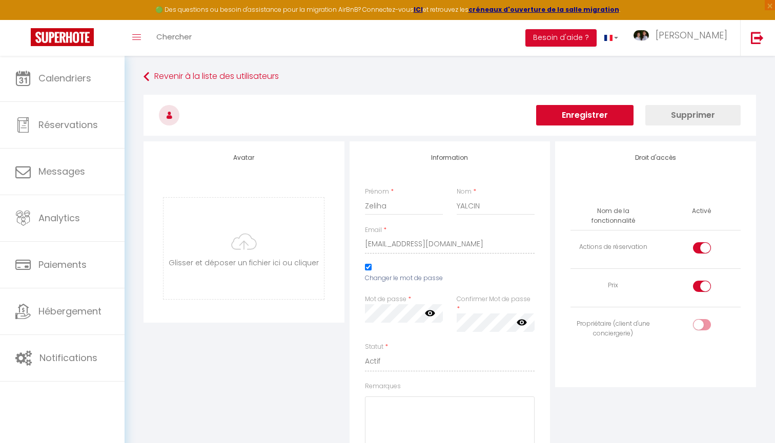
click at [625, 119] on button "Enregistrer" at bounding box center [584, 115] width 97 height 21
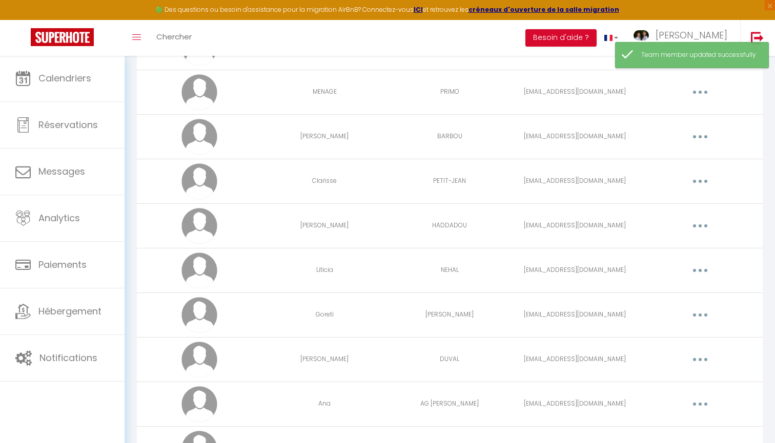
scroll to position [484, 0]
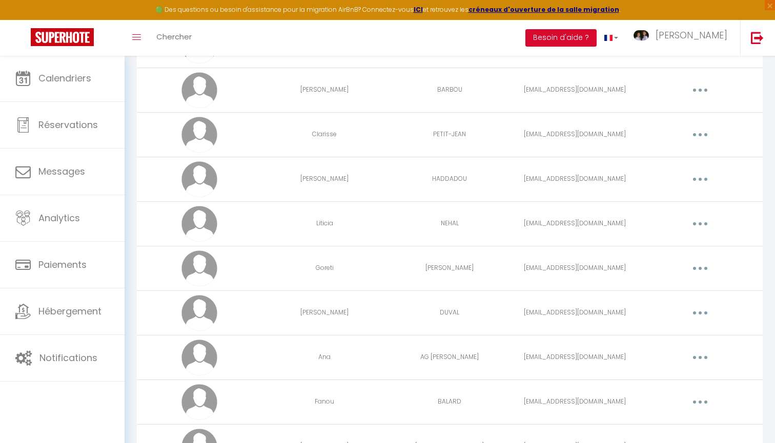
click at [702, 220] on button "button" at bounding box center [700, 224] width 29 height 16
drag, startPoint x: 702, startPoint y: 220, endPoint x: 649, endPoint y: 248, distance: 59.9
click at [686, 232] on div "Editer Supprimer" at bounding box center [700, 224] width 29 height 16
click at [699, 224] on icon "button" at bounding box center [700, 223] width 3 height 3
drag, startPoint x: 674, startPoint y: 234, endPoint x: 663, endPoint y: 245, distance: 15.2
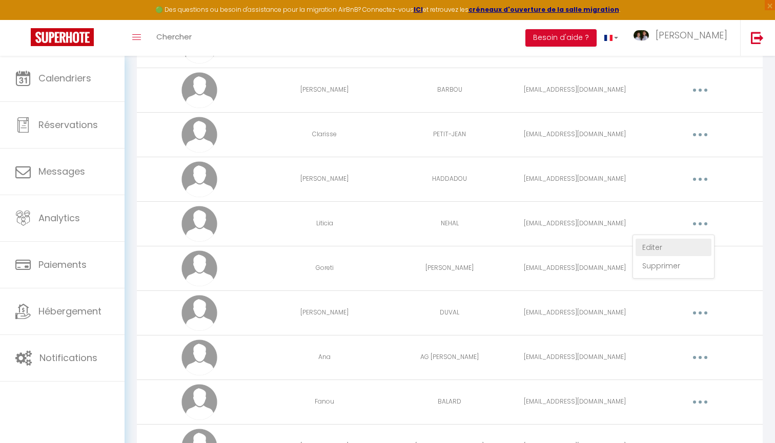
click at [686, 232] on div "Editer Supprimer" at bounding box center [700, 224] width 29 height 16
click at [702, 220] on button "button" at bounding box center [700, 224] width 29 height 16
click at [648, 246] on link "Editer" at bounding box center [674, 247] width 76 height 17
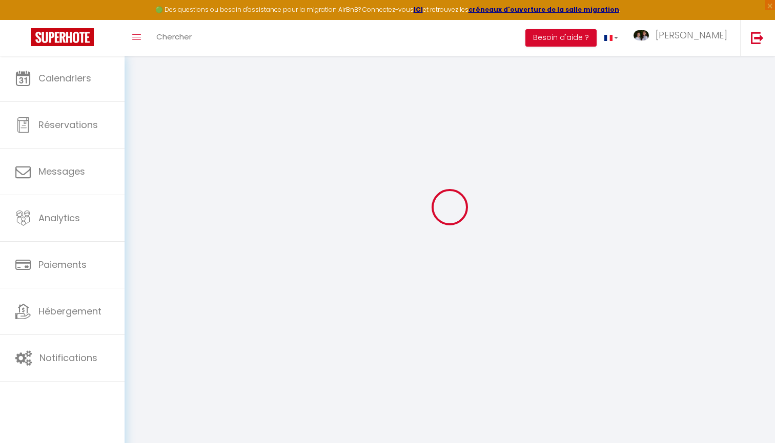
type input "Liticia"
type input "NEHAL"
type input "[EMAIL_ADDRESS][DOMAIN_NAME]"
type textarea "[URL][DOMAIN_NAME]"
checkbox input "true"
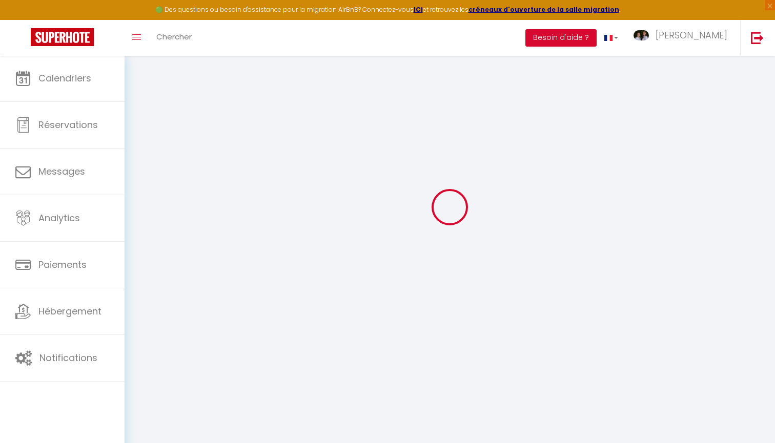
checkbox input "true"
checkbox input "false"
checkbox input "true"
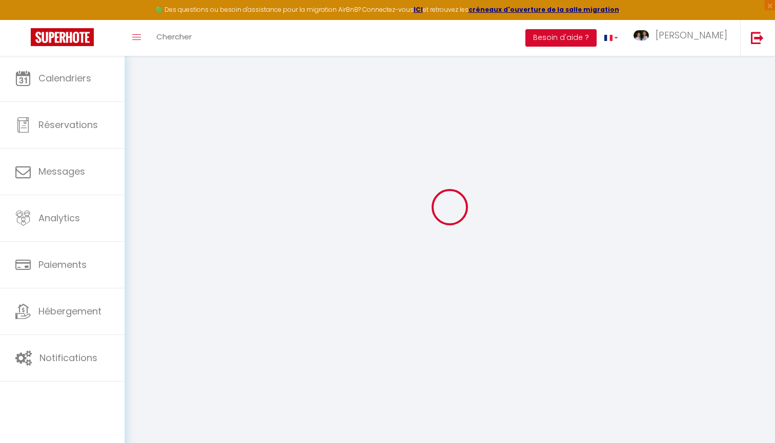
checkbox input "true"
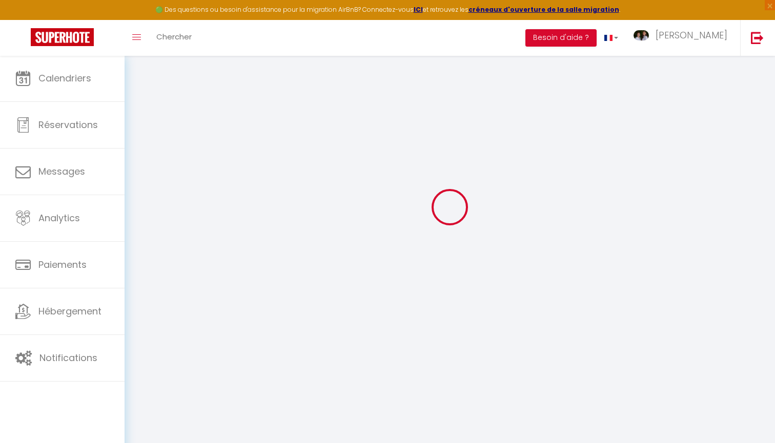
checkbox input "true"
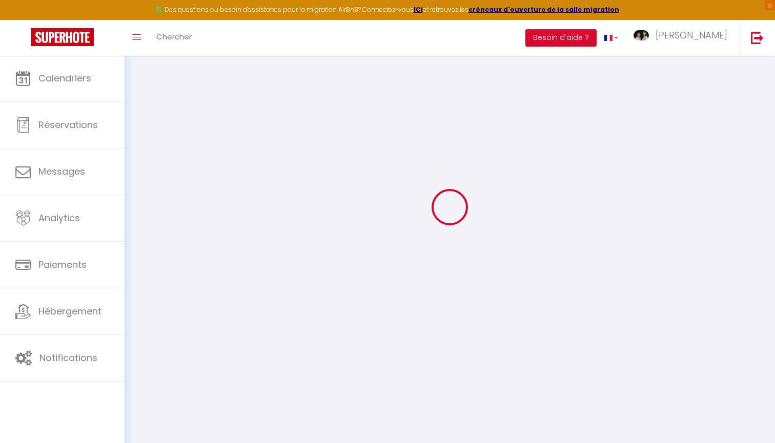
checkbox input "true"
checkbox input "false"
select select
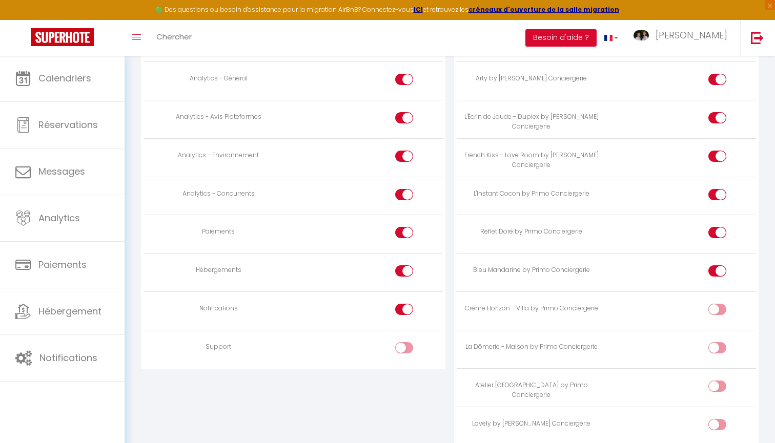
scroll to position [920, 0]
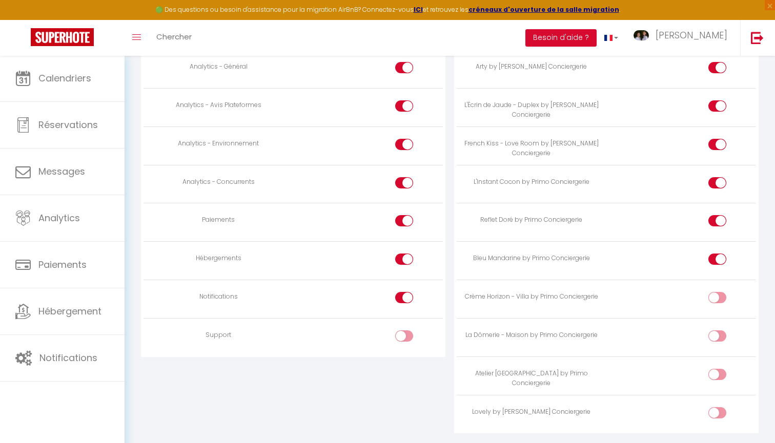
click at [719, 408] on input "checkbox" at bounding box center [726, 415] width 18 height 15
checkbox input "true"
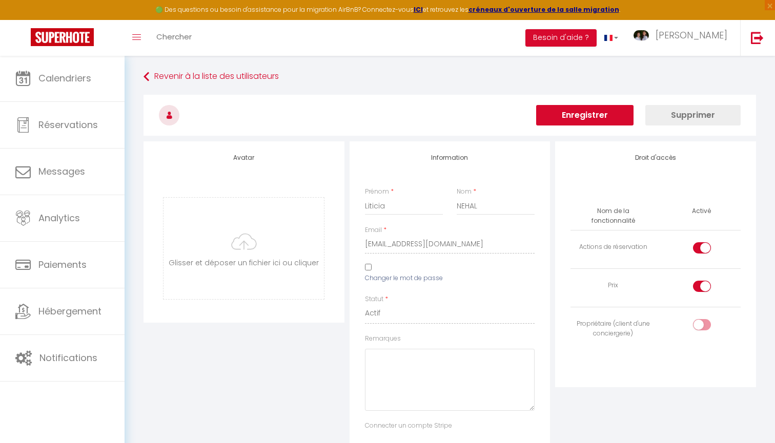
scroll to position [0, 0]
click at [586, 111] on button "Enregistrer" at bounding box center [584, 115] width 97 height 21
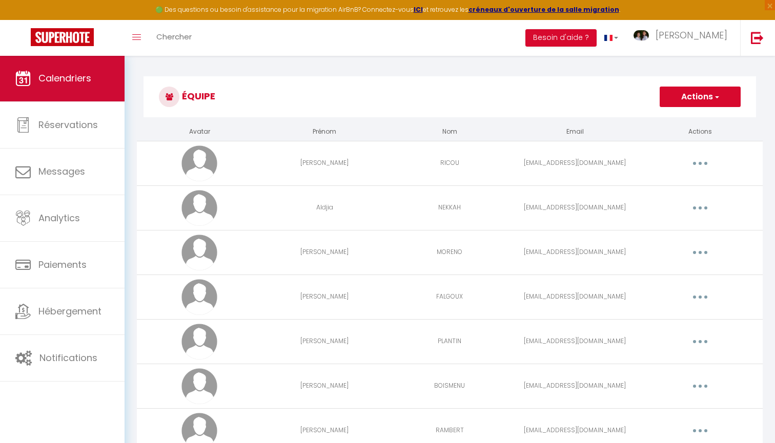
click at [91, 72] on span "Calendriers" at bounding box center [64, 78] width 53 height 13
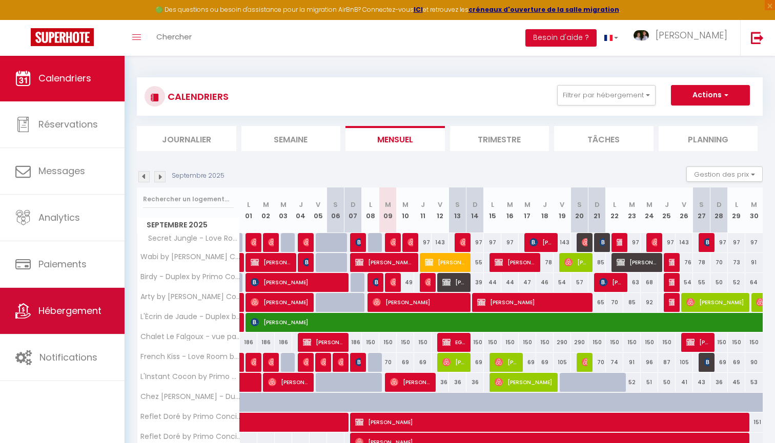
click at [93, 314] on span "Hébergement" at bounding box center [69, 310] width 63 height 13
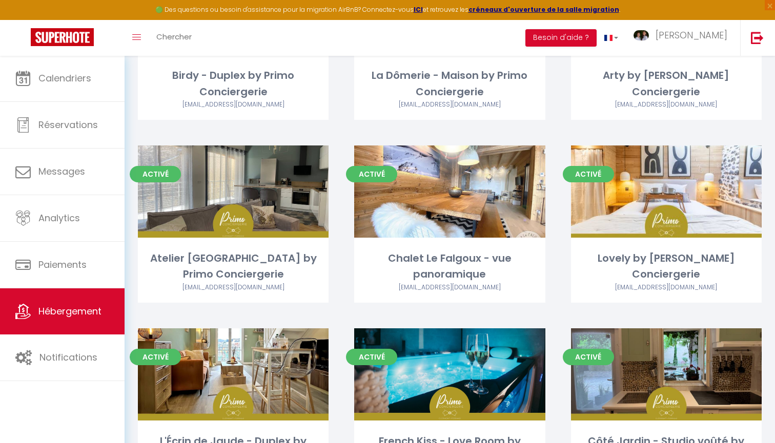
scroll to position [535, 0]
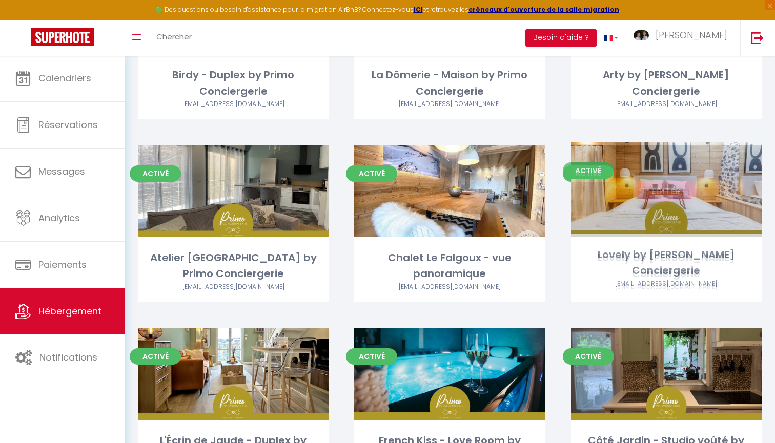
click at [671, 185] on link "Editer" at bounding box center [667, 191] width 62 height 21
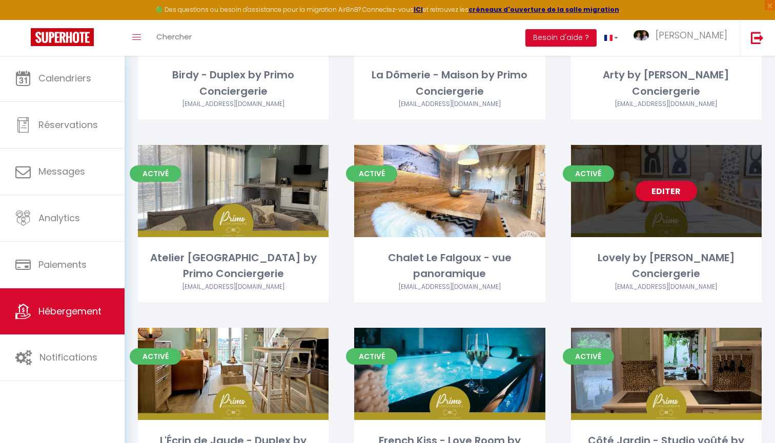
click at [671, 185] on link "Editer" at bounding box center [667, 191] width 62 height 21
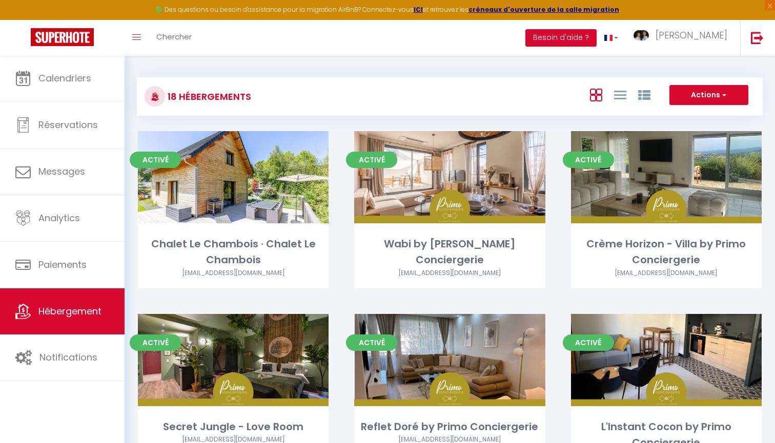
select select "3"
select select "2"
select select "1"
select select
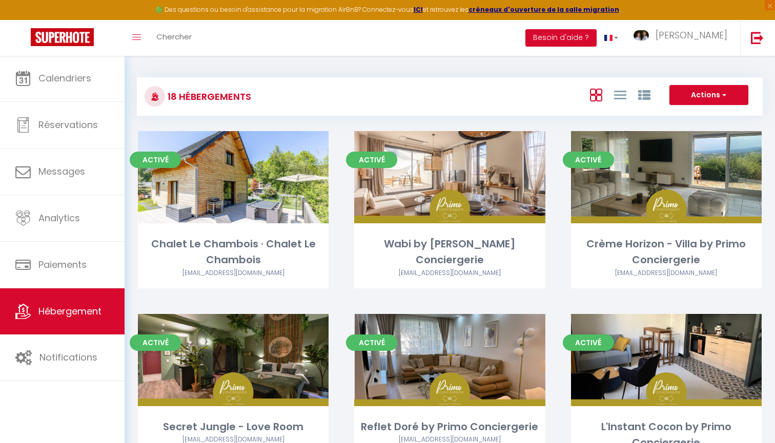
select select "28"
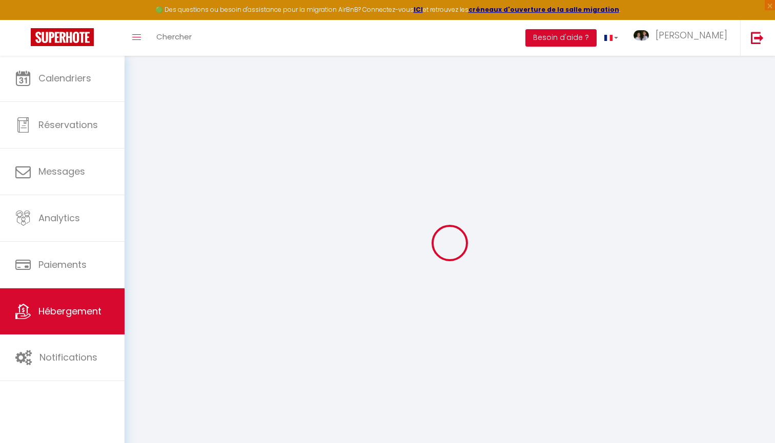
select select
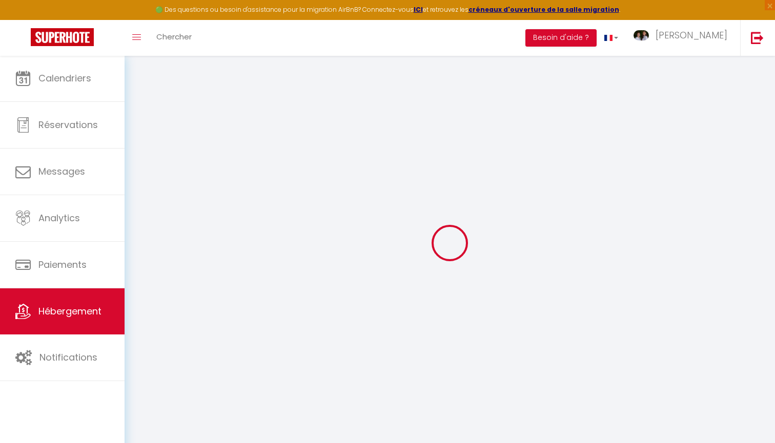
select select
checkbox input "false"
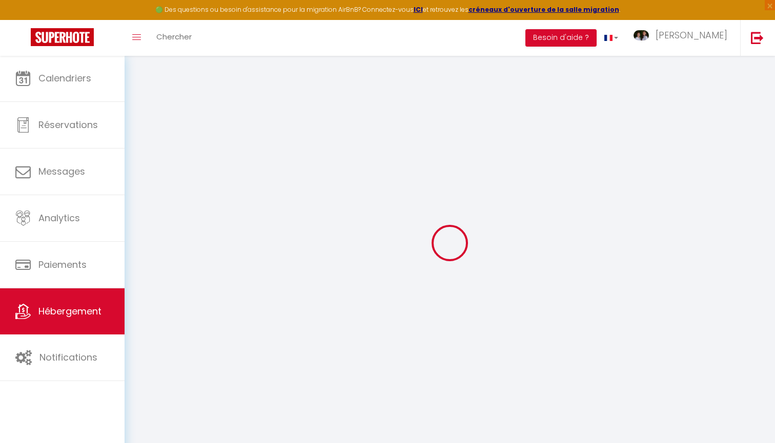
select select
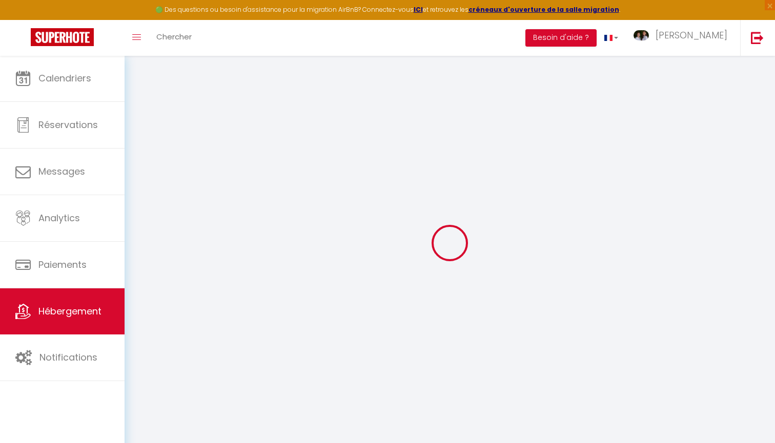
select select
checkbox input "false"
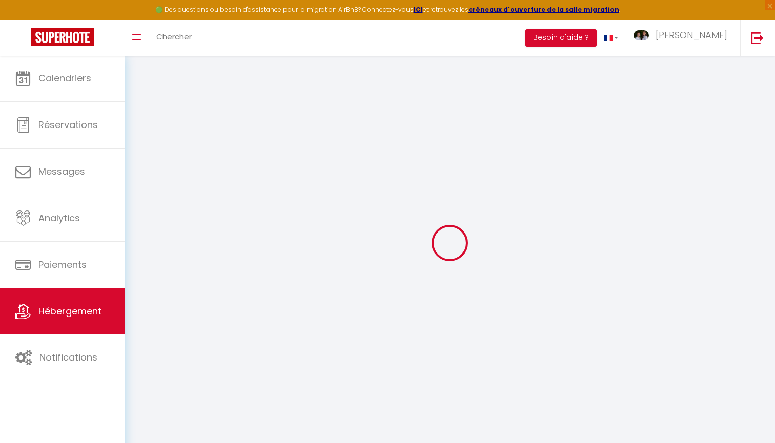
checkbox input "false"
select select
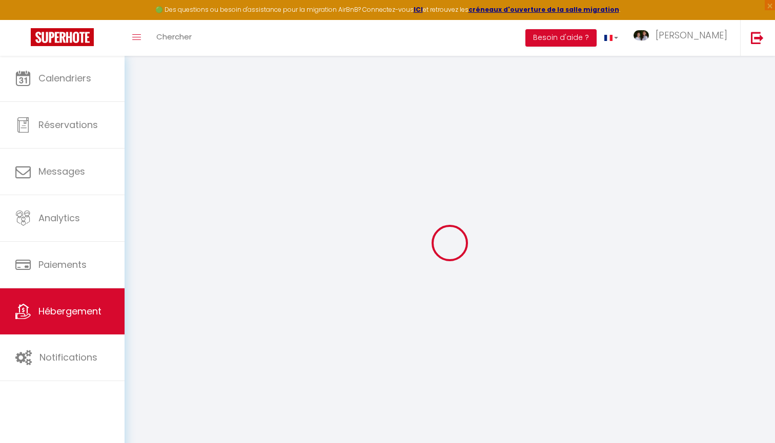
select select
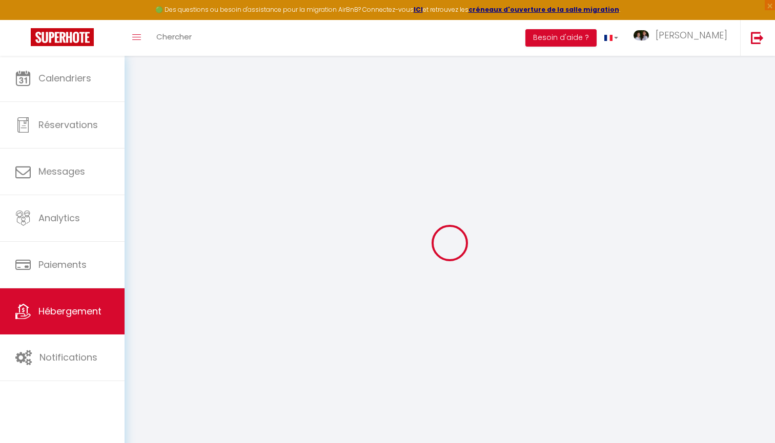
checkbox input "false"
select select
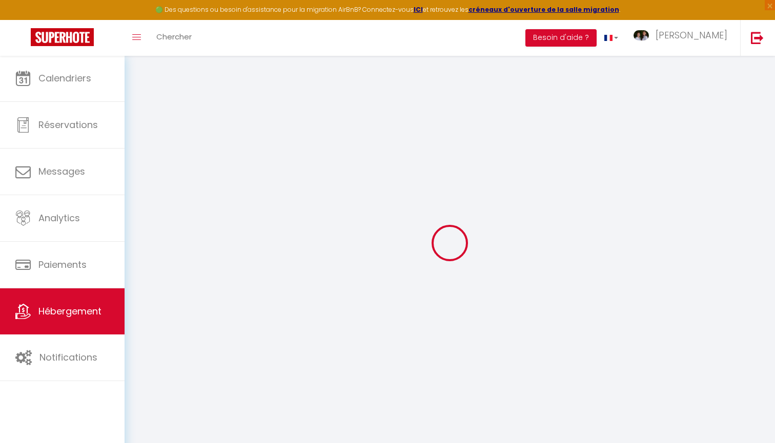
select select
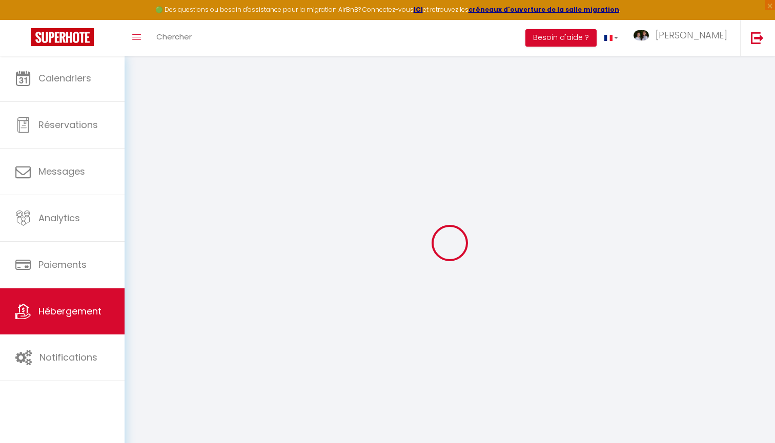
select select
checkbox input "false"
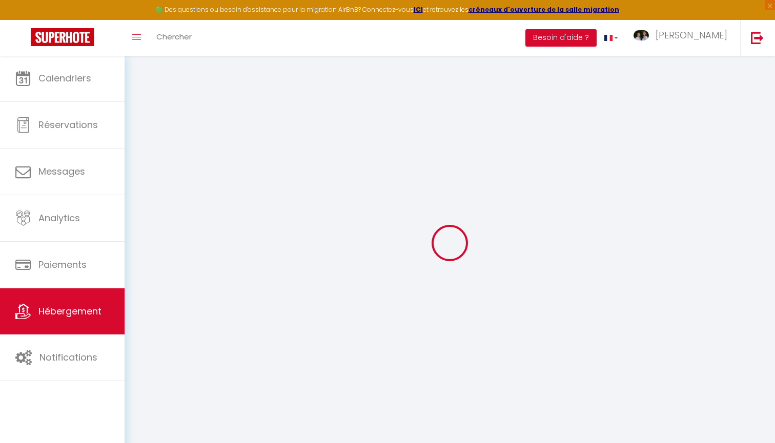
checkbox input "false"
select select
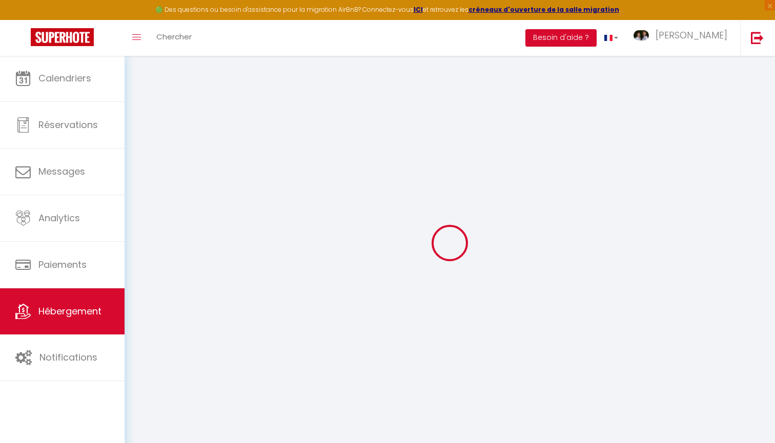
select select
checkbox input "false"
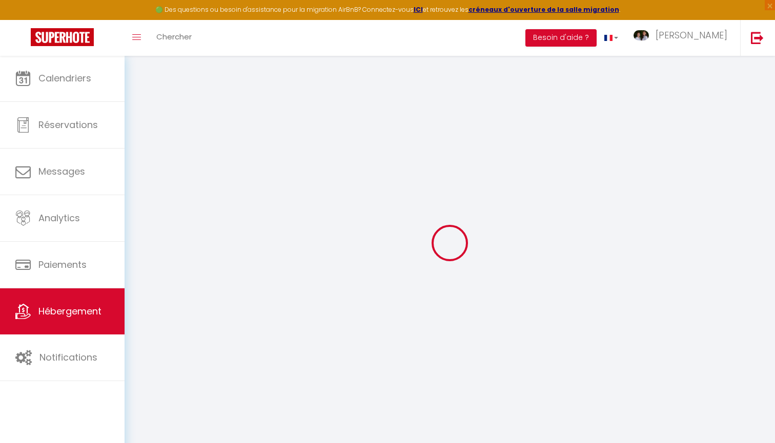
checkbox input "false"
select select
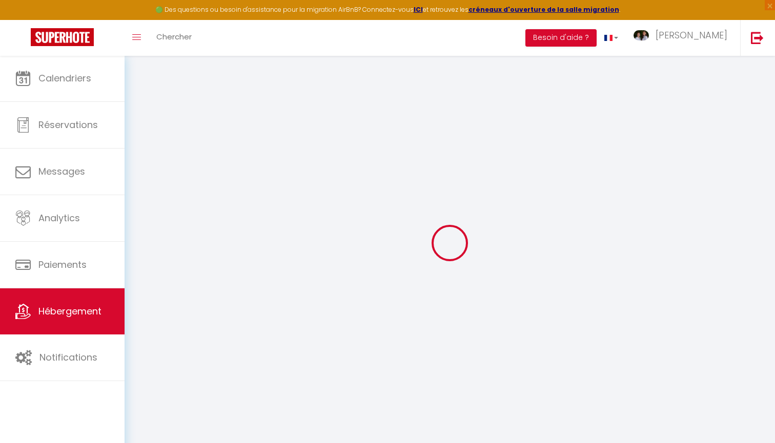
type input "Lovely by [PERSON_NAME] Conciergerie"
type input "[PERSON_NAME]"
type input "SNC LE CLOS LUFBERY"
type input "[STREET_ADDRESS]"
type input "63130"
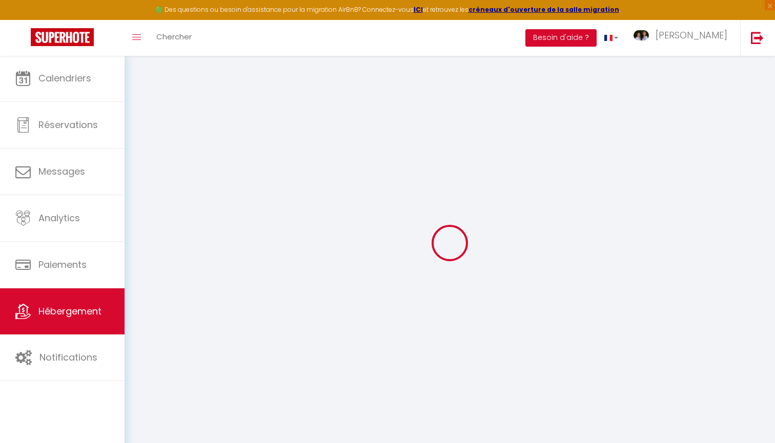
type input "ROYAT"
select select "2"
type input "150"
type input "45"
type input "5"
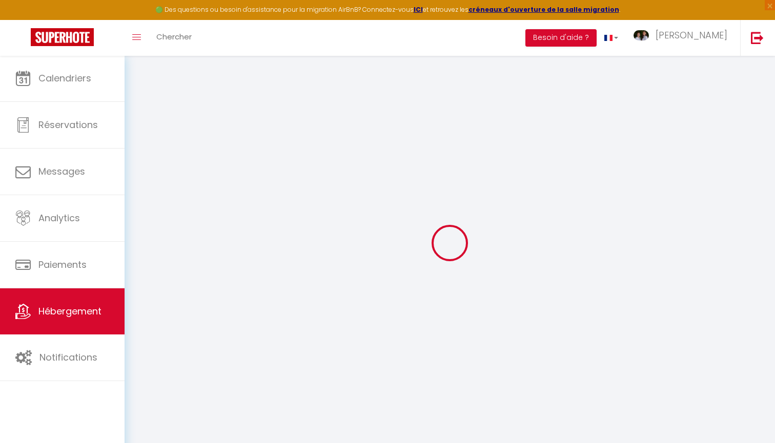
type input "4"
type input "400"
select select
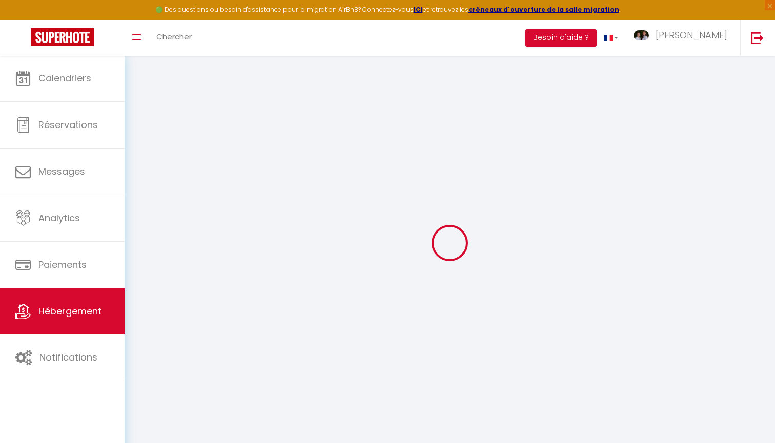
select select
type input "Rue Marceau"
type input "63400"
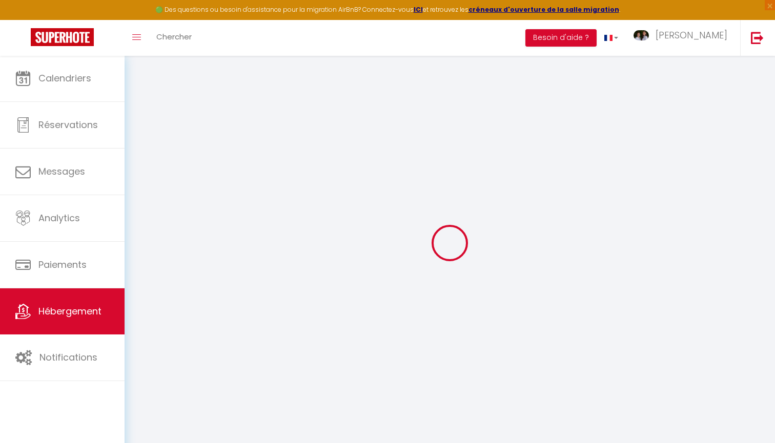
type input "Chamalières"
type input "[EMAIL_ADDRESS][DOMAIN_NAME]"
select select "10278"
checkbox input "true"
checkbox input "false"
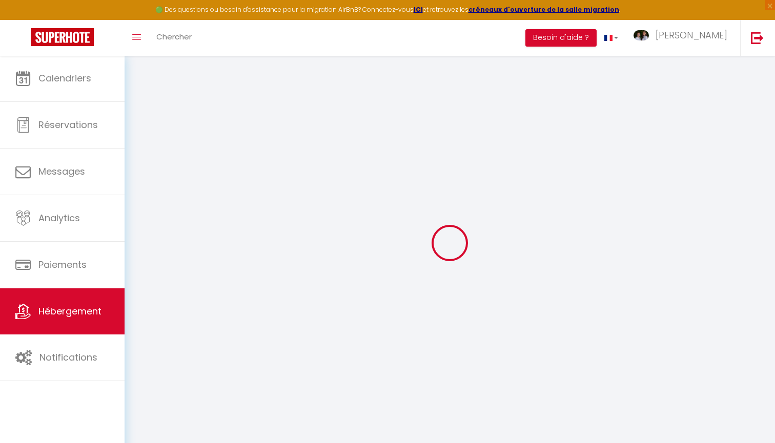
checkbox input "false"
radio input "true"
type input "0"
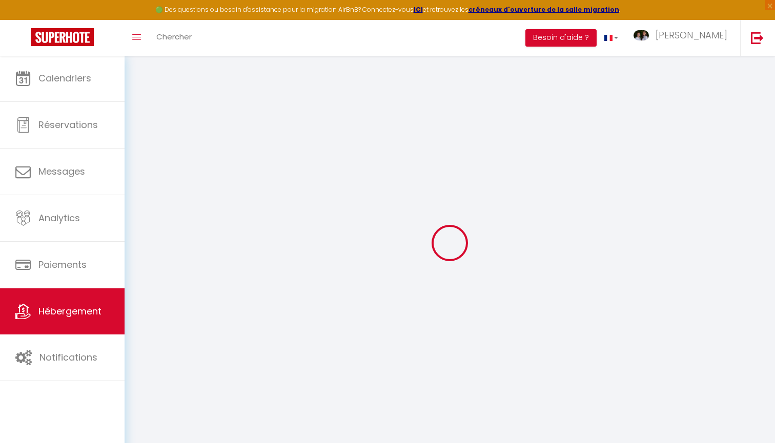
type input "0"
select select
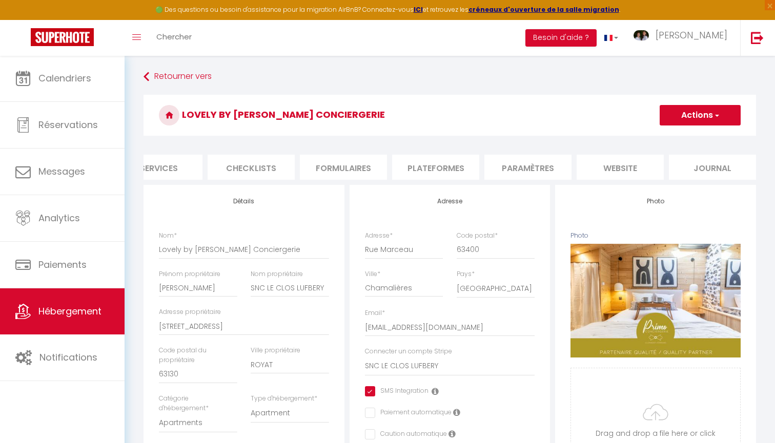
click at [628, 167] on li "website" at bounding box center [620, 167] width 87 height 25
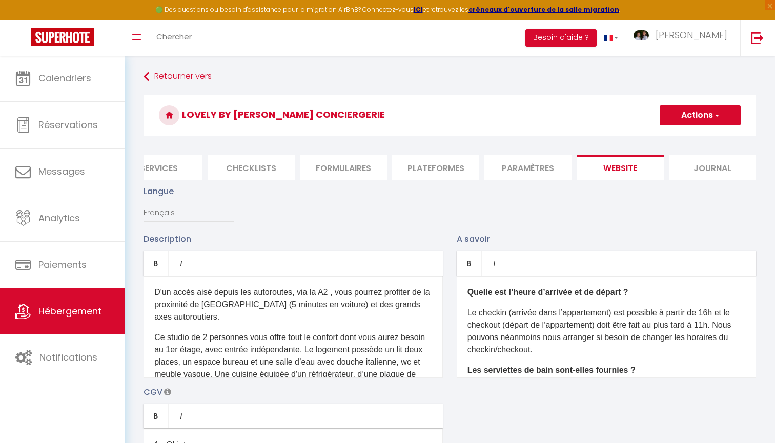
drag, startPoint x: 154, startPoint y: 291, endPoint x: 345, endPoint y: 422, distance: 231.6
click at [347, 423] on div "Description Bold Italic Rich text editor D'un accès aisé depuis les autoroutes,…" at bounding box center [450, 382] width 626 height 298
click at [342, 369] on p "Ce studio de 2 personnes vous offre tout le confort dont vous aurez besoin au 1…" at bounding box center [293, 387] width 278 height 111
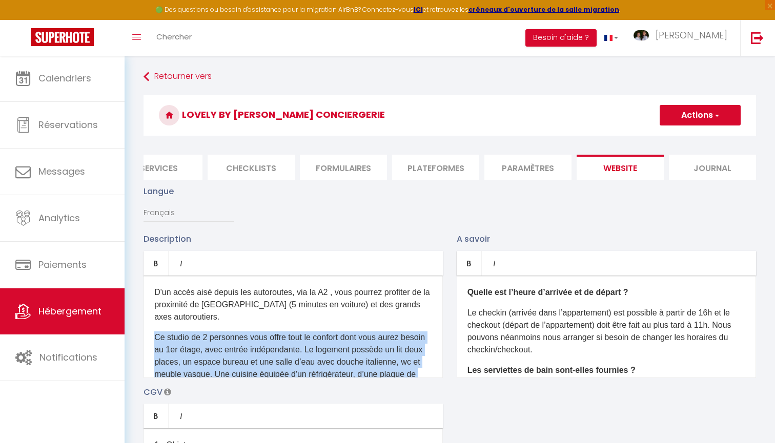
click at [342, 369] on p "Ce studio de 2 personnes vous offre tout le confort dont vous aurez besoin au 1…" at bounding box center [293, 387] width 278 height 111
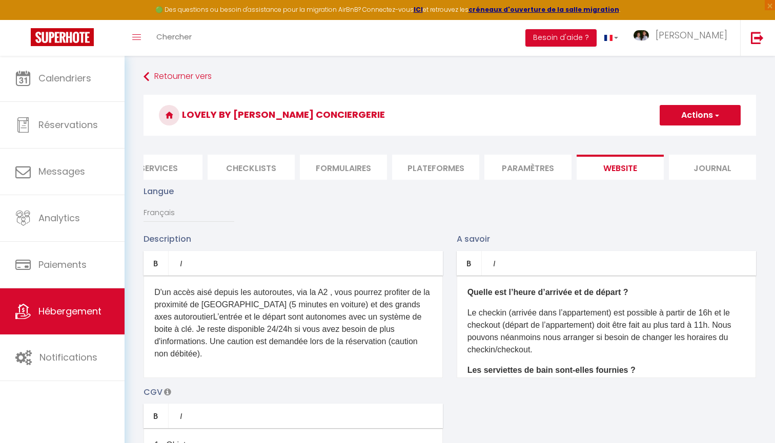
click at [203, 307] on p "D'un accès aisé depuis les autoroutes, via la A2 , vous pourrez profiter de la …" at bounding box center [293, 324] width 278 height 74
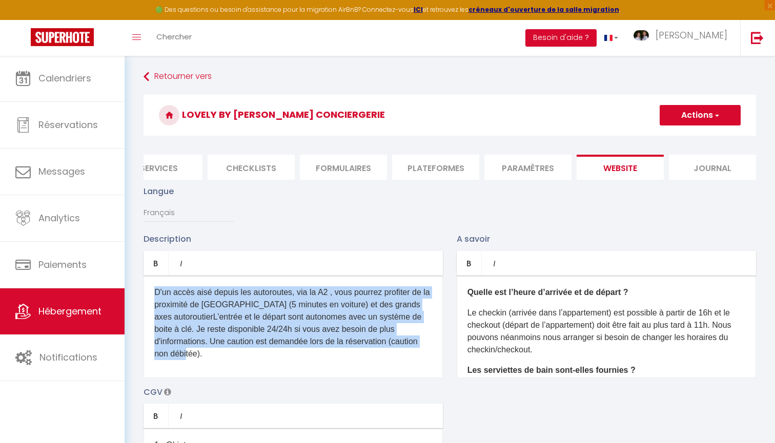
click at [203, 307] on p "D'un accès aisé depuis les autoroutes, via la A2 , vous pourrez profiter de la …" at bounding box center [293, 324] width 278 height 74
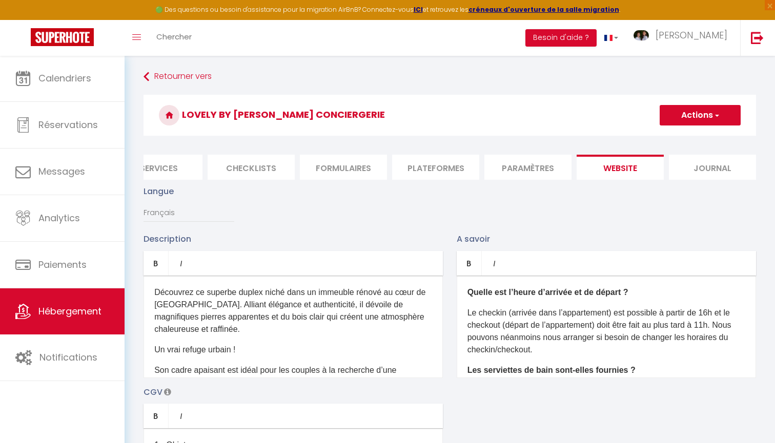
click at [682, 125] on button "Actions" at bounding box center [700, 115] width 81 height 21
click at [684, 138] on input "Enregistrer" at bounding box center [688, 138] width 38 height 10
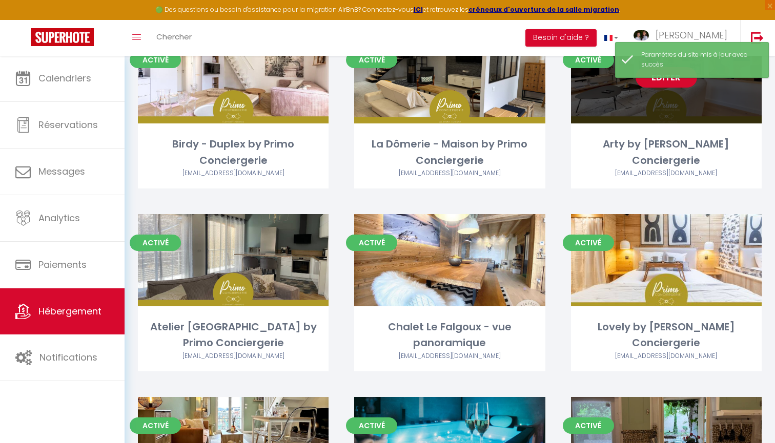
scroll to position [480, 0]
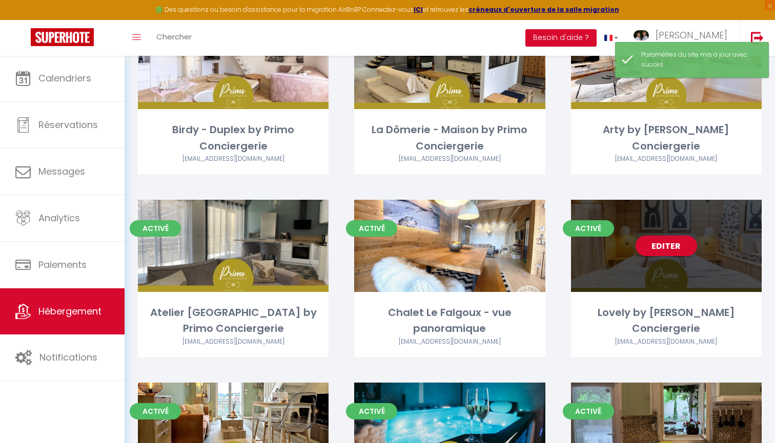
click at [663, 246] on link "Editer" at bounding box center [667, 246] width 62 height 21
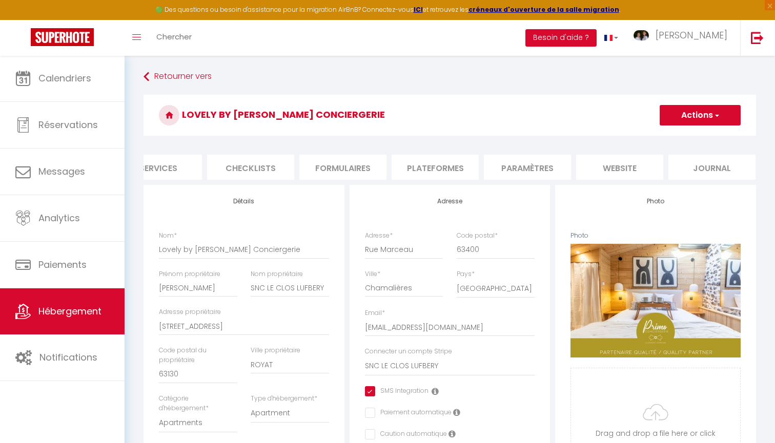
click at [606, 158] on li "website" at bounding box center [619, 167] width 87 height 25
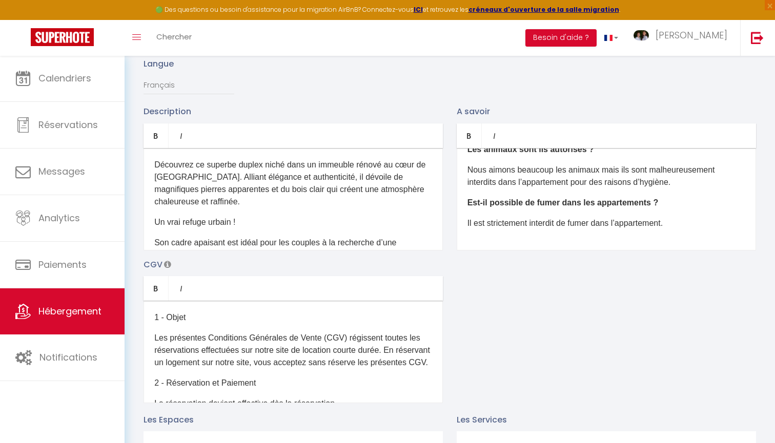
scroll to position [145, 0]
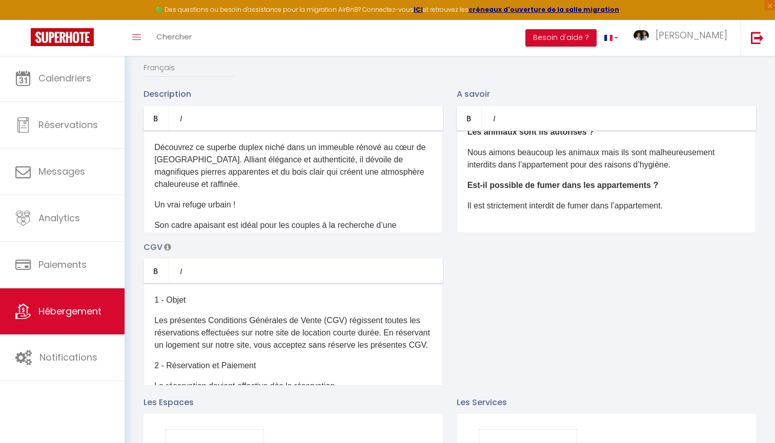
click at [505, 215] on div "Quelle est l’heure d’arrivée et de départ ? Le checkin (arrivée dans l’appartem…" at bounding box center [606, 182] width 299 height 103
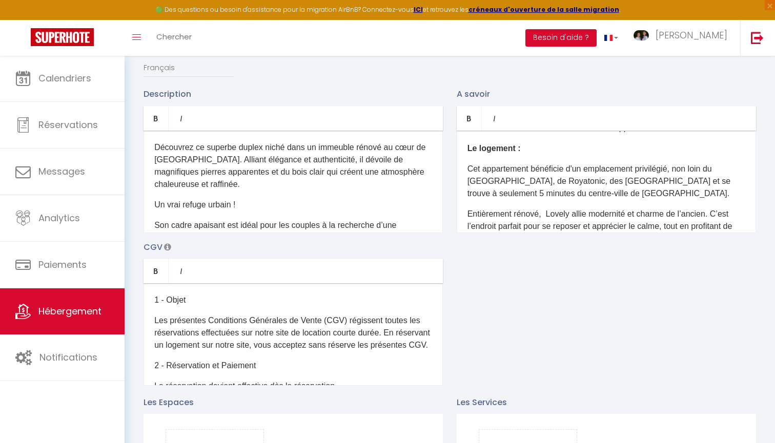
scroll to position [238, 0]
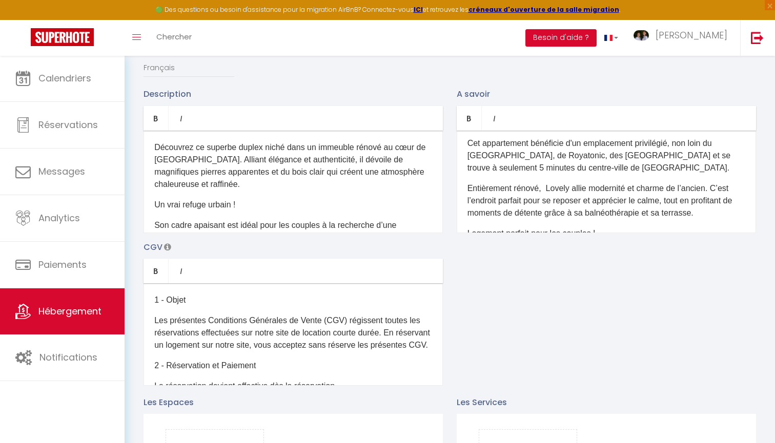
click at [548, 189] on p "Entièrement rénové, Lovely allie modernité et charme de l’ancien. C’est l’endro…" at bounding box center [606, 200] width 278 height 37
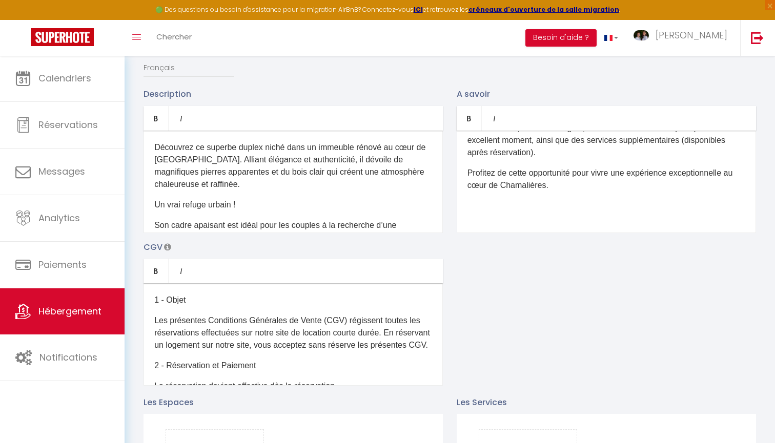
scroll to position [688, 0]
click at [479, 197] on div "Quelle est l’heure d’arrivée et de départ ? Le checkin (arrivée dans l’appartem…" at bounding box center [606, 182] width 299 height 103
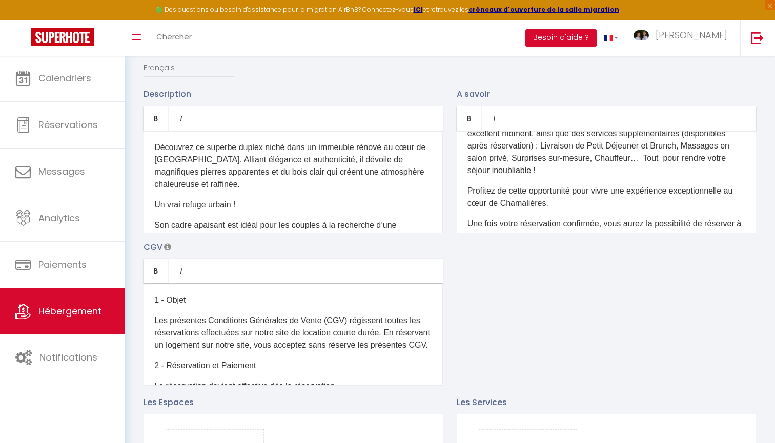
scroll to position [992, 0]
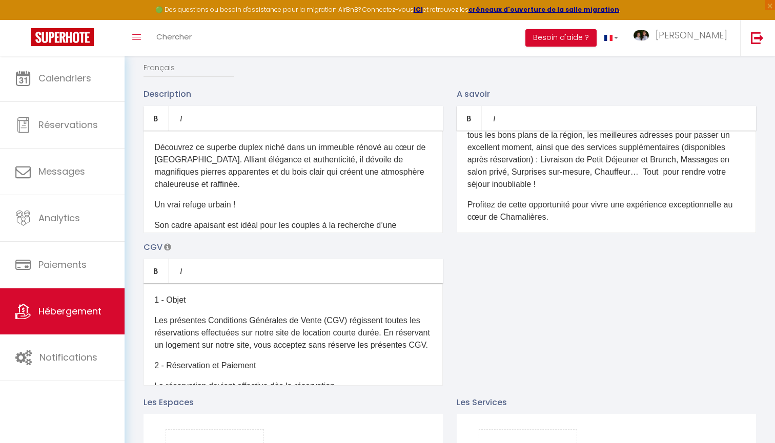
click at [643, 172] on p "Votre séjour sera agrémenté par une Conciergerie locale, qui vous fournira tous…" at bounding box center [606, 154] width 278 height 74
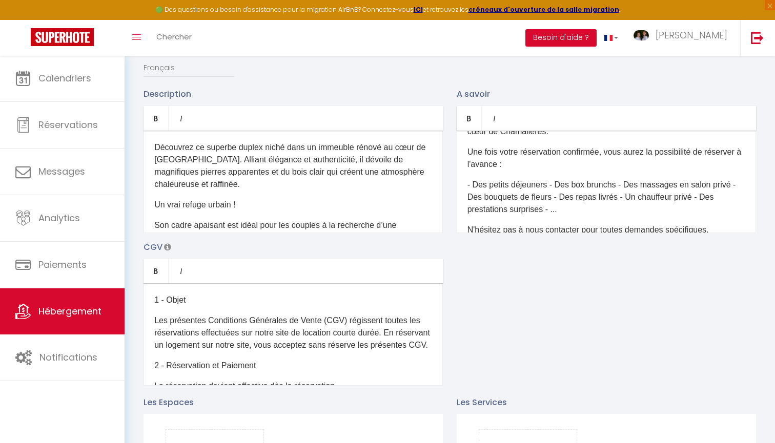
scroll to position [1085, 0]
click at [551, 187] on p "- Des petits déjeuners - Des box brunchs - Des massages en salon privé - Des bo…" at bounding box center [606, 198] width 278 height 37
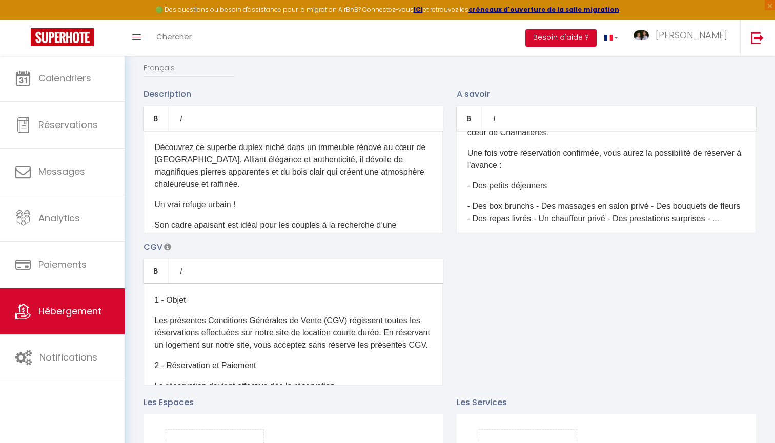
click at [535, 207] on p "- Des box brunchs - Des massages en salon privé - Des bouquets de fleurs - Des …" at bounding box center [606, 212] width 278 height 25
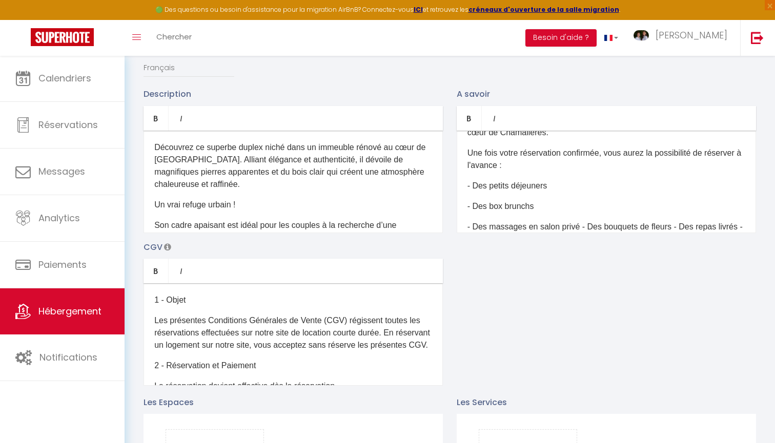
scroll to position [1105, 0]
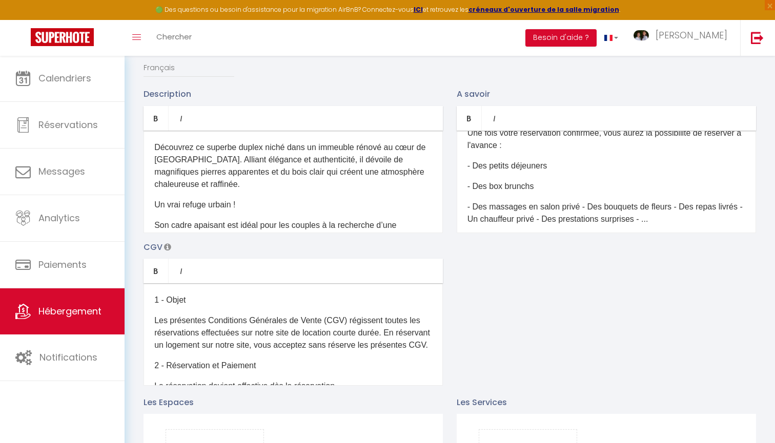
click at [579, 209] on p "- Des massages en salon privé - Des bouquets de fleurs - Des repas livrés - Un …" at bounding box center [606, 213] width 278 height 25
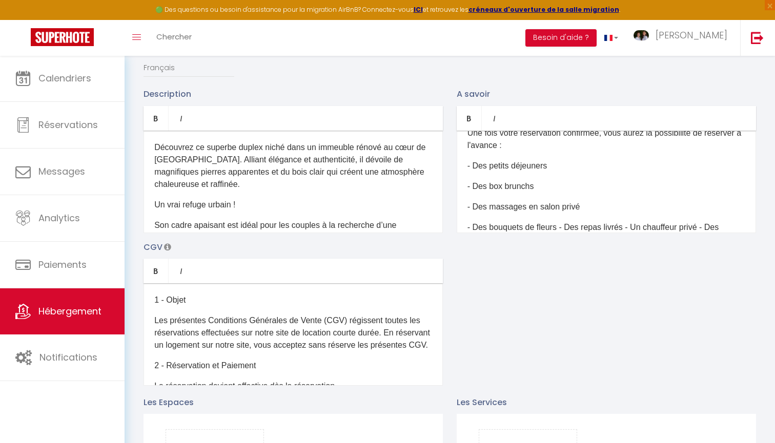
scroll to position [1135, 0]
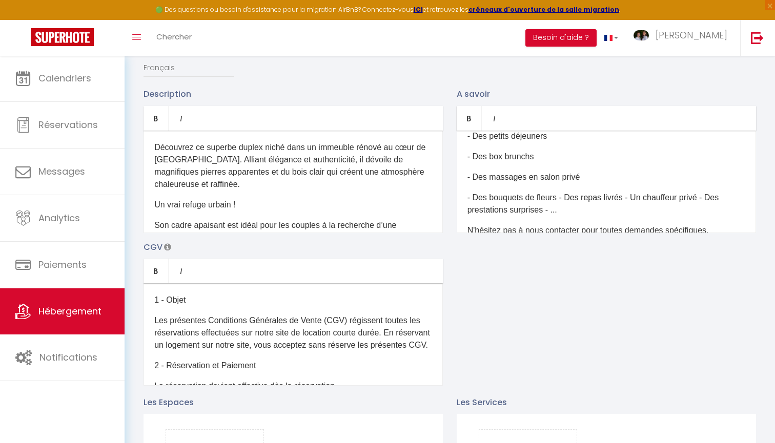
click at [560, 198] on p "- Des bouquets de fleurs - Des repas livrés - Un chauffeur privé - Des prestati…" at bounding box center [606, 204] width 278 height 25
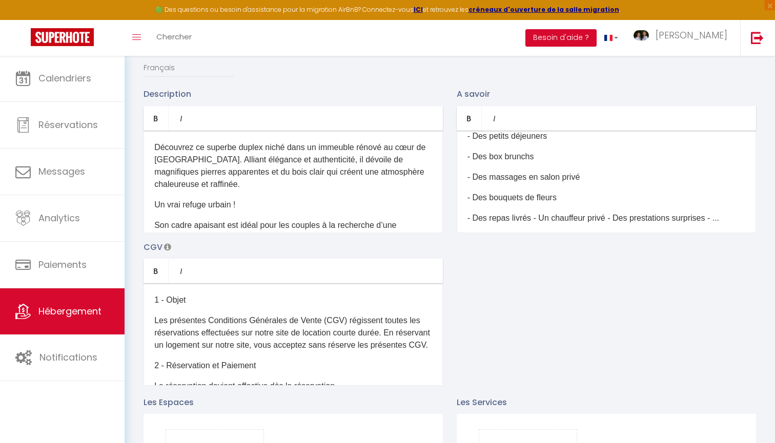
click at [533, 221] on p "- Des repas livrés - Un chauffeur privé - Des prestations surprises - ..." at bounding box center [606, 218] width 278 height 12
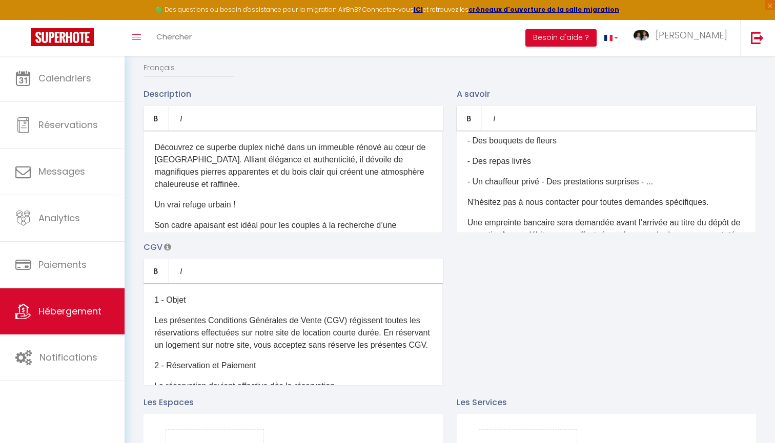
click at [544, 184] on p "- Un chauffeur privé - Des prestations surprises - ..." at bounding box center [606, 182] width 278 height 12
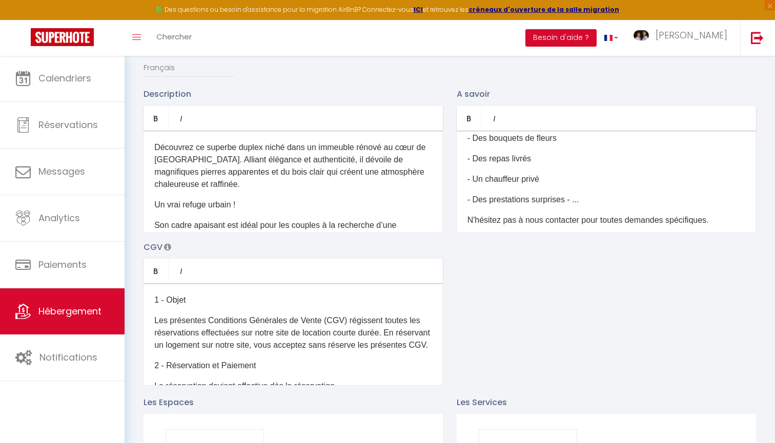
scroll to position [1173, 0]
drag, startPoint x: 586, startPoint y: 222, endPoint x: 445, endPoint y: 113, distance: 178.7
click at [445, 113] on div "Description Bold Italic Rich text editor Découvrez ce superbe duplex niché dans…" at bounding box center [450, 237] width 626 height 298
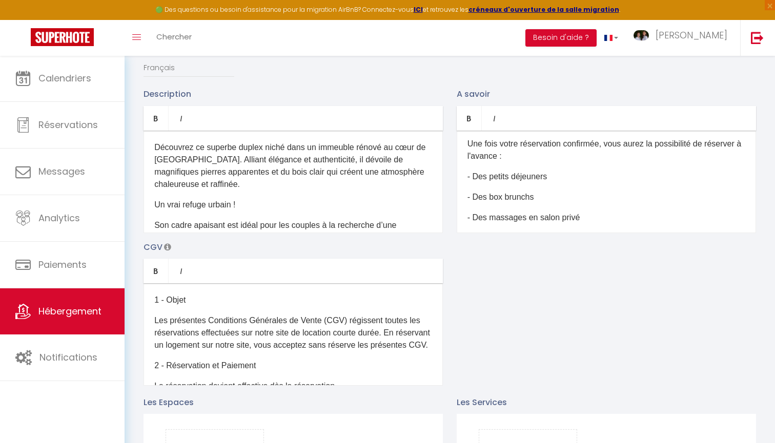
scroll to position [1088, 0]
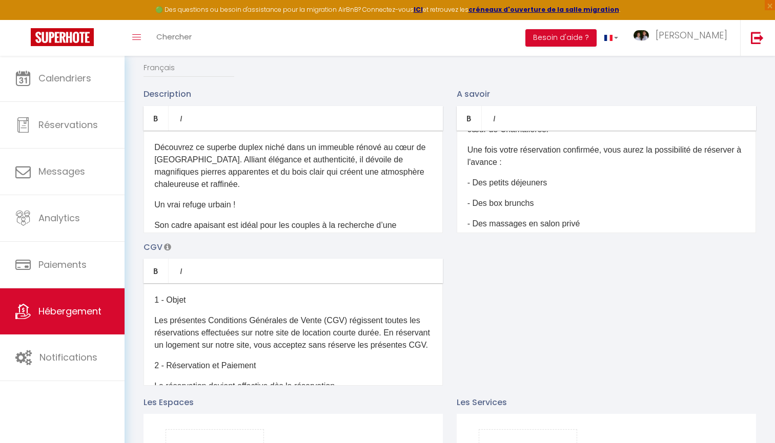
drag, startPoint x: 467, startPoint y: 150, endPoint x: 496, endPoint y: 169, distance: 33.7
click at [496, 169] on div "Quelle est l’heure d’arrivée et de départ ? Le checkin (arrivée dans l’appartem…" at bounding box center [606, 182] width 299 height 103
click at [493, 158] on p "Une fois votre réservation confirmée, vous aurez la possibilité de réserver à l…" at bounding box center [606, 156] width 278 height 25
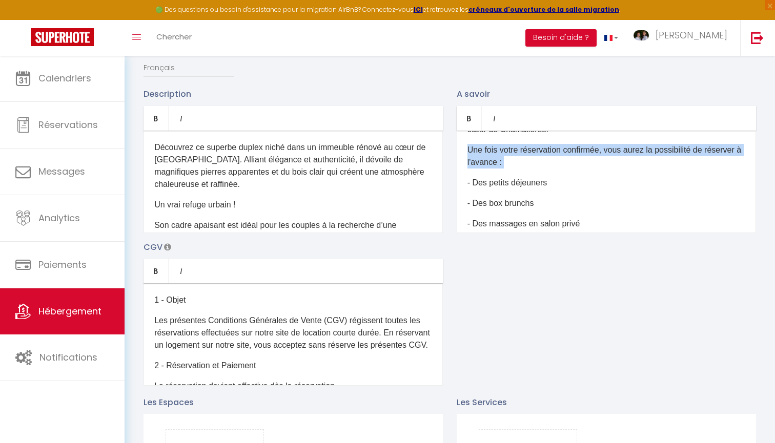
click at [493, 158] on p "Une fois votre réservation confirmée, vous aurez la possibilité de réserver à l…" at bounding box center [606, 156] width 278 height 25
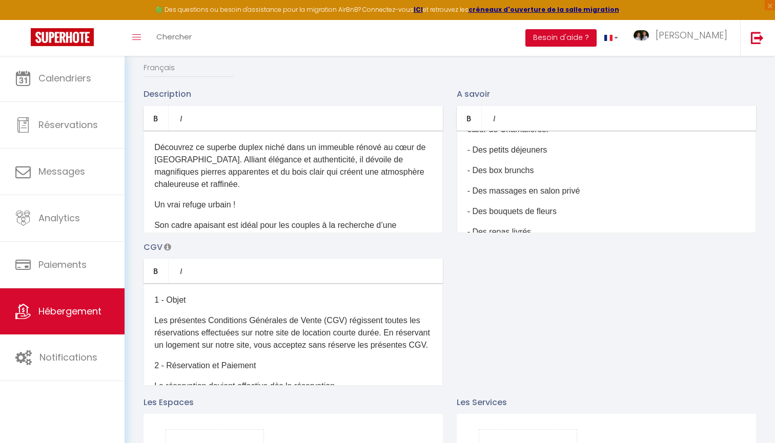
click at [479, 155] on p "- Des petits déjeuners" at bounding box center [606, 150] width 278 height 12
click at [489, 148] on p "- Des box brunchs" at bounding box center [606, 150] width 278 height 12
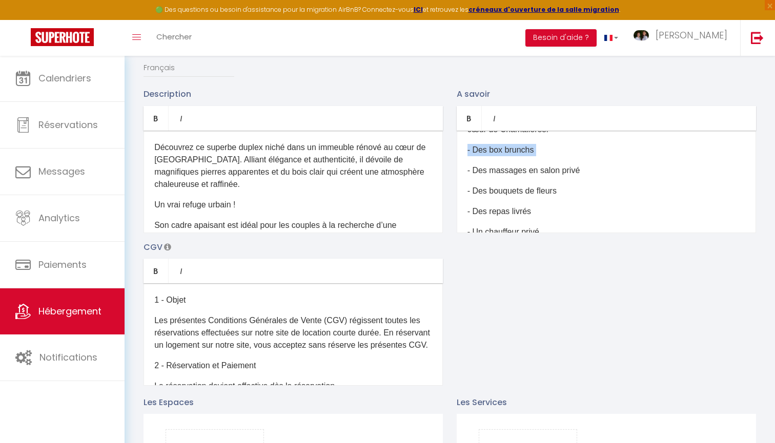
click at [489, 148] on p "- Des box brunchs" at bounding box center [606, 150] width 278 height 12
click at [492, 151] on p "- Des massages en salon privé" at bounding box center [606, 150] width 278 height 12
click at [492, 151] on p "- Des en salon privé" at bounding box center [606, 150] width 278 height 12
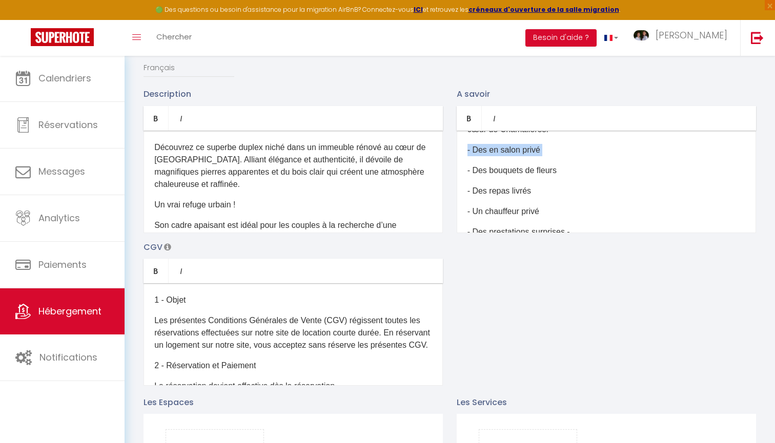
click at [492, 151] on p "- Des en salon privé" at bounding box center [606, 150] width 278 height 12
click at [493, 152] on p "- Des bouquets de fleurs" at bounding box center [606, 150] width 278 height 12
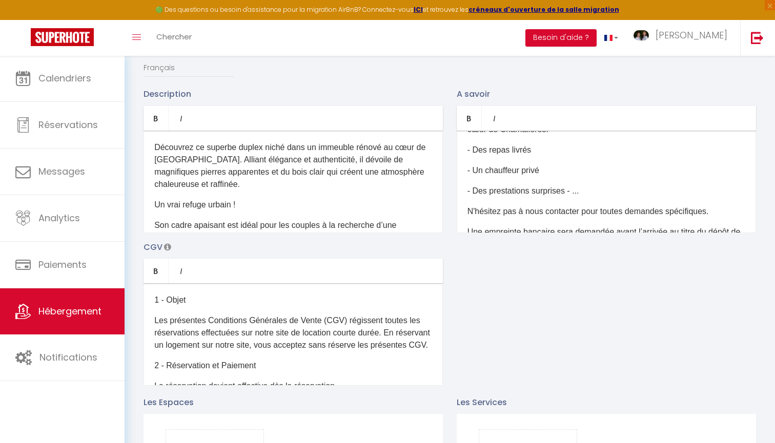
click at [493, 152] on p "- Des repas livrés" at bounding box center [606, 150] width 278 height 12
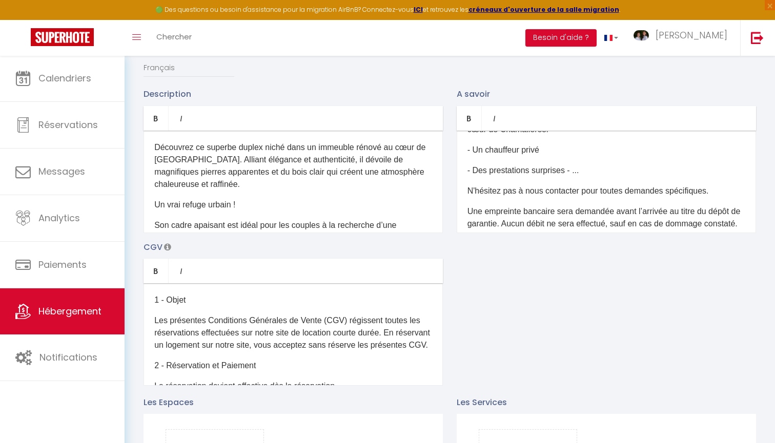
click at [493, 152] on p "- Un chauffeur privé" at bounding box center [606, 150] width 278 height 12
click at [493, 152] on p "- Un privé" at bounding box center [606, 150] width 278 height 12
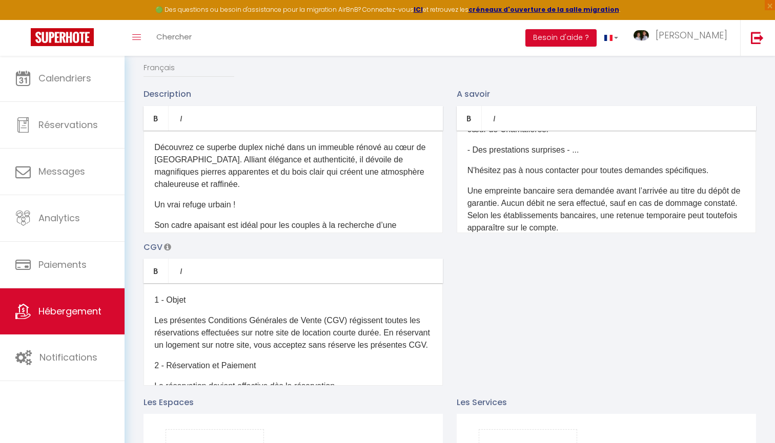
click at [491, 148] on p "- Des prestations surprises - ..." at bounding box center [606, 150] width 278 height 12
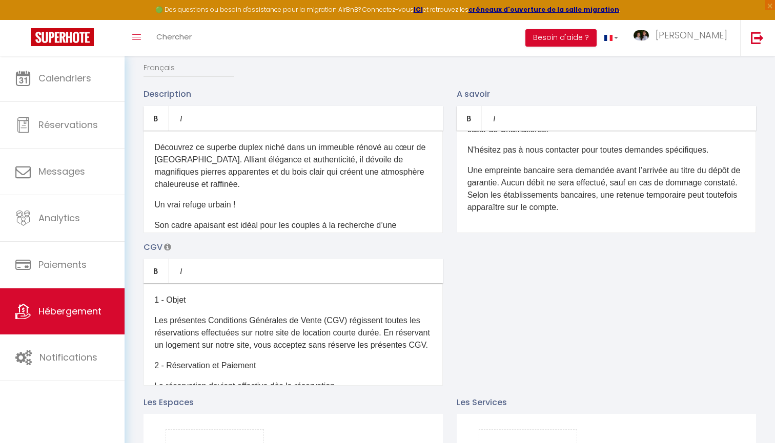
scroll to position [1055, 0]
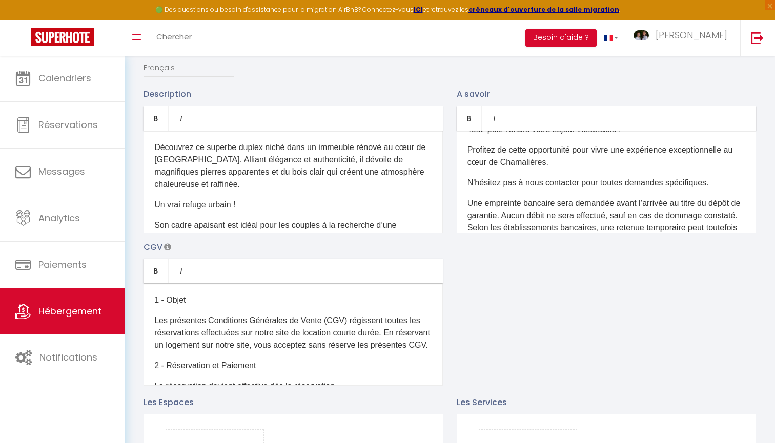
click at [565, 158] on p "Profitez de cette opportunité pour vivre une expérience exceptionnelle au cœur …" at bounding box center [606, 156] width 278 height 25
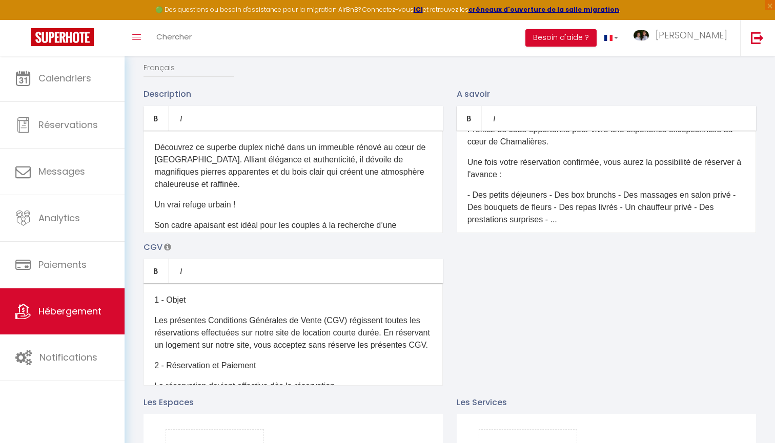
scroll to position [1077, 0]
click at [551, 195] on p "- Des petits déjeuners - Des box brunchs - Des massages en salon privé - Des bo…" at bounding box center [606, 206] width 278 height 37
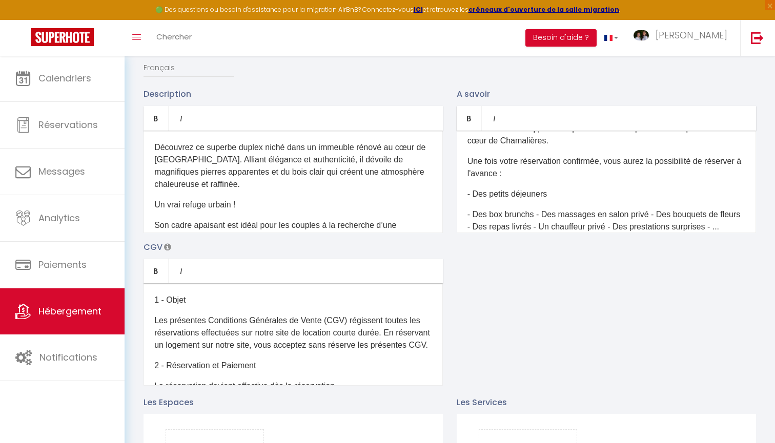
click at [535, 215] on p "- Des box brunchs - Des massages en salon privé - Des bouquets de fleurs - Des …" at bounding box center [606, 221] width 278 height 25
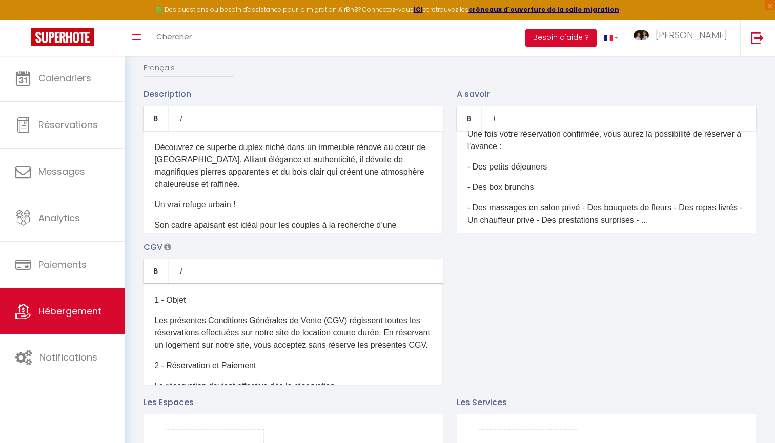
scroll to position [1107, 0]
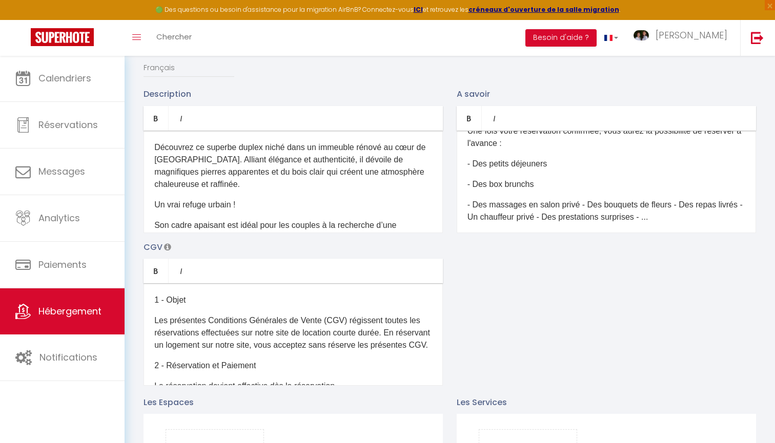
click at [578, 205] on p "- Des massages en salon privé - Des bouquets de fleurs - Des repas livrés - Un …" at bounding box center [606, 211] width 278 height 25
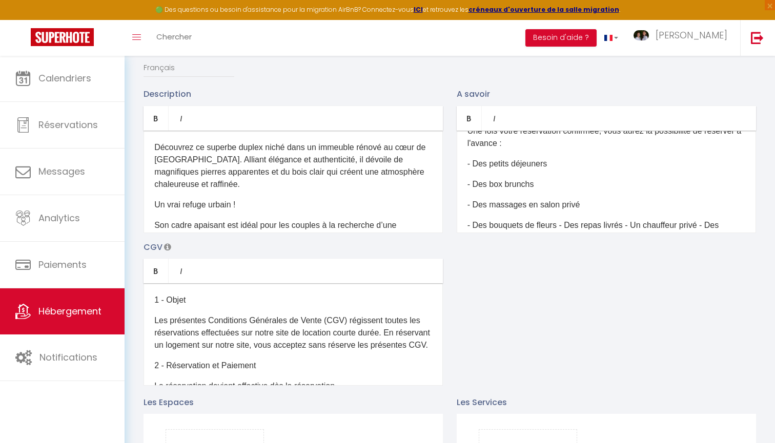
scroll to position [1121, 0]
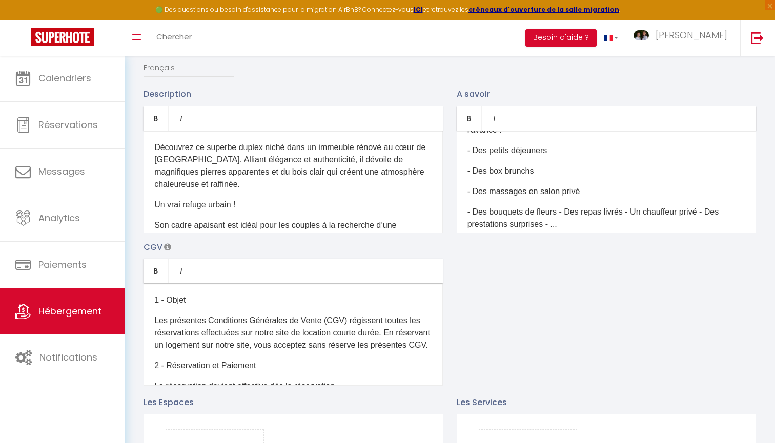
click at [559, 211] on p "- Des bouquets de fleurs - Des repas livrés - Un chauffeur privé - Des prestati…" at bounding box center [606, 218] width 278 height 25
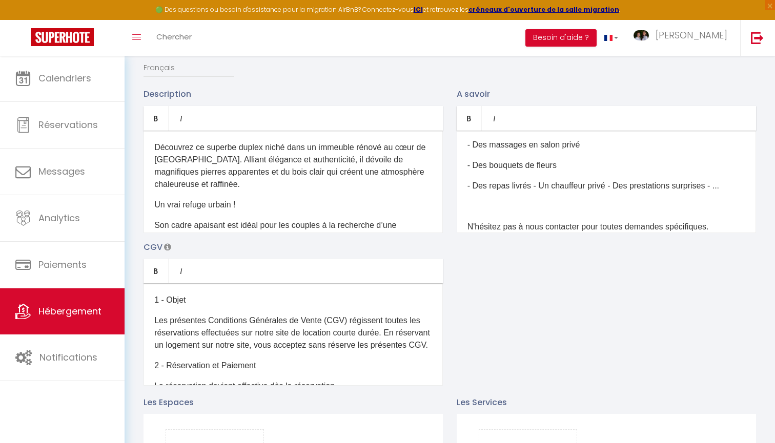
scroll to position [1168, 0]
click at [535, 186] on p "- Des repas livrés - Un chauffeur privé - Des prestations surprises - ..." at bounding box center [606, 185] width 278 height 12
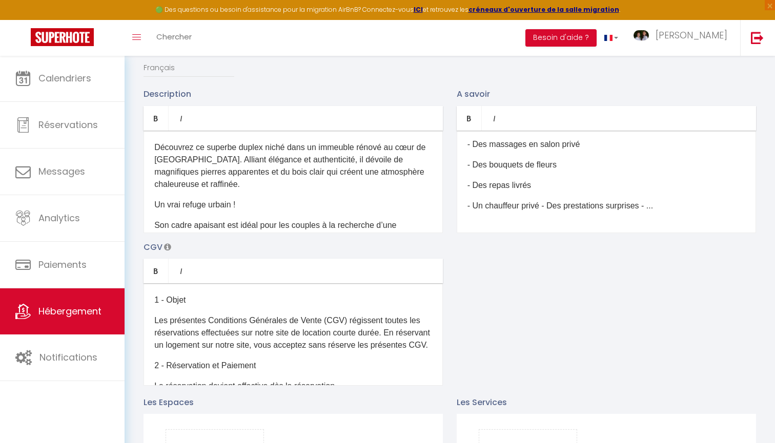
click at [543, 206] on p "- Un chauffeur privé - Des prestations surprises - ..." at bounding box center [606, 206] width 278 height 12
click at [566, 207] on p "- Des prestations surprises - ..." at bounding box center [606, 206] width 278 height 12
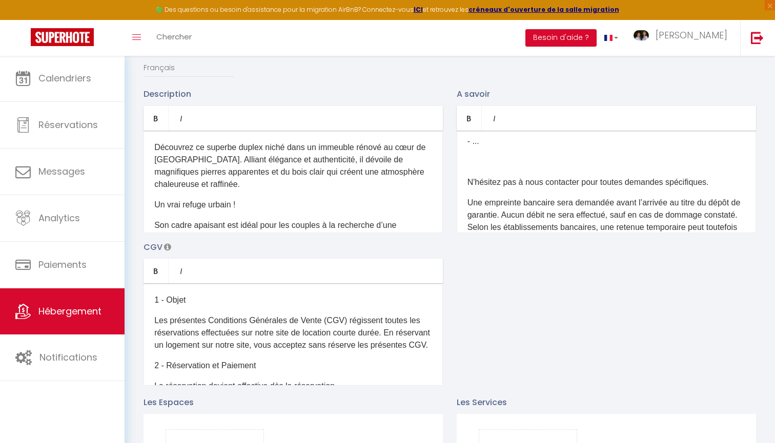
scroll to position [1295, 0]
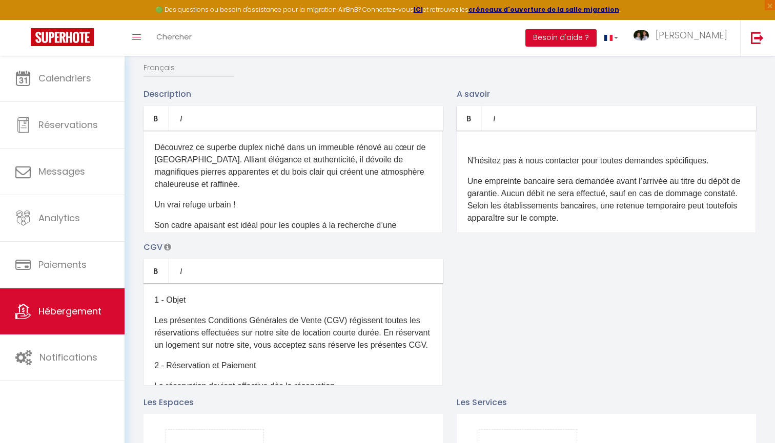
click at [537, 149] on div "Quelle est l’heure d’arrivée et de départ ? Le checkin (arrivée dans l’appartem…" at bounding box center [606, 182] width 299 height 103
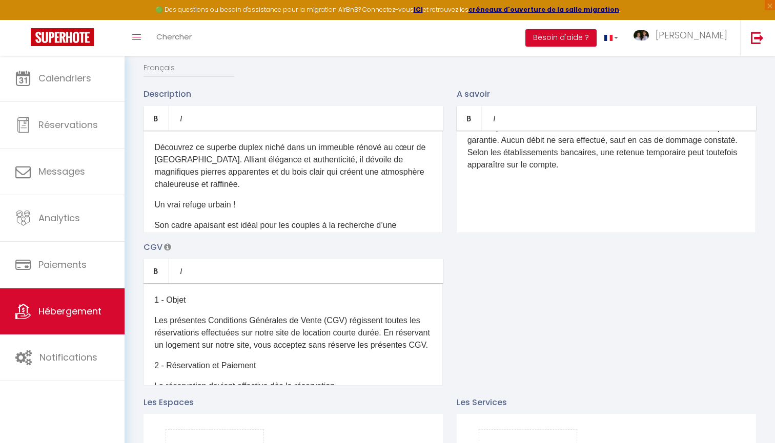
scroll to position [1328, 0]
click at [598, 292] on div "Description Bold Italic Rich text editor Découvrez ce superbe duplex niché dans…" at bounding box center [450, 237] width 626 height 298
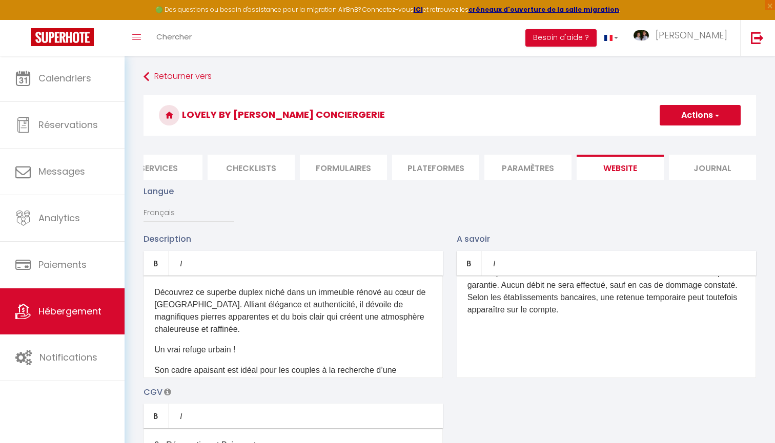
scroll to position [0, 0]
click at [683, 117] on button "Actions" at bounding box center [700, 115] width 81 height 21
click at [693, 139] on input "Enregistrer" at bounding box center [688, 138] width 38 height 10
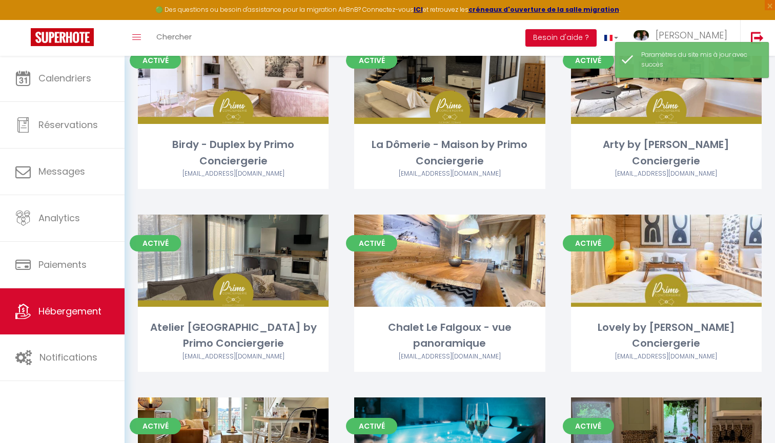
scroll to position [467, 0]
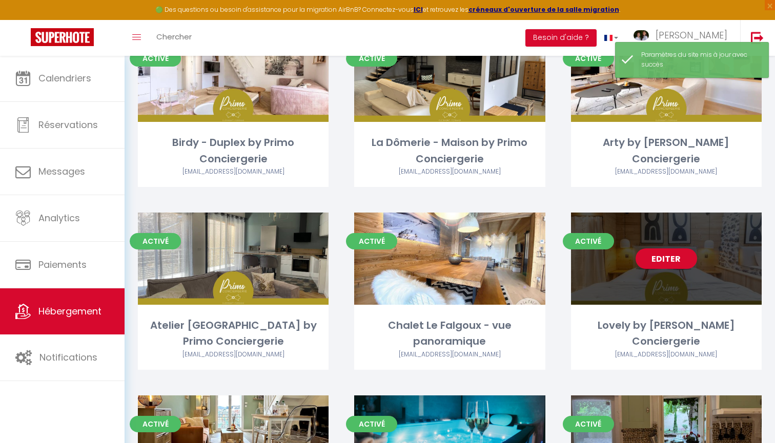
click at [660, 259] on link "Editer" at bounding box center [667, 259] width 62 height 21
click at [660, 251] on link "Editer" at bounding box center [667, 259] width 62 height 21
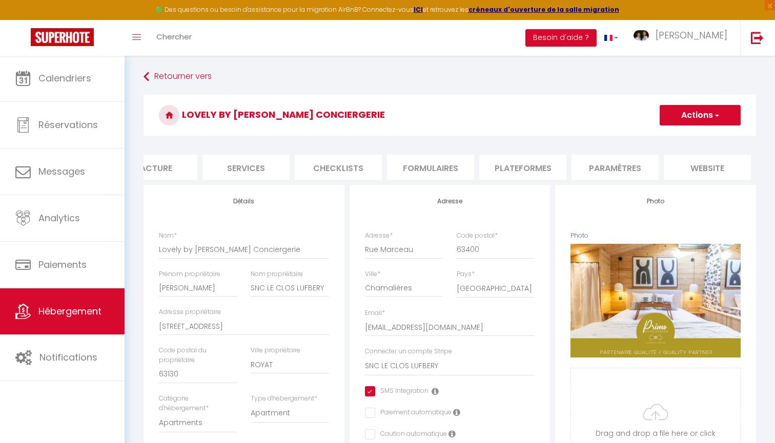
scroll to position [0, 271]
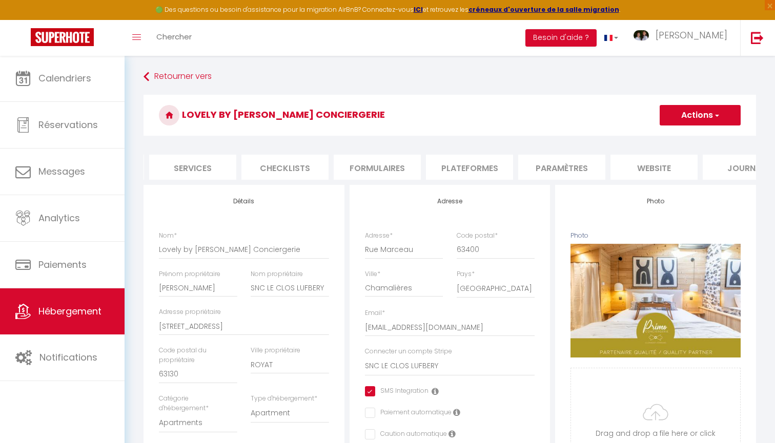
click at [623, 165] on li "website" at bounding box center [653, 167] width 87 height 25
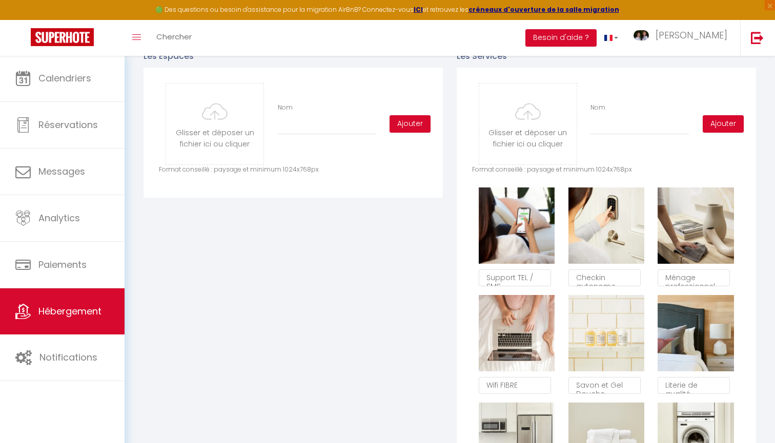
scroll to position [500, 0]
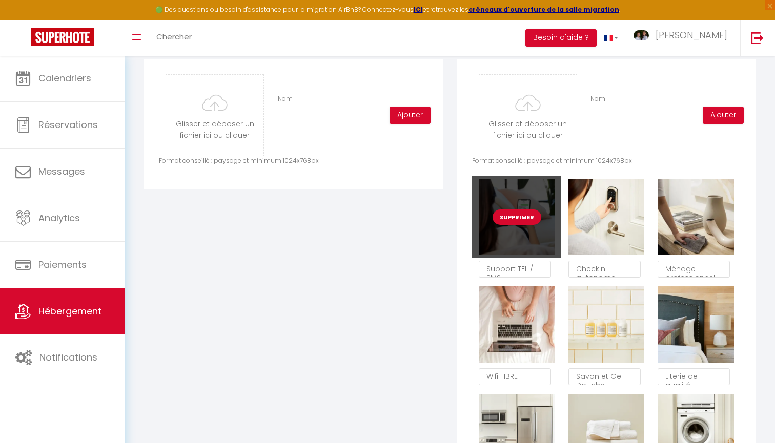
click at [527, 217] on button "Supprimer" at bounding box center [517, 217] width 49 height 15
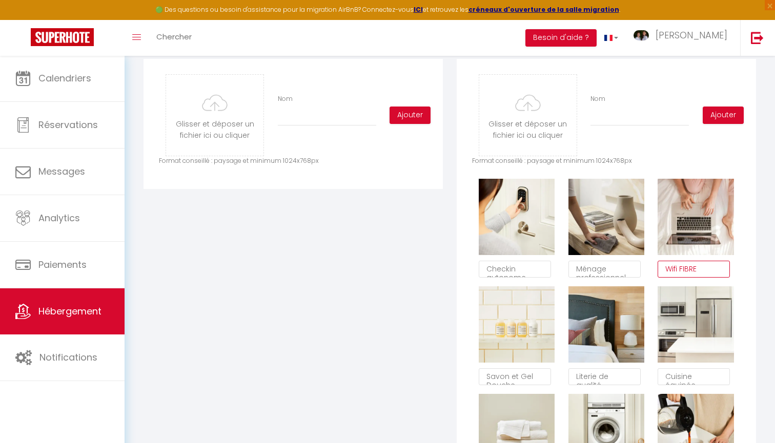
click at [689, 271] on textarea "Wifi FIBRE" at bounding box center [694, 269] width 72 height 17
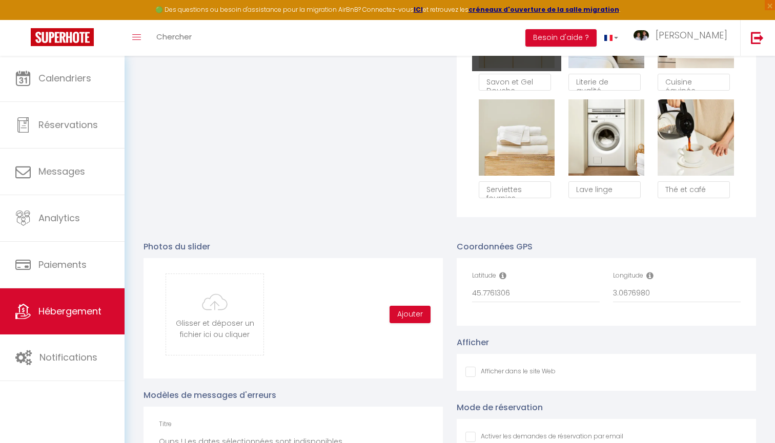
scroll to position [806, 0]
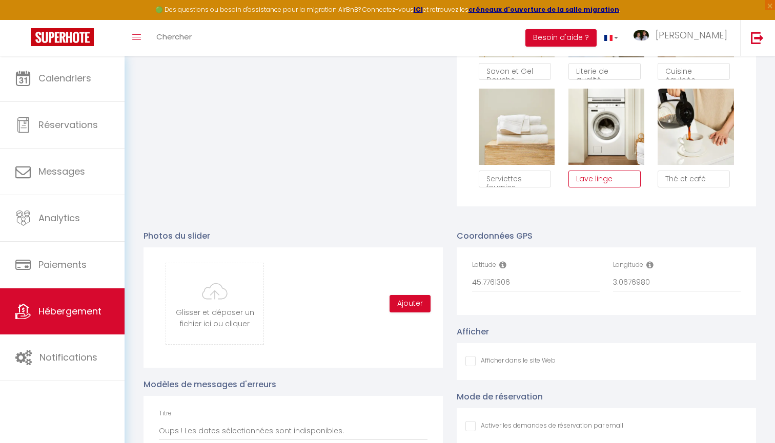
click at [627, 180] on textarea "Lave linge" at bounding box center [604, 179] width 72 height 17
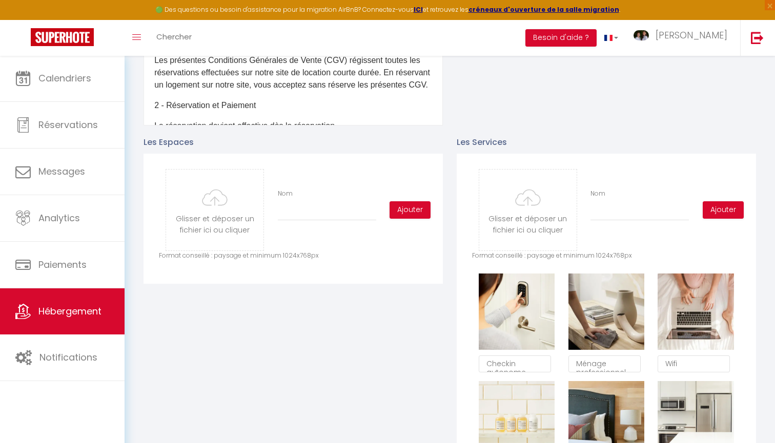
scroll to position [390, 0]
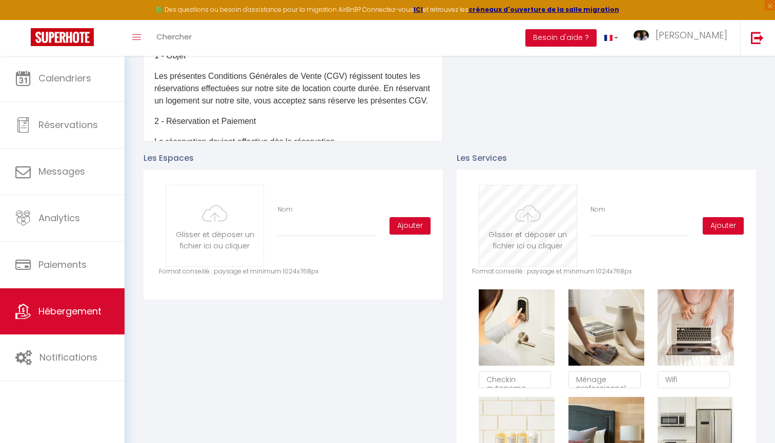
click at [516, 232] on input "file" at bounding box center [527, 226] width 97 height 81
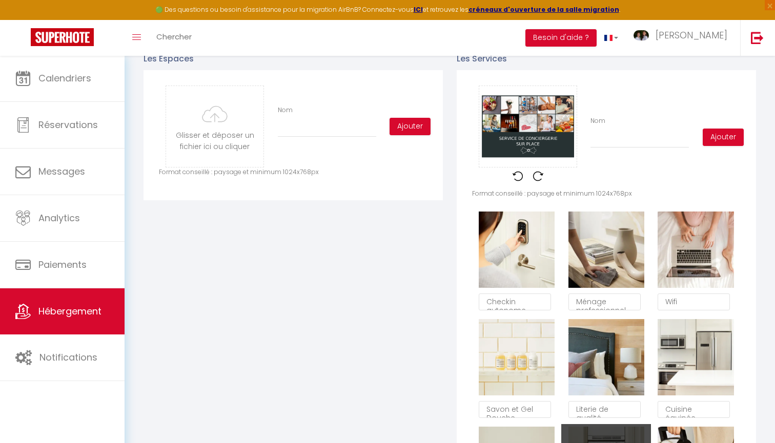
scroll to position [496, 0]
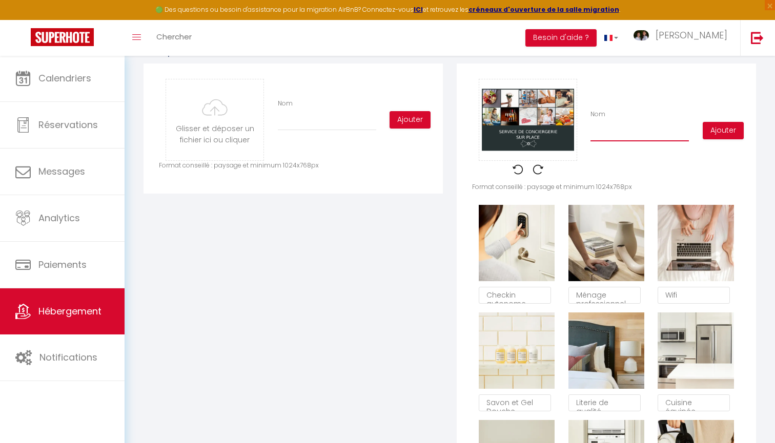
click at [609, 140] on input "Nom" at bounding box center [640, 132] width 98 height 18
click at [717, 134] on button "Ajouter" at bounding box center [723, 130] width 41 height 17
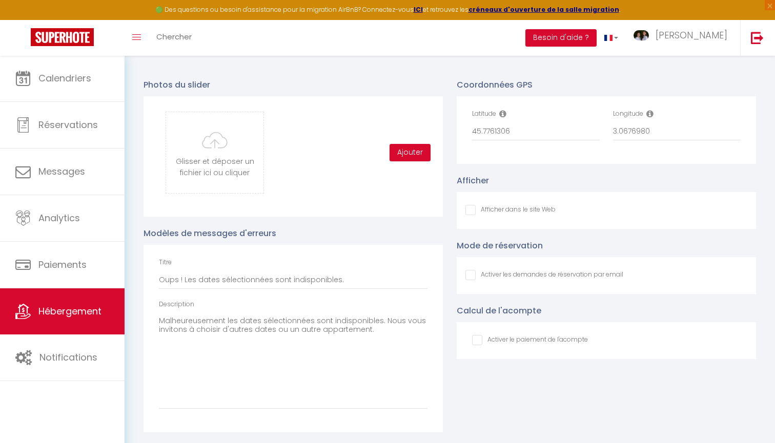
scroll to position [1064, 0]
click at [470, 214] on input "Afficher dans le site Web" at bounding box center [510, 211] width 90 height 10
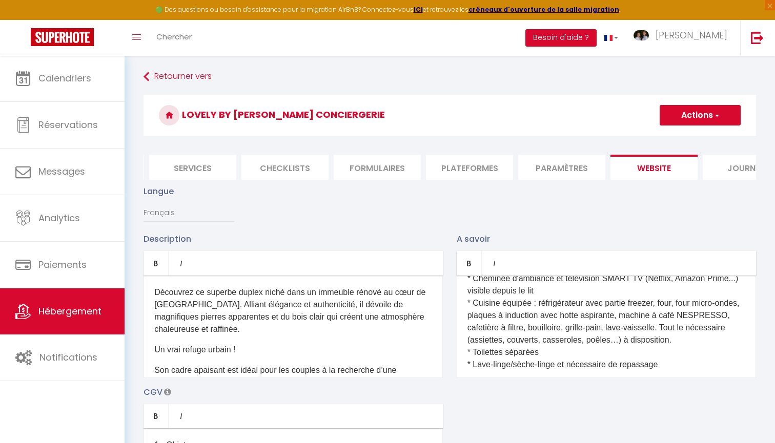
scroll to position [0, 0]
click at [680, 113] on button "Actions" at bounding box center [700, 115] width 81 height 21
click at [685, 137] on input "Enregistrer" at bounding box center [688, 138] width 38 height 10
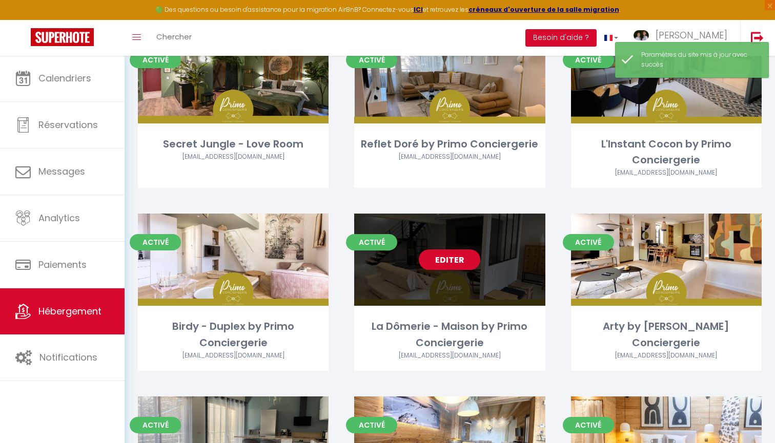
scroll to position [365, 0]
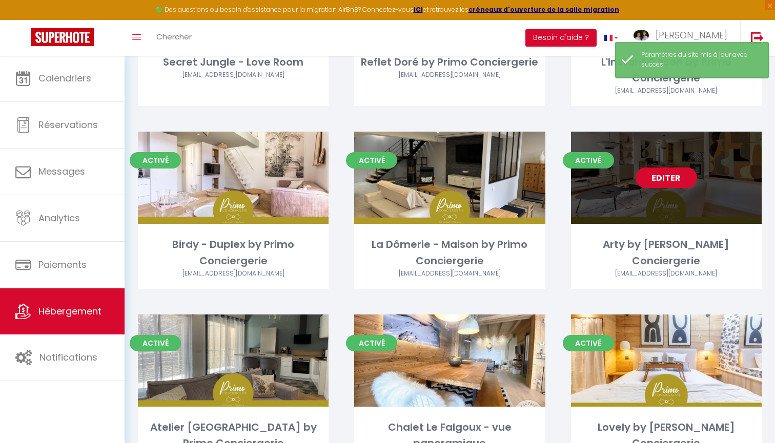
click at [659, 181] on link "Editer" at bounding box center [667, 178] width 62 height 21
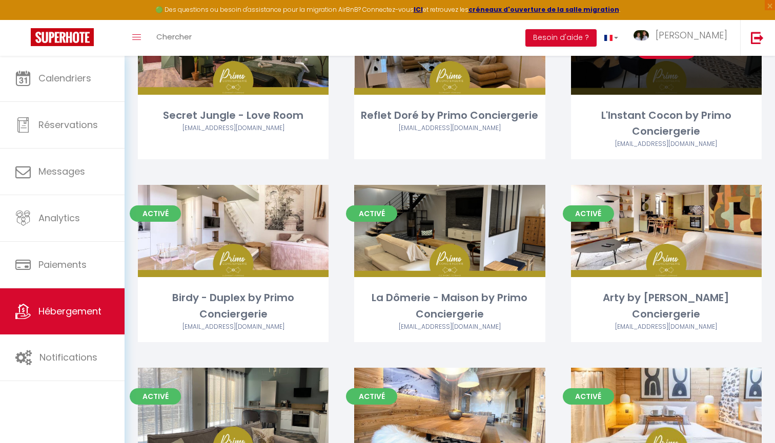
scroll to position [415, 0]
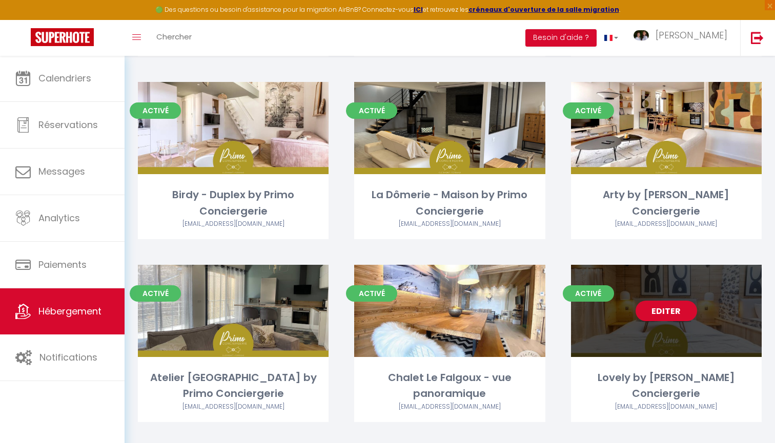
click at [664, 307] on link "Editer" at bounding box center [667, 311] width 62 height 21
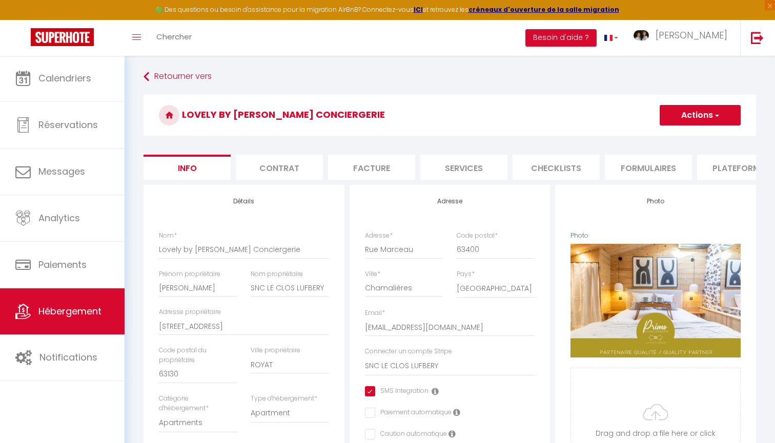
click at [437, 165] on li "Services" at bounding box center [463, 167] width 87 height 25
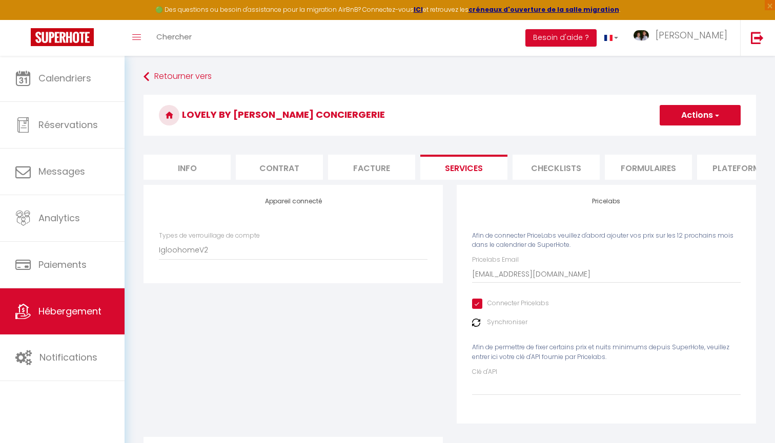
click at [389, 165] on li "Facture" at bounding box center [371, 167] width 87 height 25
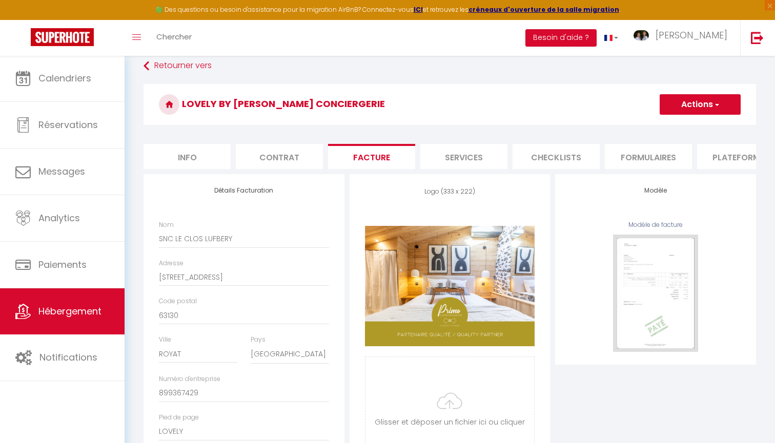
scroll to position [11, 0]
click at [541, 153] on li "Checklists" at bounding box center [556, 156] width 87 height 25
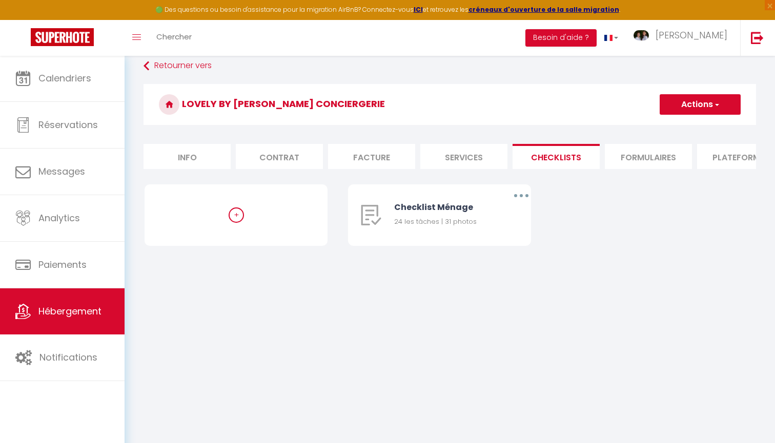
click at [569, 234] on div "+ Checklist Ménage 24 les tâches | 31 photos Editer Dupliquer Supprimer" at bounding box center [450, 226] width 610 height 82
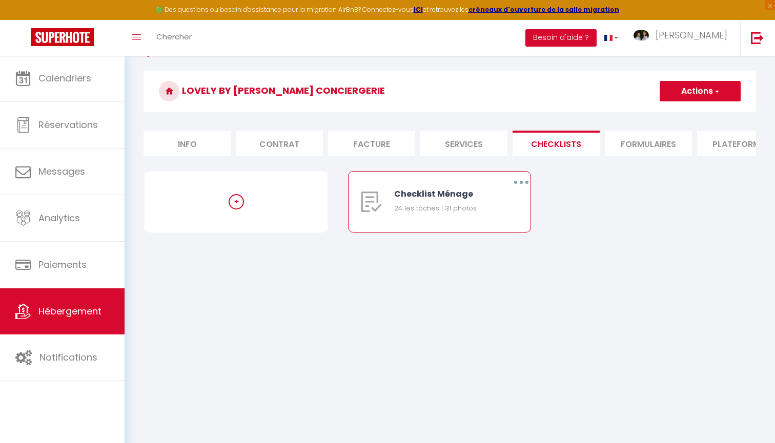
scroll to position [17, 0]
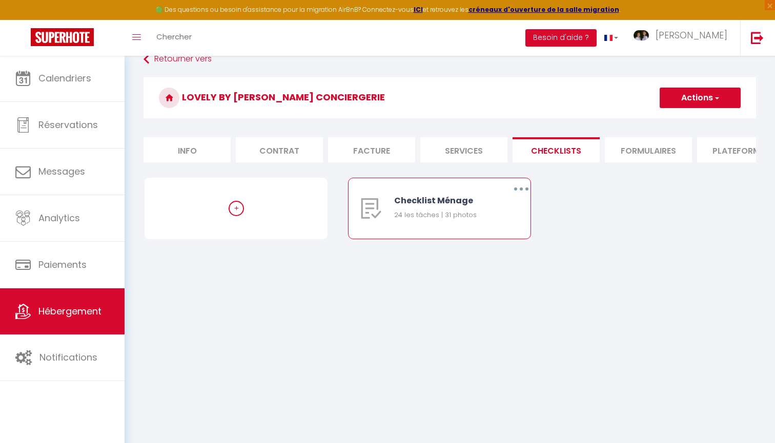
click at [521, 187] on button "button" at bounding box center [521, 189] width 29 height 16
click at [490, 209] on link "Editer" at bounding box center [495, 212] width 76 height 17
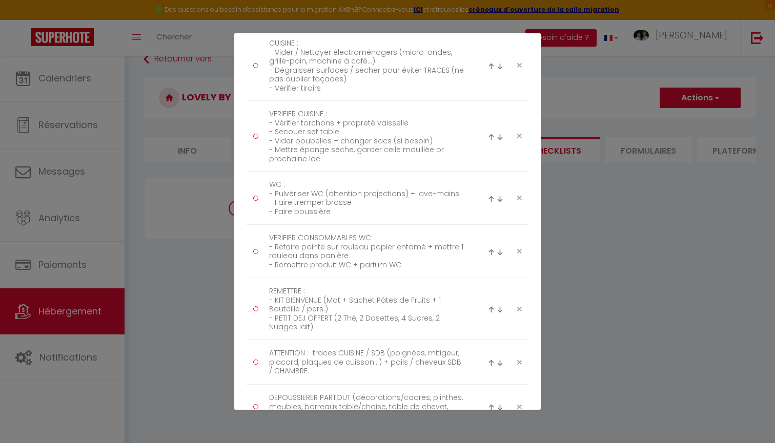
scroll to position [552, 0]
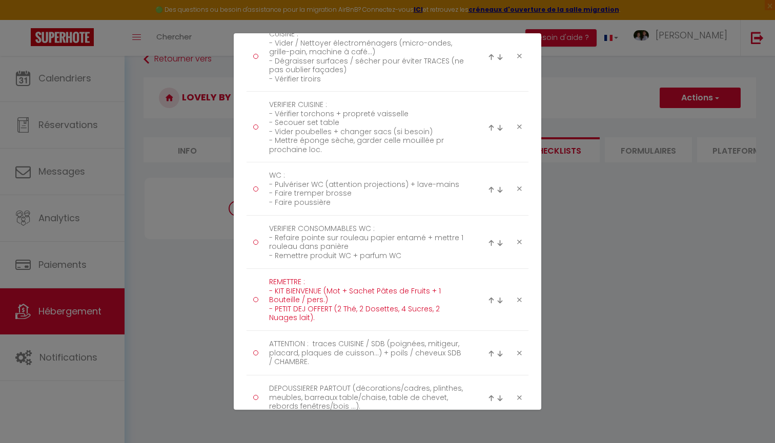
click at [307, 317] on textarea "REMETTRE : - KIT BIENVENUE (Mot + Sachet Pâtes de Fruits + 1 Bouteille / pers.)…" at bounding box center [367, 299] width 210 height 51
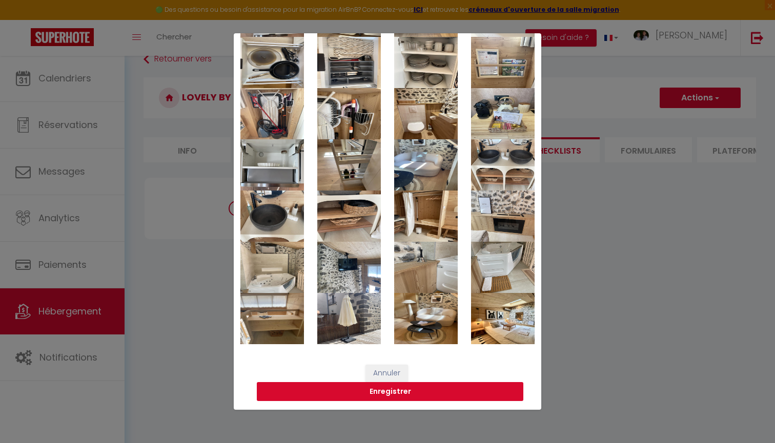
scroll to position [1428, 0]
click at [403, 393] on button "Enregistrer" at bounding box center [390, 392] width 267 height 19
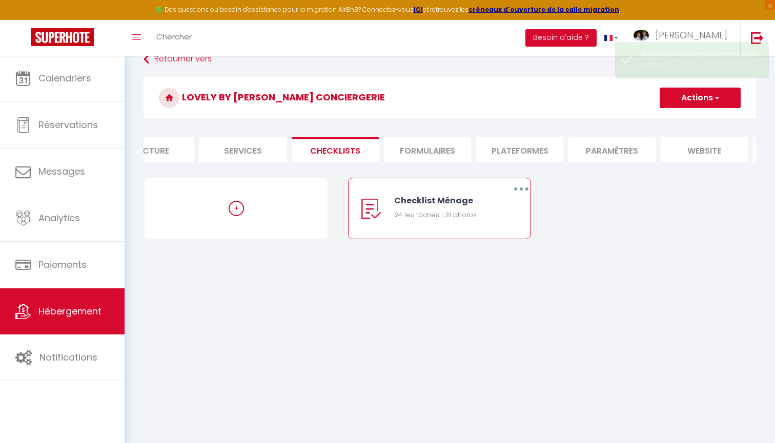
scroll to position [0, 250]
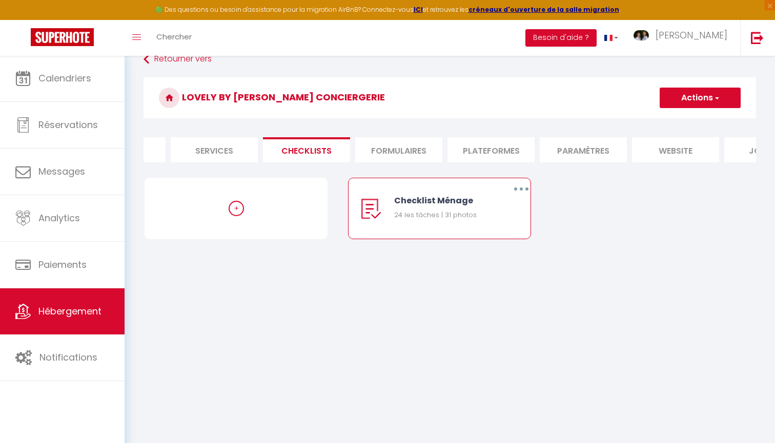
click at [673, 146] on li "website" at bounding box center [675, 149] width 87 height 25
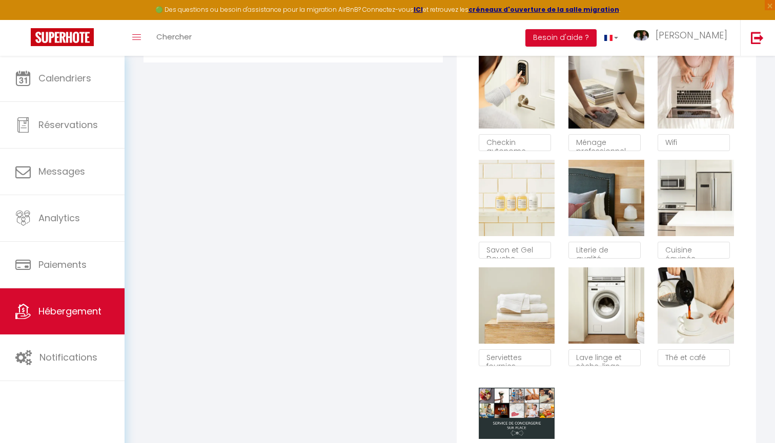
scroll to position [453, 0]
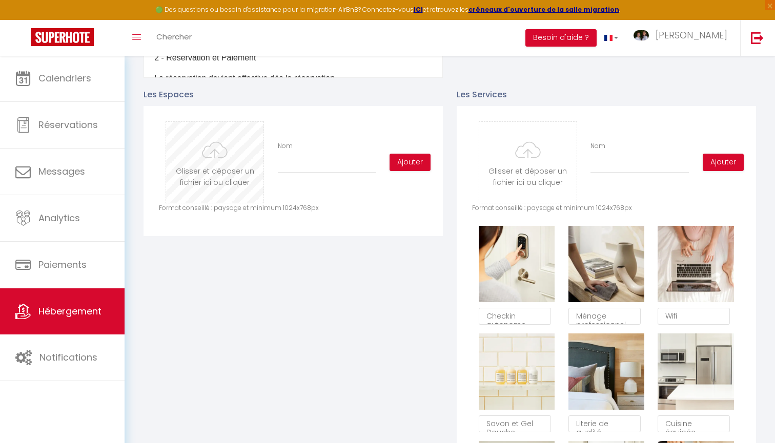
click at [212, 162] on input "file" at bounding box center [214, 162] width 97 height 81
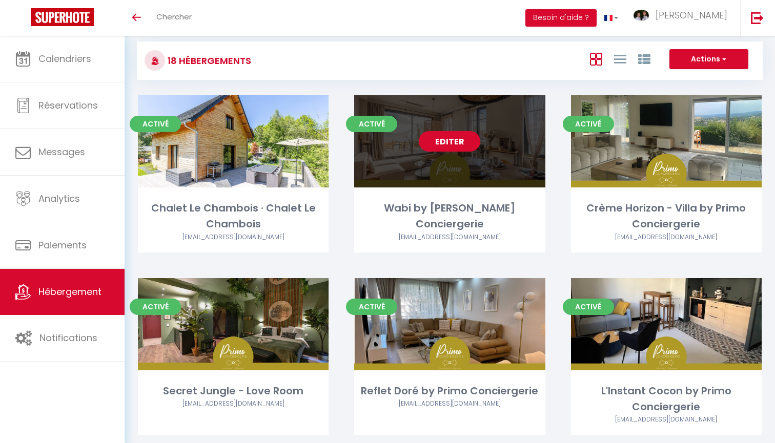
click at [464, 141] on link "Editer" at bounding box center [450, 141] width 62 height 21
select select "3"
select select "2"
select select "1"
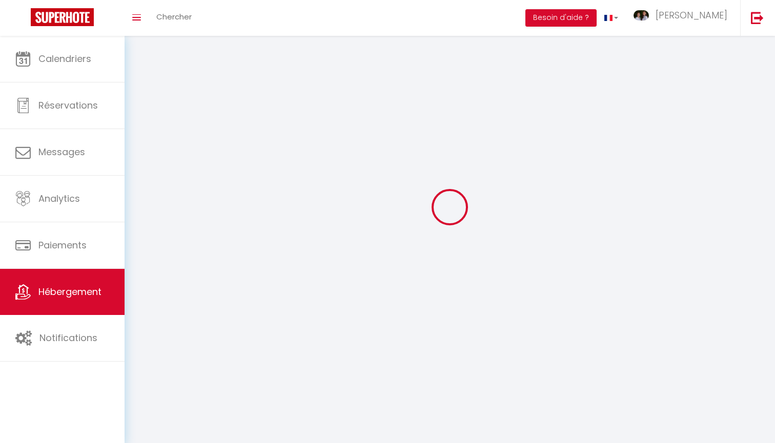
select select
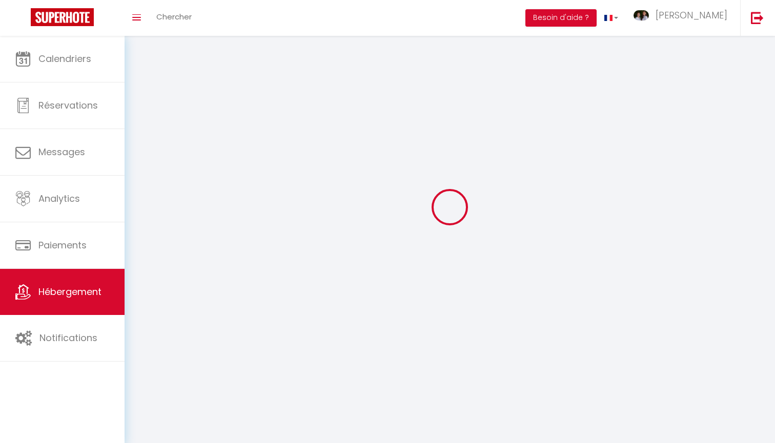
select select
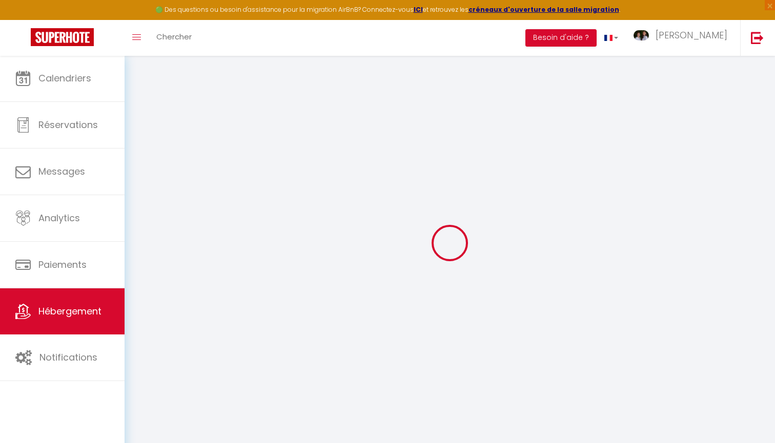
type input "Oups ! Les dates sélectionnées sont indisponibles."
type textarea "Malheureusement les dates sélectionnées sont indisponibles. Nous vous invitons …"
type input "45.7761306"
type input "3.0676980"
checkbox input "true"
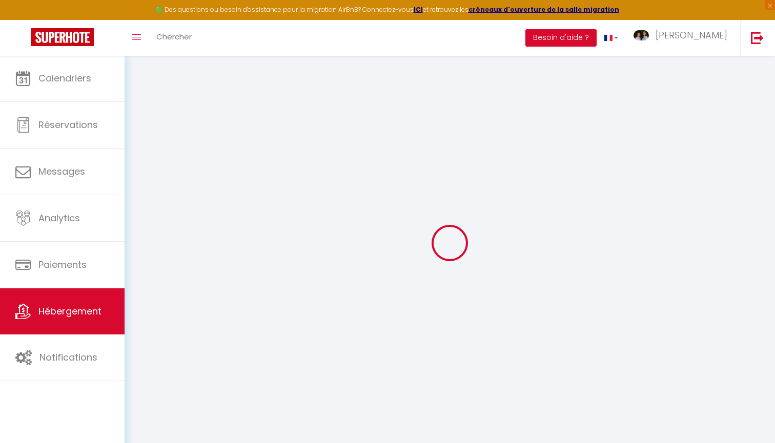
checkbox input "false"
checkbox input "true"
checkbox input "false"
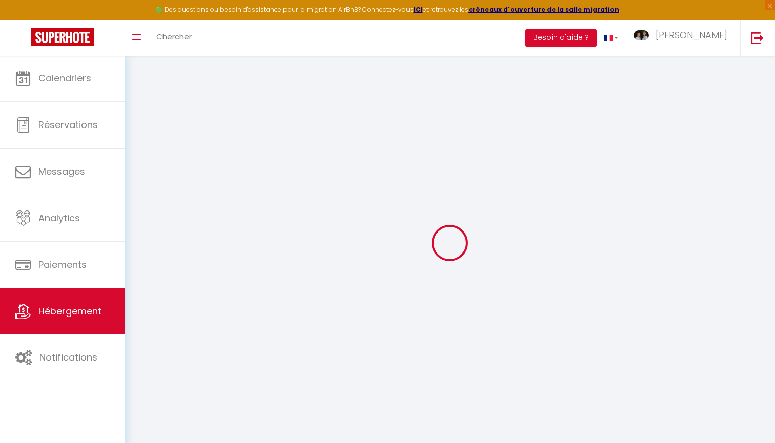
checkbox input "false"
checkbox input "true"
checkbox input "false"
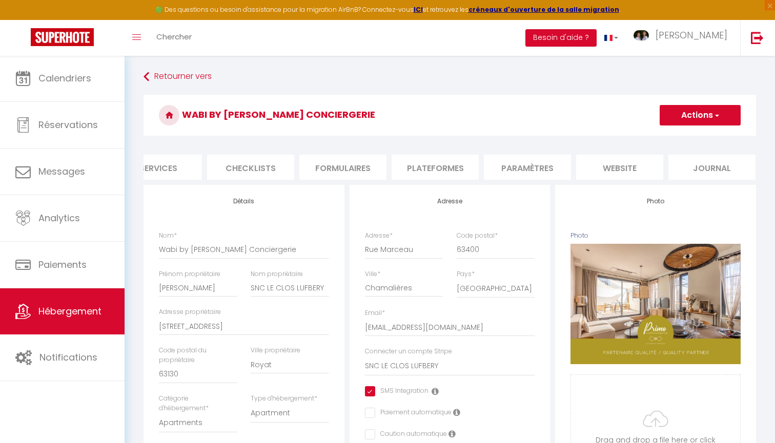
click at [617, 165] on li "website" at bounding box center [619, 167] width 87 height 25
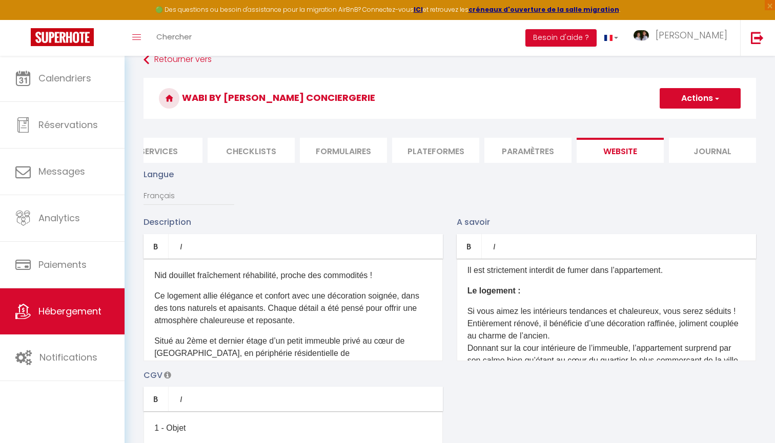
scroll to position [193, 0]
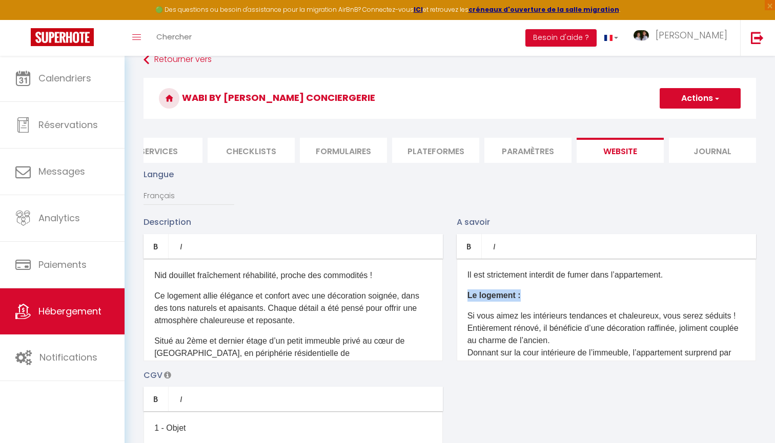
drag, startPoint x: 528, startPoint y: 297, endPoint x: 436, endPoint y: 297, distance: 92.8
click at [436, 297] on div "Description Bold Italic Rich text editor Nid douillet fraîchement réhabilité, p…" at bounding box center [450, 365] width 626 height 298
copy strong "Le logement :"
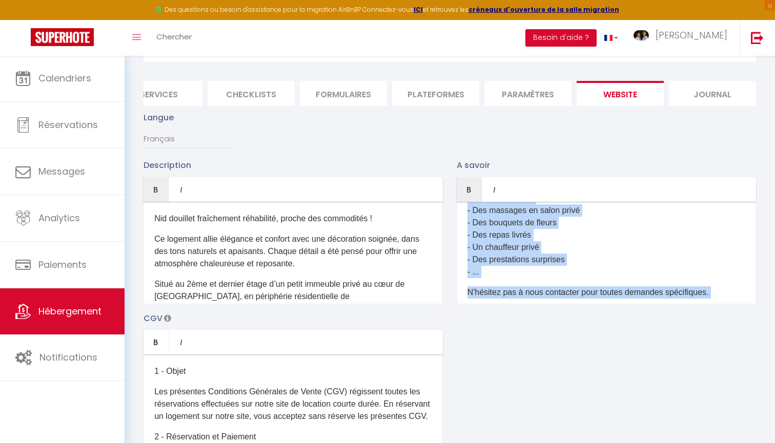
scroll to position [1196, 0]
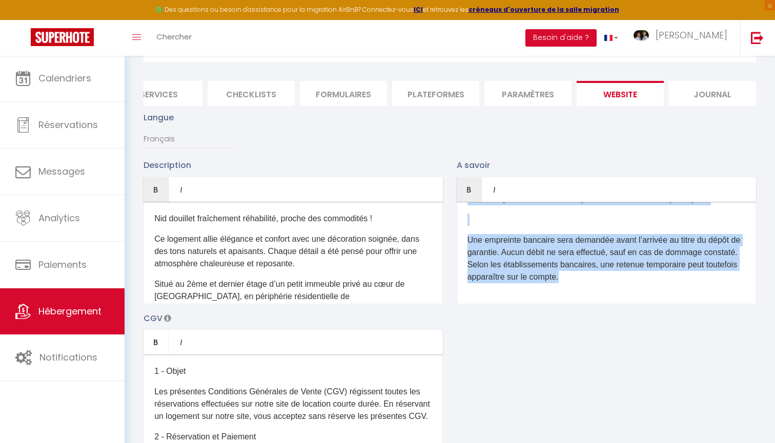
drag, startPoint x: 469, startPoint y: 242, endPoint x: 493, endPoint y: 336, distance: 97.3
click at [493, 336] on div "Description Bold Italic Rich text editor Nid douillet fraîchement réhabilité, p…" at bounding box center [450, 308] width 626 height 298
copy div "Votre séjour sera agrémenté par une Conciergerie locale, qui vous fournira tous…"
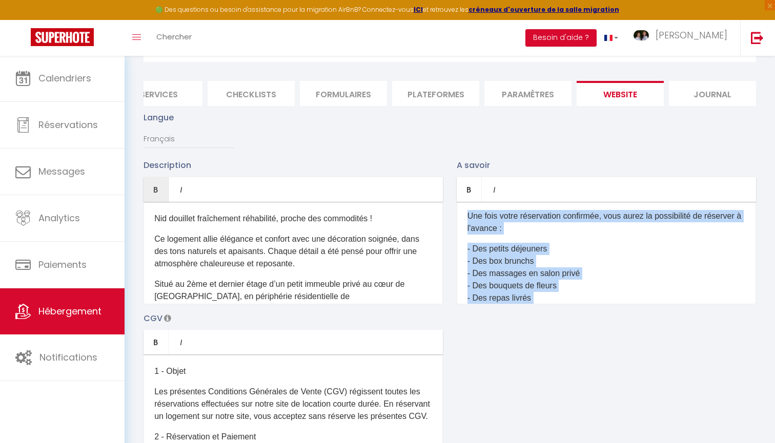
scroll to position [1039, 0]
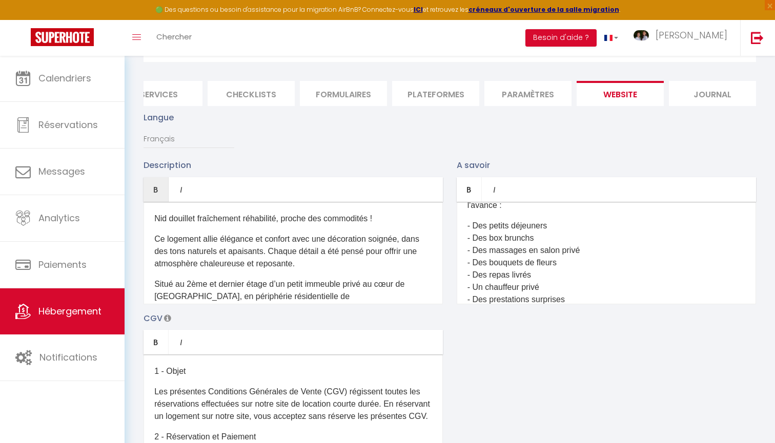
click at [530, 236] on div "Quelle est l’heure d’arrivée et de départ ? Le checkin (arrivée dans l’appartem…" at bounding box center [606, 253] width 299 height 103
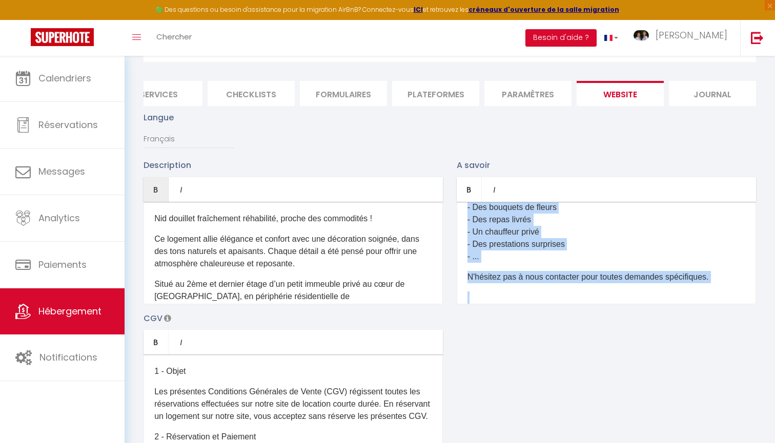
scroll to position [1102, 0]
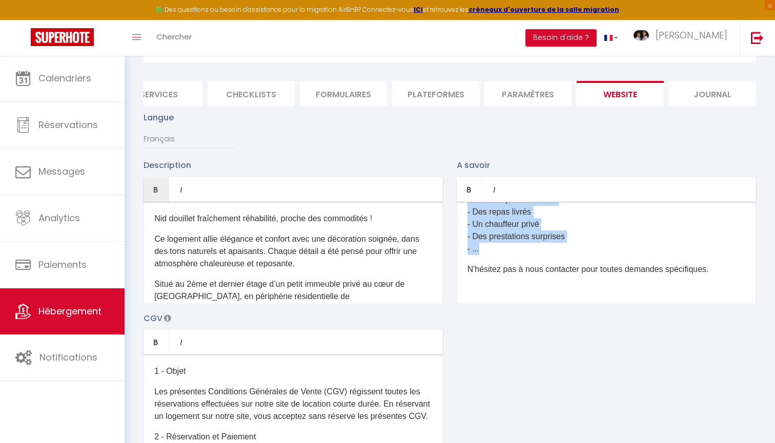
drag, startPoint x: 468, startPoint y: 219, endPoint x: 552, endPoint y: 271, distance: 98.7
click at [552, 271] on div "Quelle est l’heure d’arrivée et de départ ? Le checkin (arrivée dans l’appartem…" at bounding box center [606, 253] width 299 height 103
copy div "Une fois votre réservation confirmée, vous aurez la possibilité de réserver à l…"
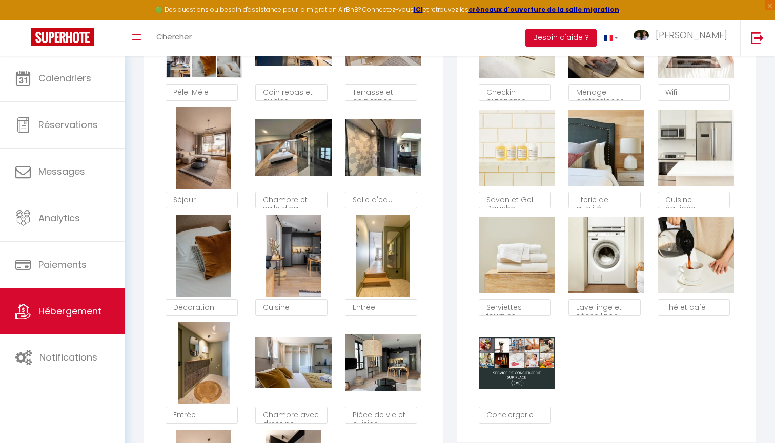
scroll to position [684, 0]
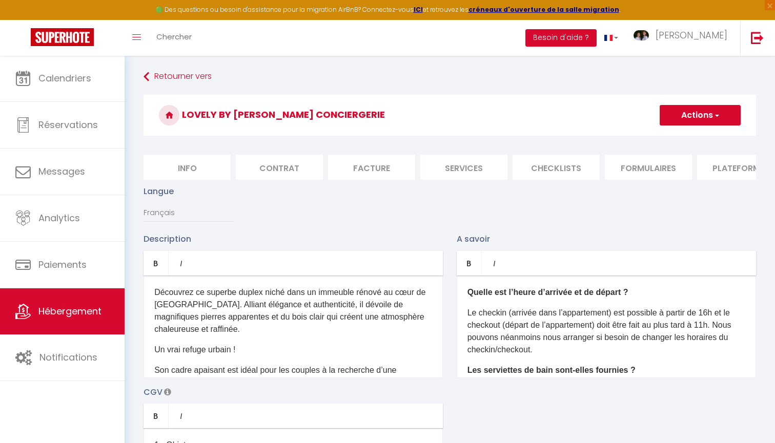
scroll to position [453, 0]
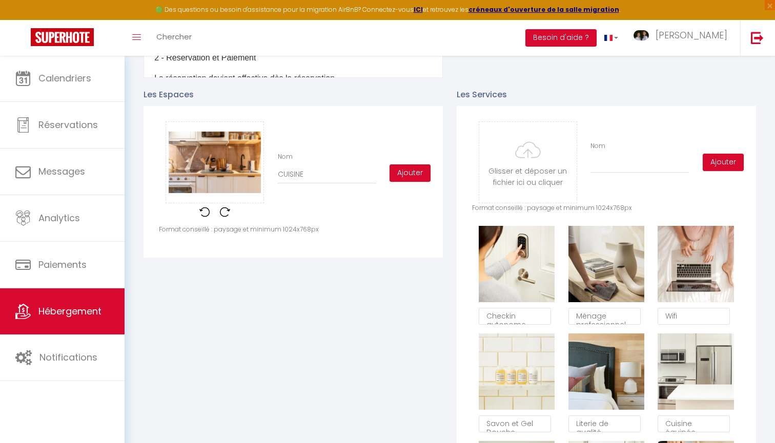
click at [409, 173] on button "Ajouter" at bounding box center [410, 173] width 41 height 17
checkbox input "true"
checkbox input "false"
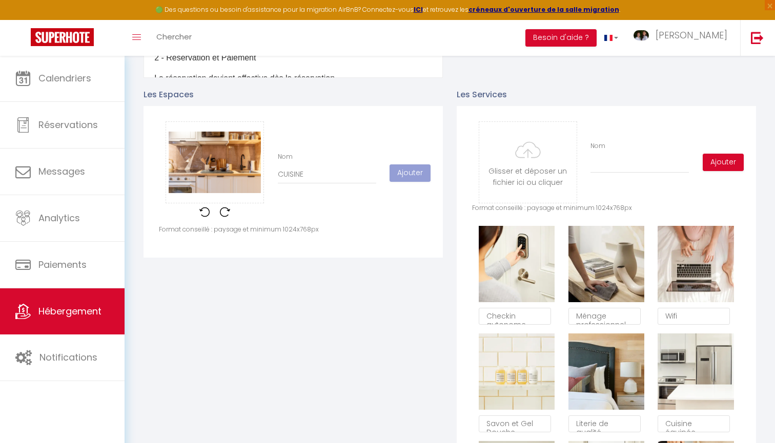
click at [396, 213] on div "Glisser et déposer un fichier ici ou cliquer Ooops, something wrong happened. R…" at bounding box center [293, 173] width 269 height 104
click at [313, 174] on input "CUISINE" at bounding box center [327, 175] width 98 height 18
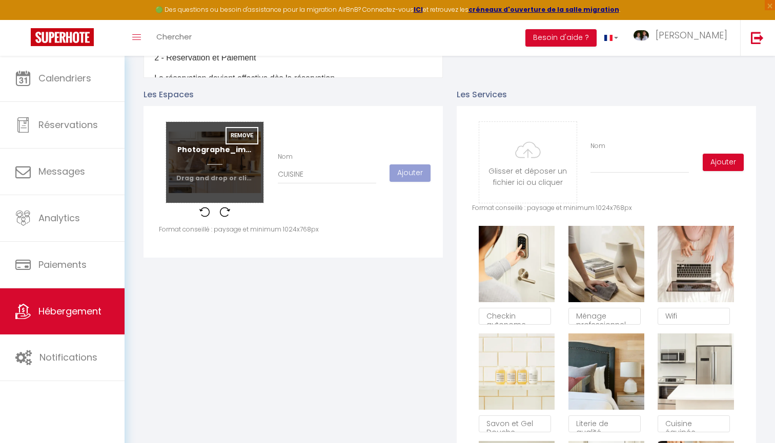
click at [257, 171] on input "file" at bounding box center [214, 162] width 97 height 81
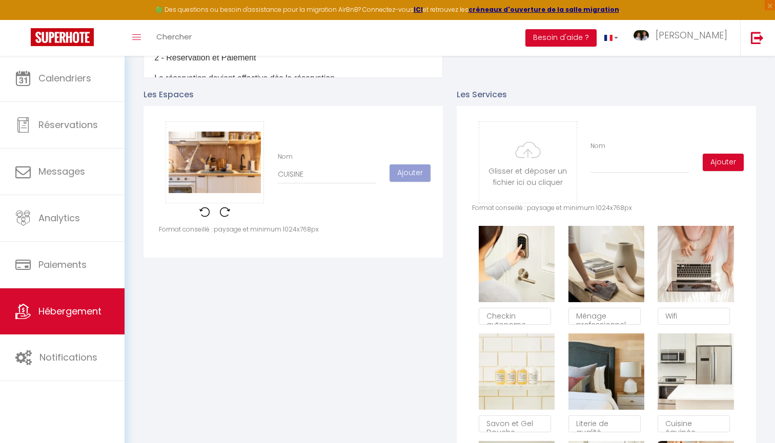
click at [383, 273] on div "Les Espaces Glisser et déposer un fichier ici ou cliquer Ooops, something wrong…" at bounding box center [293, 372] width 313 height 589
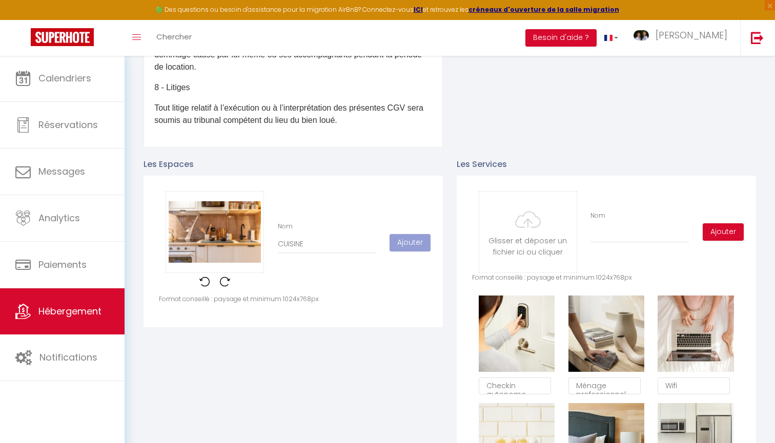
scroll to position [397, 0]
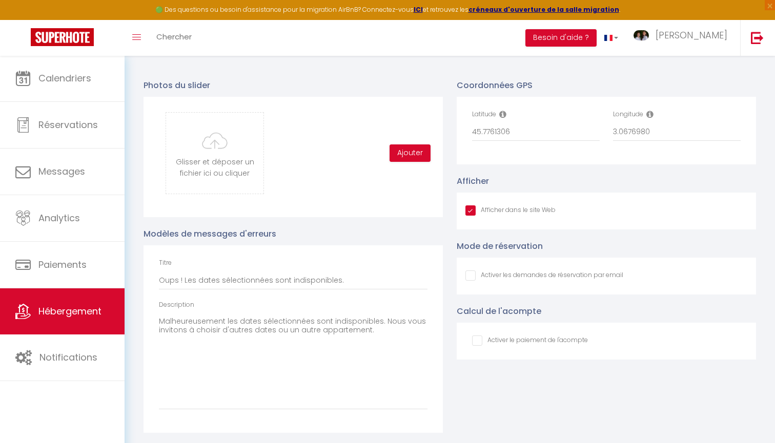
click at [471, 209] on input "Afficher dans le site Web" at bounding box center [510, 211] width 90 height 10
checkbox input "false"
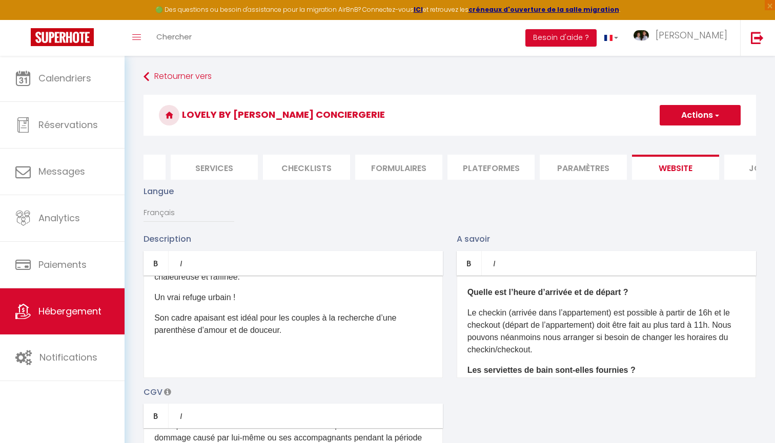
scroll to position [0, 0]
click at [684, 115] on button "Actions" at bounding box center [700, 115] width 81 height 21
click at [684, 138] on input "Enregistrer" at bounding box center [688, 138] width 38 height 10
checkbox input "false"
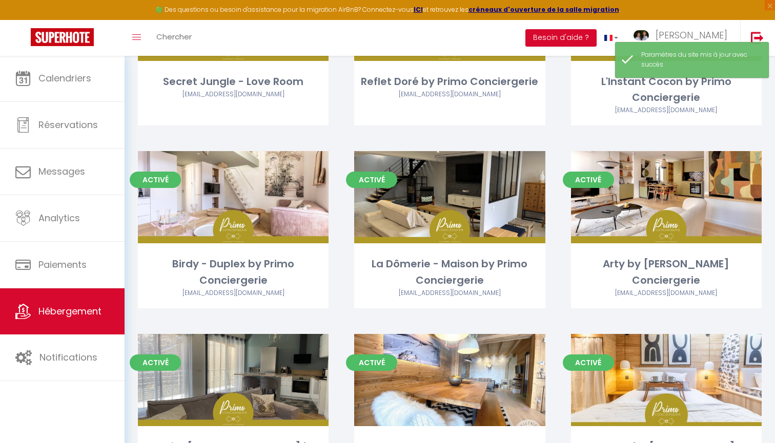
scroll to position [422, 0]
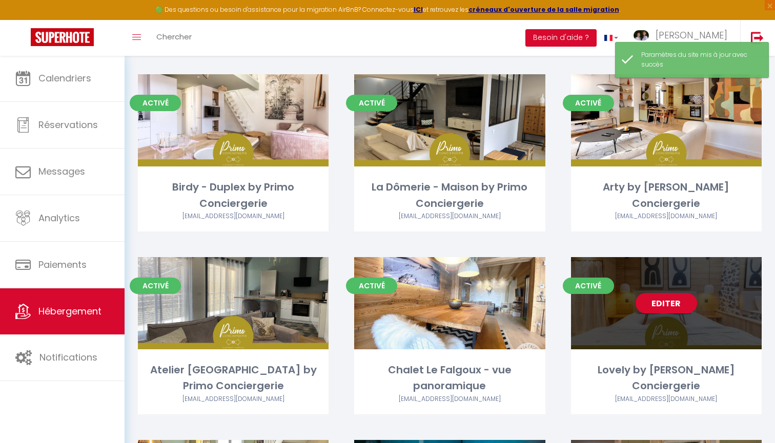
click at [656, 308] on link "Editer" at bounding box center [667, 303] width 62 height 21
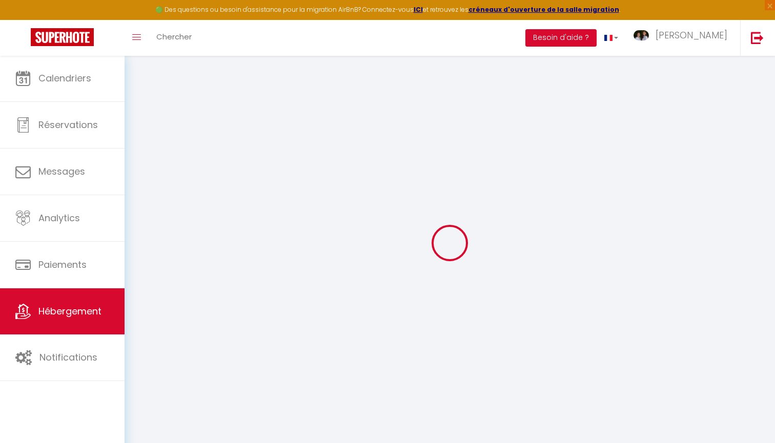
checkbox input "true"
checkbox input "false"
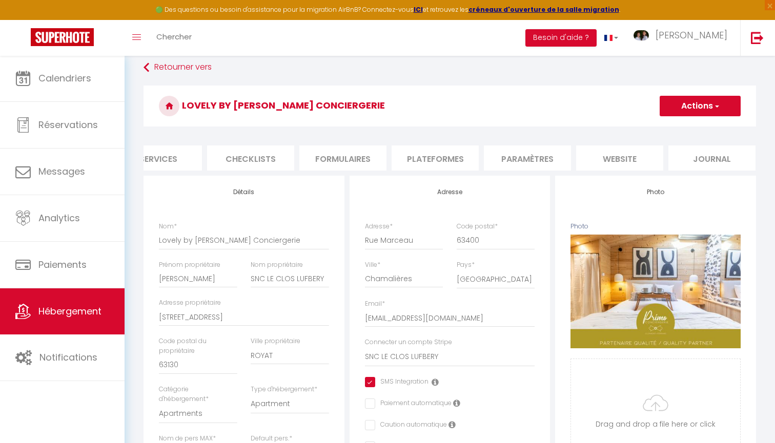
scroll to position [0, 305]
click at [617, 152] on li "website" at bounding box center [620, 158] width 87 height 25
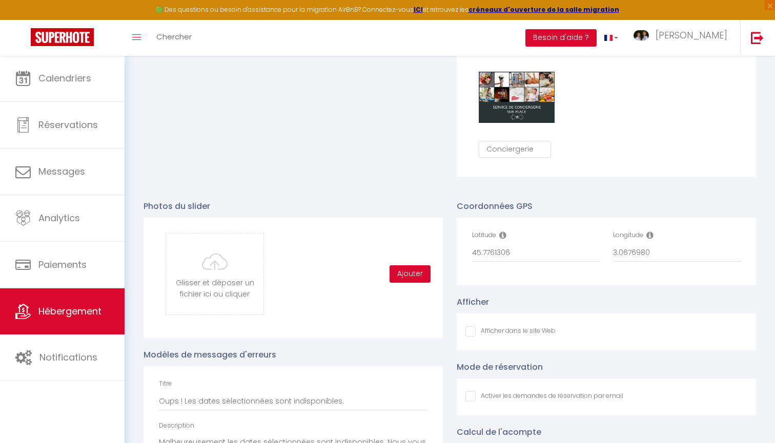
scroll to position [1034, 0]
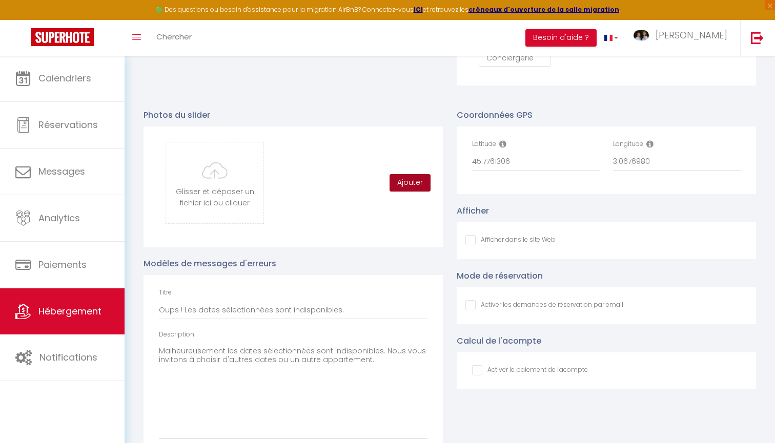
click at [410, 185] on button "Ajouter" at bounding box center [410, 182] width 41 height 17
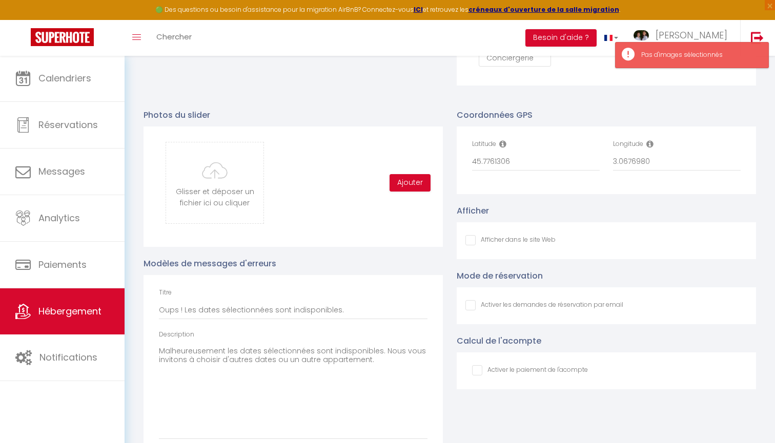
click at [382, 191] on div "Glisser et déposer un fichier ici ou cliquer Ooops, something wrong happened. R…" at bounding box center [293, 183] width 269 height 82
click at [219, 184] on input "file" at bounding box center [214, 182] width 97 height 81
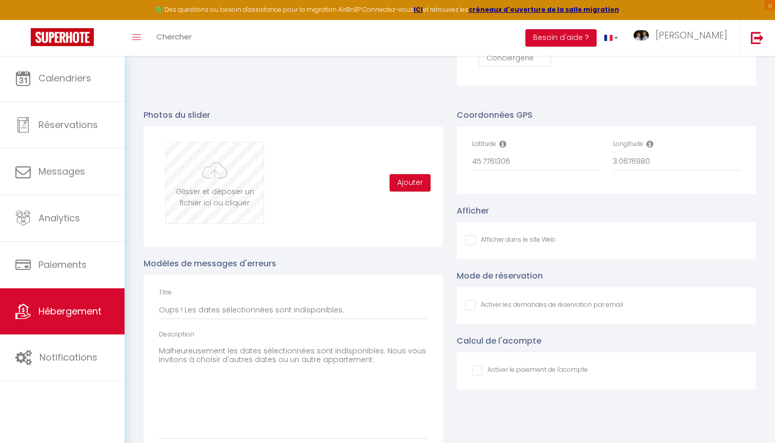
type input "C:\fakepath\Photographe_immobilier_Clermont-Ferrand_Clfd-Capture-13.jpg"
checkbox input "false"
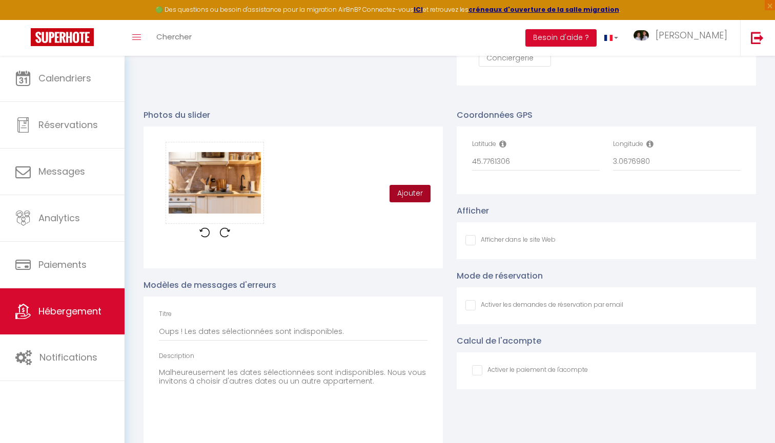
click at [411, 193] on button "Ajouter" at bounding box center [410, 193] width 41 height 17
checkbox input "false"
click at [369, 215] on div "Glisser et déposer un fichier ici ou cliquer Ooops, something wrong happened. R…" at bounding box center [293, 194] width 269 height 104
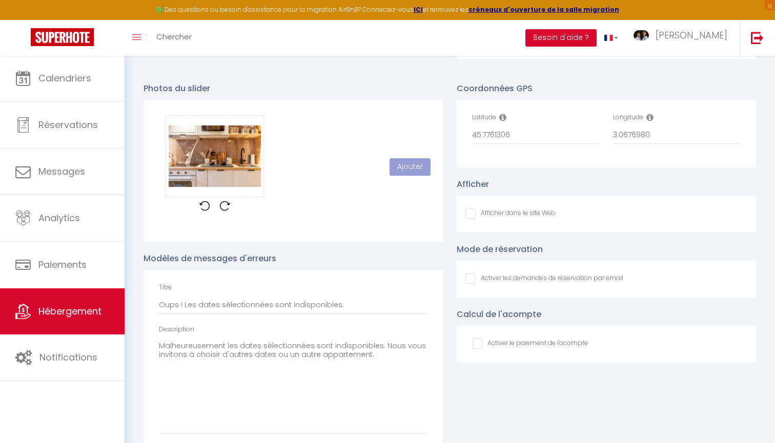
scroll to position [1057, 0]
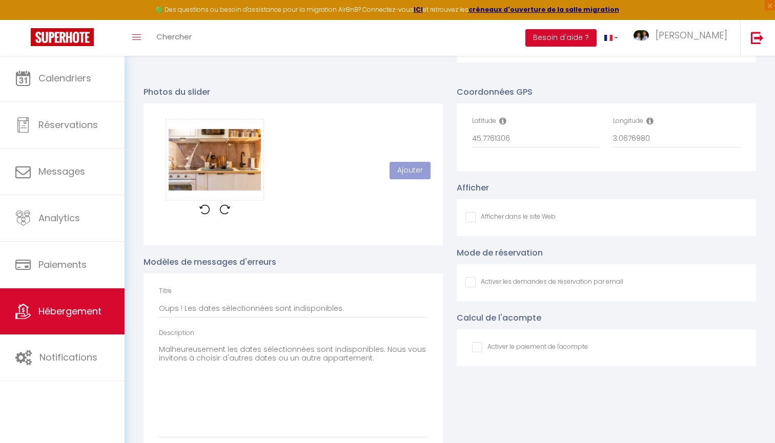
checkbox input "false"
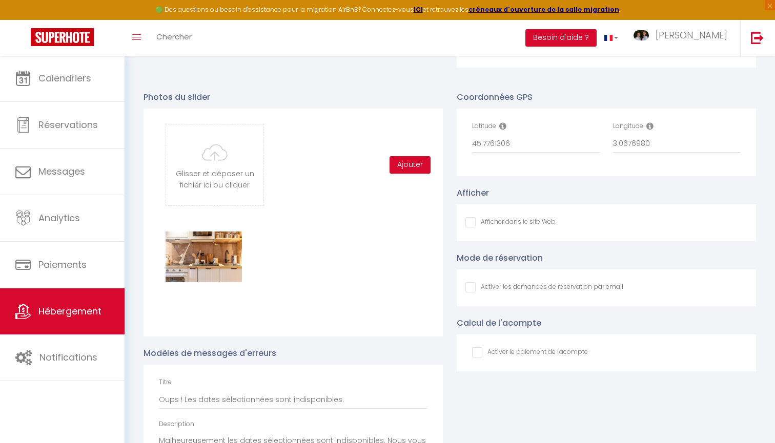
scroll to position [1052, 0]
click at [215, 173] on input "file" at bounding box center [214, 165] width 97 height 81
type input "C:\fakepath\Photographe_immobilier_Clermont-Ferrand_Clfd-Capture-40.jpg"
checkbox input "false"
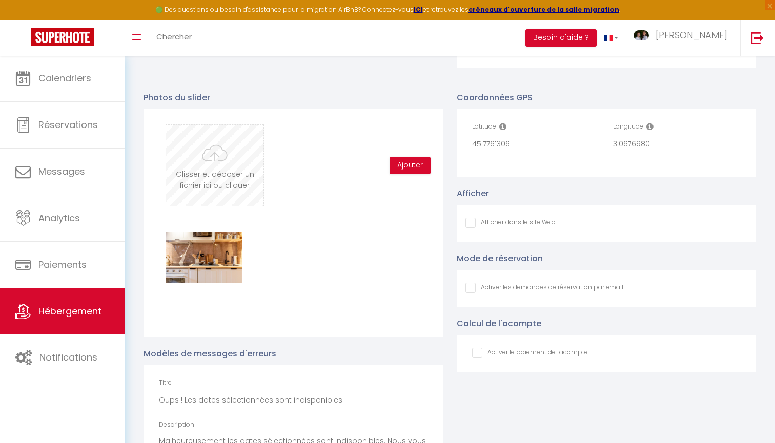
checkbox input "false"
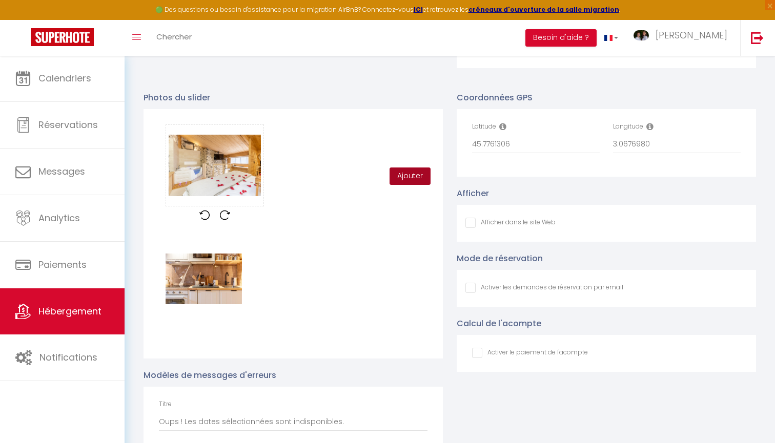
click at [418, 175] on button "Ajouter" at bounding box center [410, 176] width 41 height 17
checkbox input "false"
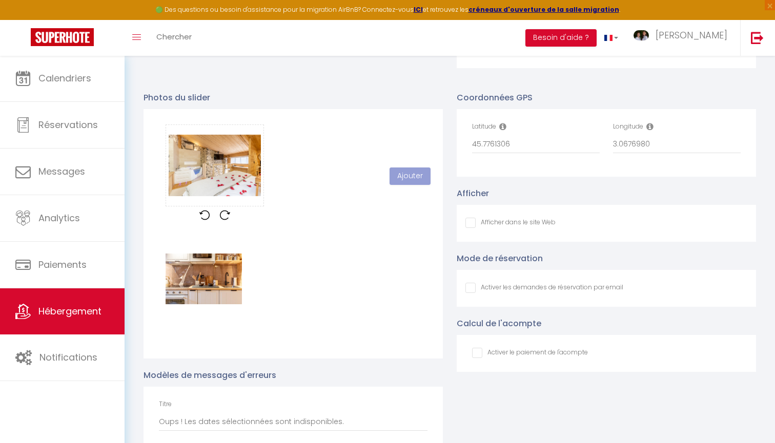
checkbox input "false"
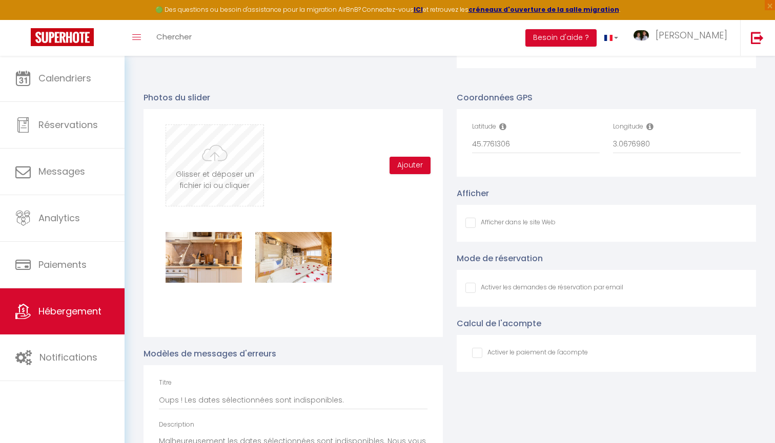
click at [232, 170] on input "file" at bounding box center [214, 165] width 97 height 81
type input "C:\fakepath\Photographe_immobilier_Clermont-Ferrand_Clfd-Capture-1.jpg"
checkbox input "false"
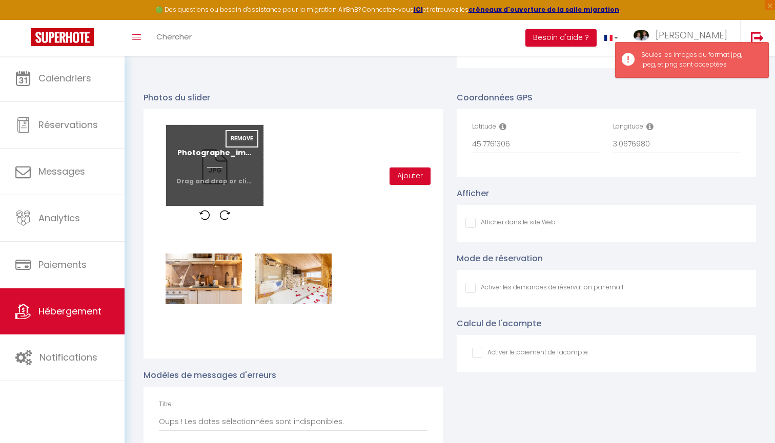
click at [229, 168] on input "file" at bounding box center [214, 165] width 97 height 81
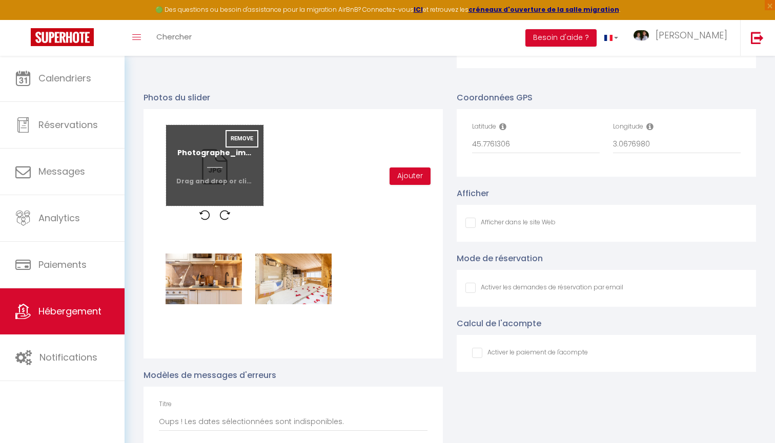
type input "C:\fakepath\Photographe_immobilier_Clermont-Ferrand_Clfd-Capture-20.jpg"
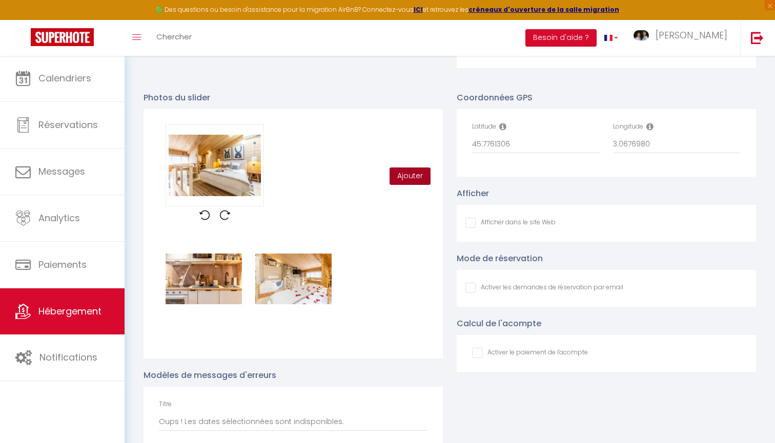
click at [416, 176] on button "Ajouter" at bounding box center [410, 176] width 41 height 17
checkbox input "false"
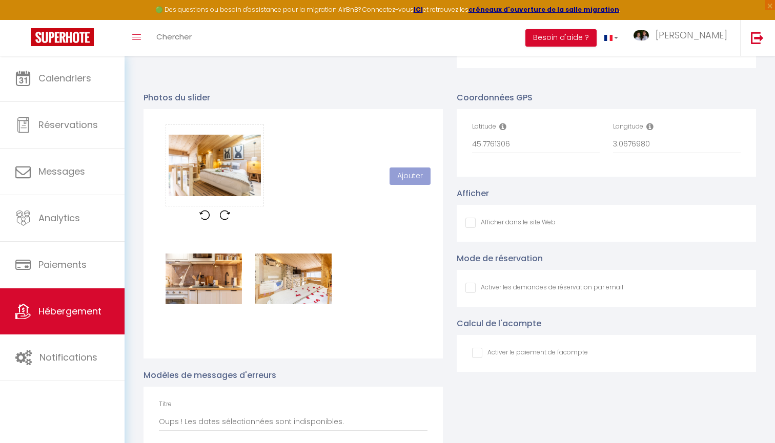
checkbox input "false"
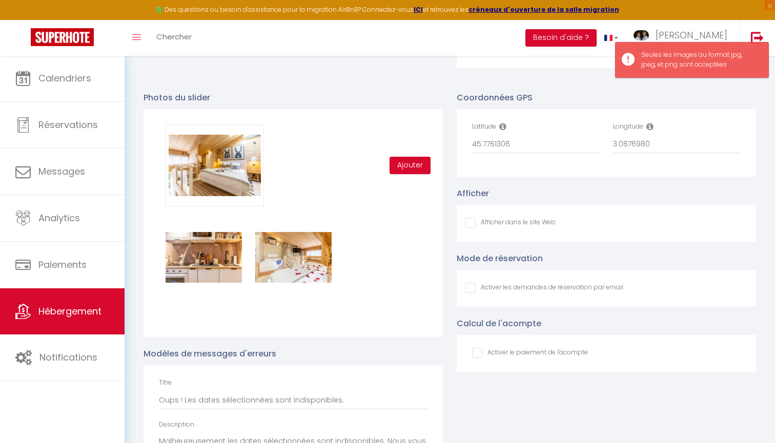
click at [266, 161] on div "Glisser et déposer un fichier ici ou cliquer Ooops, something wrong happened. R…" at bounding box center [215, 166] width 112 height 82
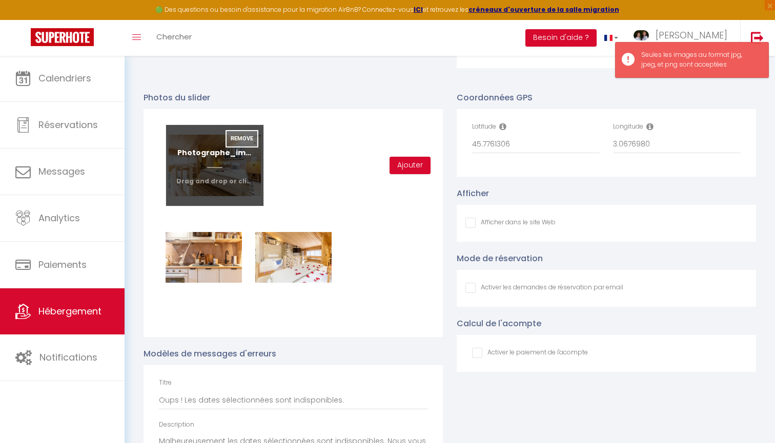
click at [243, 135] on button "Remove" at bounding box center [242, 138] width 33 height 17
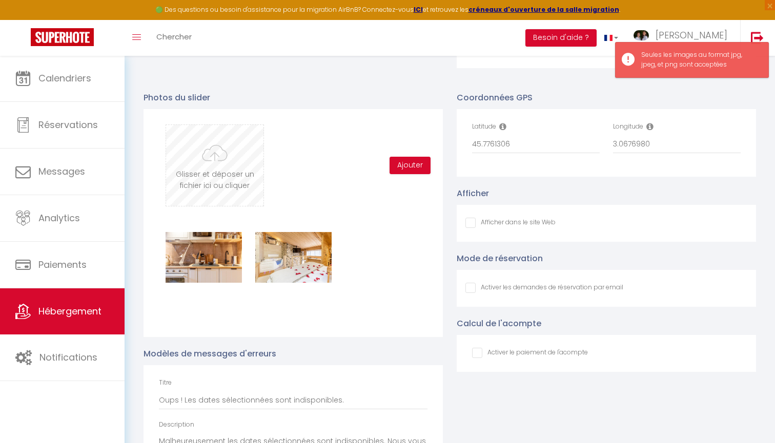
click at [221, 164] on input "file" at bounding box center [214, 165] width 97 height 81
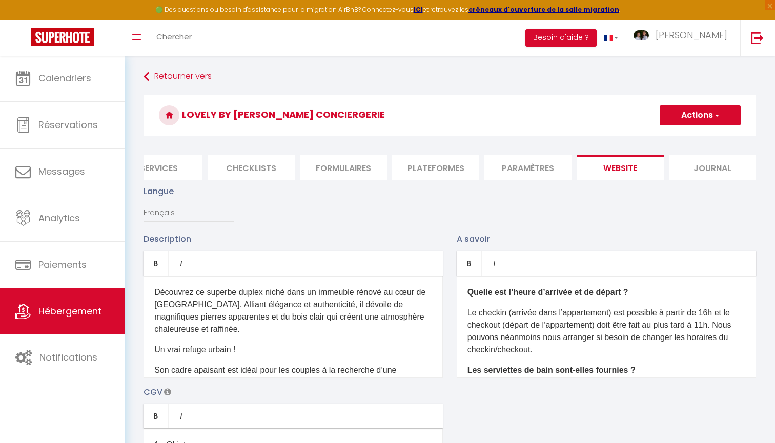
scroll to position [0, 0]
click at [688, 111] on button "Actions" at bounding box center [700, 115] width 81 height 21
click at [687, 139] on input "Enregistrer" at bounding box center [688, 138] width 38 height 10
checkbox input "false"
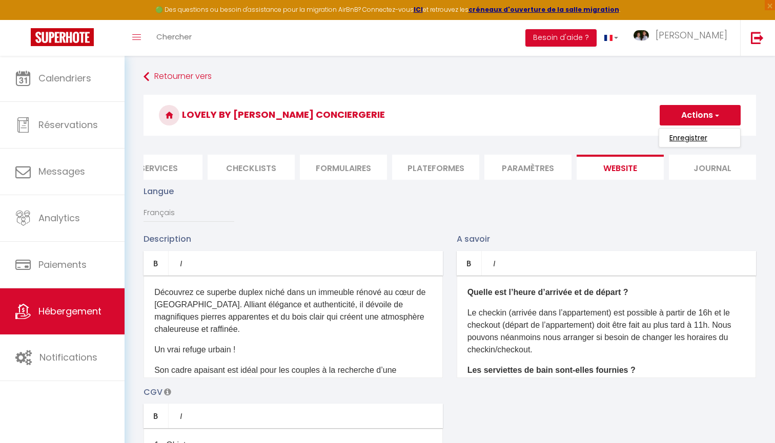
checkbox input "false"
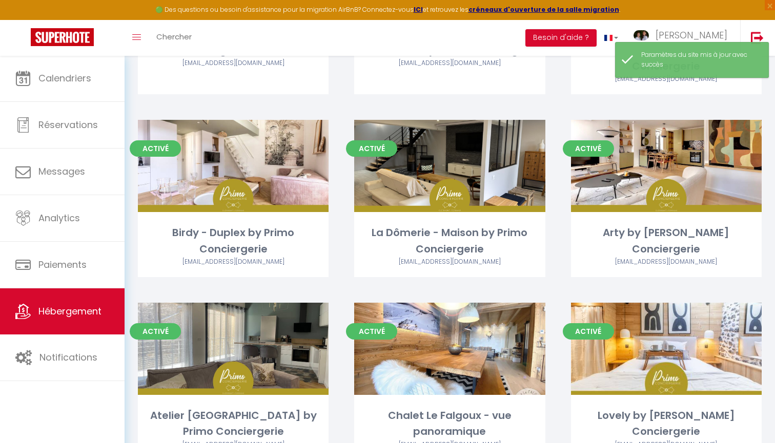
scroll to position [513, 0]
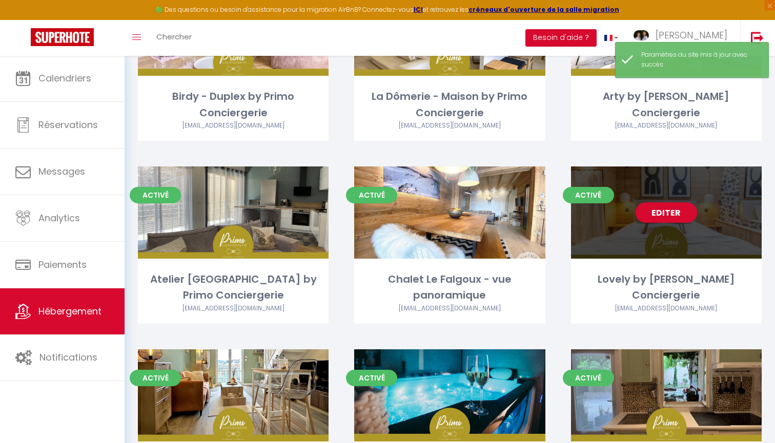
click at [664, 209] on link "Editer" at bounding box center [667, 212] width 62 height 21
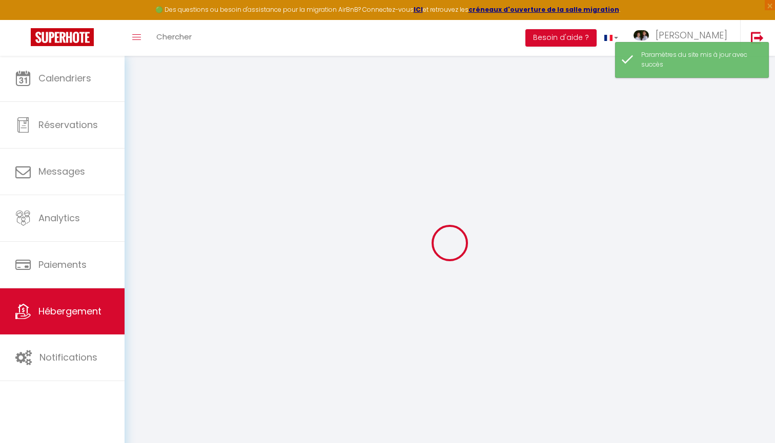
type input "Oups ! Les dates sélectionnées sont indisponibles."
type textarea "Malheureusement les dates sélectionnées sont indisponibles. Nous vous invitons …"
type input "45.7761306"
type input "3.0676980"
checkbox input "false"
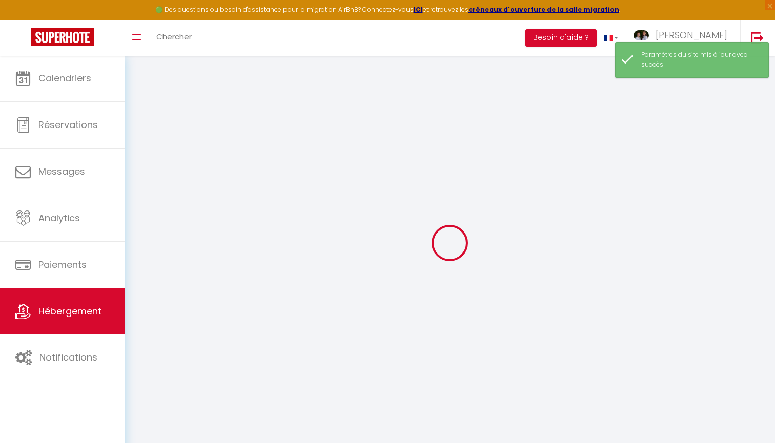
checkbox input "false"
checkbox input "true"
checkbox input "false"
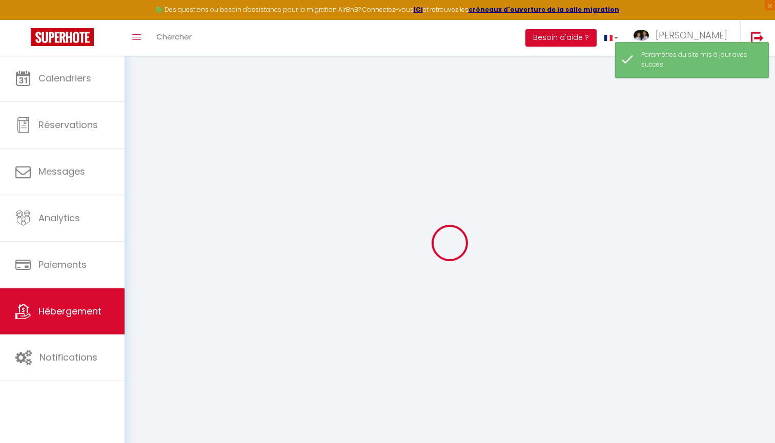
checkbox input "false"
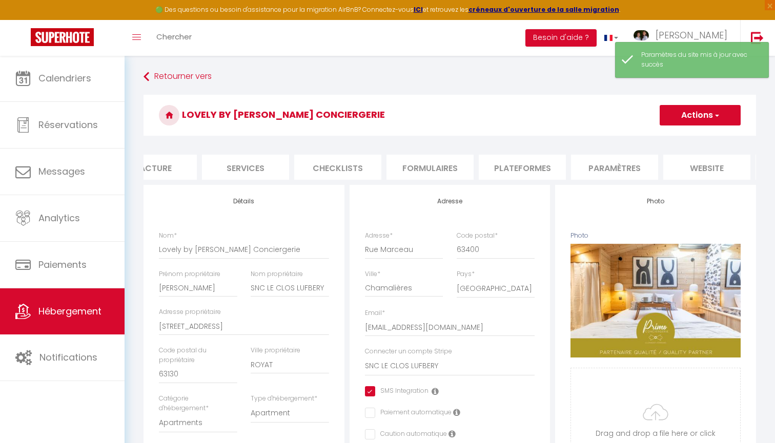
scroll to position [0, 287]
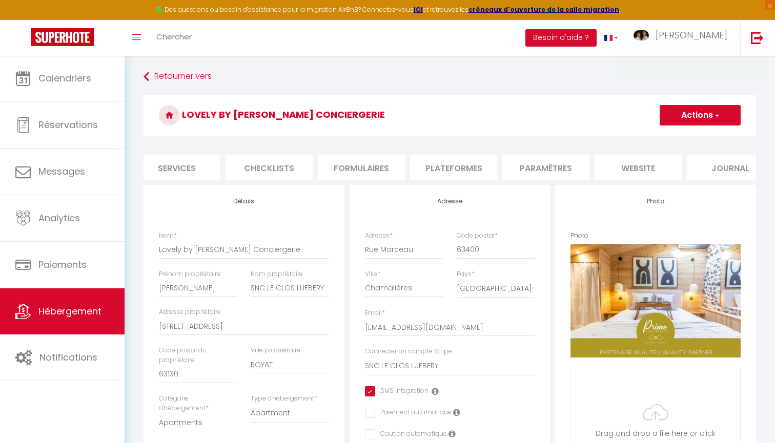
click at [637, 162] on li "website" at bounding box center [638, 167] width 87 height 25
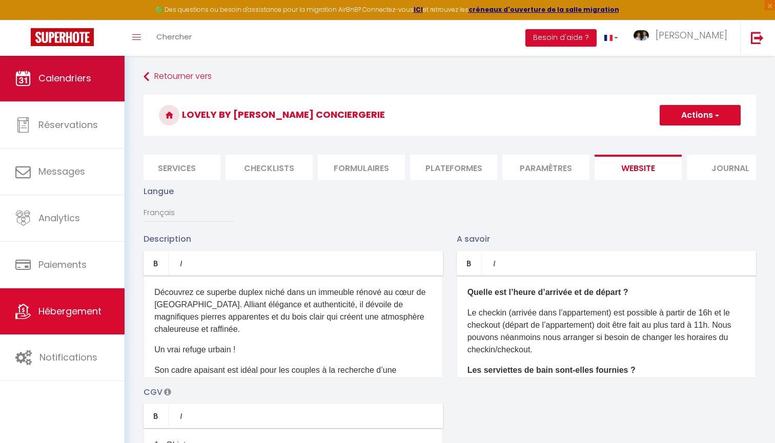
click at [65, 79] on span "Calendriers" at bounding box center [64, 78] width 53 height 13
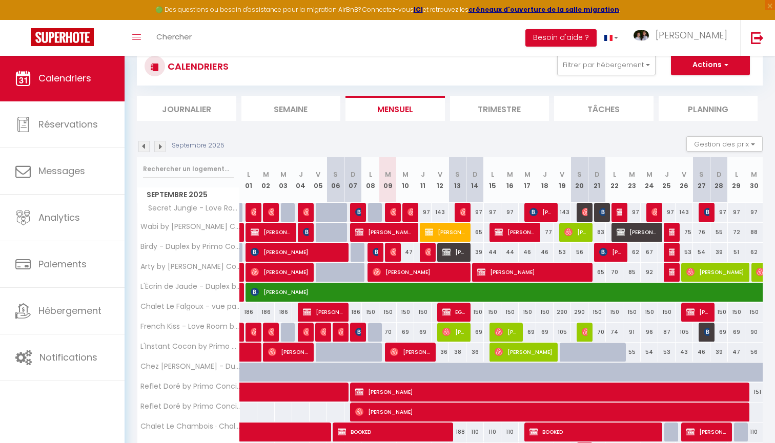
scroll to position [57, 0]
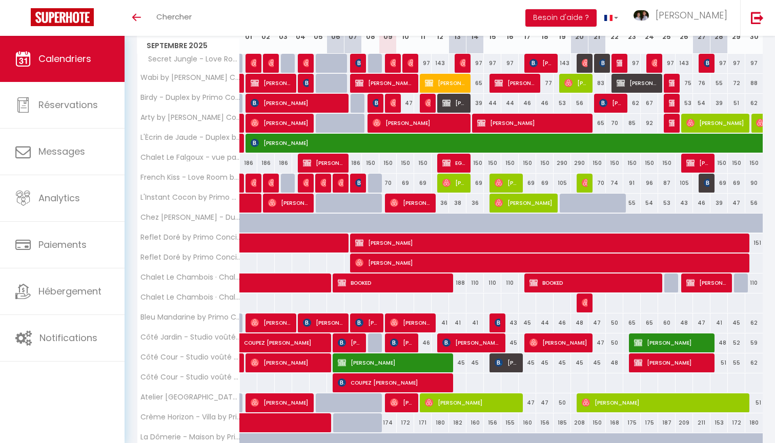
scroll to position [229, 0]
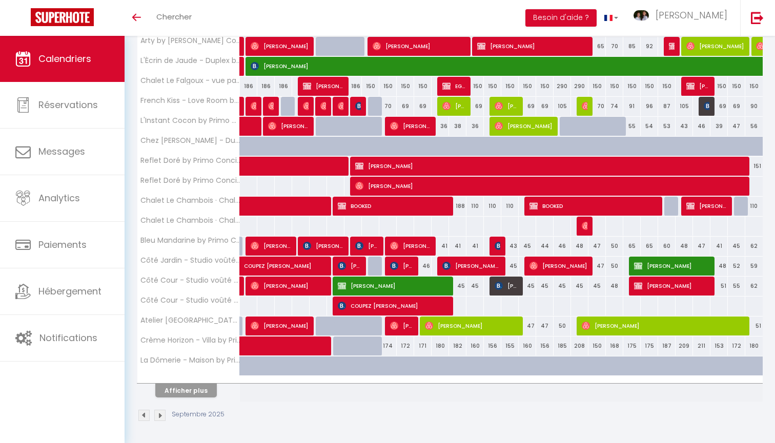
click at [193, 393] on button "Afficher plus" at bounding box center [186, 391] width 62 height 14
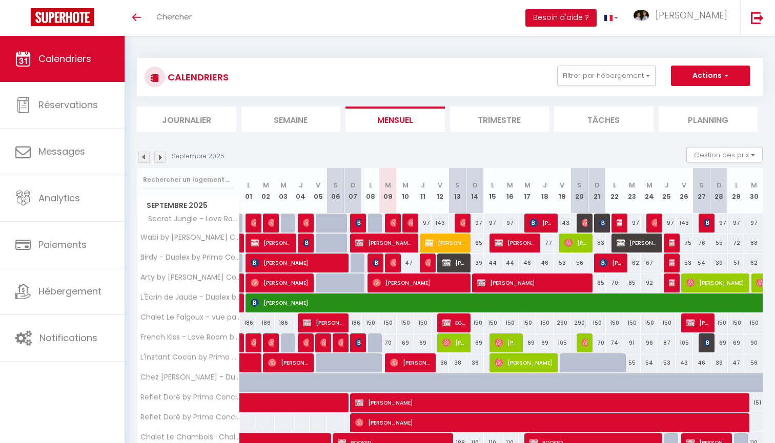
scroll to position [0, 0]
click at [93, 55] on link "Calendriers" at bounding box center [62, 59] width 125 height 46
